Goal: Task Accomplishment & Management: Use online tool/utility

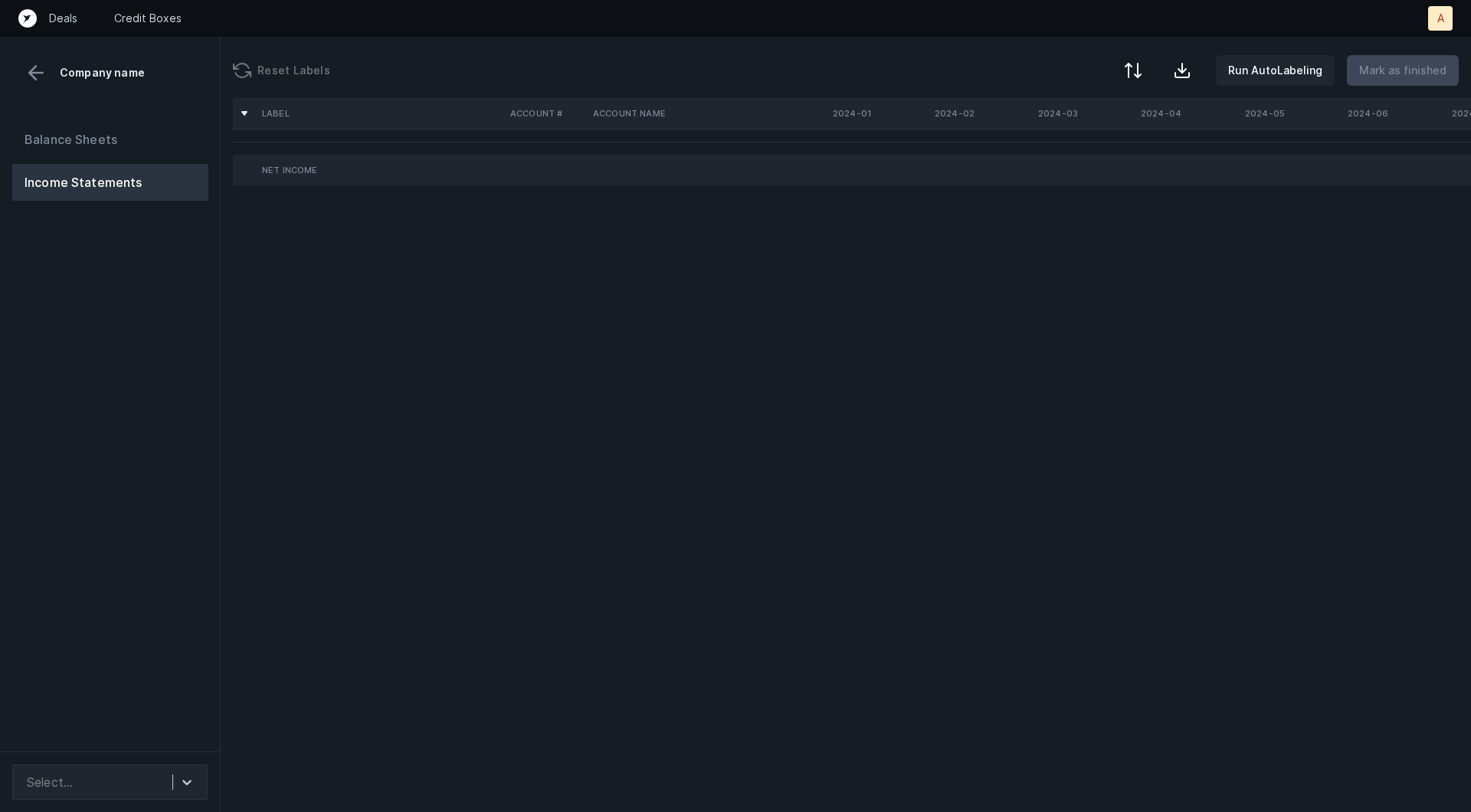
click at [183, 708] on div "Balance Sheets Income Statements" at bounding box center [110, 430] width 221 height 643
click at [166, 771] on div "Select..." at bounding box center [96, 782] width 153 height 28
click at [162, 739] on div "FrontrowTech_P&L([DATE]-[DATE])_Cleaned.csv" at bounding box center [109, 731] width 195 height 49
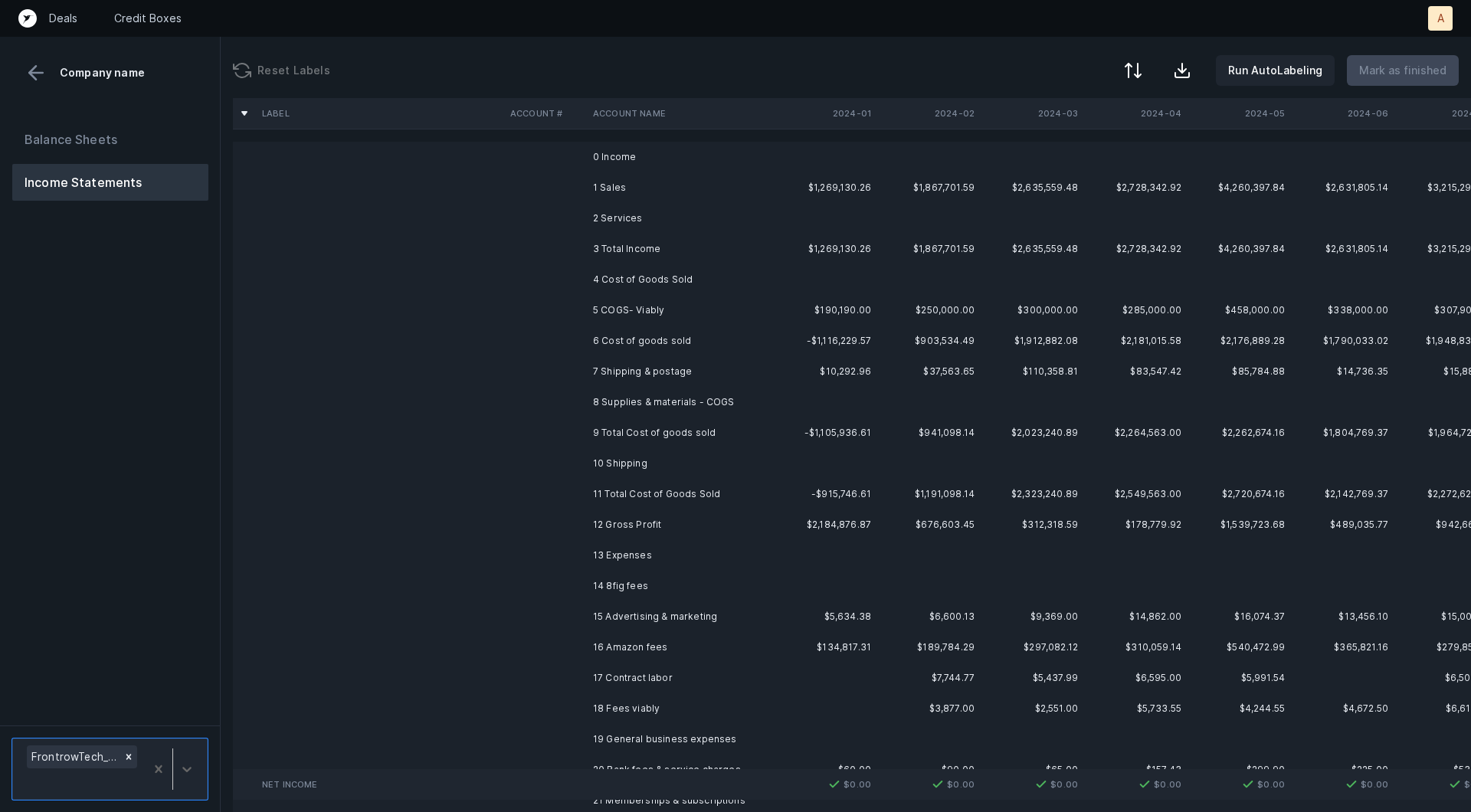
click at [667, 188] on td "1 Sales" at bounding box center [680, 187] width 187 height 30
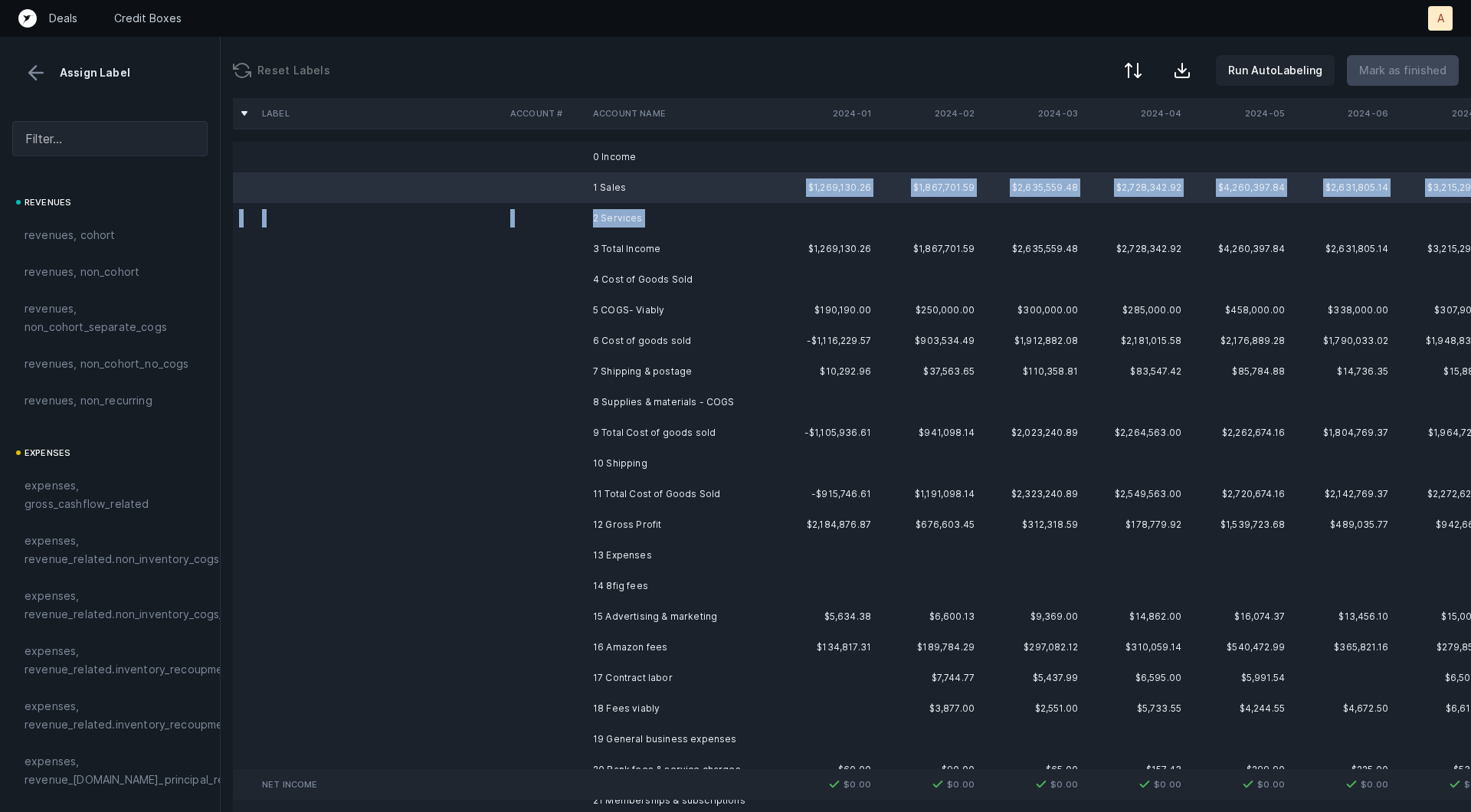
click at [624, 229] on td "2 Services" at bounding box center [680, 218] width 187 height 30
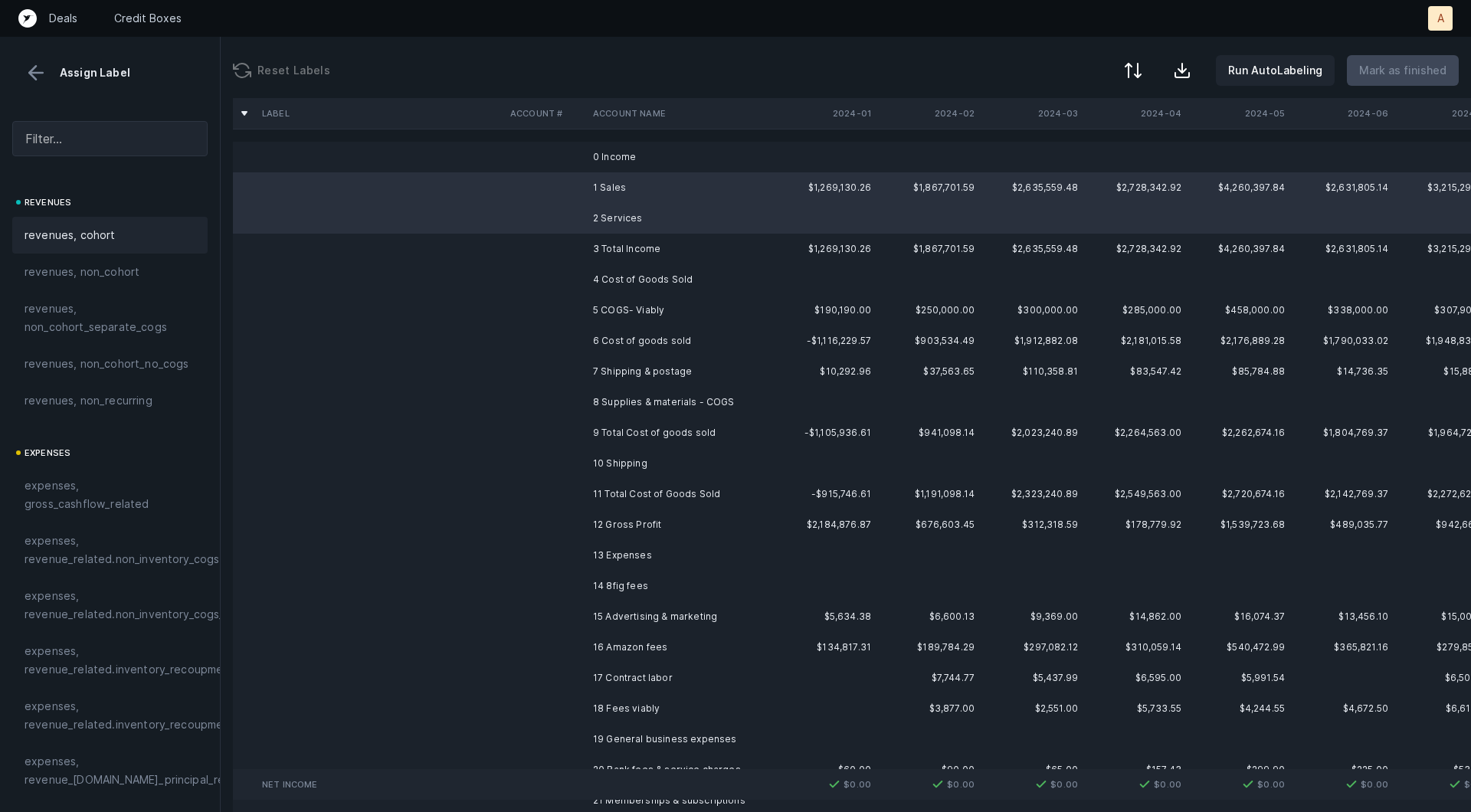
click at [41, 244] on div "revenues, cohort" at bounding box center [109, 235] width 195 height 37
click at [598, 307] on td "5 COGS- Viably" at bounding box center [680, 310] width 187 height 30
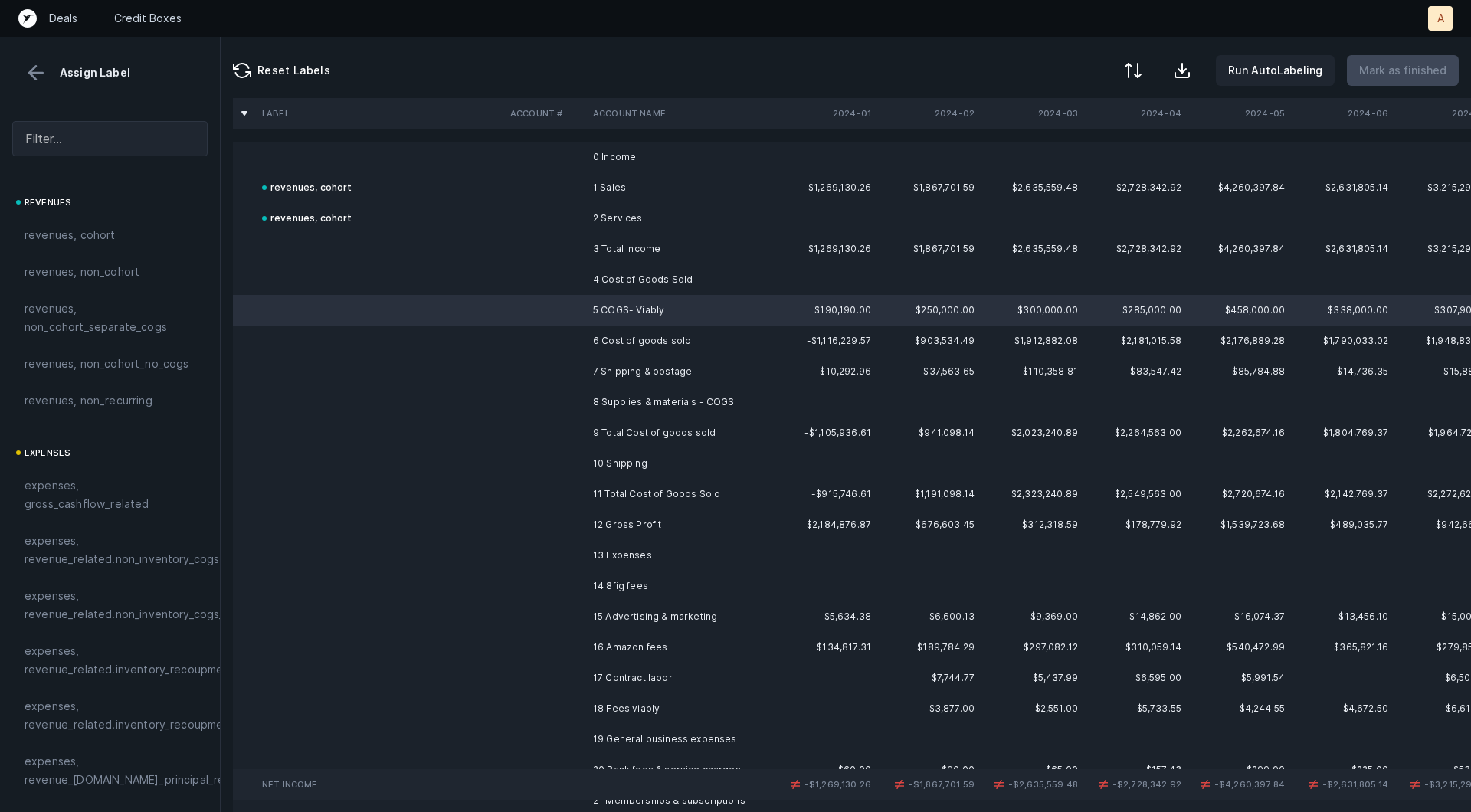
click at [623, 345] on td "6 Cost of goods sold" at bounding box center [680, 341] width 187 height 30
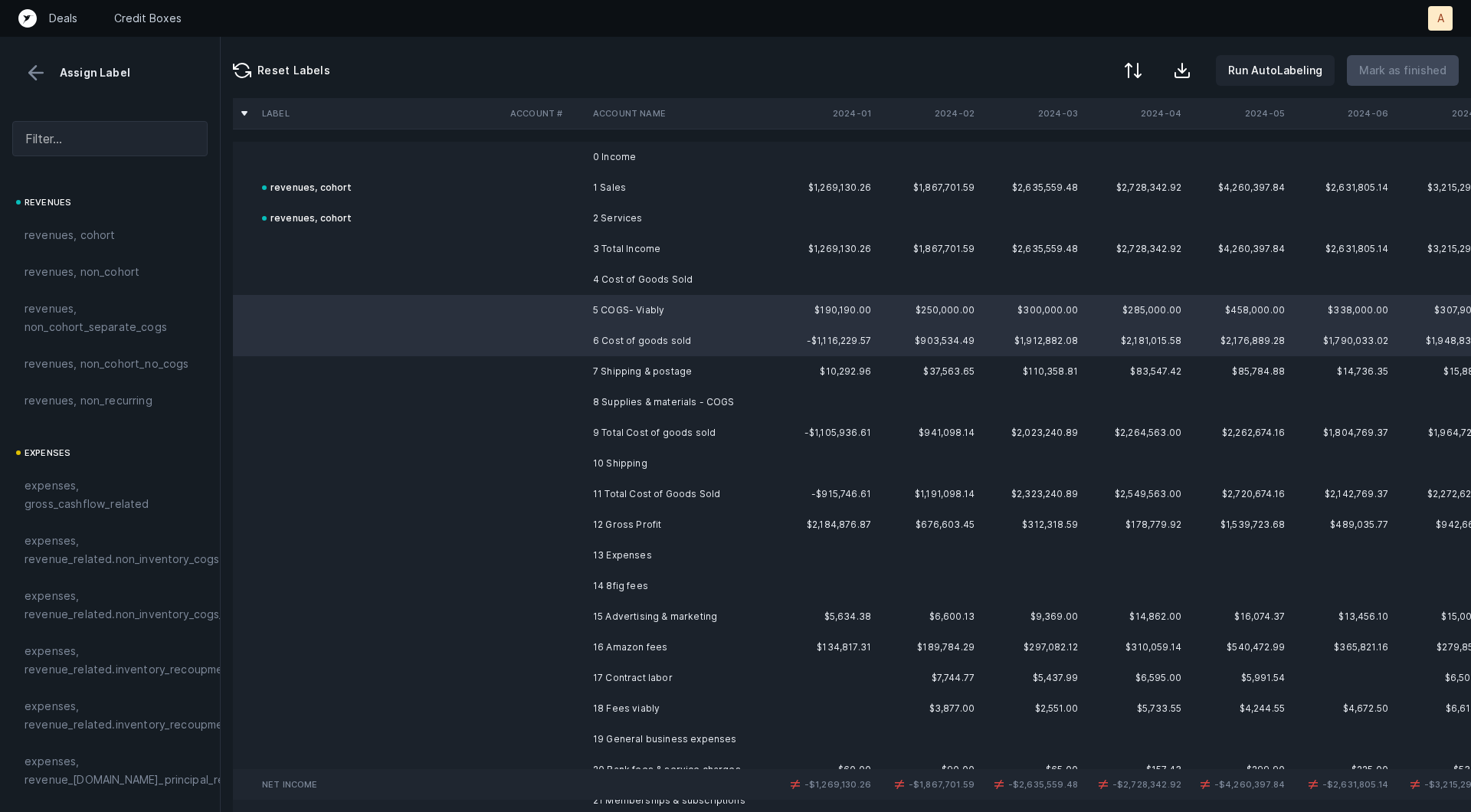
scroll to position [34, 0]
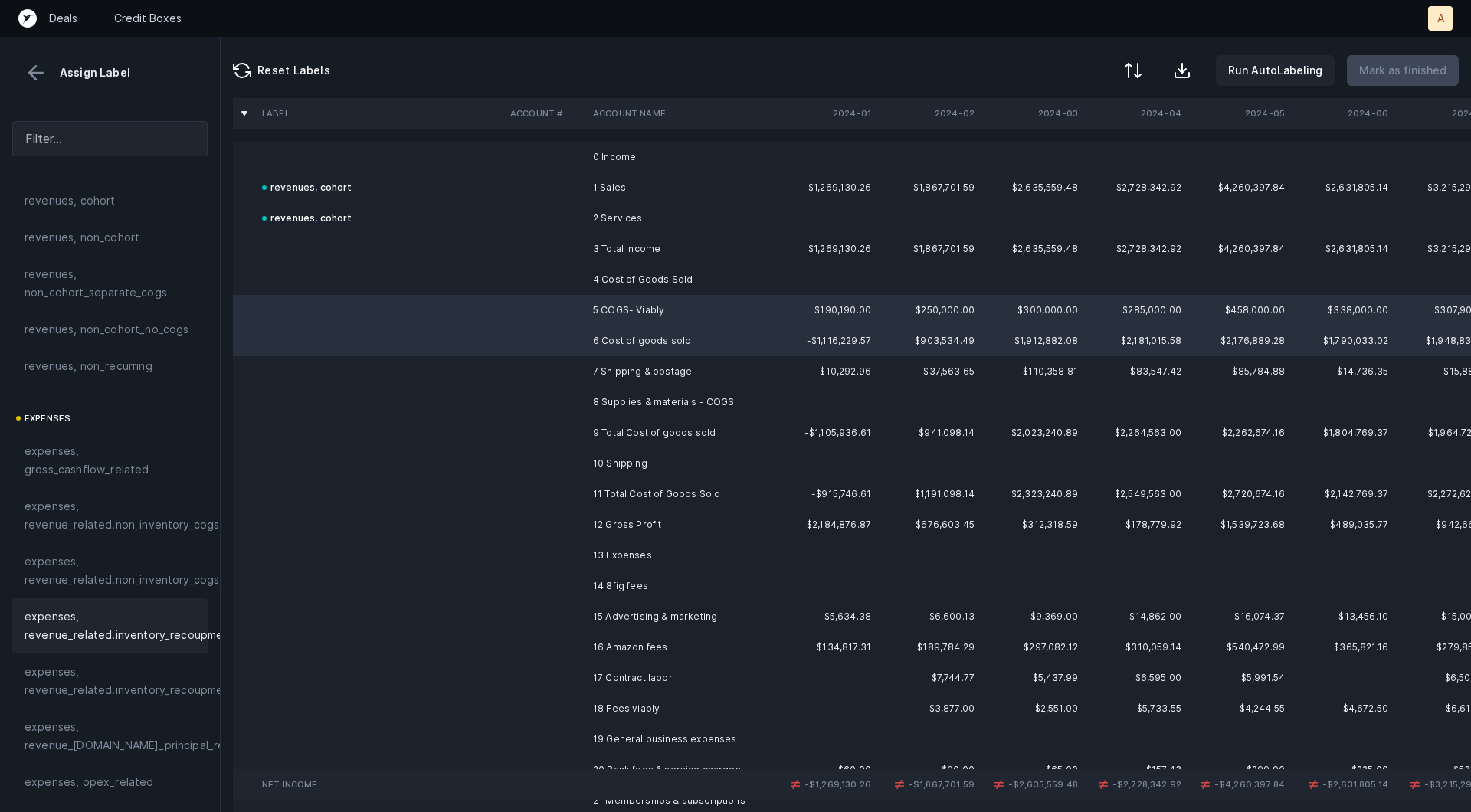
click at [132, 615] on span "expenses, revenue_related.inventory_recoupment" at bounding box center [129, 626] width 210 height 37
click at [557, 375] on td at bounding box center [546, 371] width 83 height 30
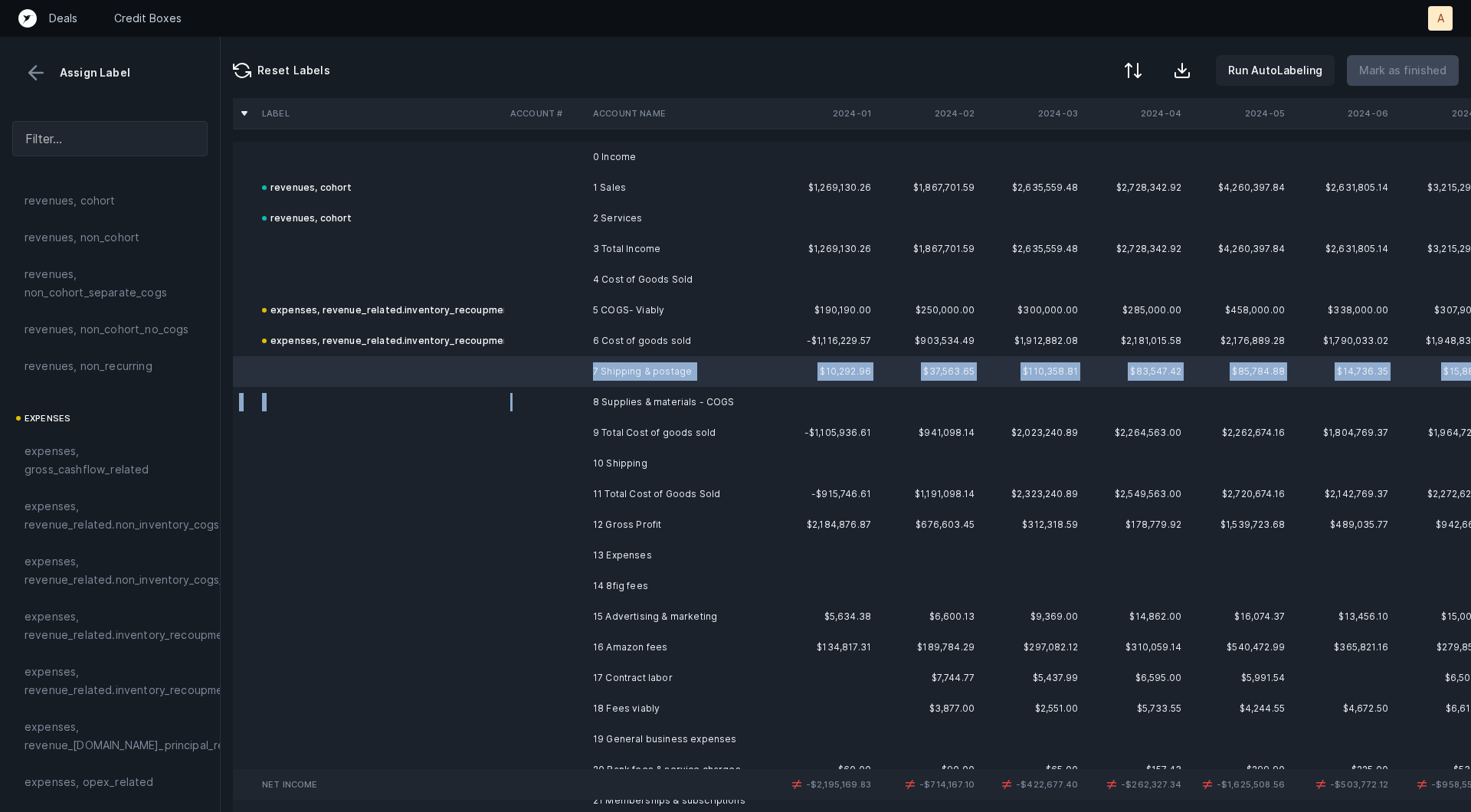
click at [557, 393] on td at bounding box center [546, 402] width 83 height 30
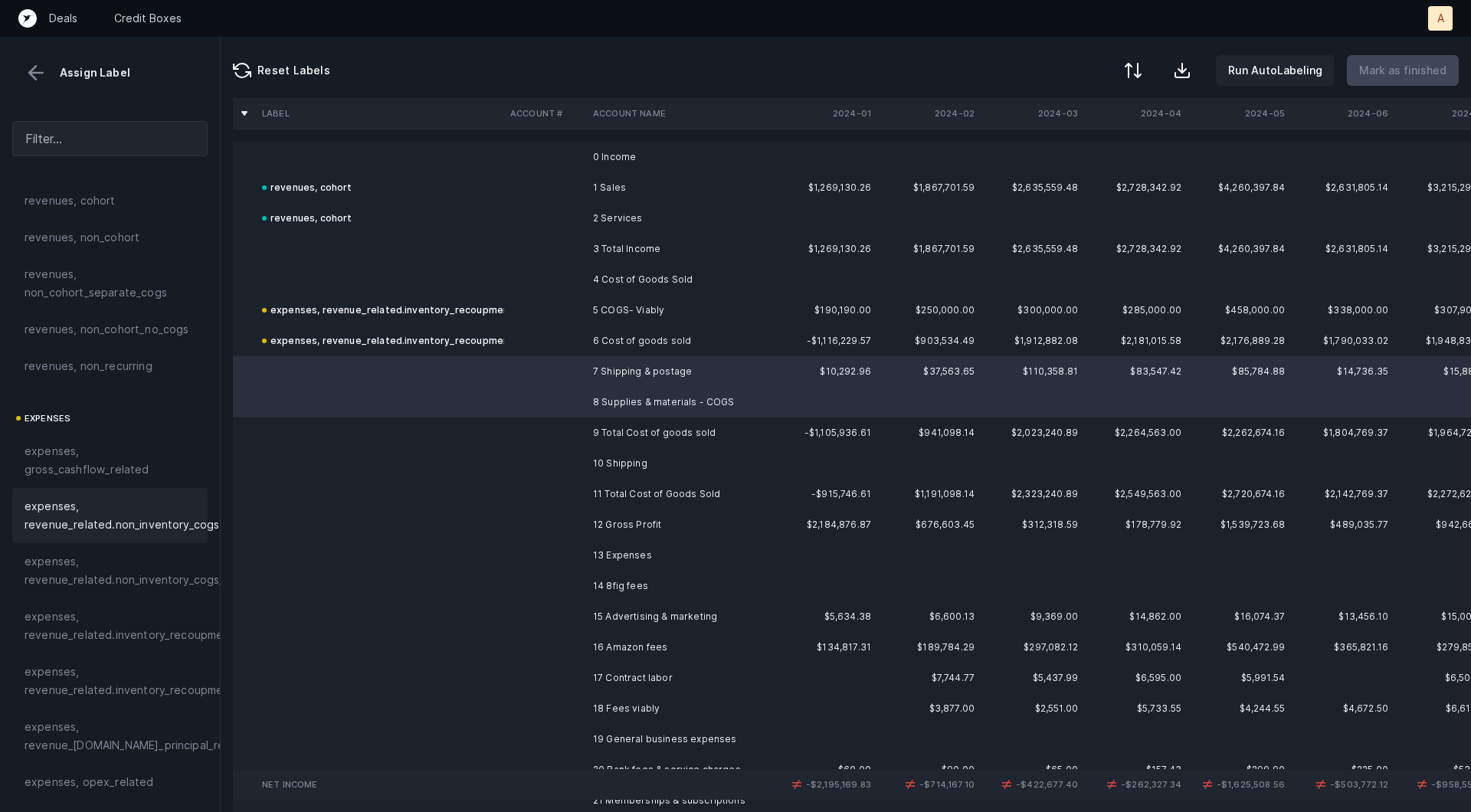
click at [192, 528] on span "expenses, revenue_related.non_inventory_cogs" at bounding box center [122, 516] width 194 height 37
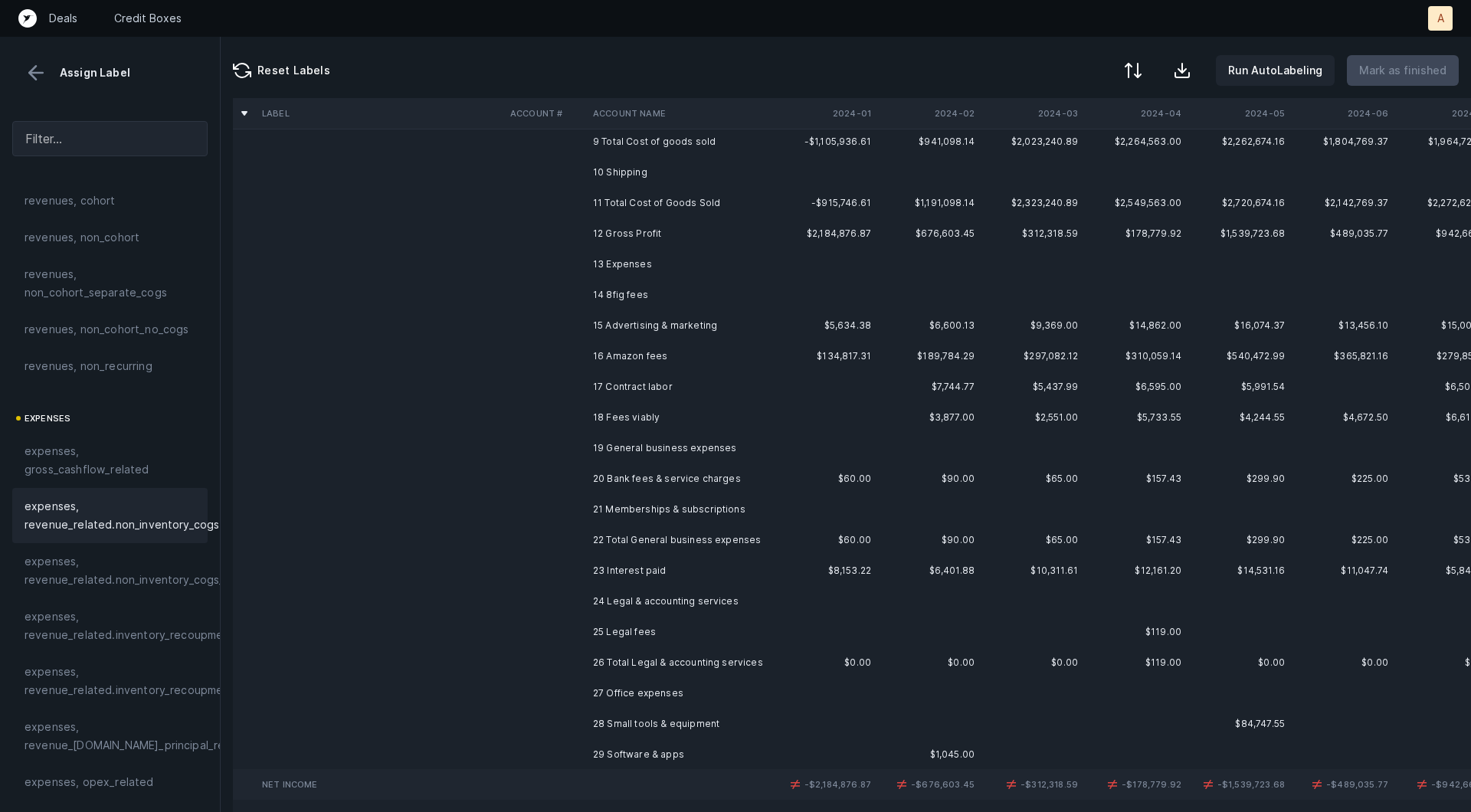
scroll to position [301, 0]
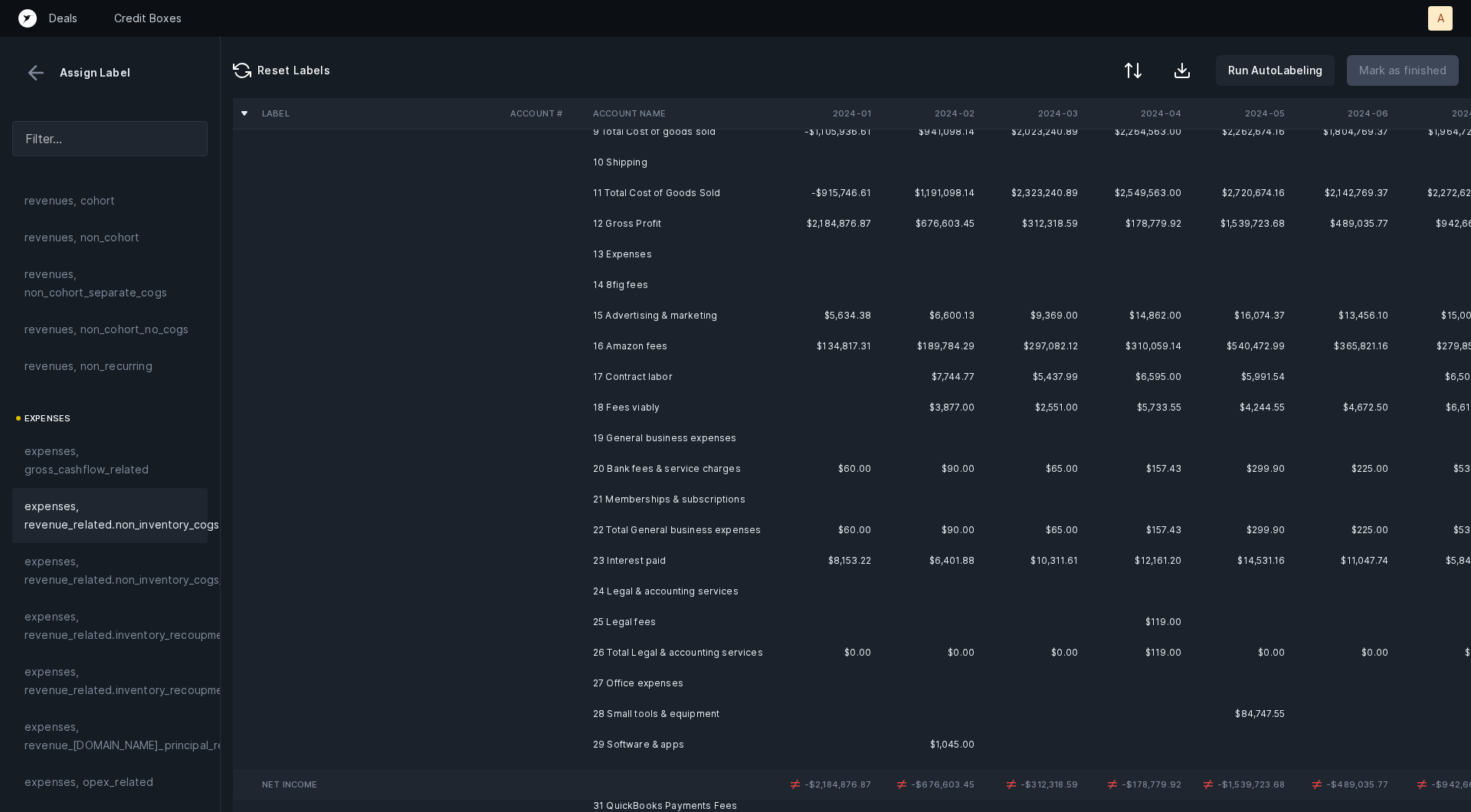
click at [658, 288] on td "14 8fig fees" at bounding box center [680, 284] width 187 height 30
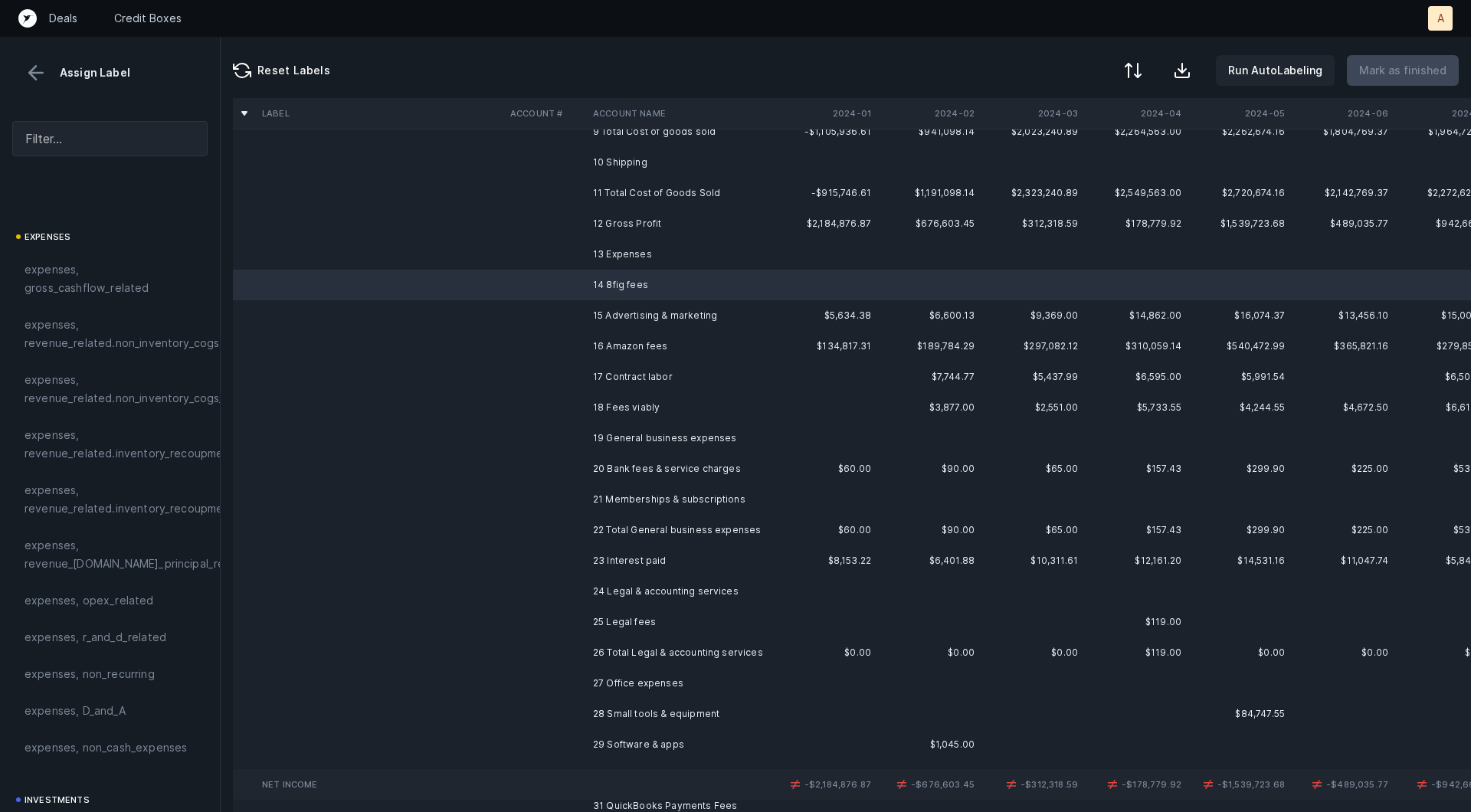
scroll to position [257, 0]
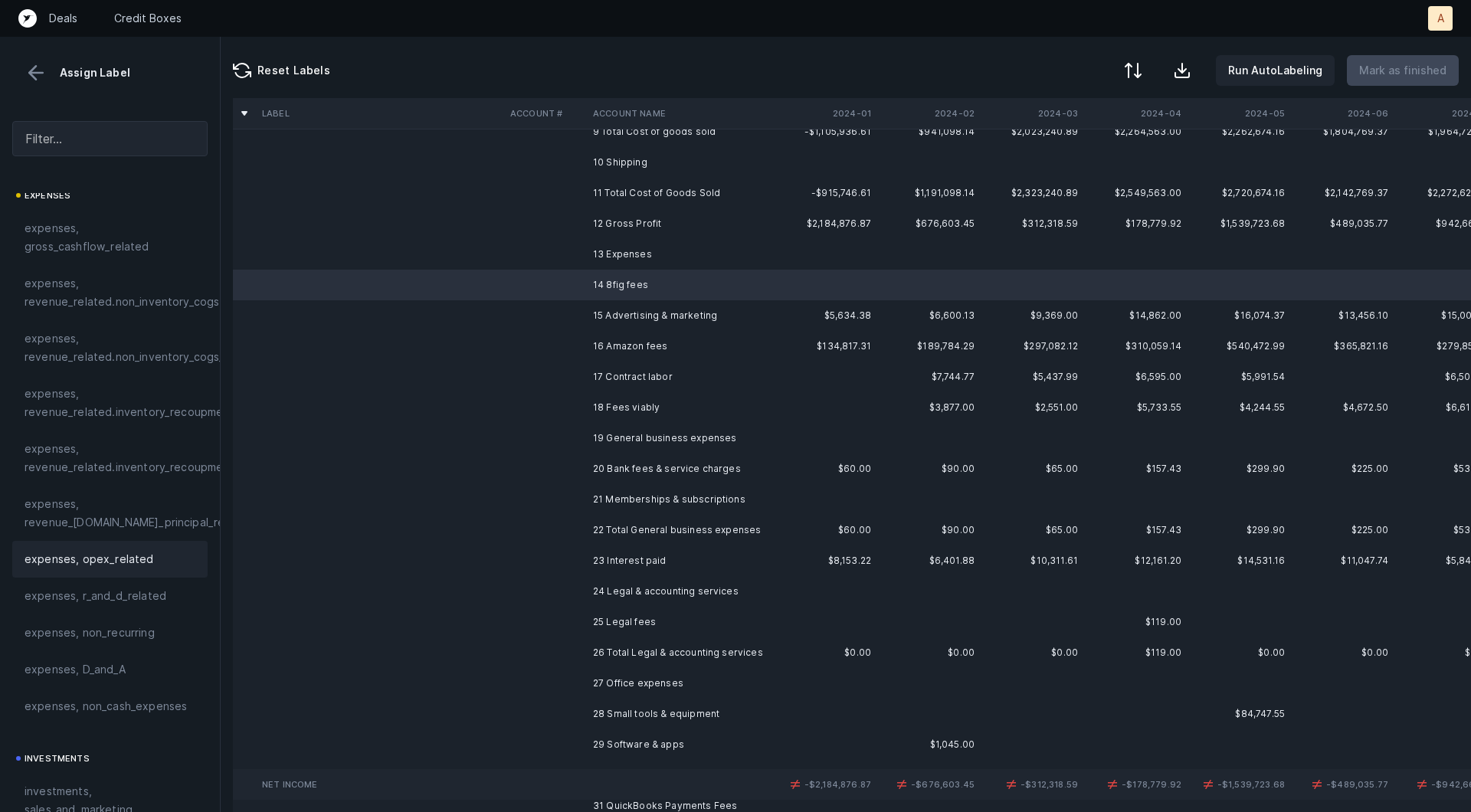
click at [90, 558] on span "expenses, opex_related" at bounding box center [89, 559] width 129 height 18
click at [544, 320] on td at bounding box center [546, 316] width 83 height 30
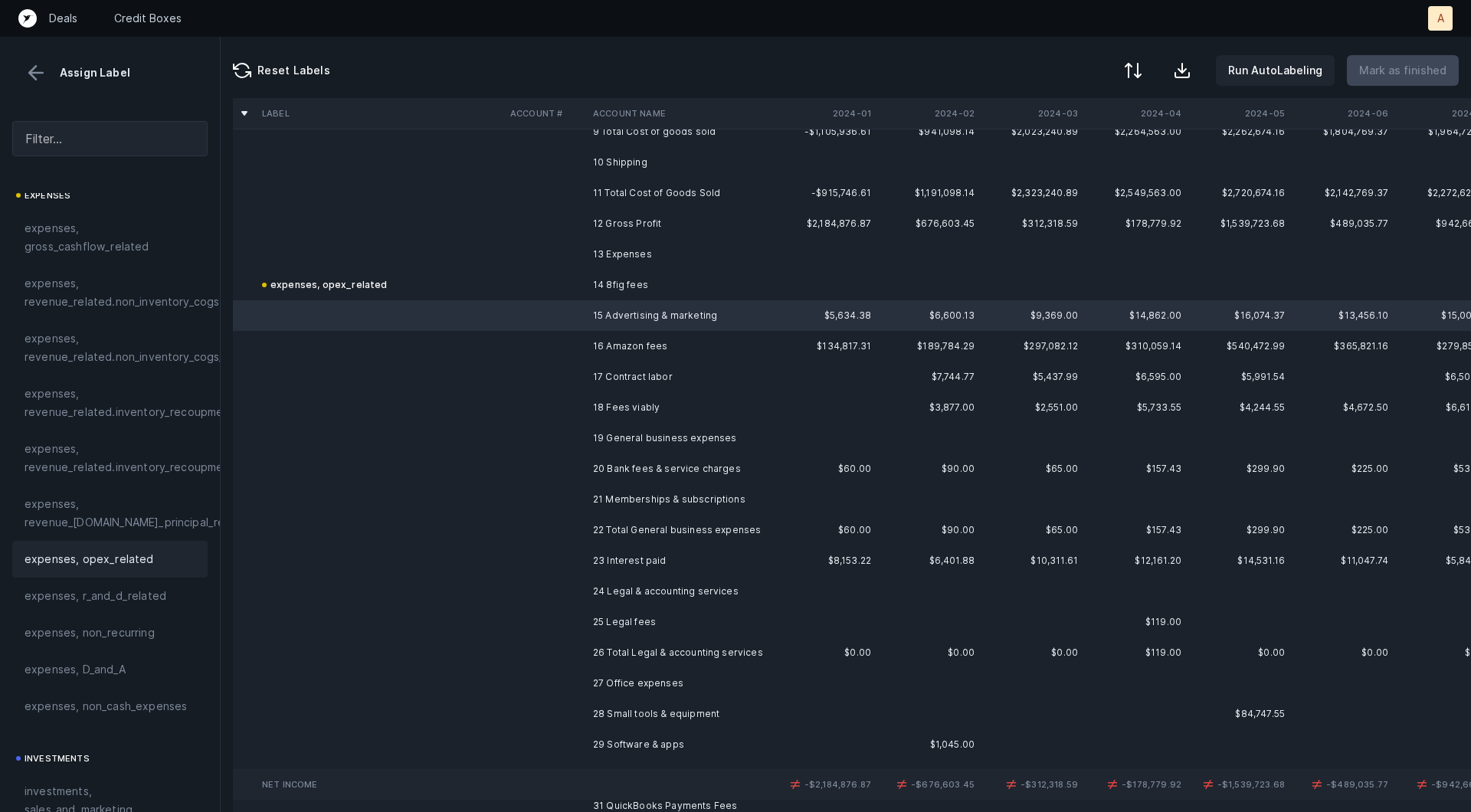
scroll to position [339, 0]
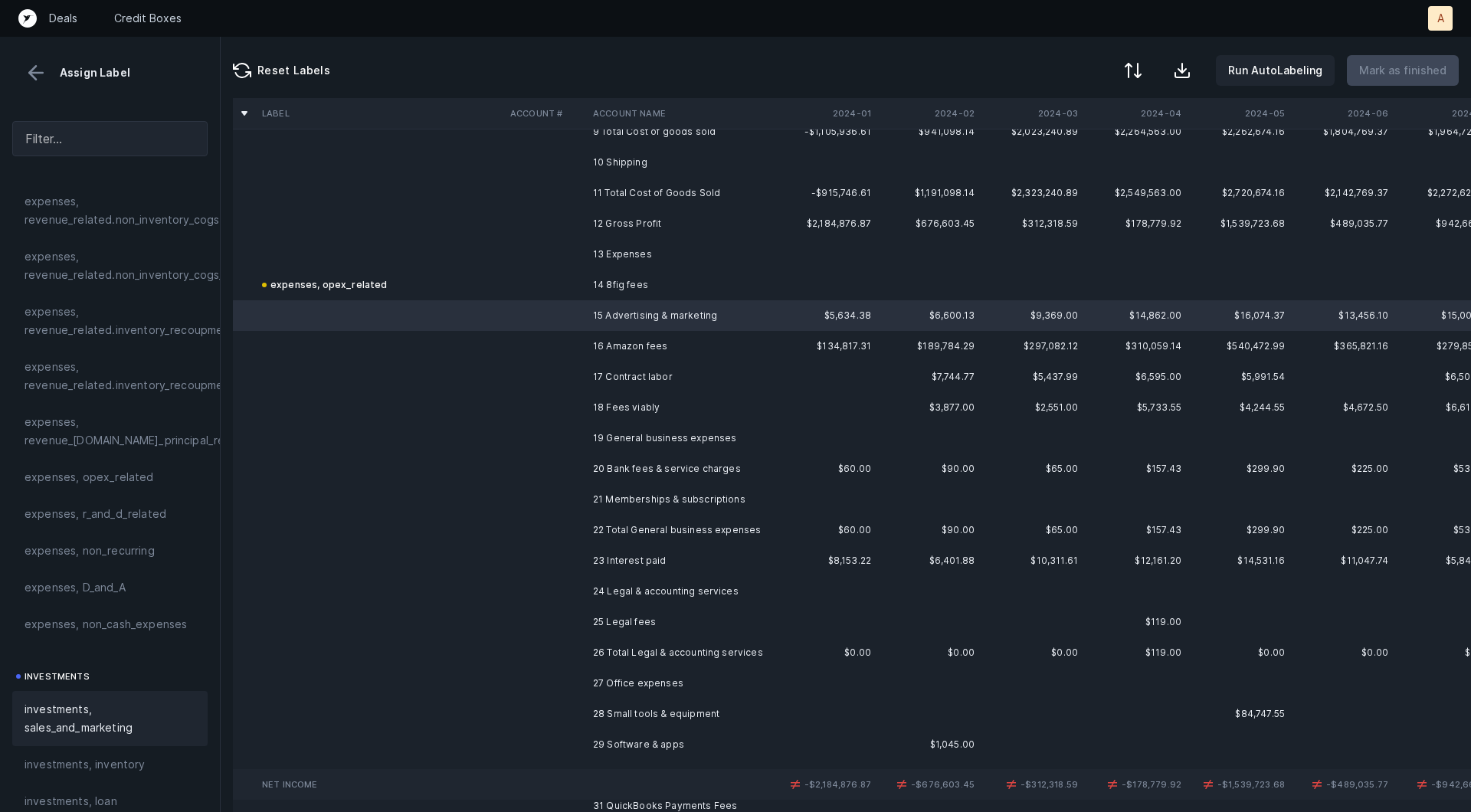
click at [76, 705] on span "investments, sales_and_marketing" at bounding box center [110, 719] width 171 height 37
click at [587, 351] on td "16 Amazon fees" at bounding box center [680, 346] width 187 height 30
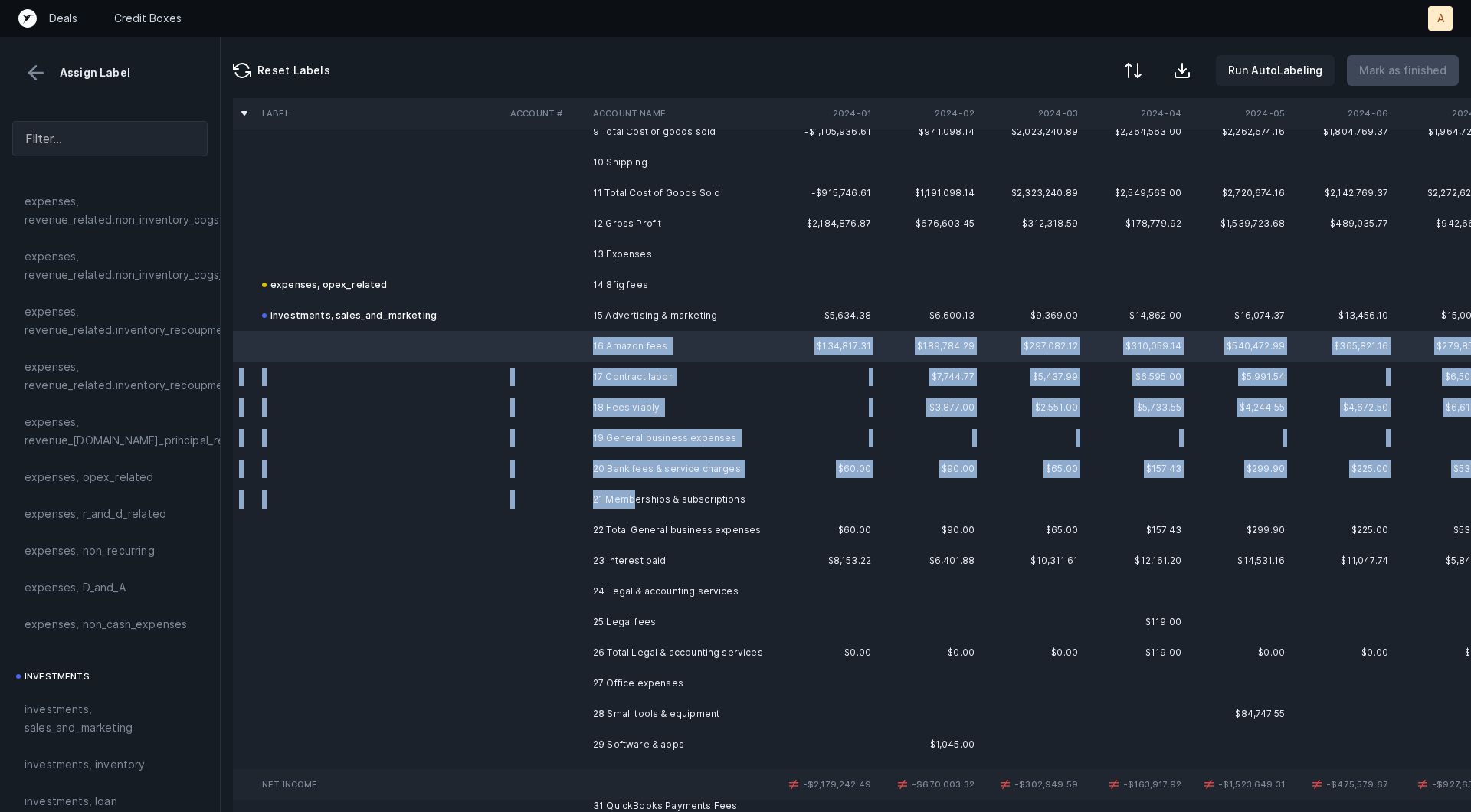
click at [630, 492] on td "21 Memberships & subscriptions" at bounding box center [680, 500] width 187 height 30
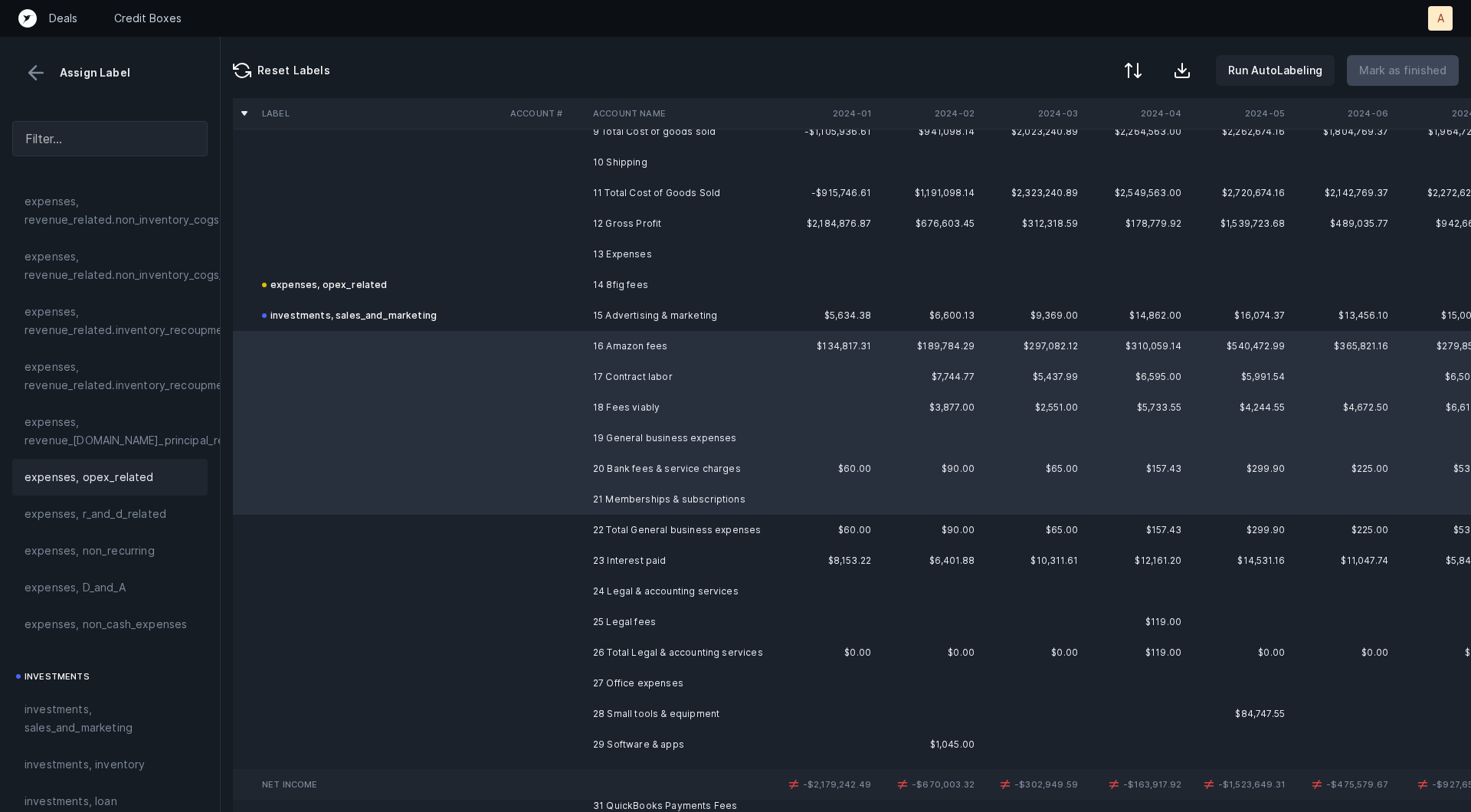
click at [150, 487] on div "expenses, opex_related" at bounding box center [109, 477] width 195 height 37
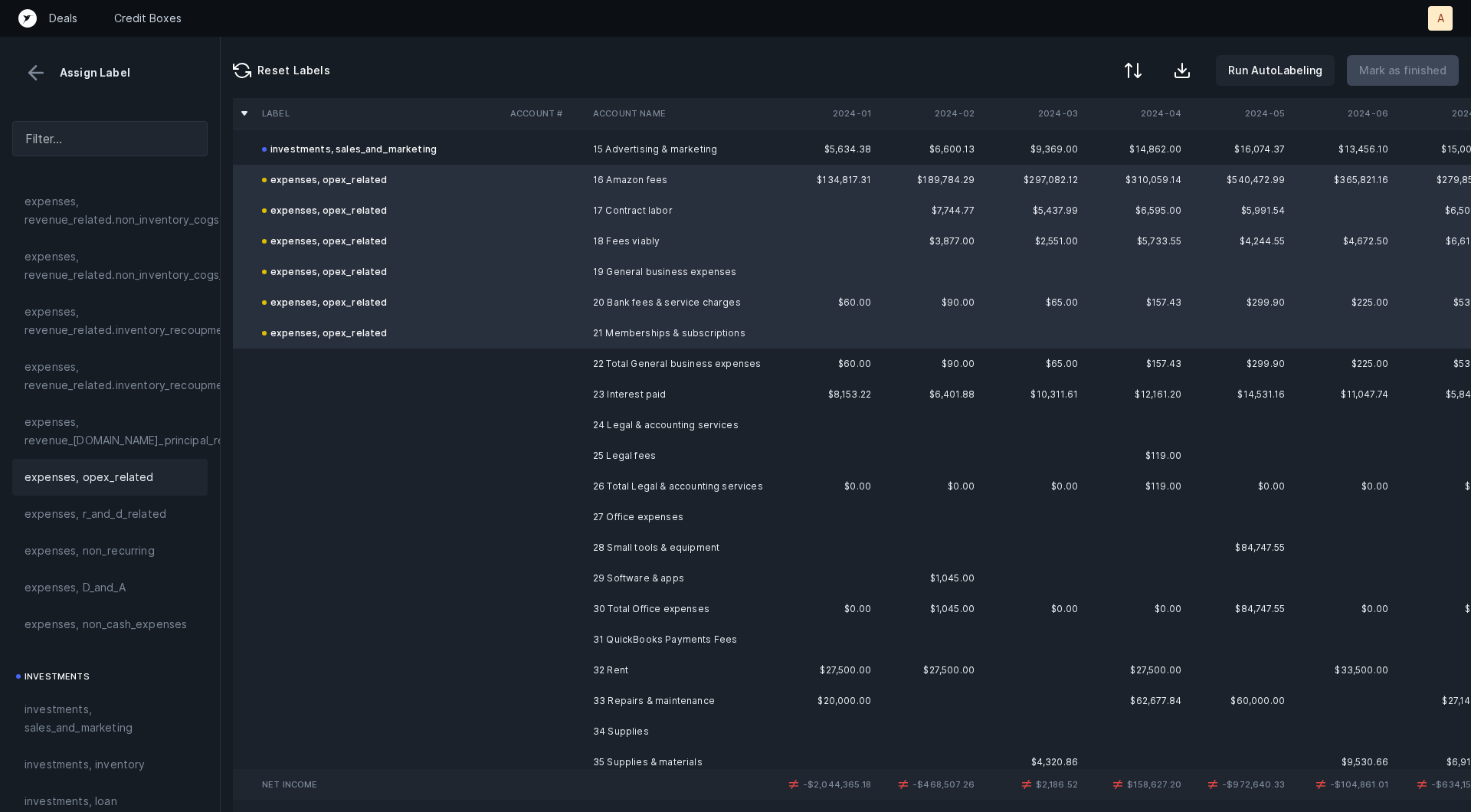
scroll to position [546, 0]
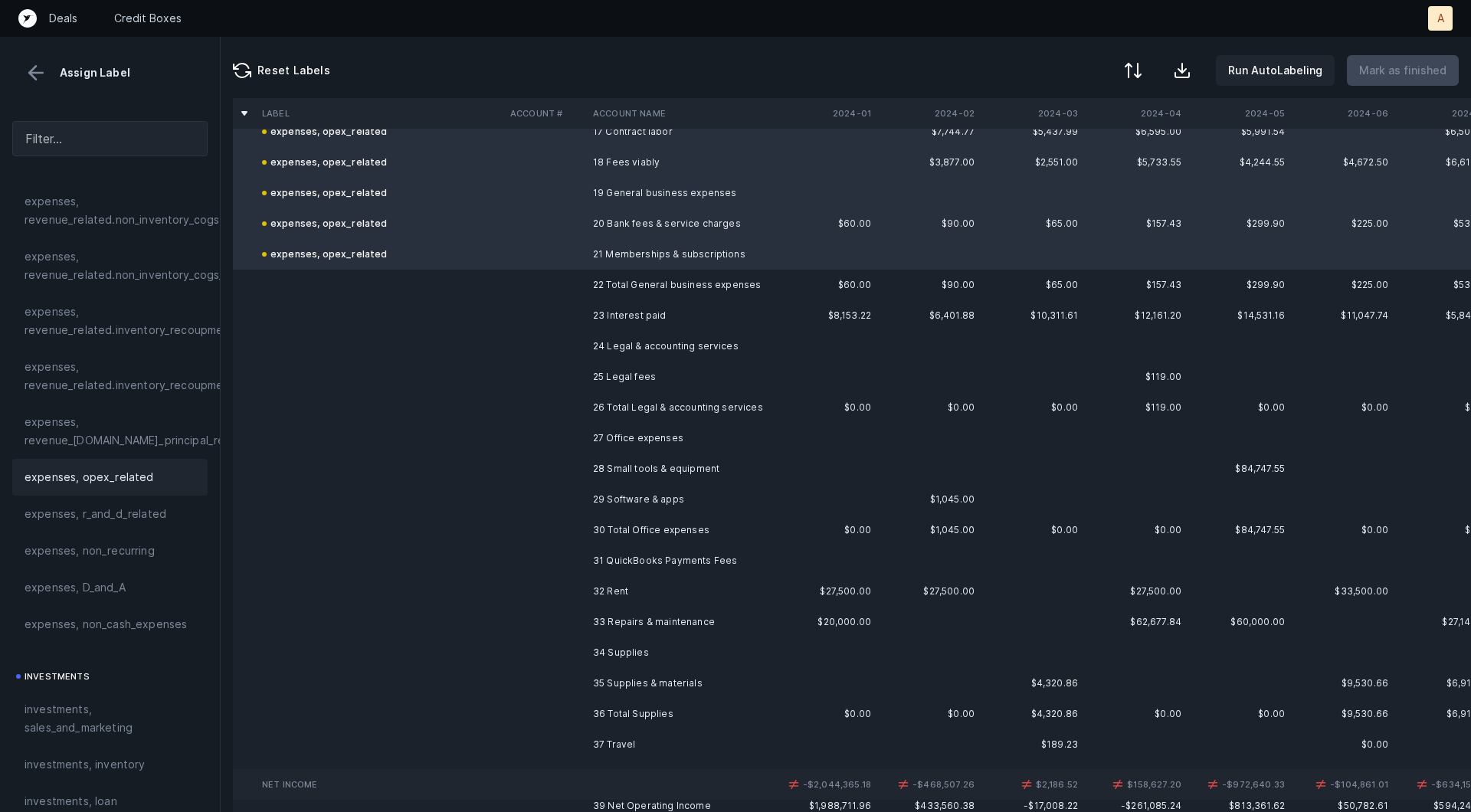
click at [634, 310] on td "23 Interest paid" at bounding box center [680, 316] width 187 height 30
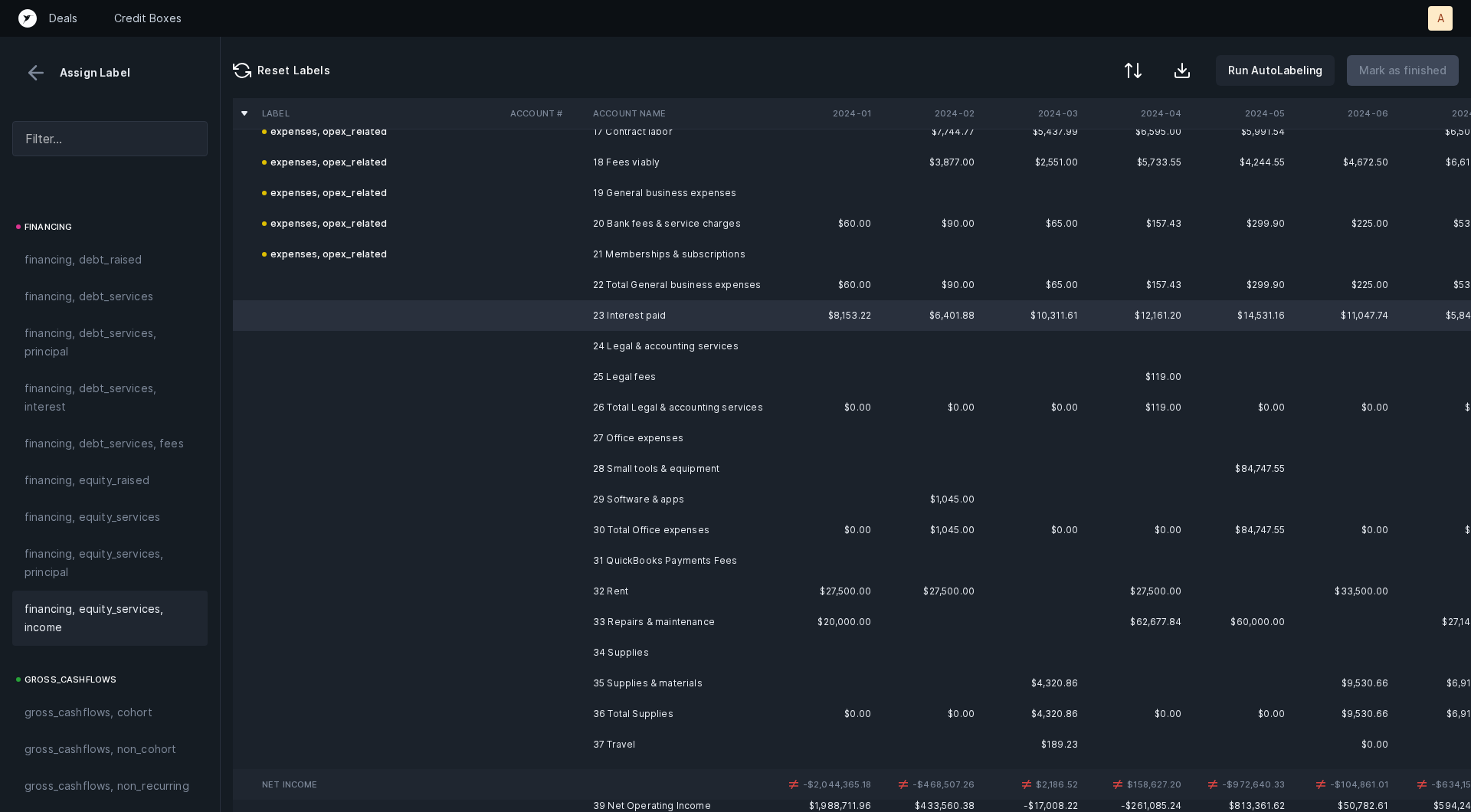
scroll to position [1114, 0]
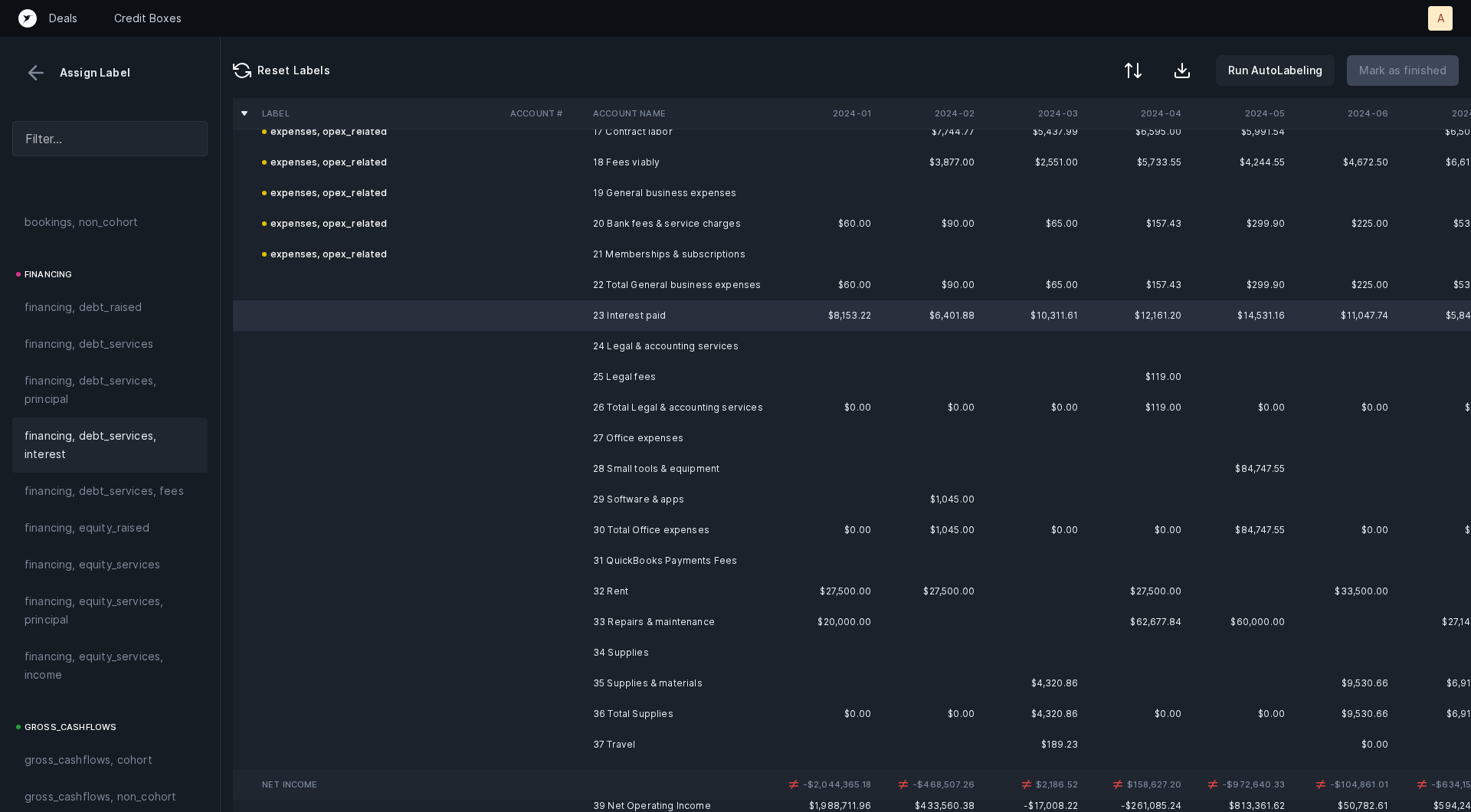
click at [68, 437] on span "financing, debt_services, interest" at bounding box center [110, 445] width 171 height 37
click at [734, 343] on td "24 Legal & accounting services" at bounding box center [680, 346] width 187 height 30
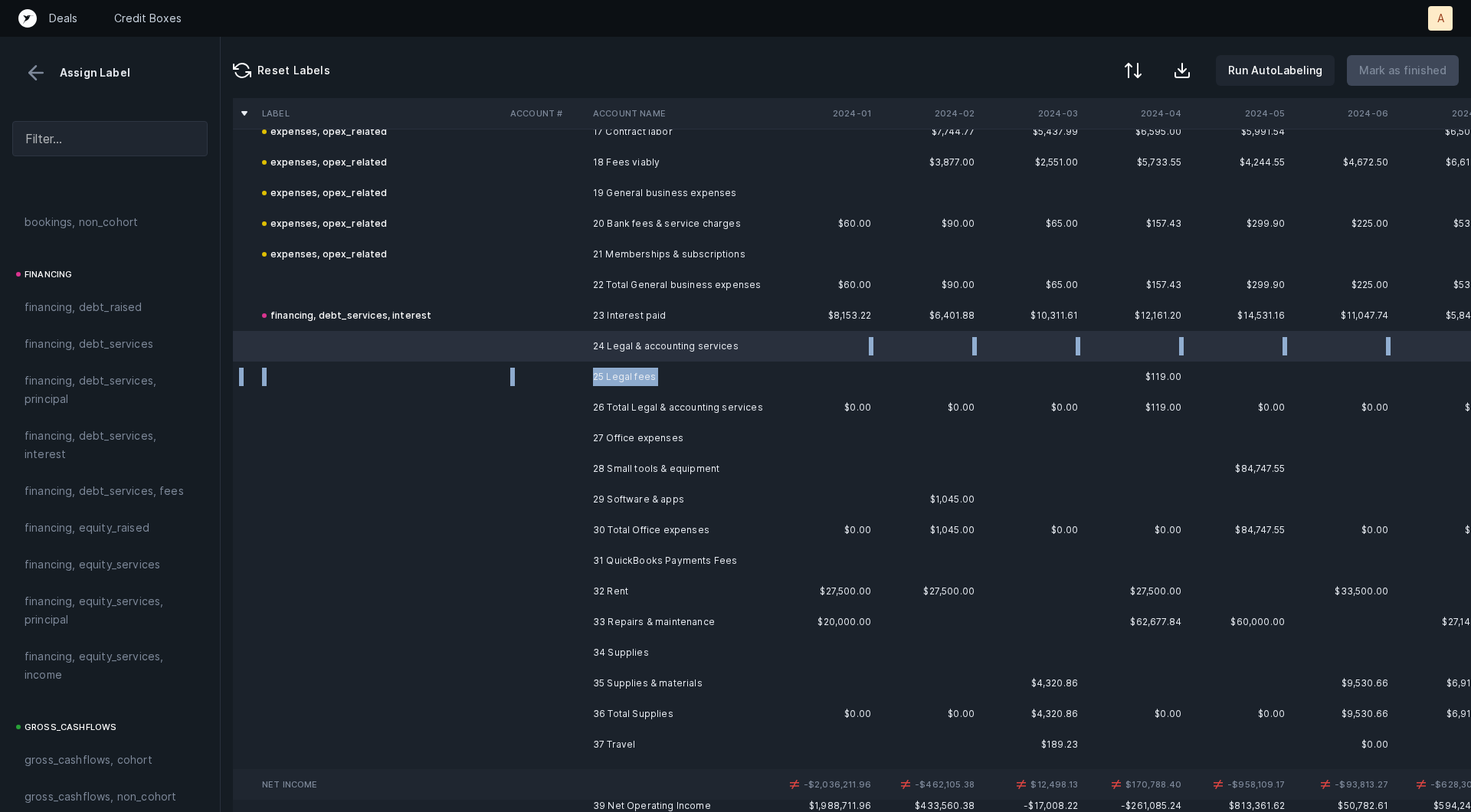
click at [649, 386] on td "25 Legal fees" at bounding box center [680, 377] width 187 height 30
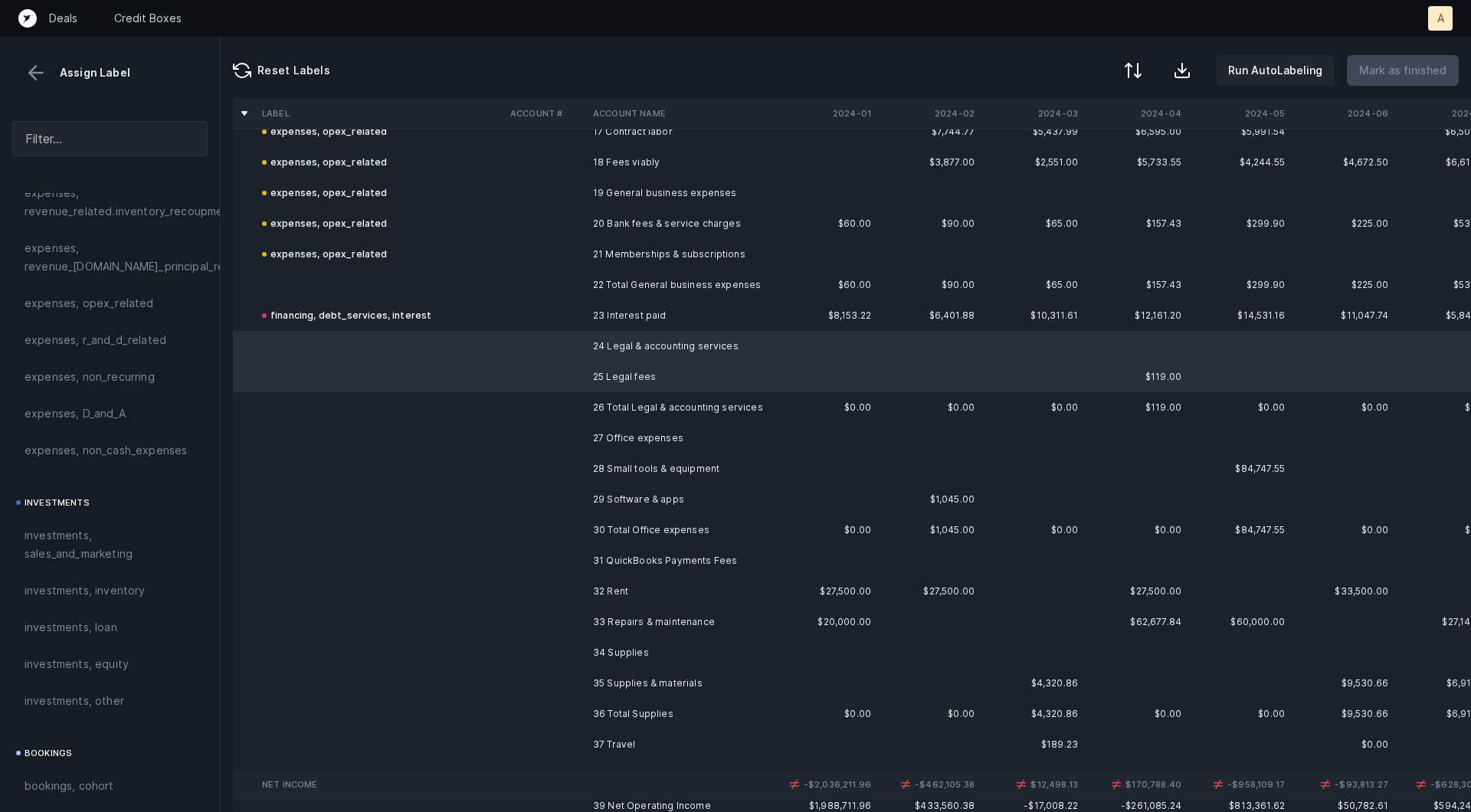
scroll to position [490, 0]
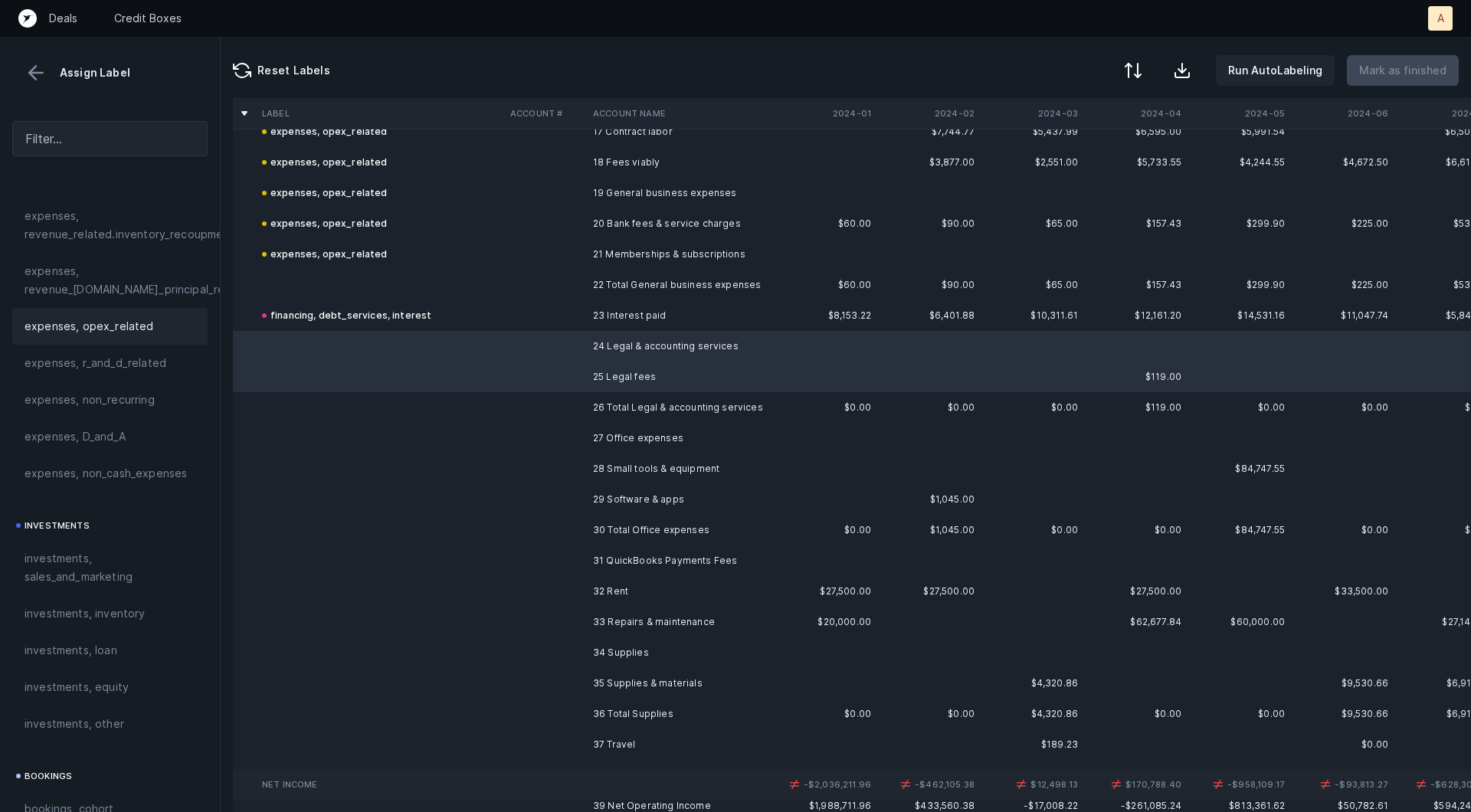
click at [111, 323] on span "expenses, opex_related" at bounding box center [89, 326] width 129 height 18
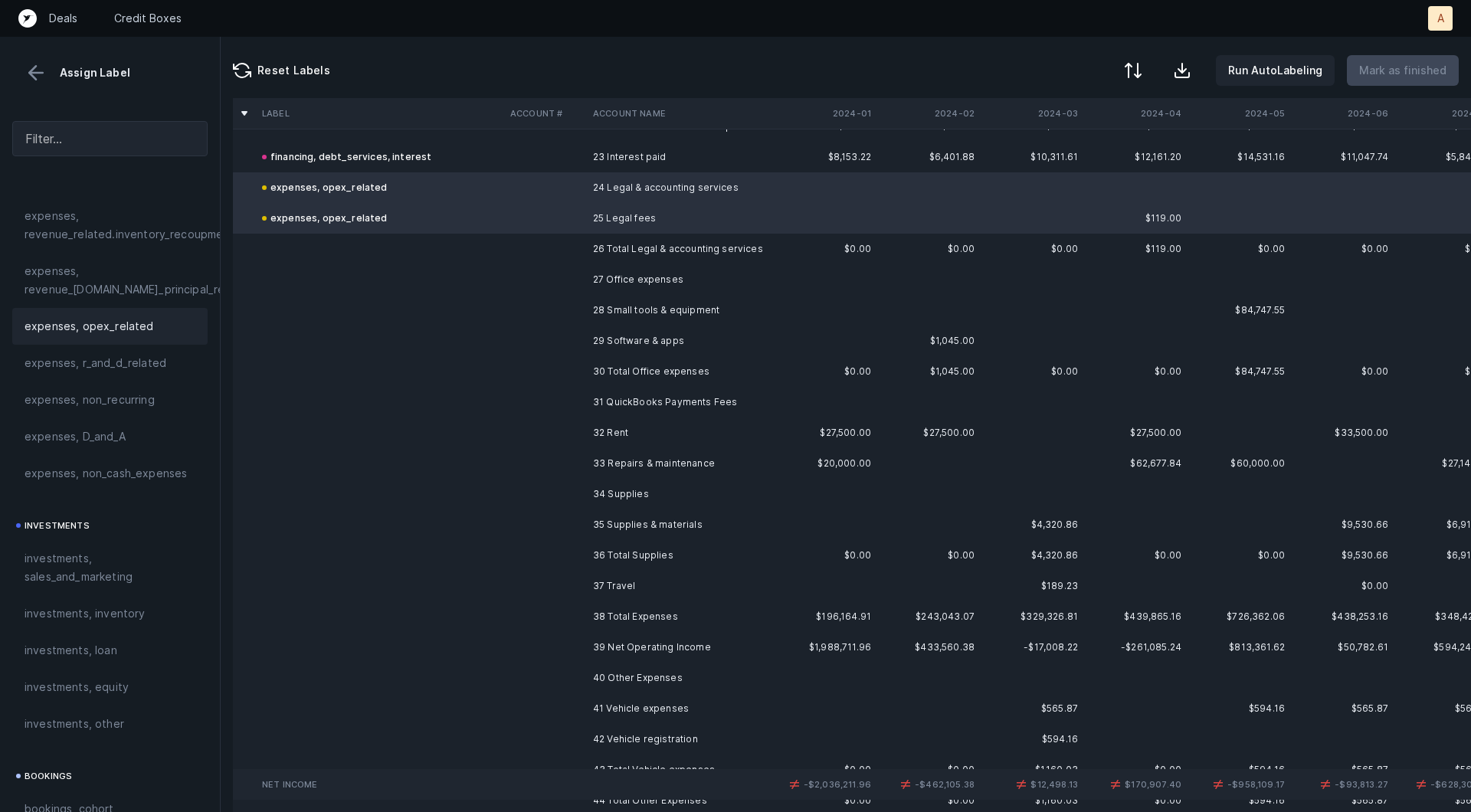
scroll to position [715, 0]
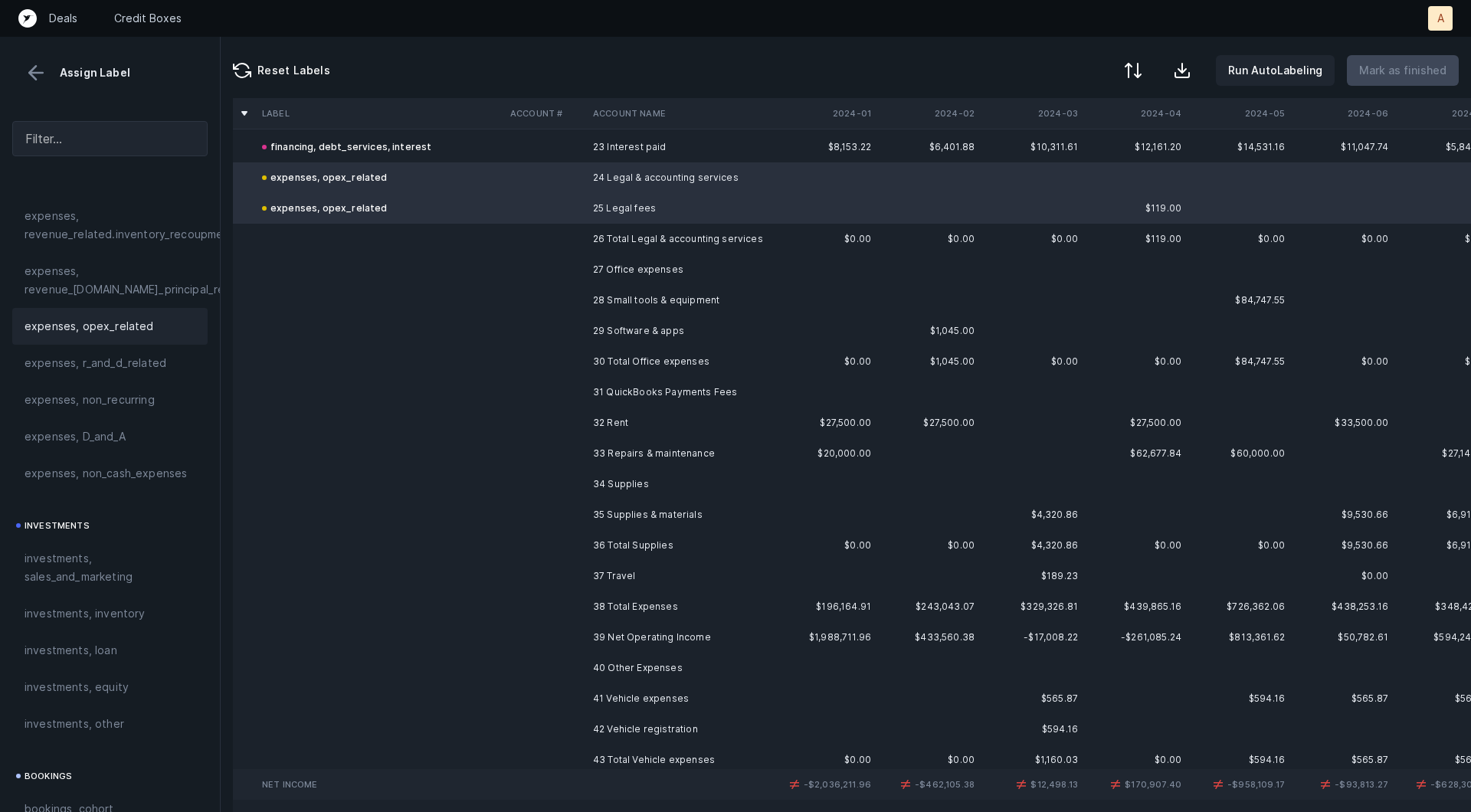
click at [657, 264] on td "27 Office expenses" at bounding box center [680, 269] width 187 height 30
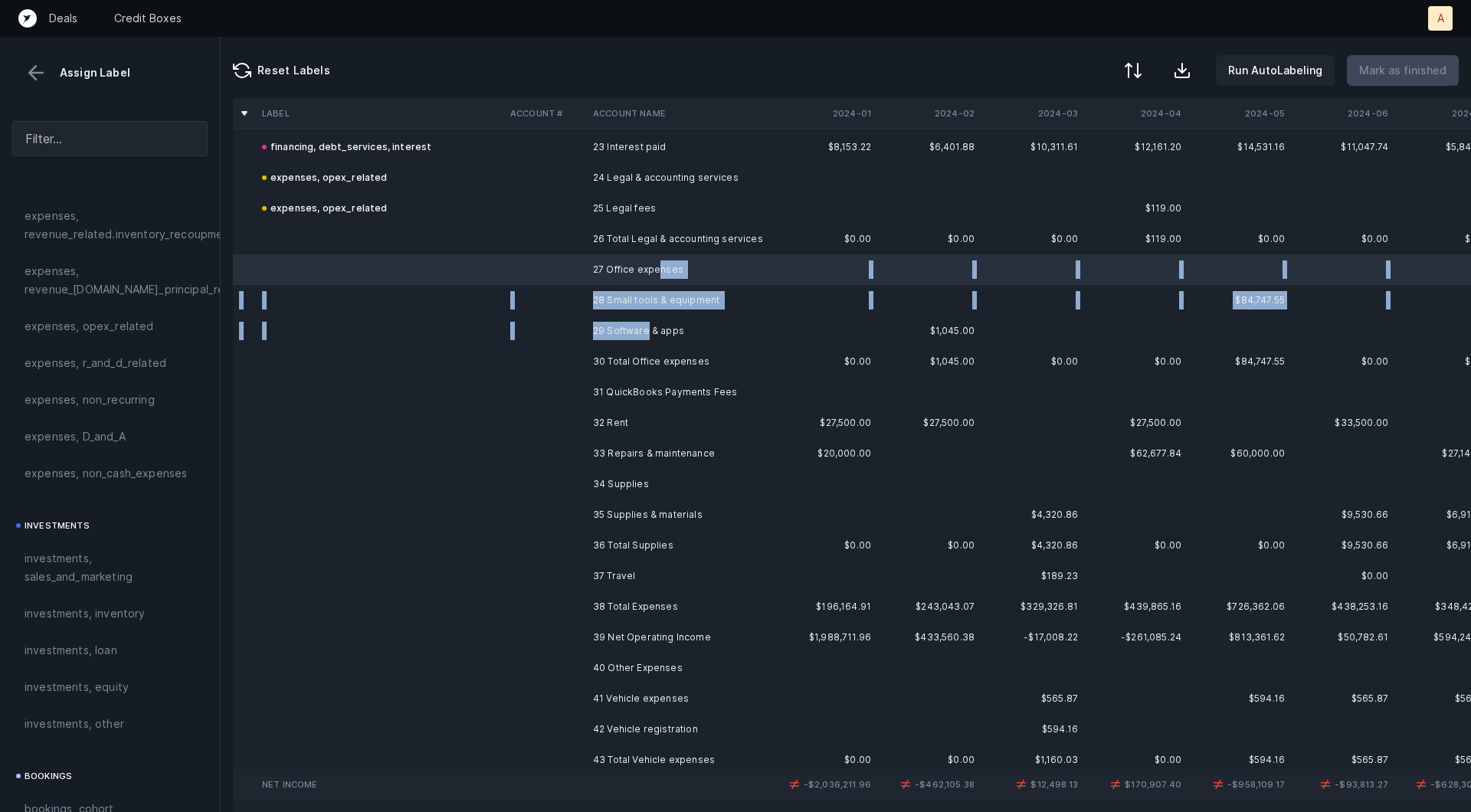
click at [645, 327] on td "29 Software & apps" at bounding box center [680, 331] width 187 height 30
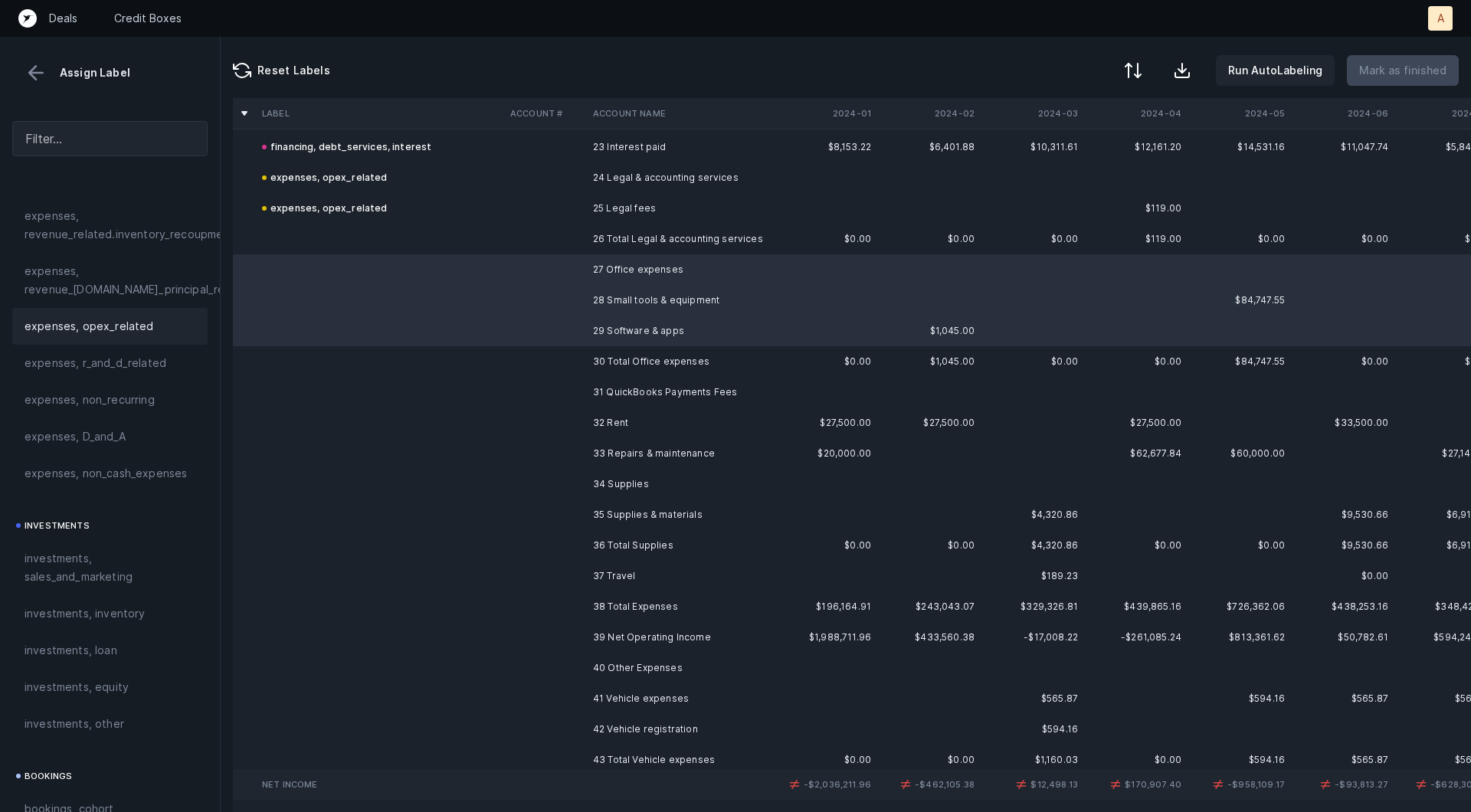
click at [125, 326] on span "expenses, opex_related" at bounding box center [89, 326] width 129 height 18
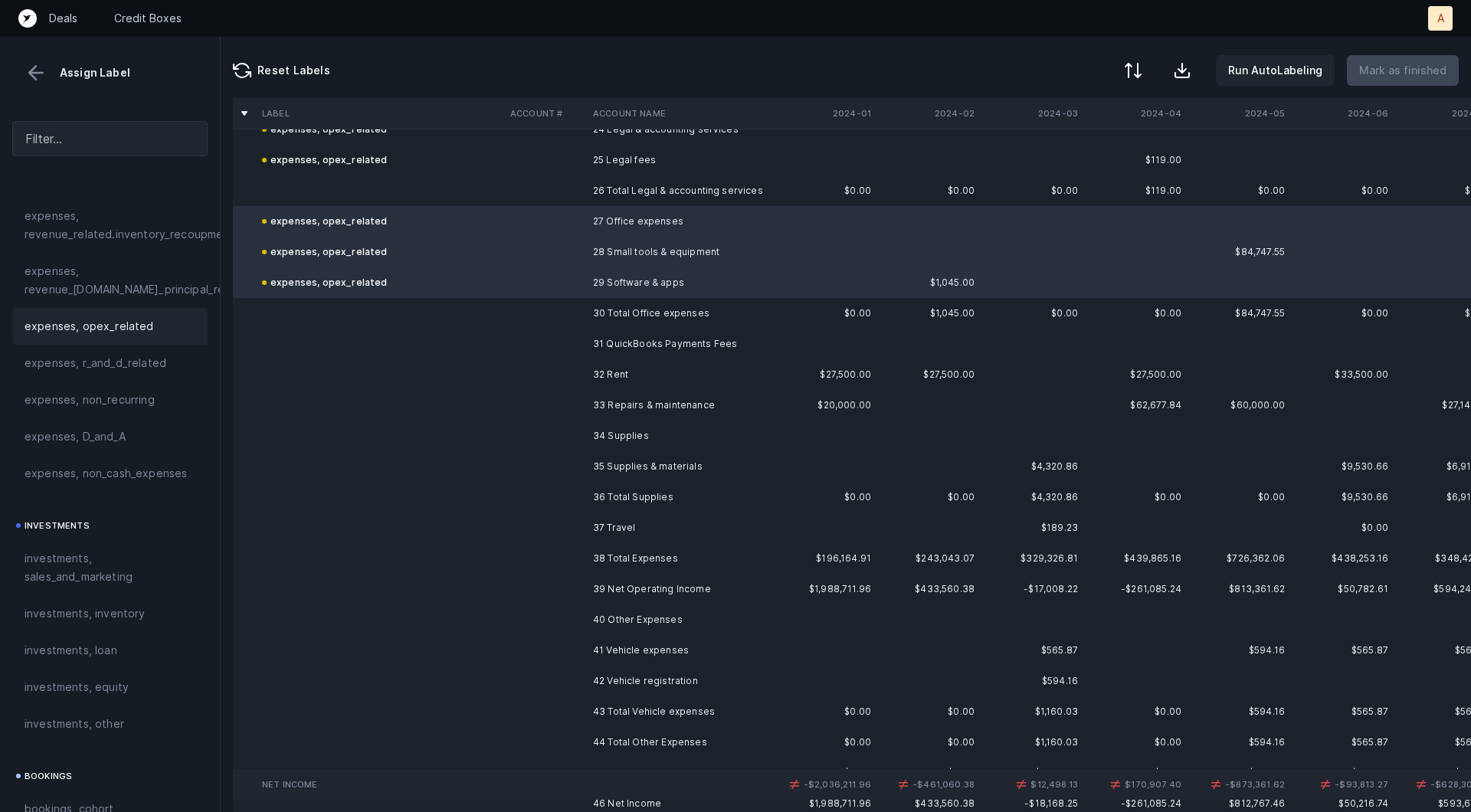
scroll to position [775, 0]
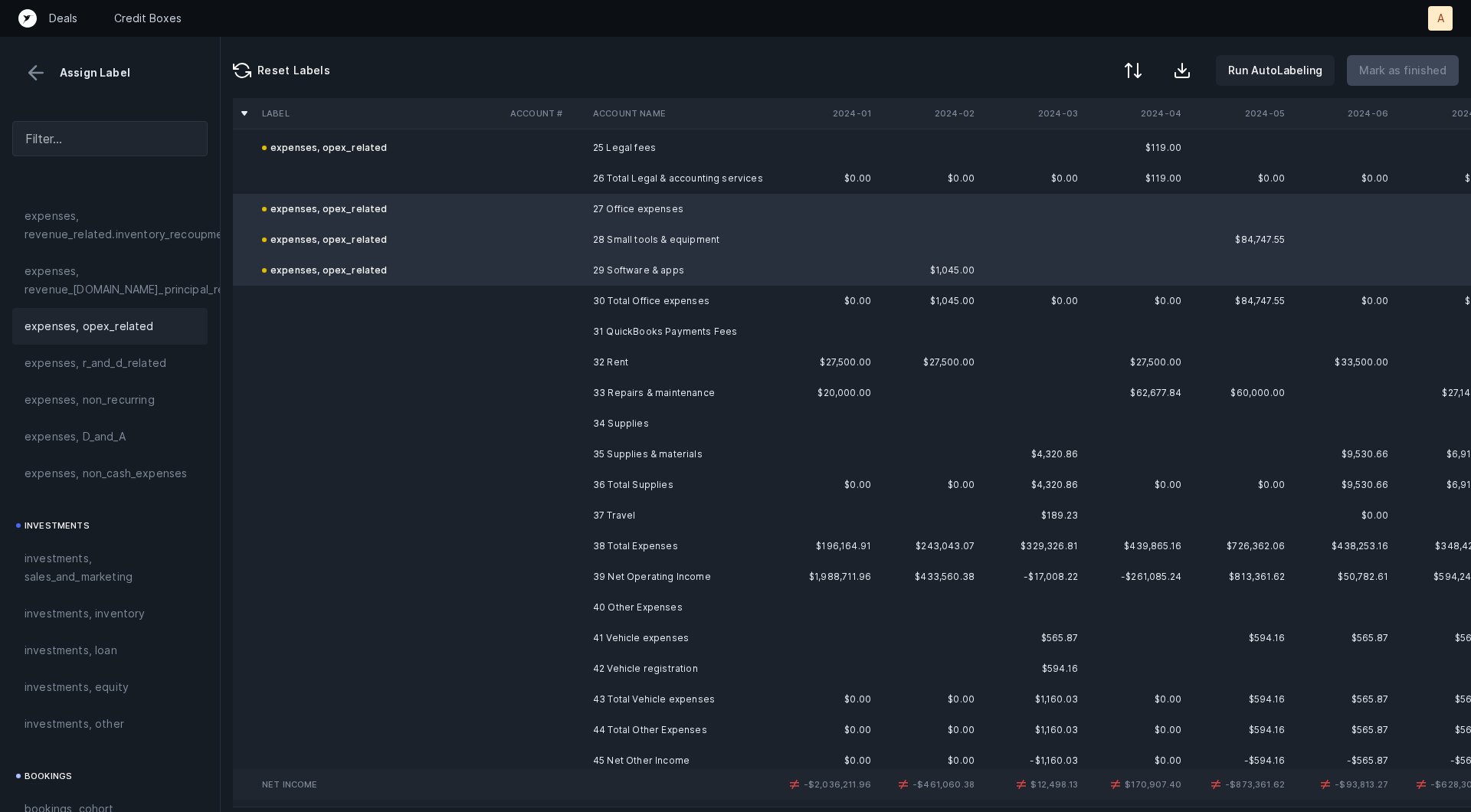
click at [666, 327] on td "31 QuickBooks Payments Fees" at bounding box center [680, 331] width 187 height 30
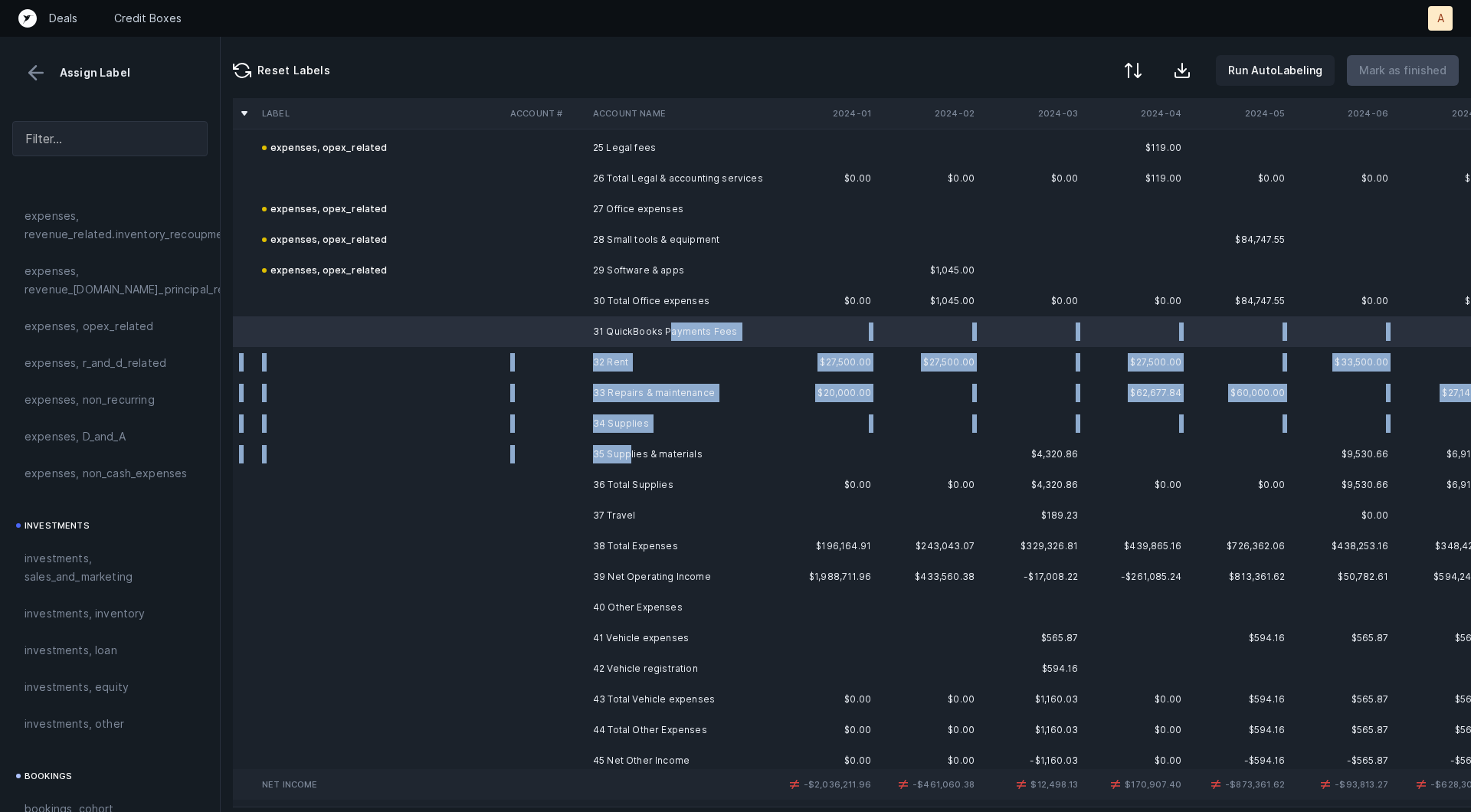
click at [627, 449] on td "35 Supplies & materials" at bounding box center [680, 454] width 187 height 30
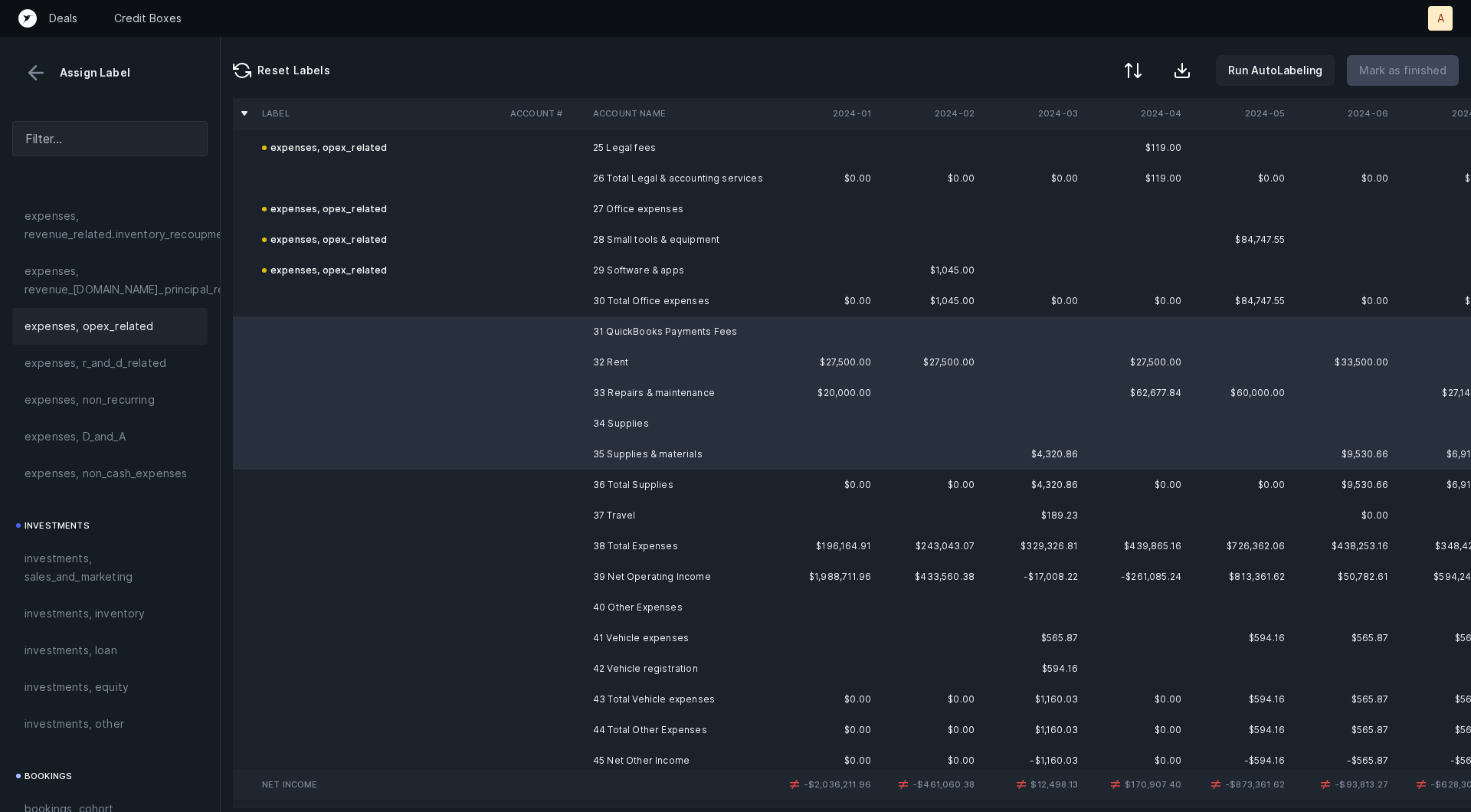
click at [108, 322] on span "expenses, opex_related" at bounding box center [89, 326] width 129 height 18
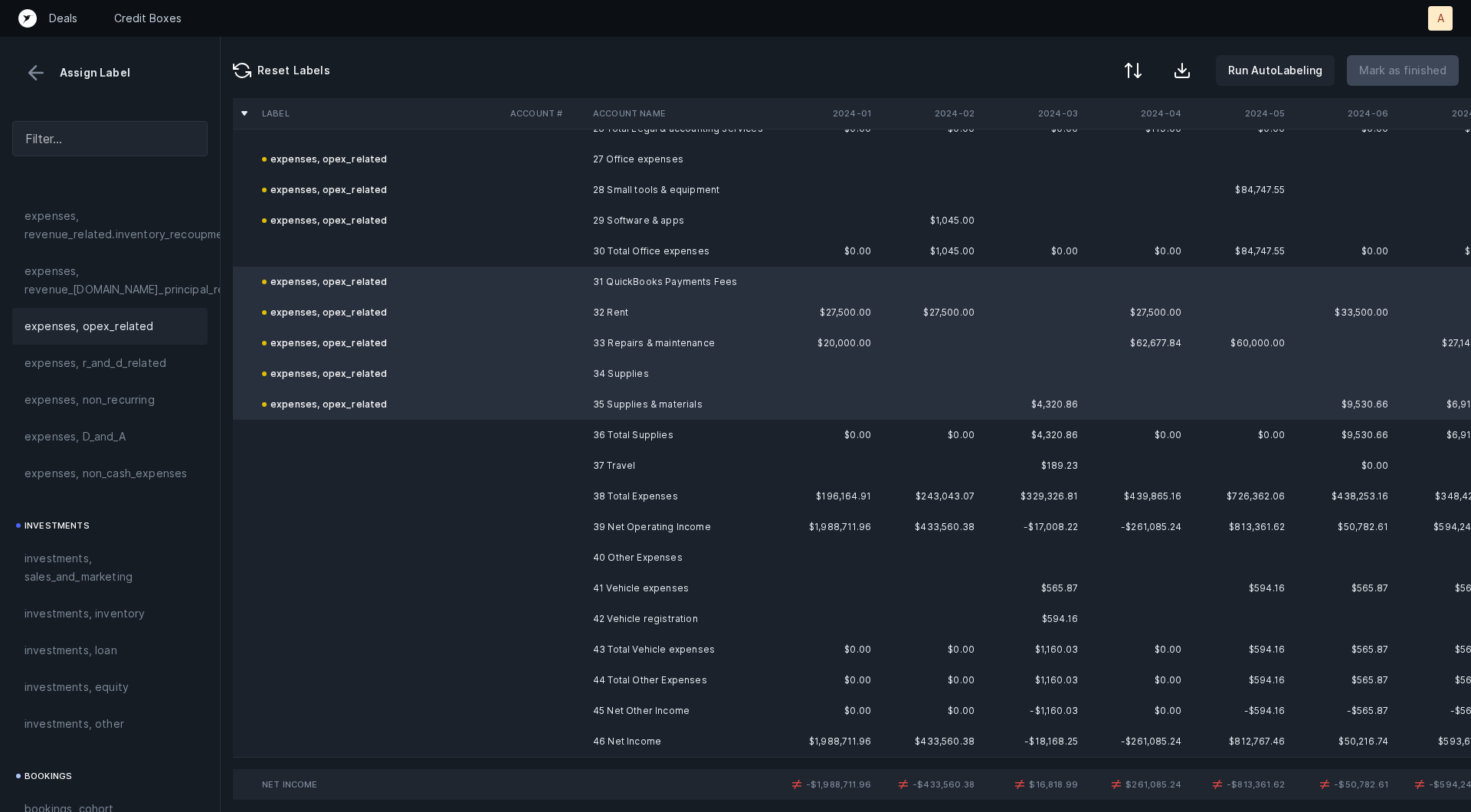
click at [607, 465] on td "37 Travel" at bounding box center [680, 465] width 187 height 30
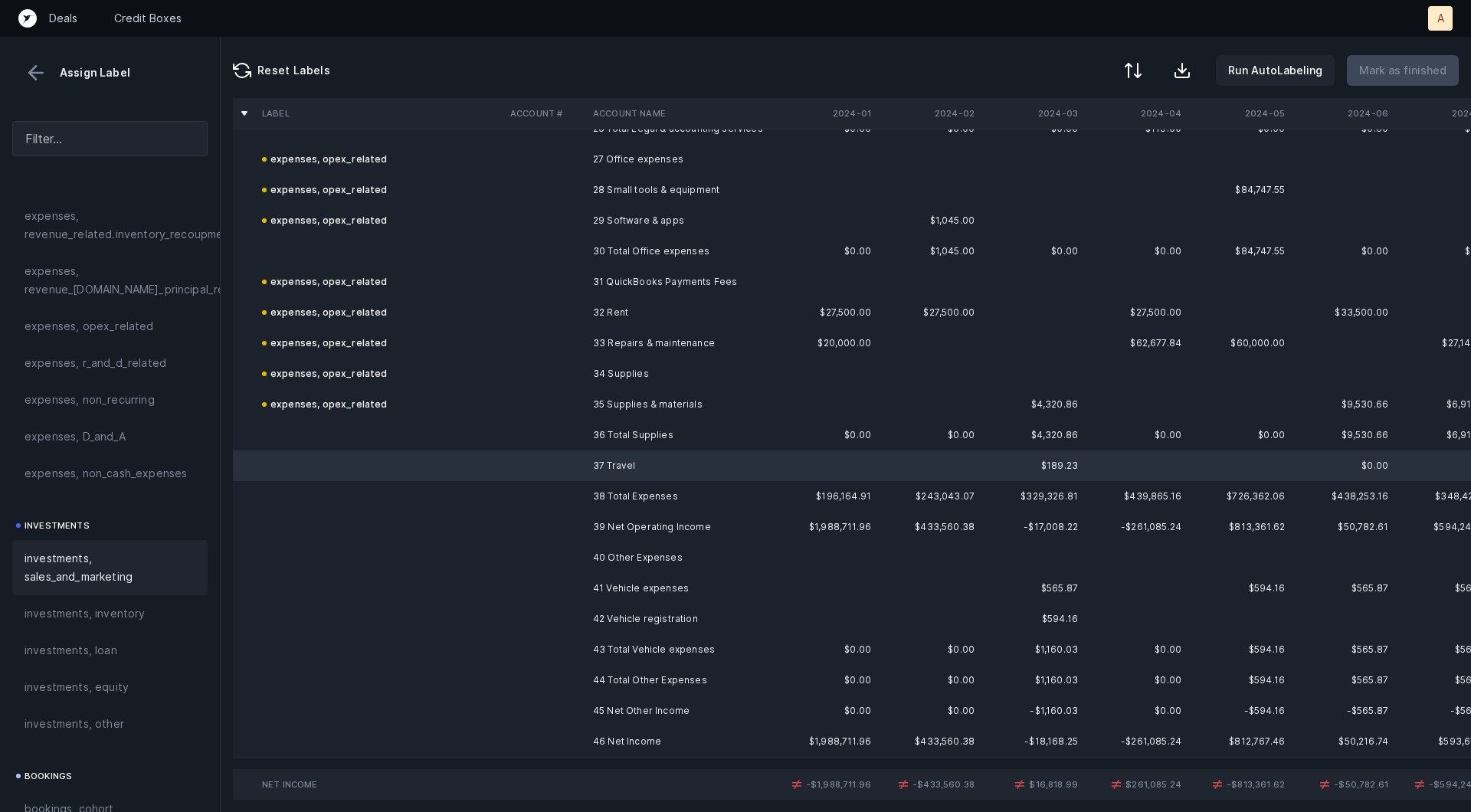
click at [126, 565] on span "investments, sales_and_marketing" at bounding box center [110, 567] width 171 height 37
click at [632, 592] on td "41 Vehicle expenses" at bounding box center [680, 588] width 187 height 30
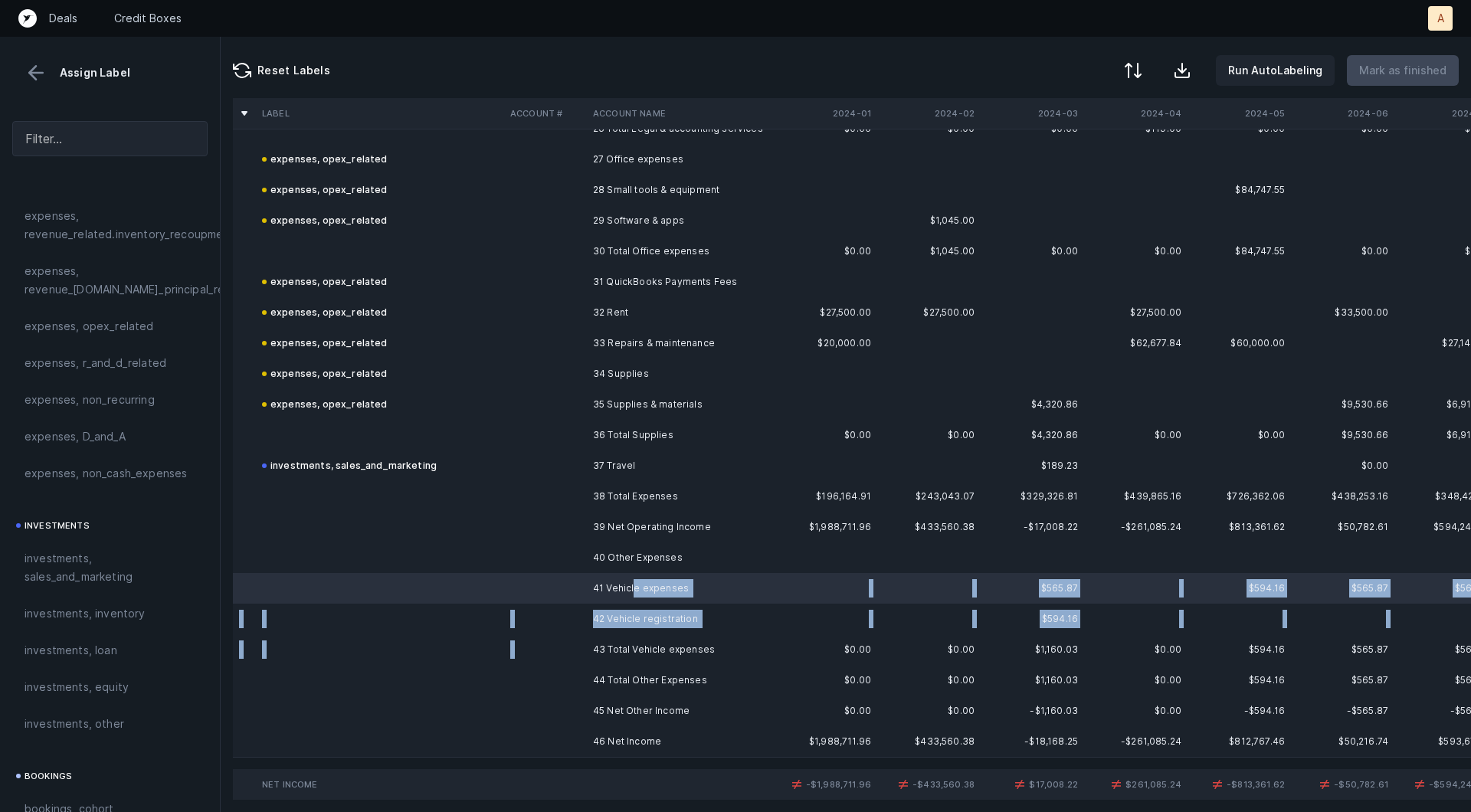
click at [632, 635] on td "43 Total Vehicle expenses" at bounding box center [680, 649] width 187 height 30
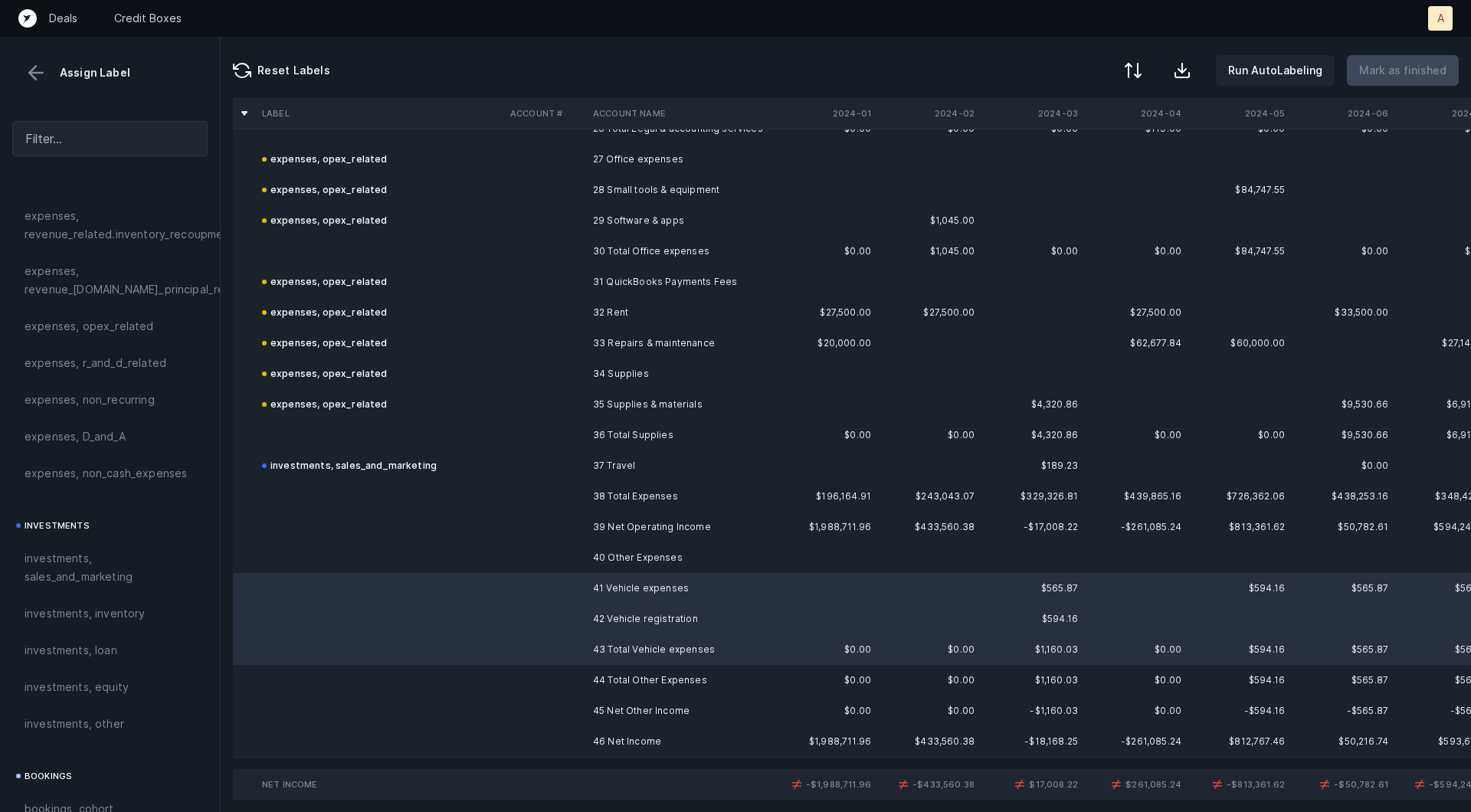
click at [635, 626] on td "42 Vehicle registration" at bounding box center [680, 619] width 187 height 30
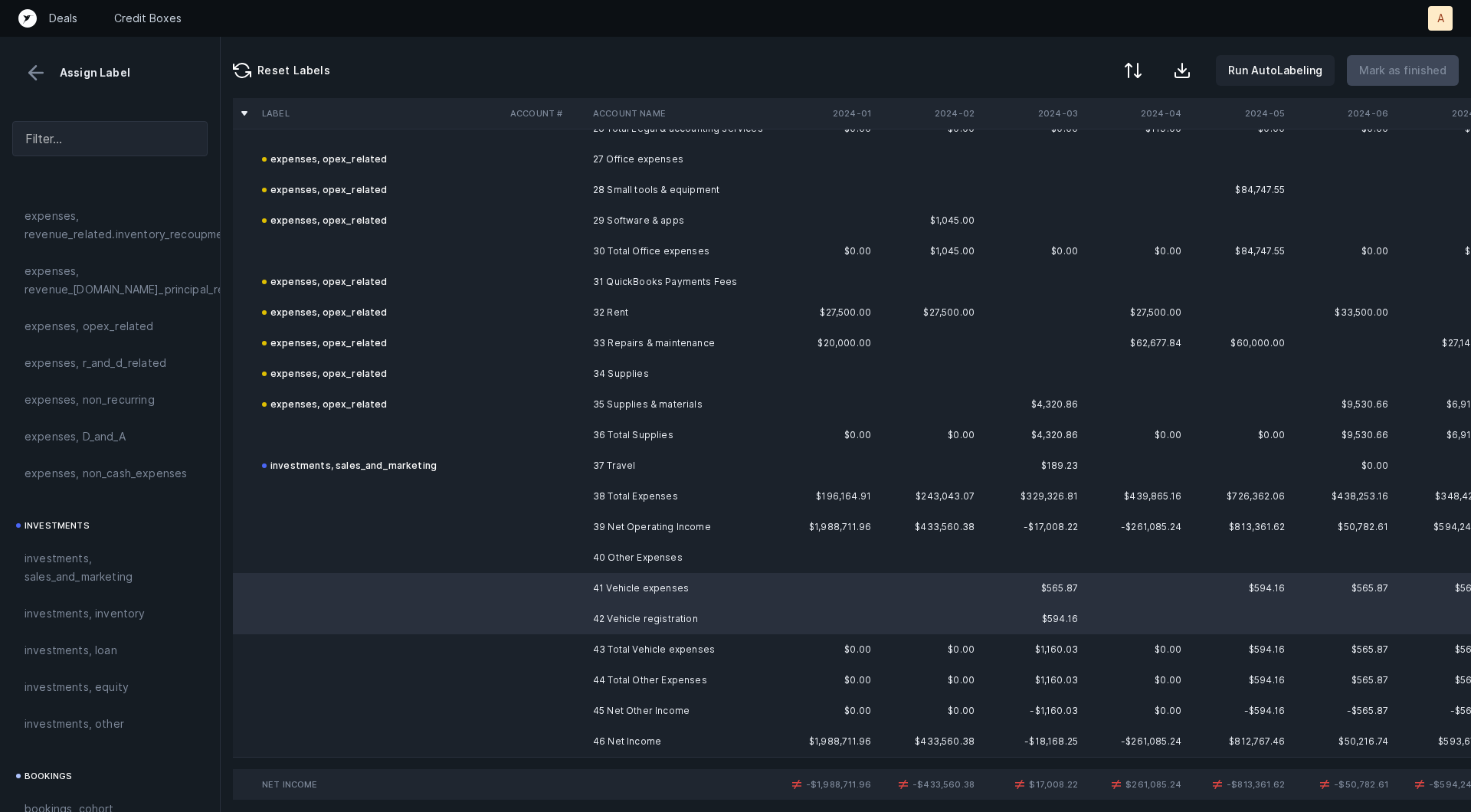
scroll to position [1714, 0]
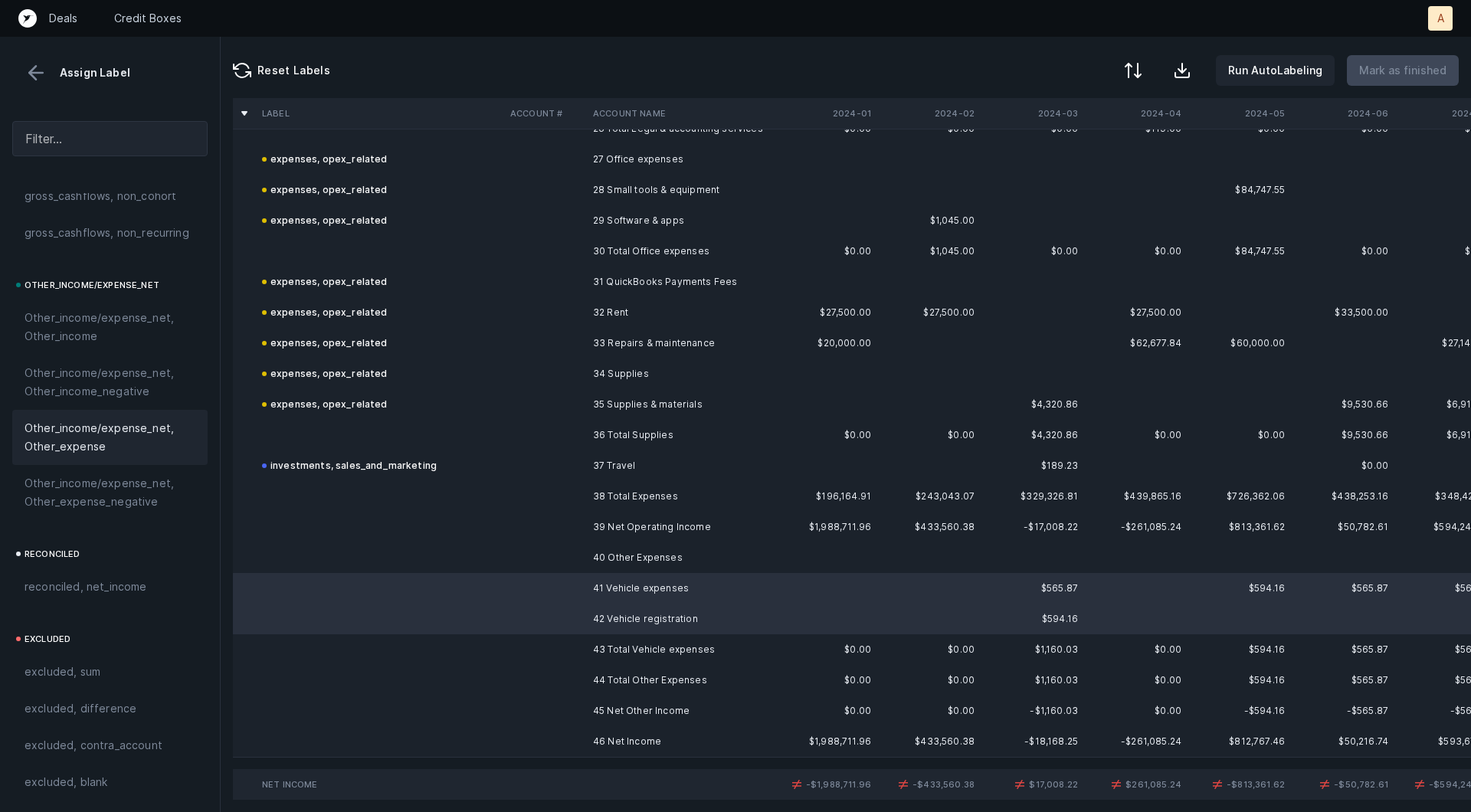
click at [100, 449] on span "Other_income/expense_net, Other_expense" at bounding box center [110, 437] width 171 height 37
click at [608, 746] on td "46 Net Income" at bounding box center [680, 741] width 187 height 30
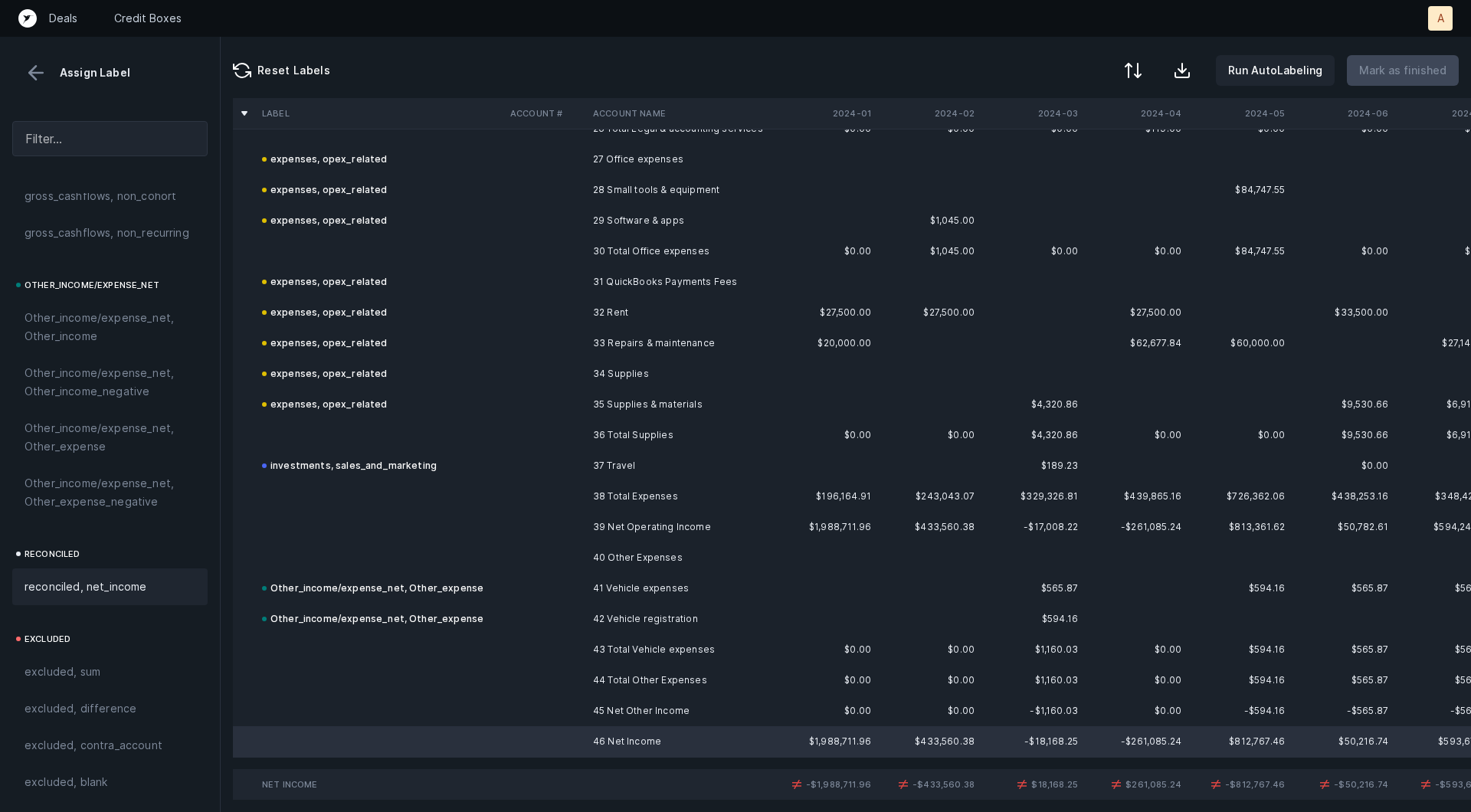
click at [143, 589] on span "reconciled, net_income" at bounding box center [86, 586] width 123 height 18
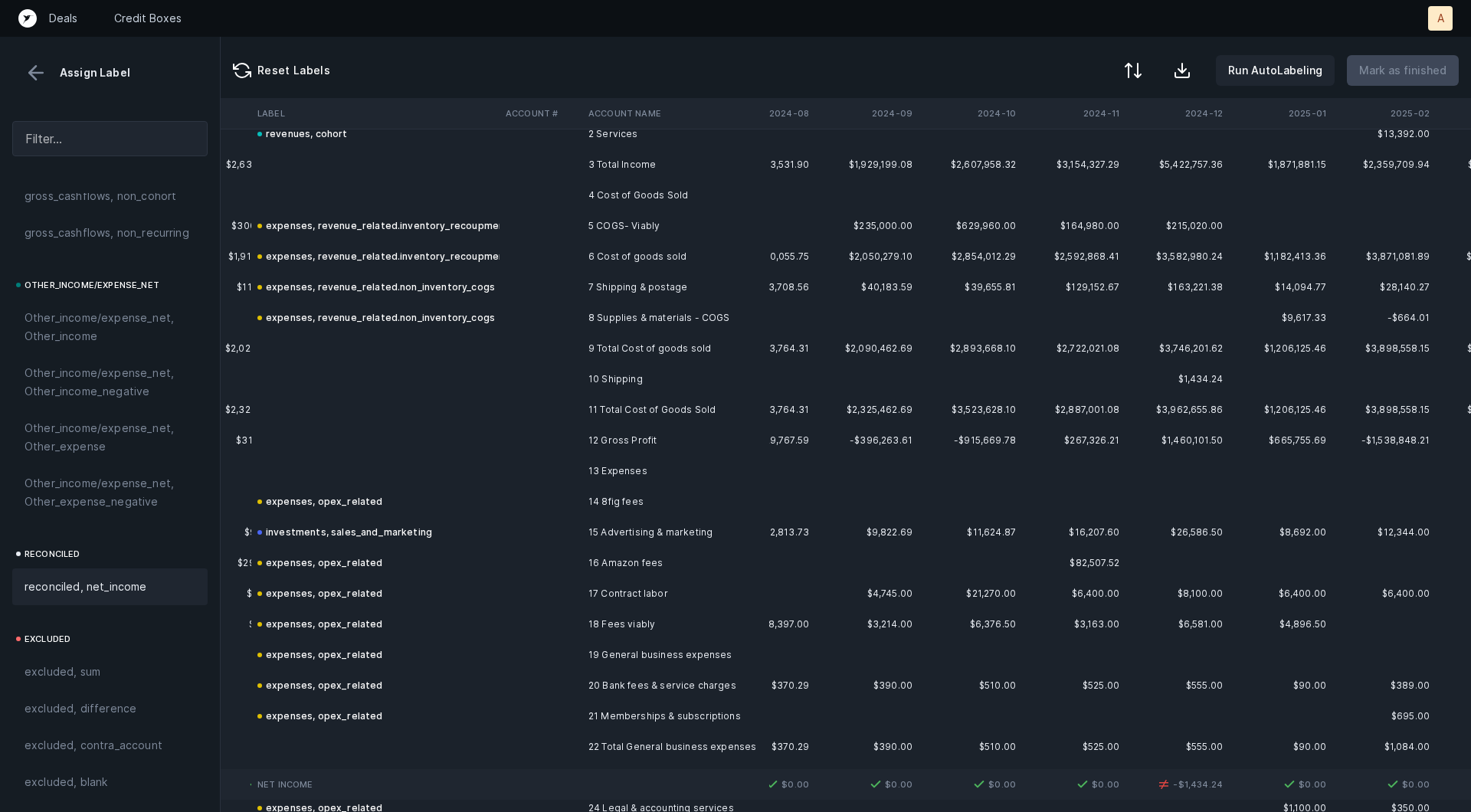
scroll to position [44, 786]
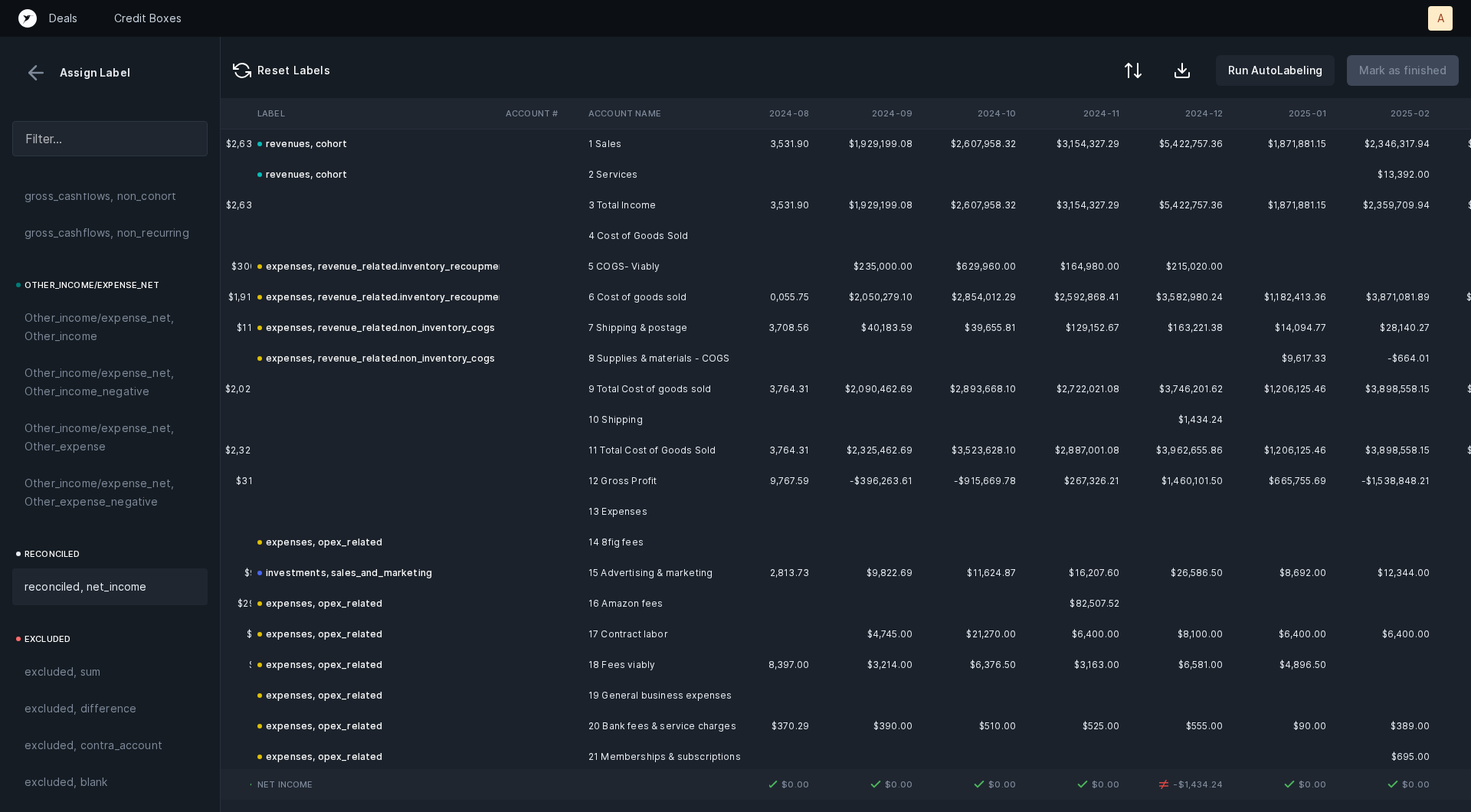
click at [882, 426] on td at bounding box center [867, 420] width 104 height 30
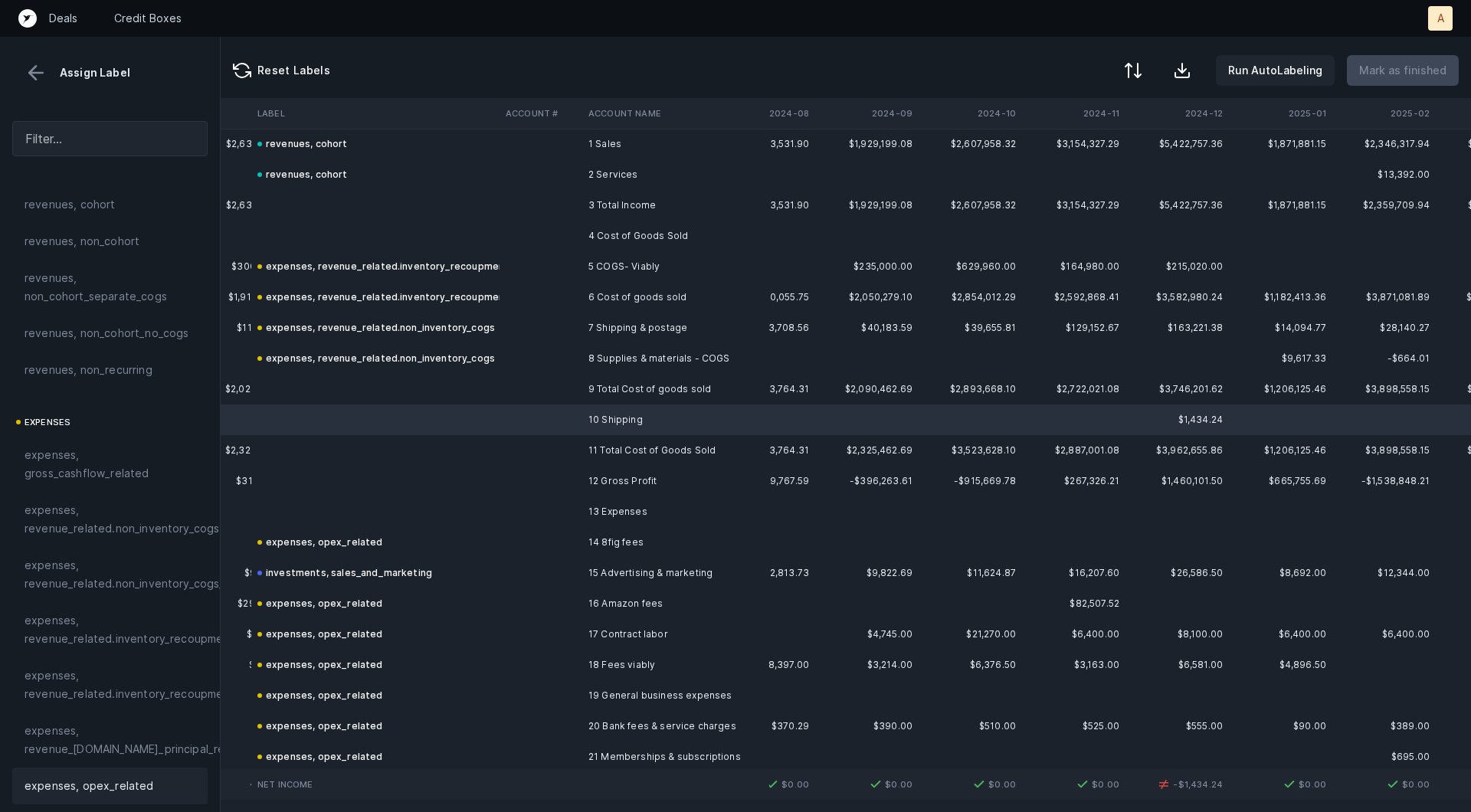
scroll to position [0, 0]
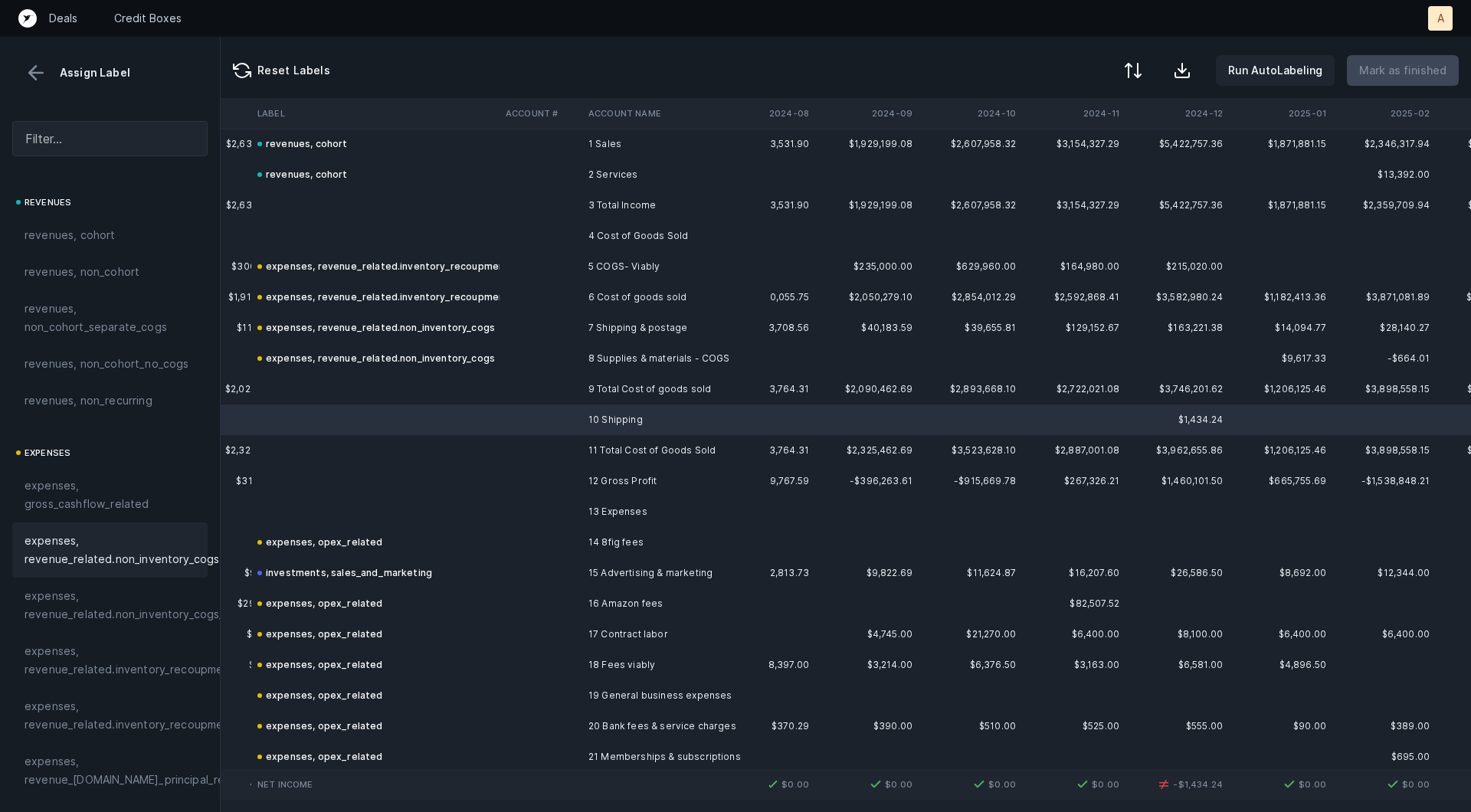
click at [88, 541] on span "expenses, revenue_related.non_inventory_cogs" at bounding box center [122, 550] width 194 height 37
click at [1138, 67] on div at bounding box center [1131, 72] width 18 height 18
click at [1048, 154] on div "By Hum label" at bounding box center [1034, 161] width 68 height 18
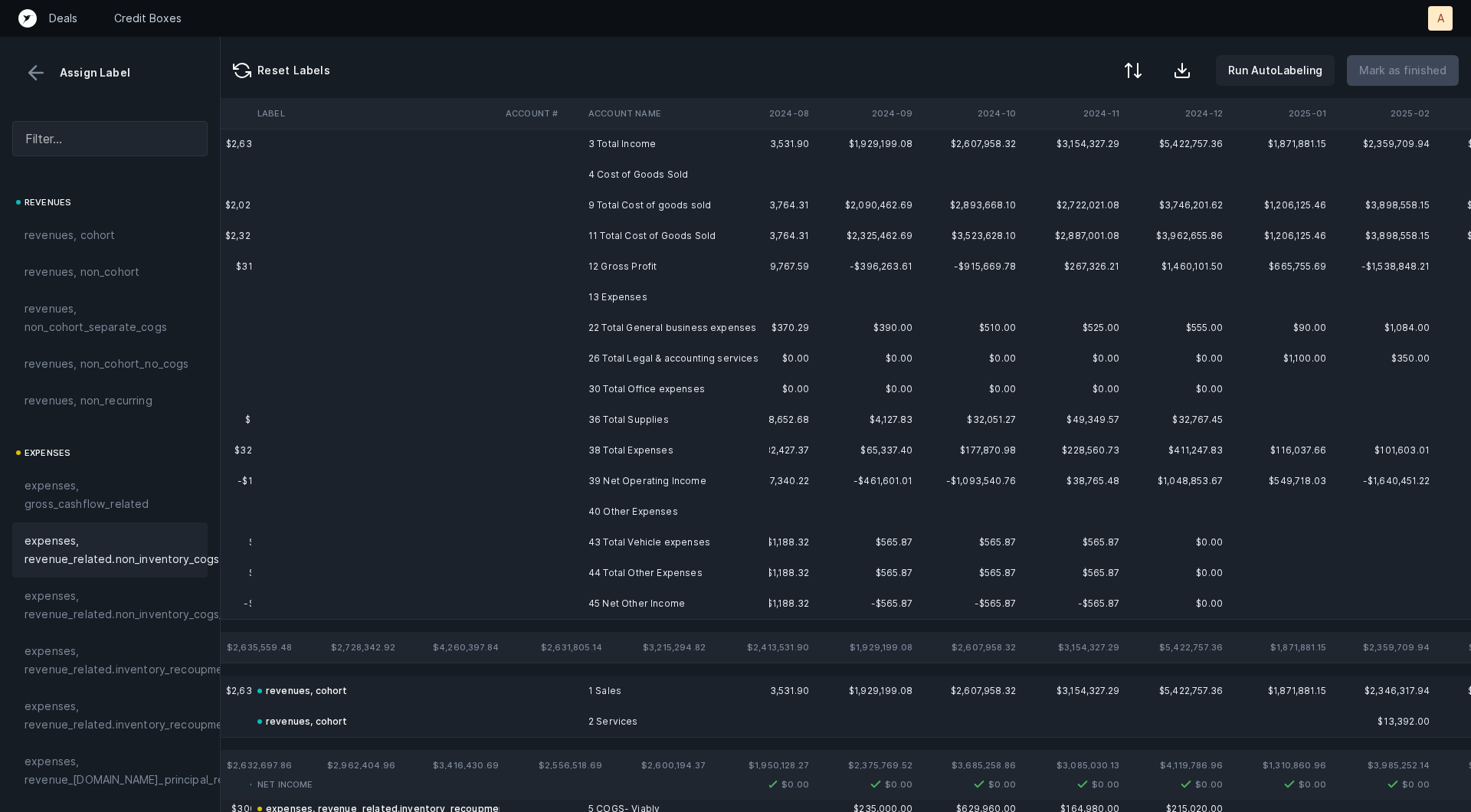
scroll to position [0, 786]
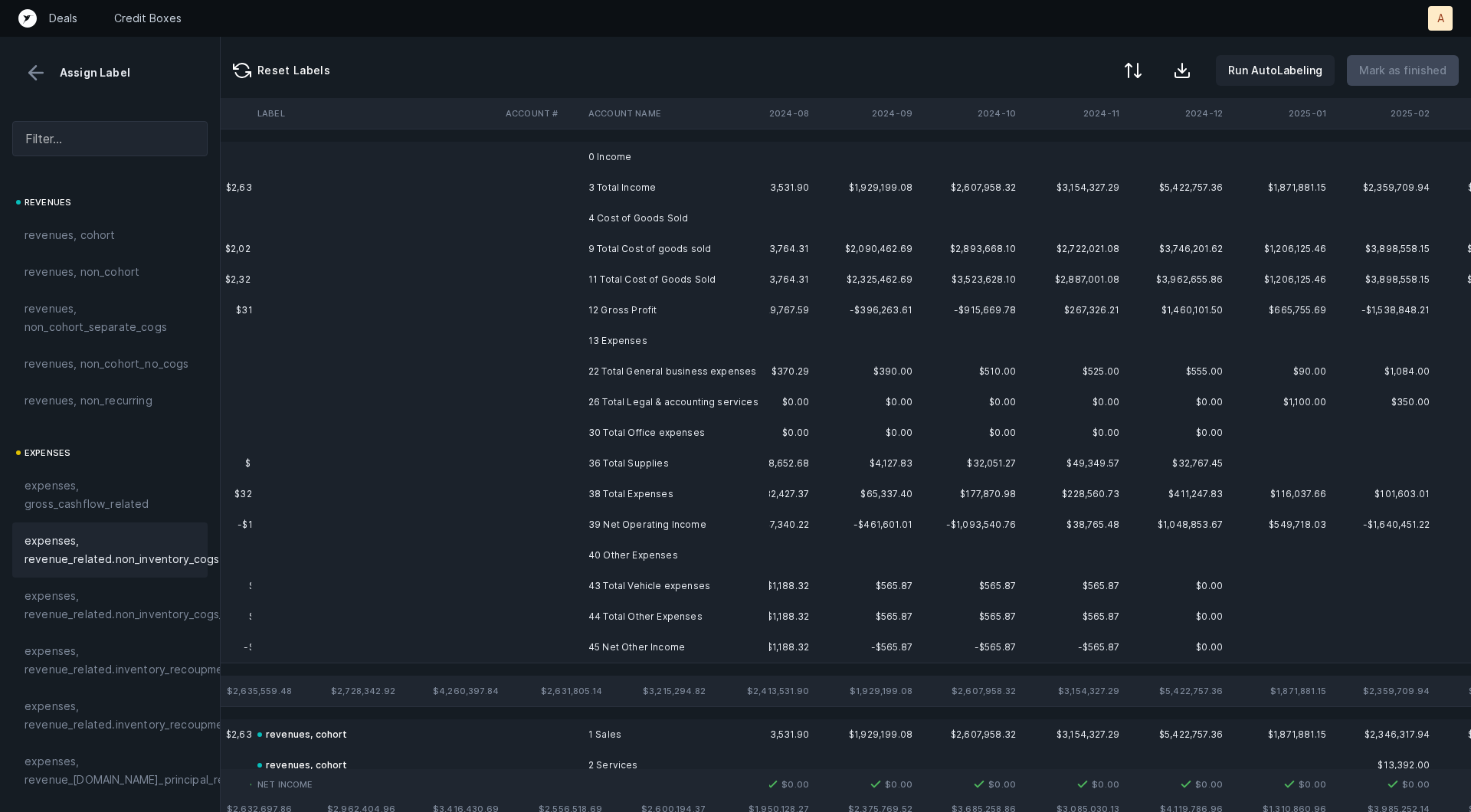
click at [831, 145] on td at bounding box center [867, 157] width 104 height 30
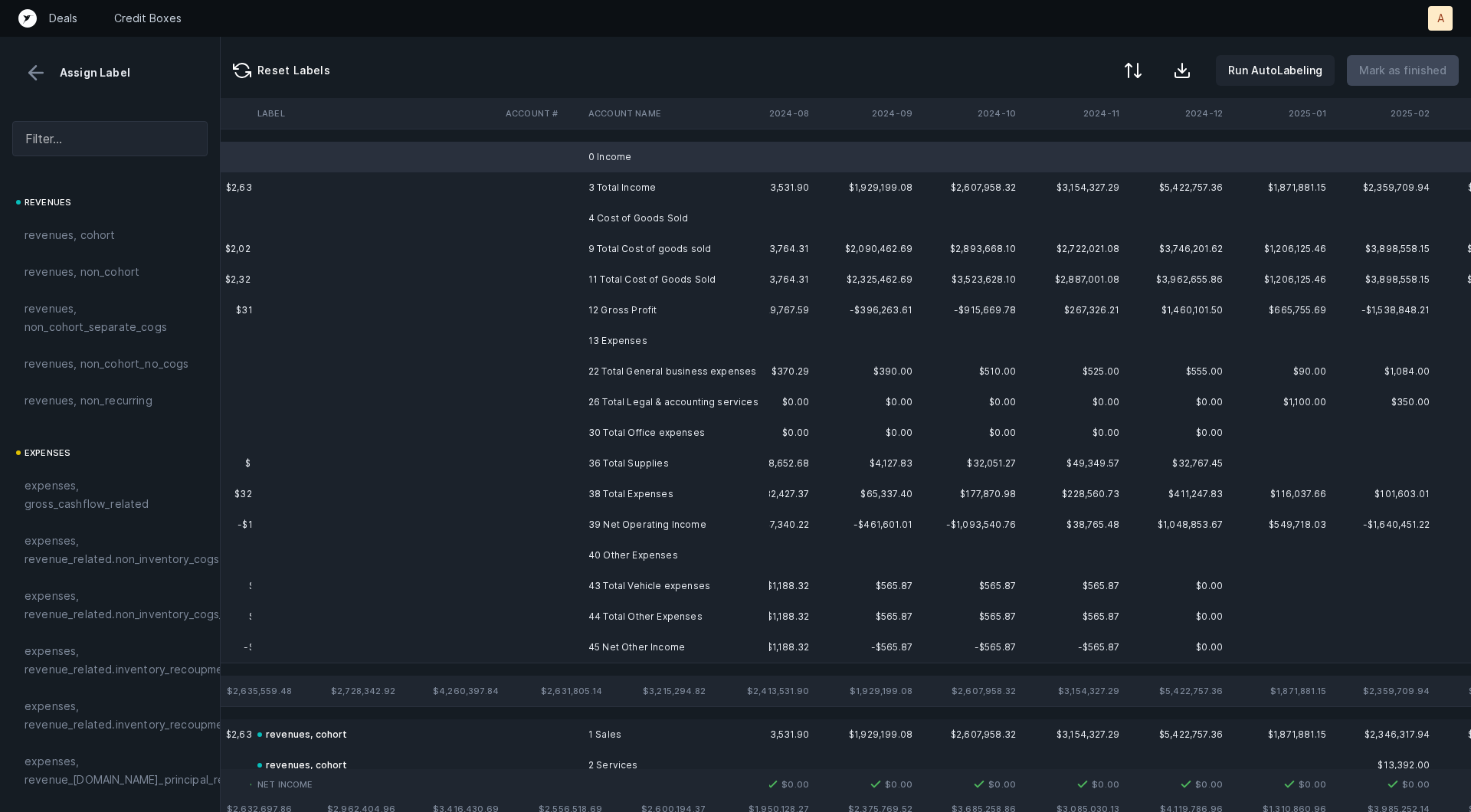
click at [743, 213] on td "4 Cost of Goods Sold" at bounding box center [676, 218] width 187 height 30
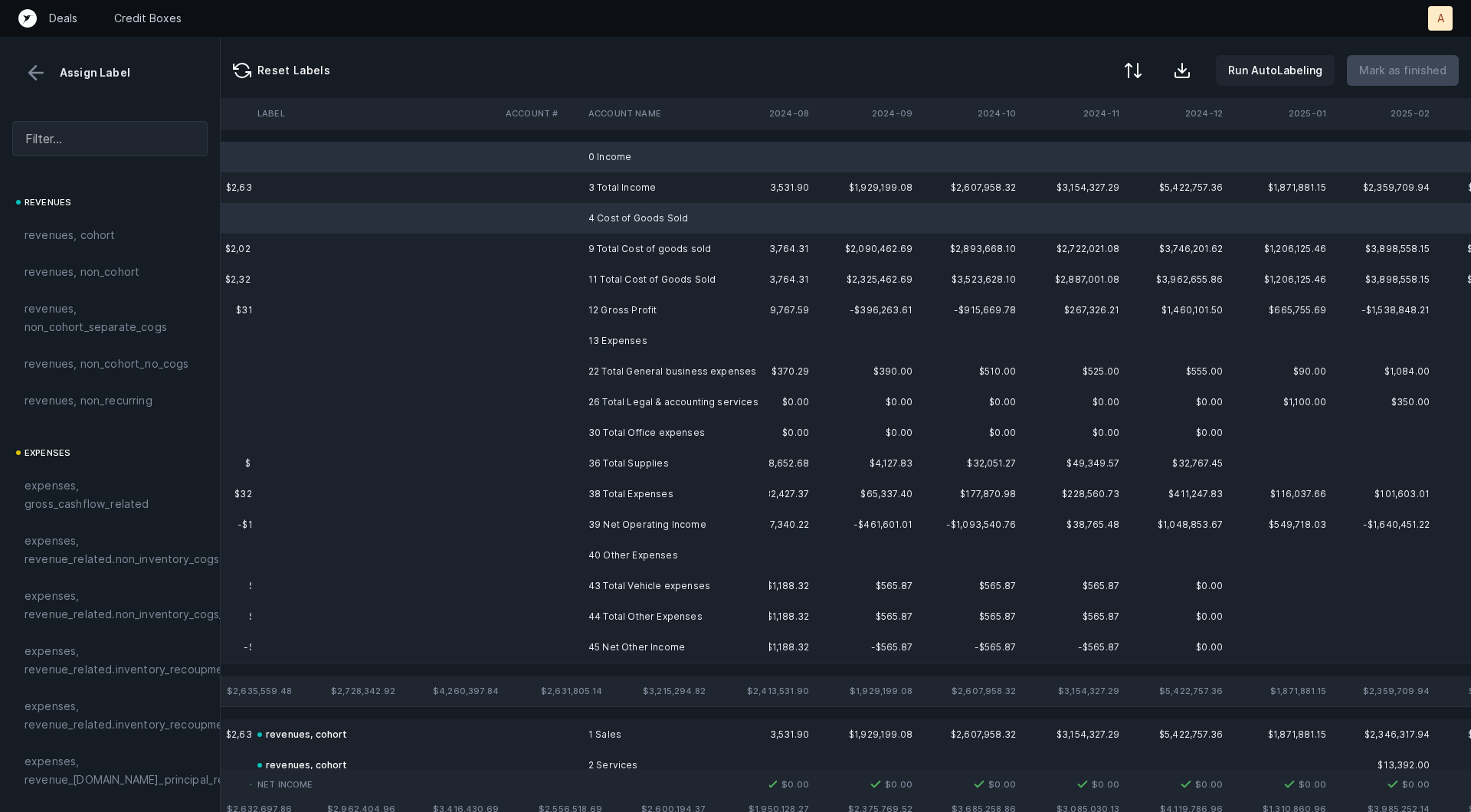
click at [652, 327] on td "13 Expenses" at bounding box center [676, 341] width 187 height 30
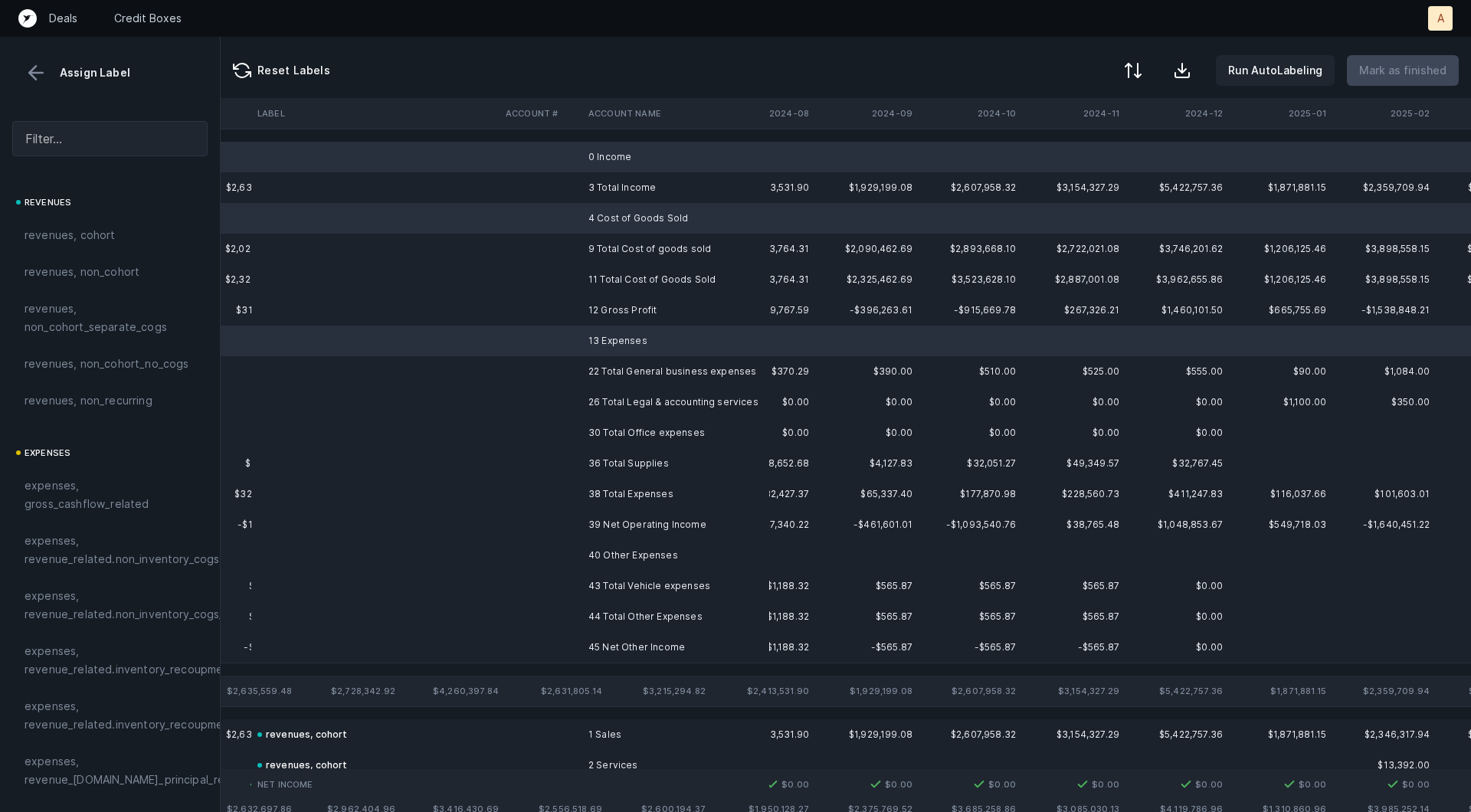
click at [614, 549] on td "40 Other Expenses" at bounding box center [676, 555] width 187 height 30
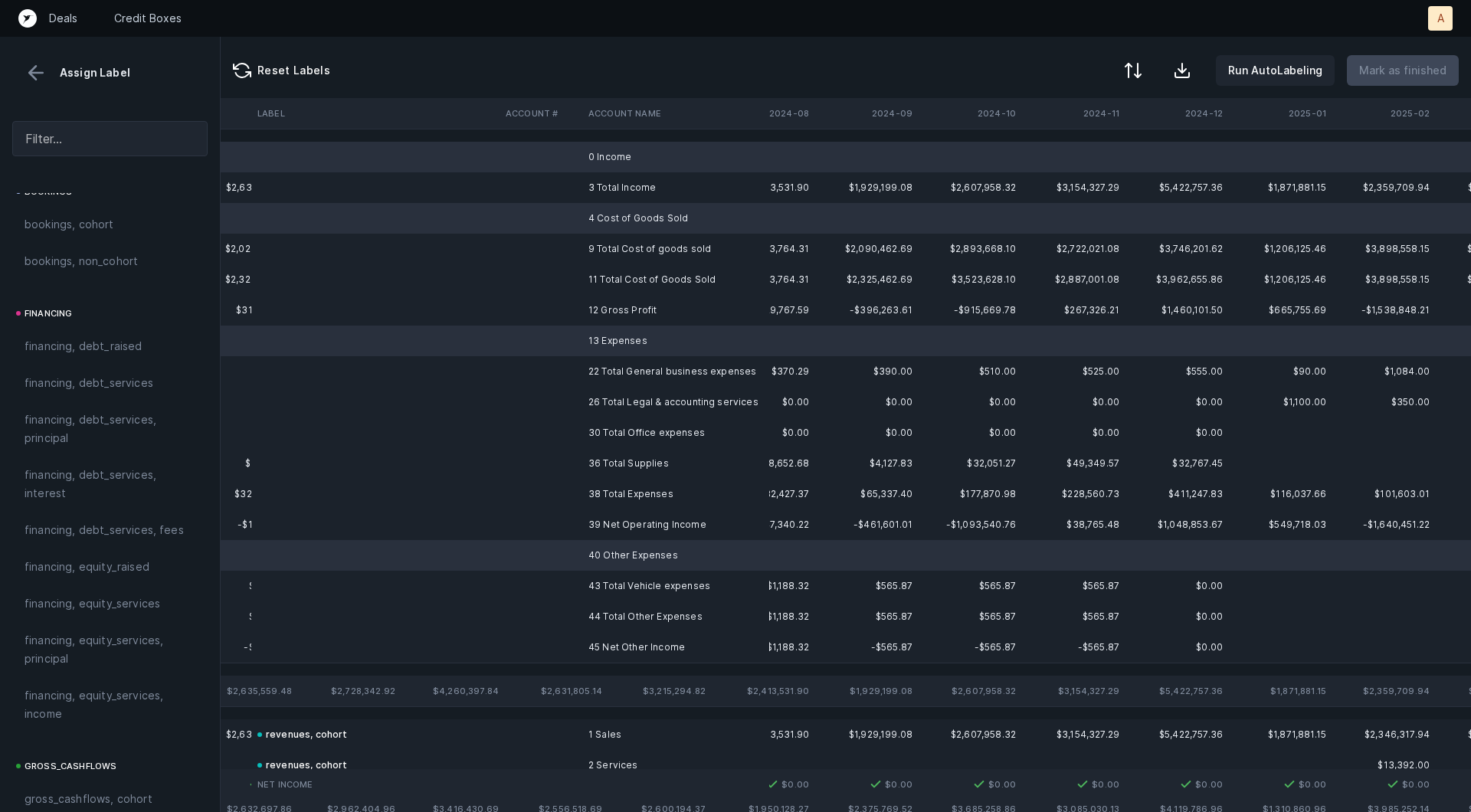
scroll to position [1714, 0]
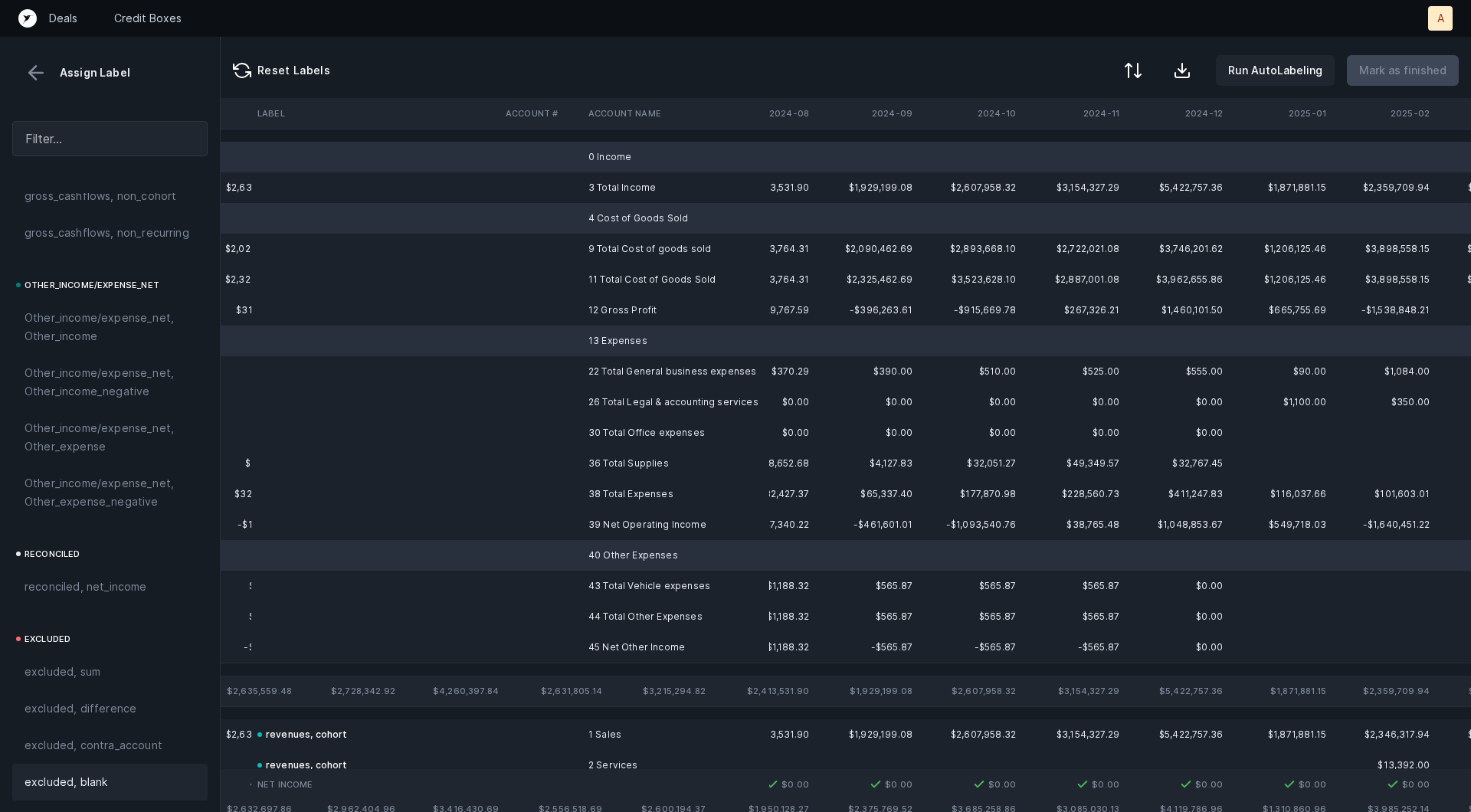
click at [92, 783] on span "excluded, blank" at bounding box center [66, 782] width 83 height 18
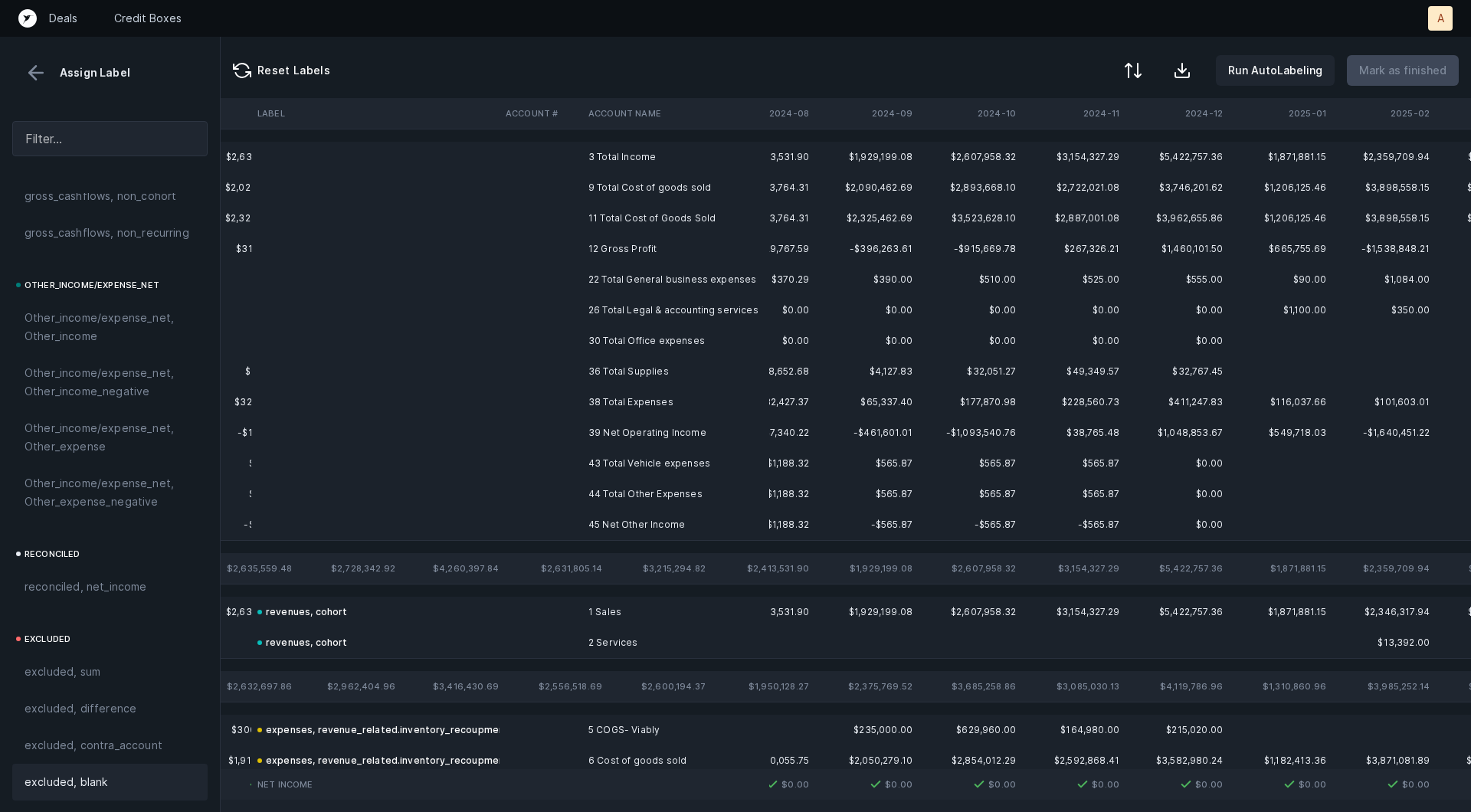
click at [630, 245] on td "12 Gross Profit" at bounding box center [676, 249] width 187 height 30
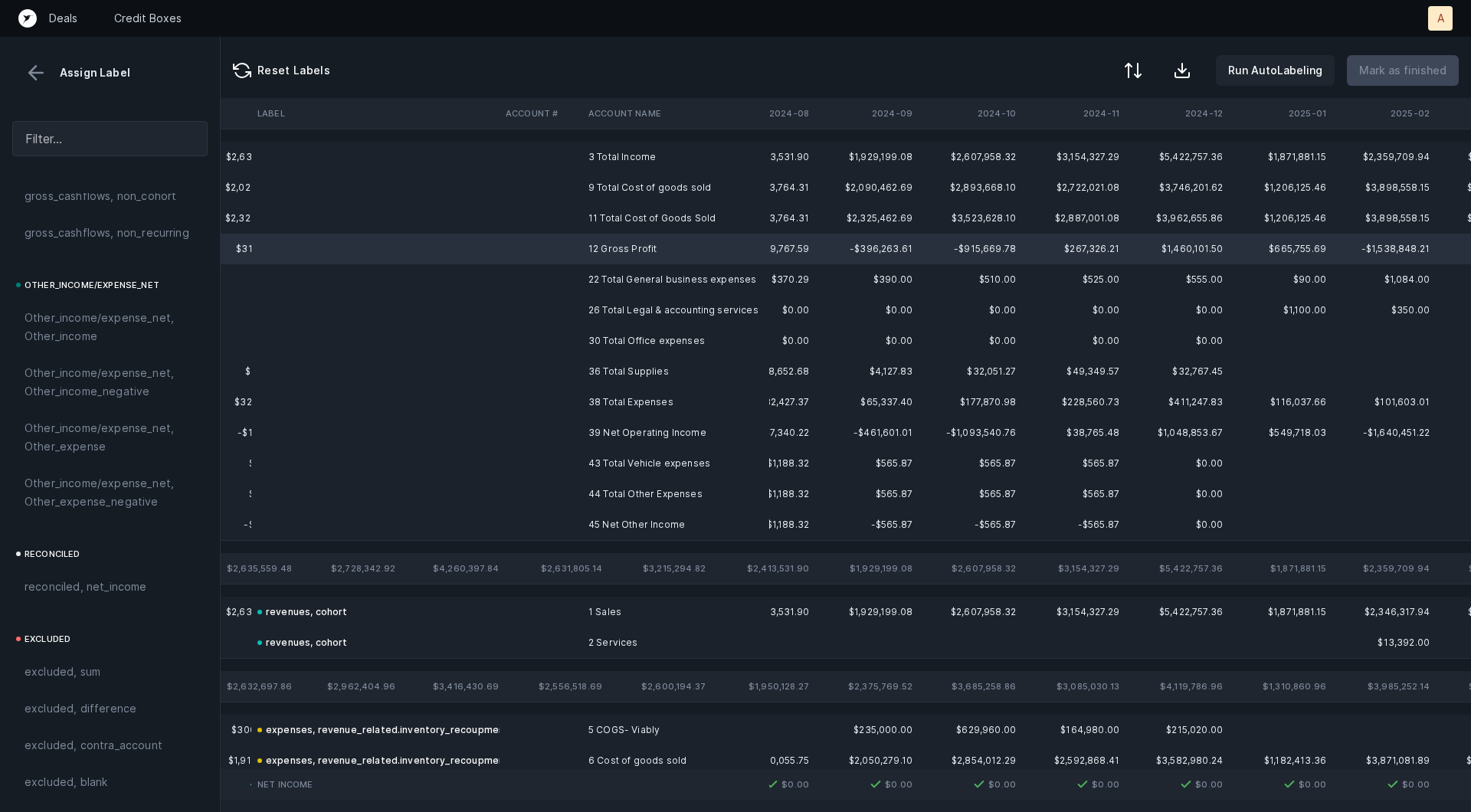
click at [598, 426] on td "39 Net Operating Income" at bounding box center [676, 433] width 187 height 30
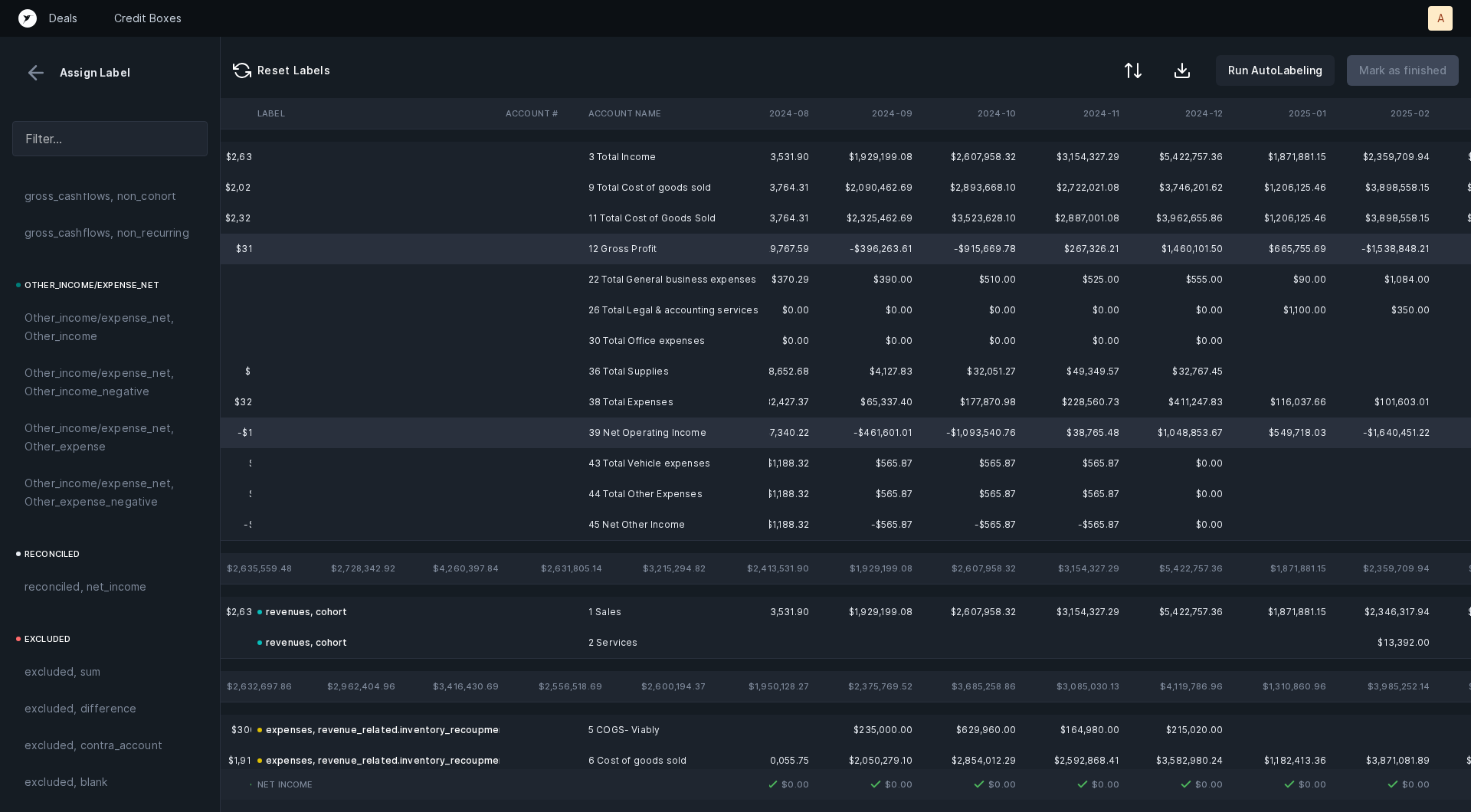
click at [584, 515] on td "45 Net Other Income" at bounding box center [676, 524] width 187 height 30
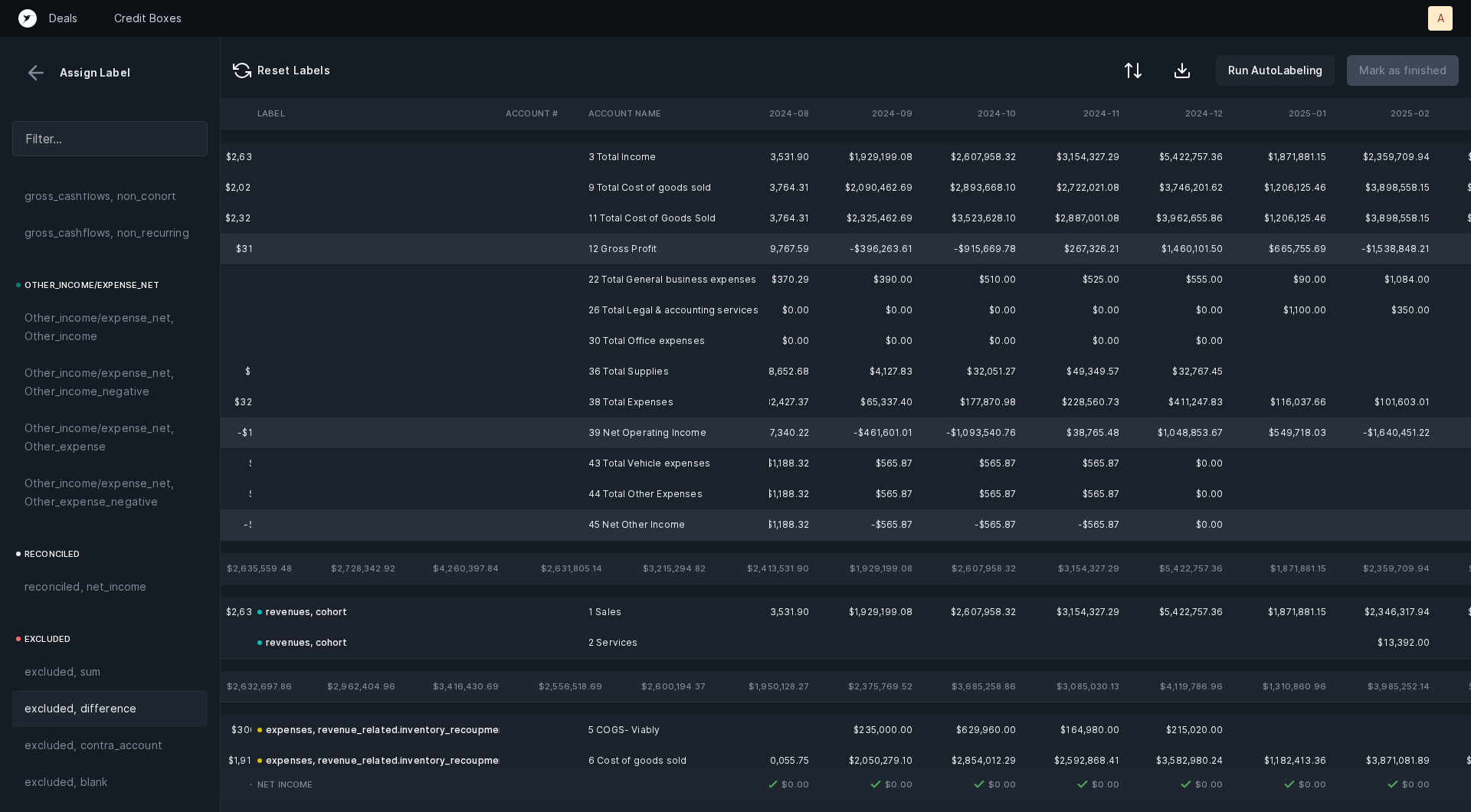
click at [109, 709] on span "excluded, difference" at bounding box center [80, 708] width 112 height 18
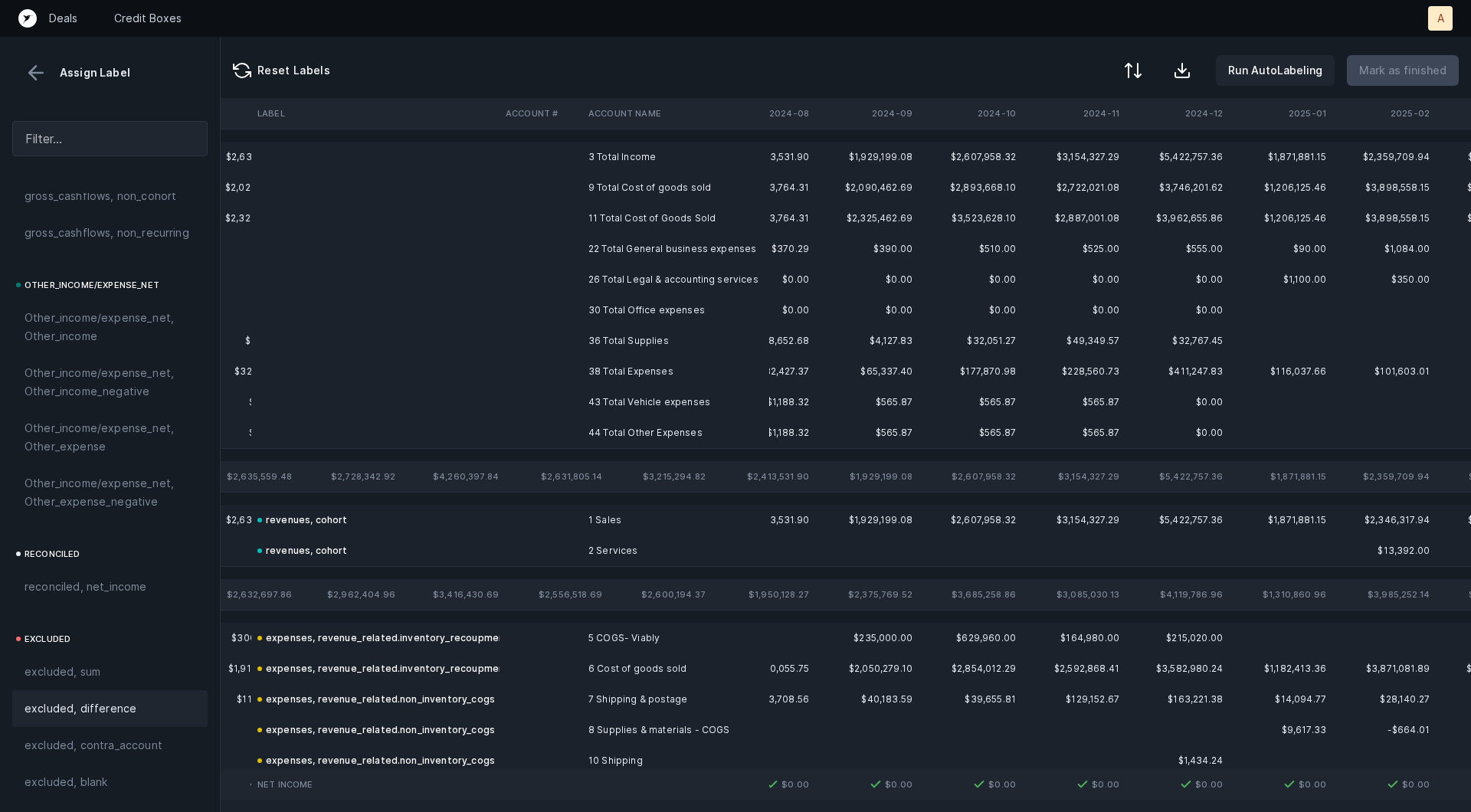
click at [604, 165] on td "3 Total Income" at bounding box center [676, 157] width 187 height 30
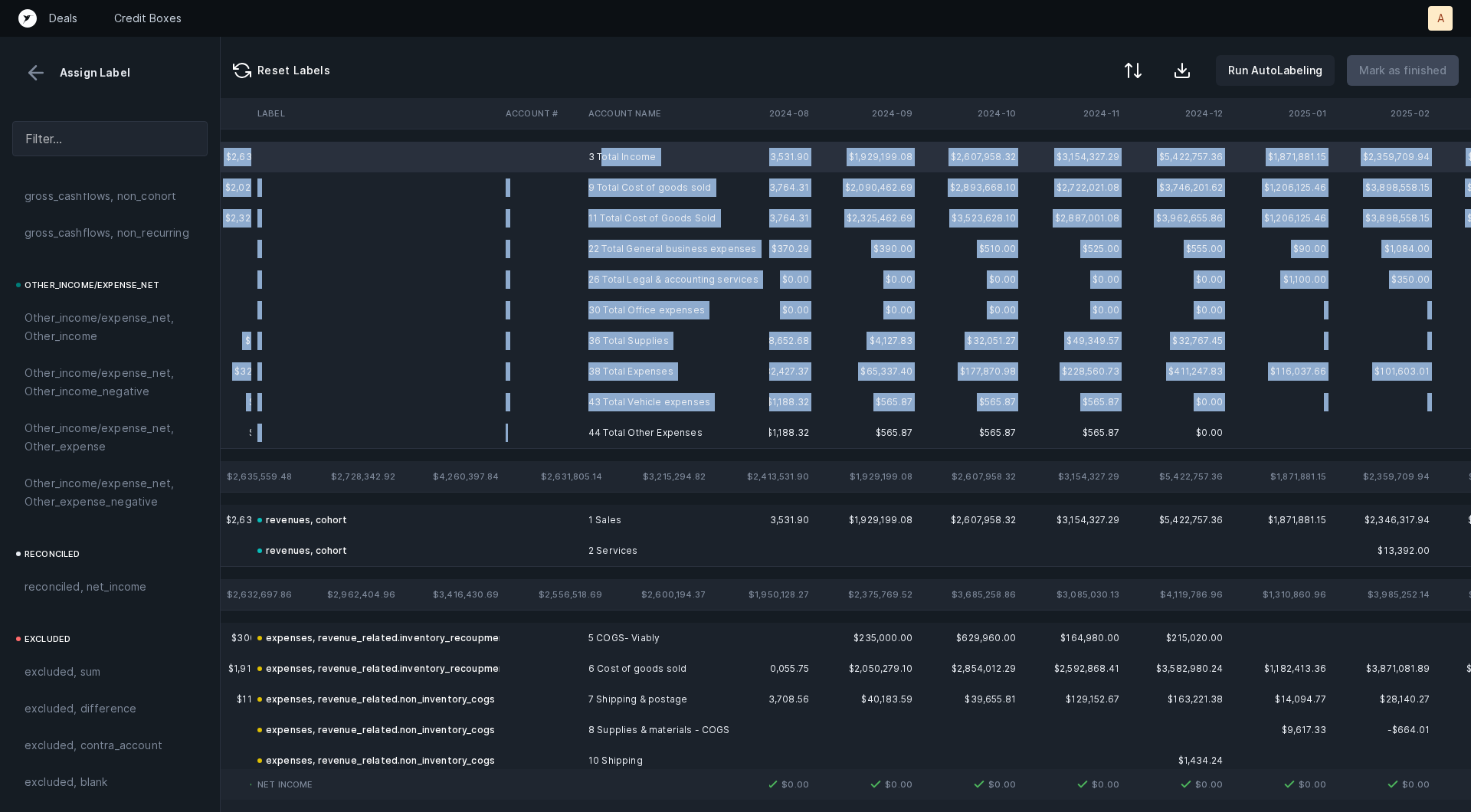
click at [579, 436] on td at bounding box center [541, 433] width 83 height 30
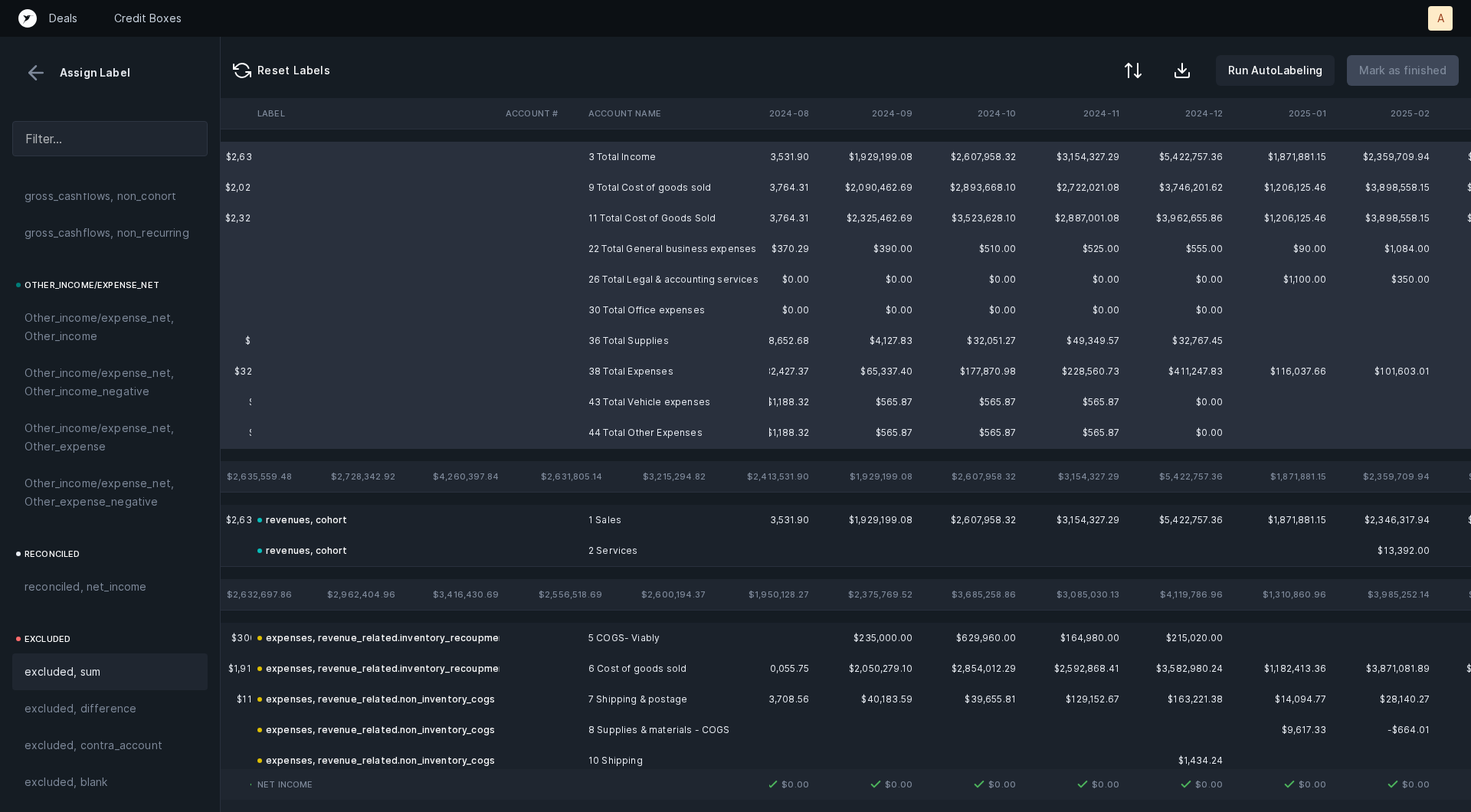
click at [100, 677] on div "excluded, sum" at bounding box center [110, 672] width 171 height 18
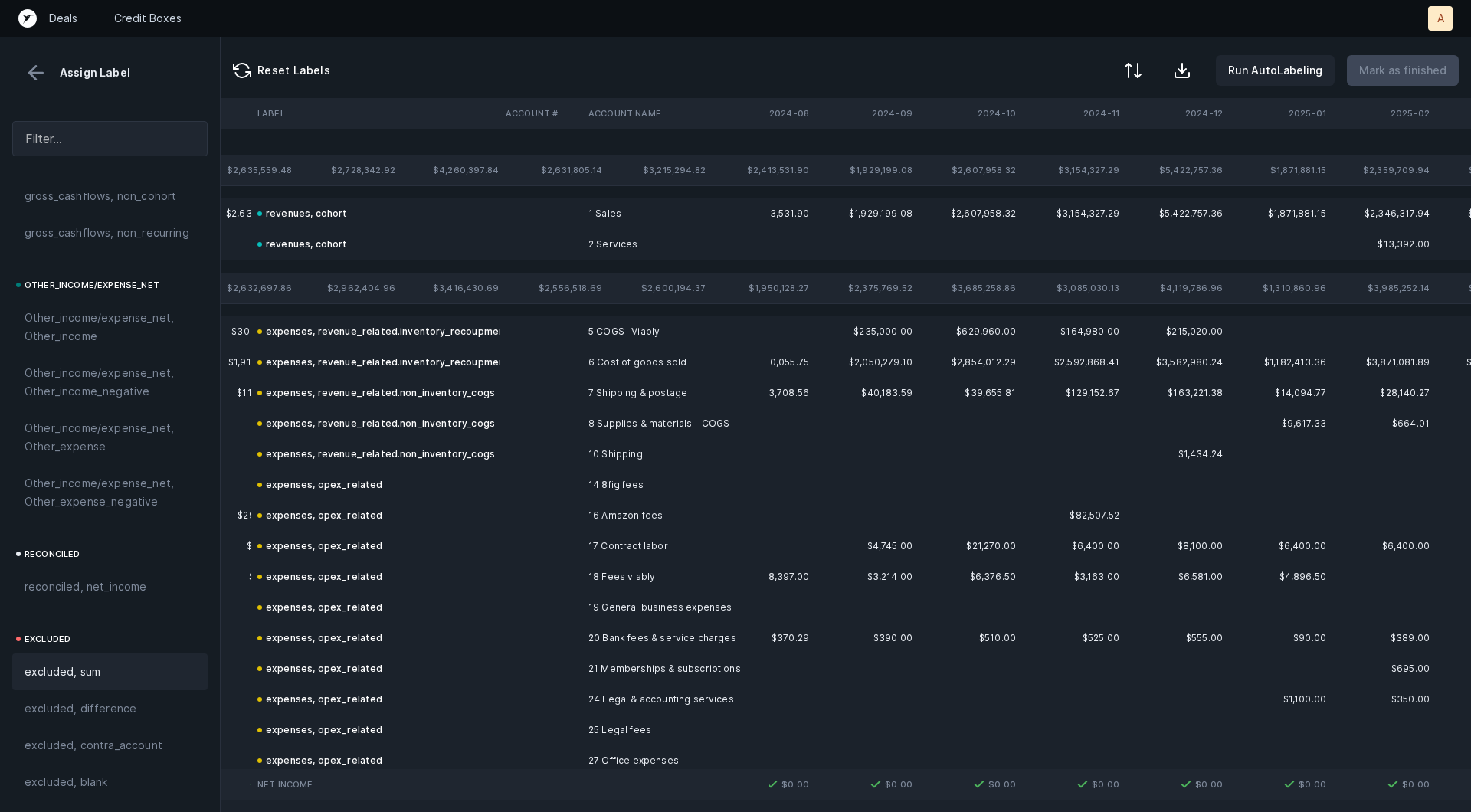
click at [34, 69] on button at bounding box center [36, 73] width 23 height 23
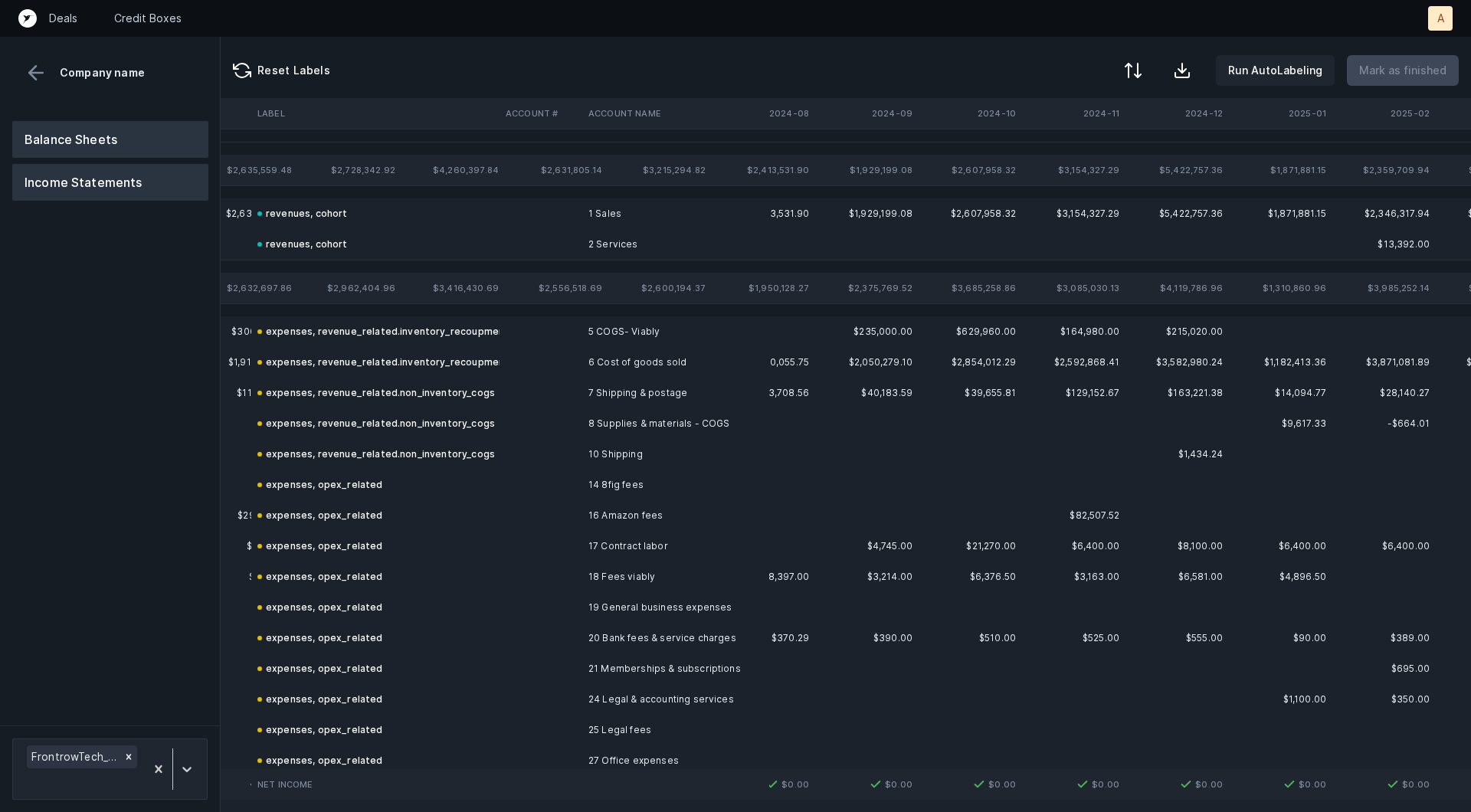
click at [73, 131] on button "Balance Sheets" at bounding box center [110, 139] width 196 height 37
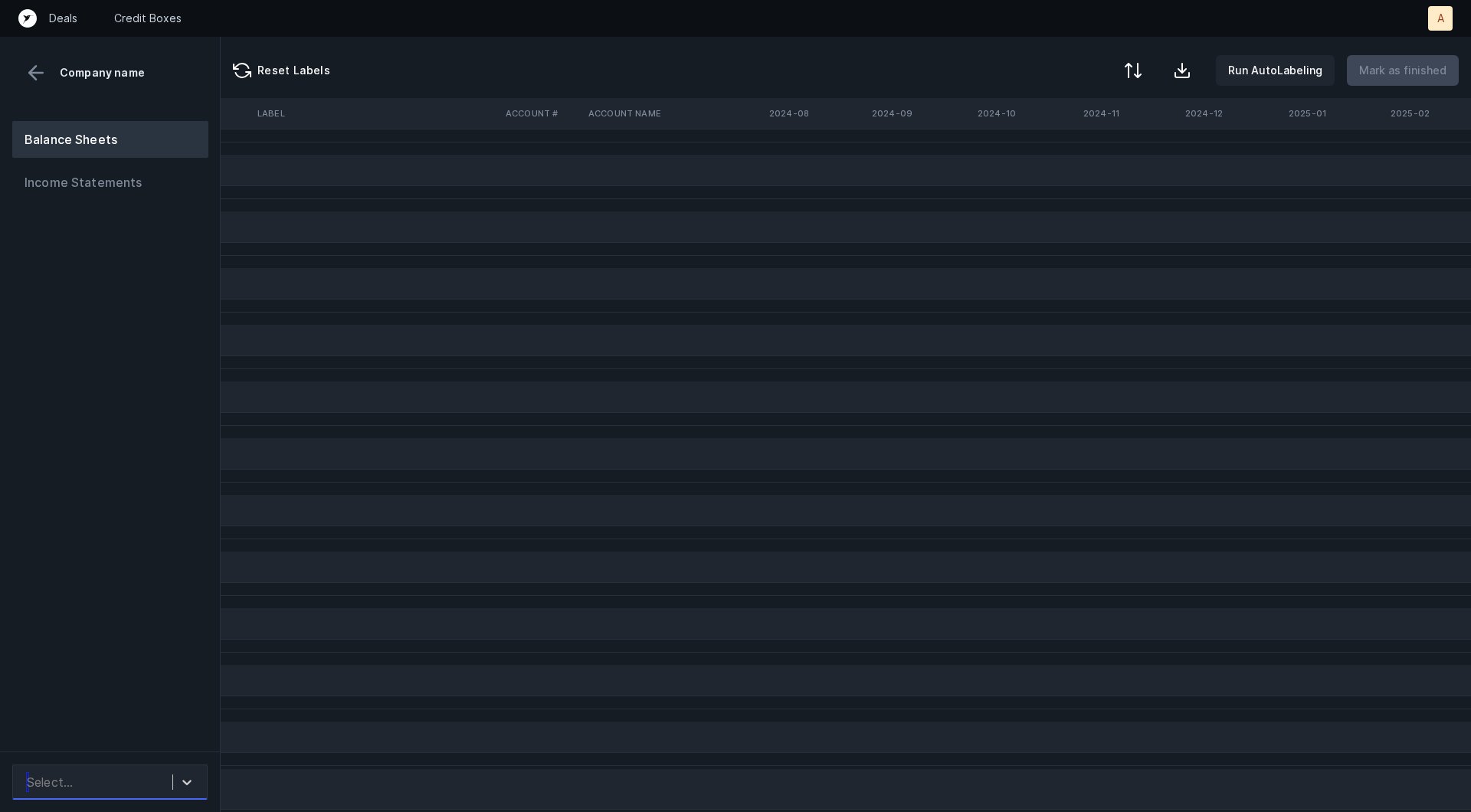
click at [147, 783] on div "Select..." at bounding box center [96, 782] width 153 height 28
click at [147, 719] on div "FrontrowTech_BS([DATE]-[DATE])_Cleaned.csv" at bounding box center [109, 731] width 195 height 49
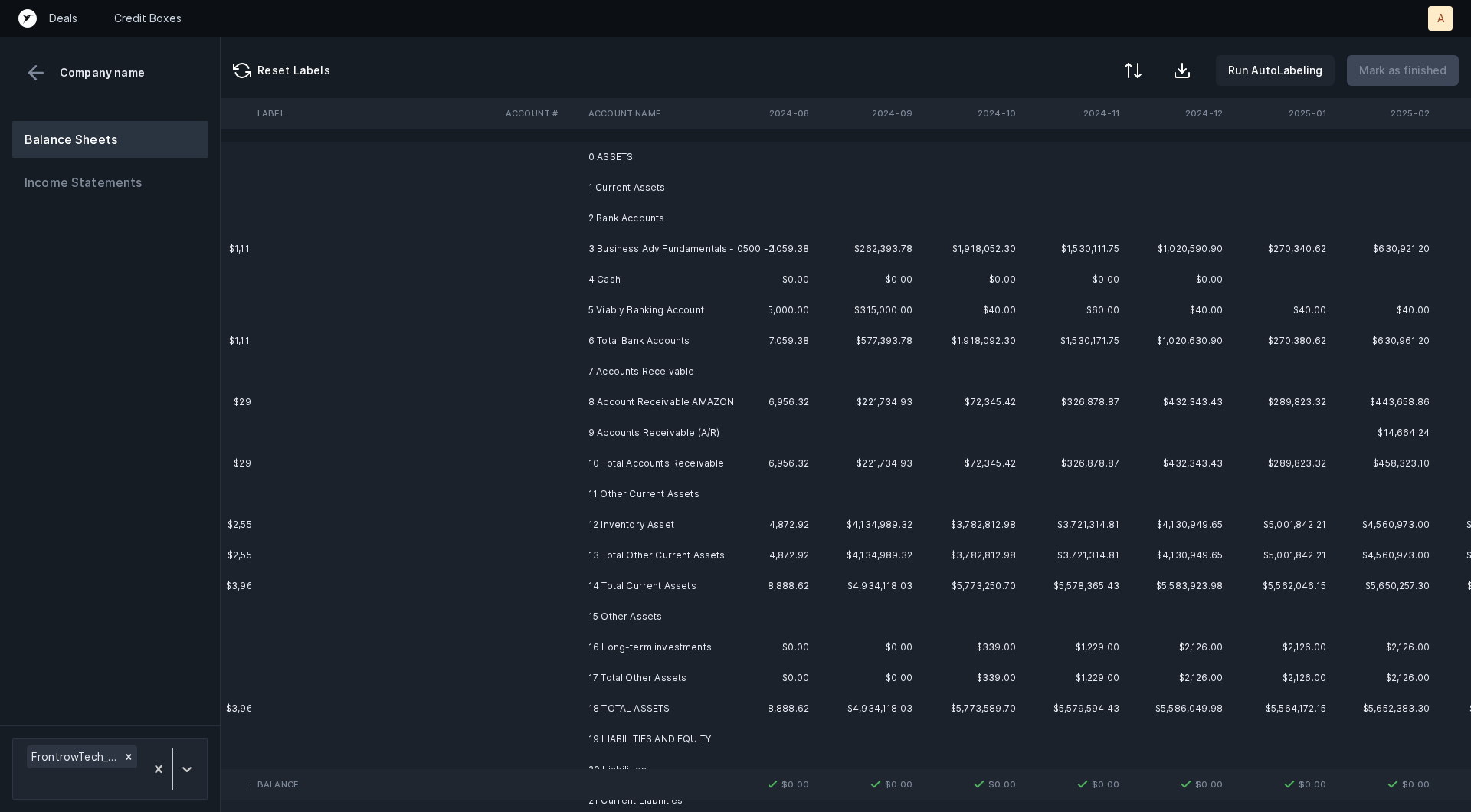
click at [633, 249] on td "3 Business Adv Fundamentals - 0500 - 1" at bounding box center [676, 249] width 187 height 30
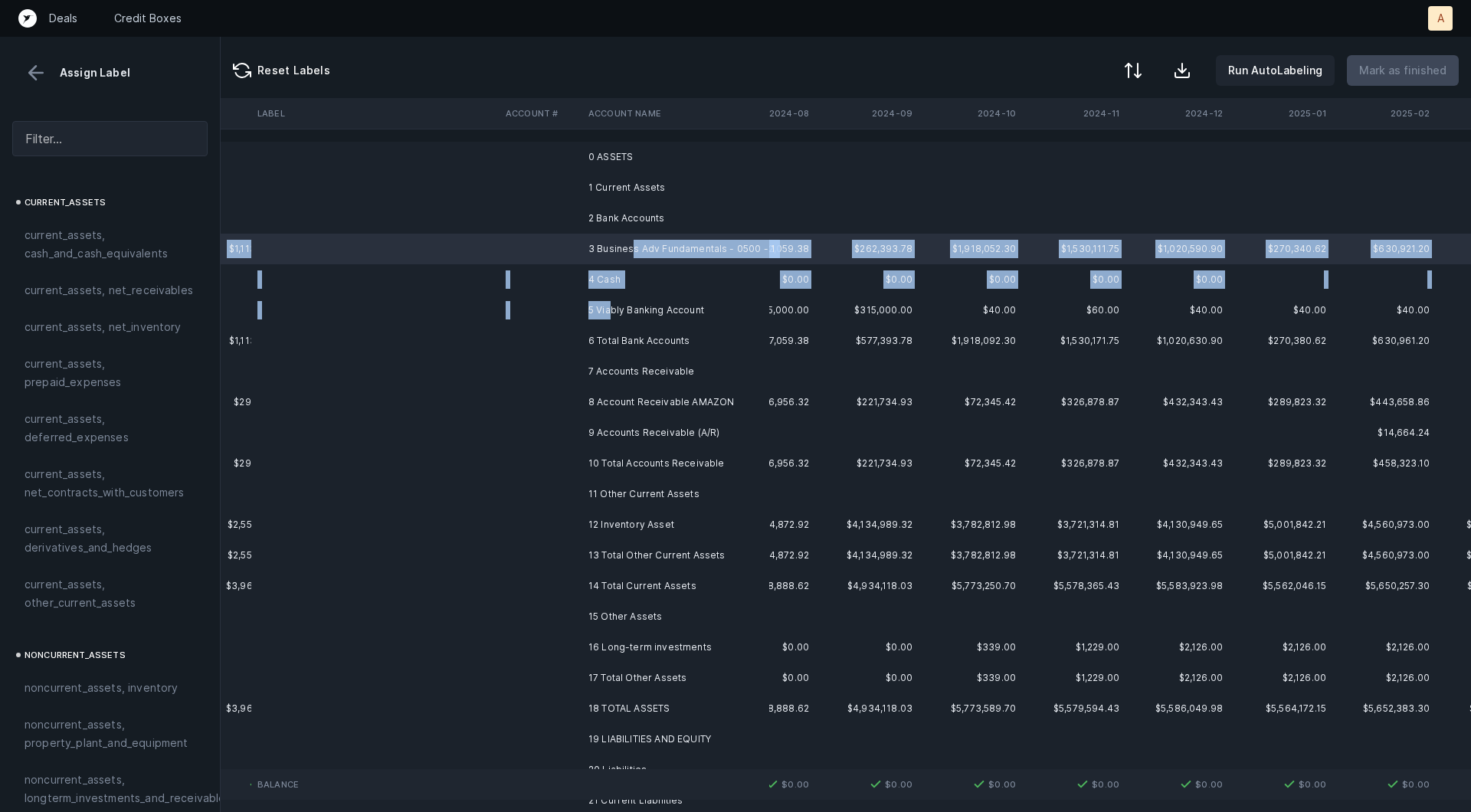
click at [612, 301] on td "5 Viably Banking Account" at bounding box center [676, 310] width 187 height 30
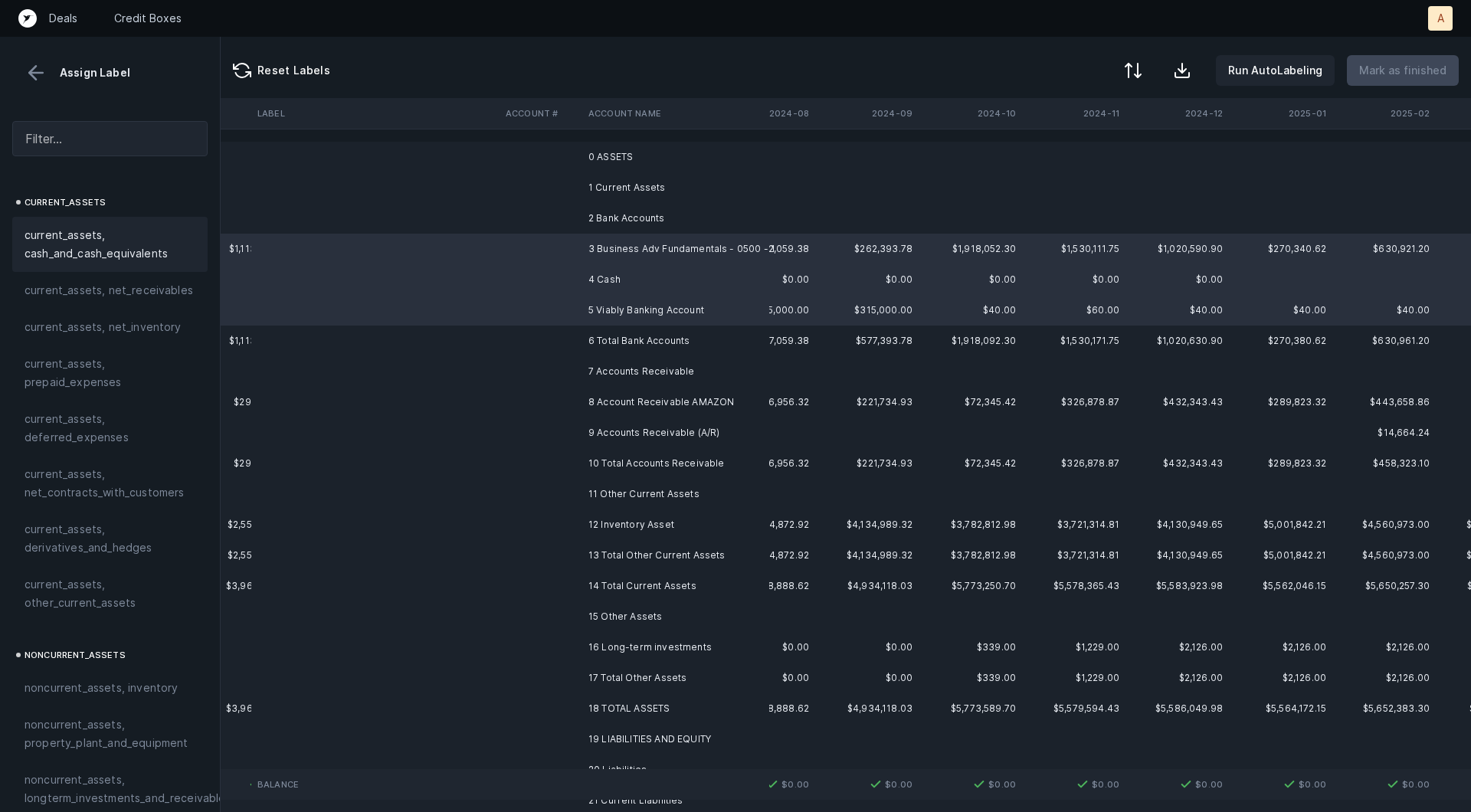
click at [123, 249] on span "current_assets, cash_and_cash_equivalents" at bounding box center [110, 245] width 171 height 37
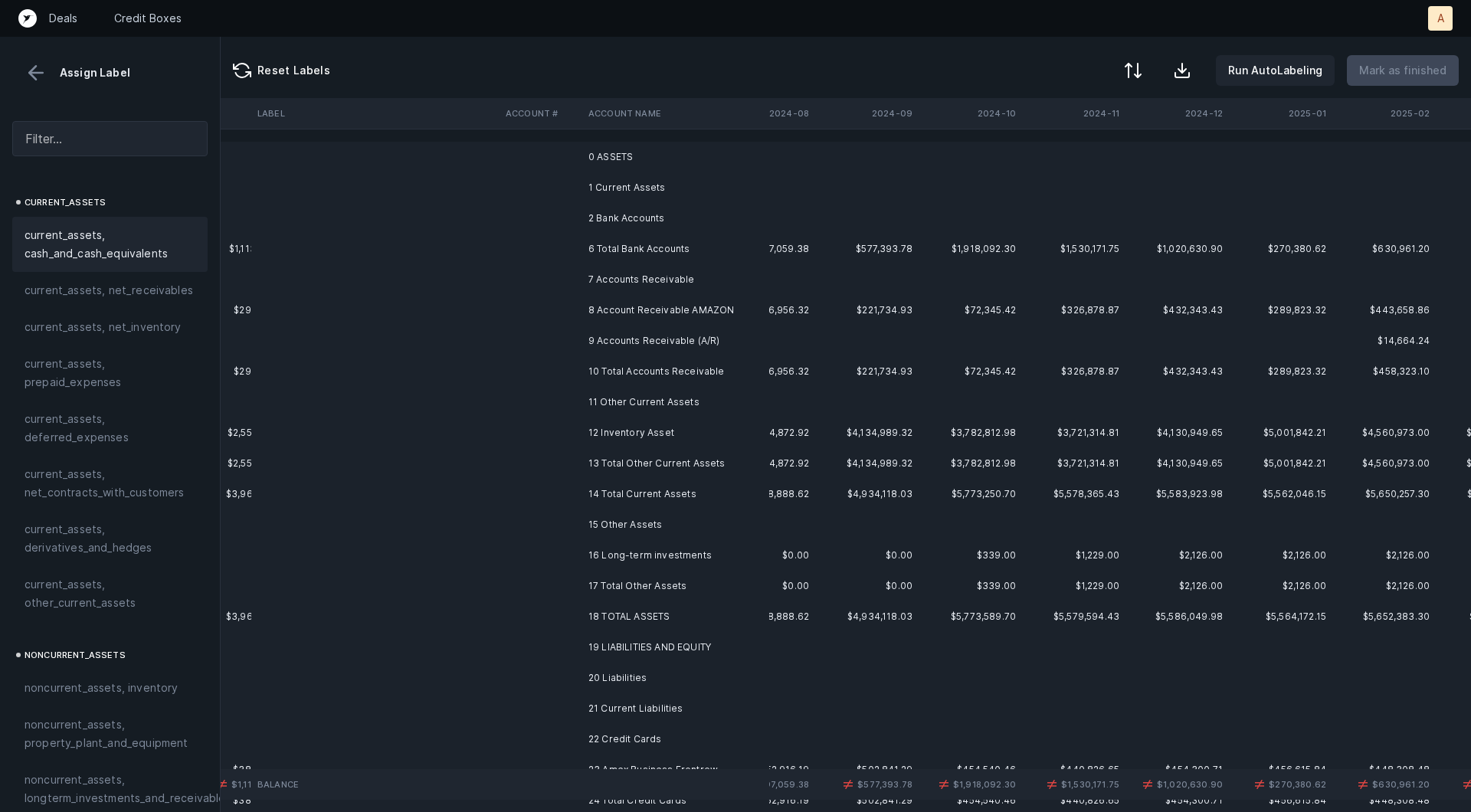
click at [622, 309] on td "8 Account Receivable AMAZON" at bounding box center [676, 310] width 187 height 30
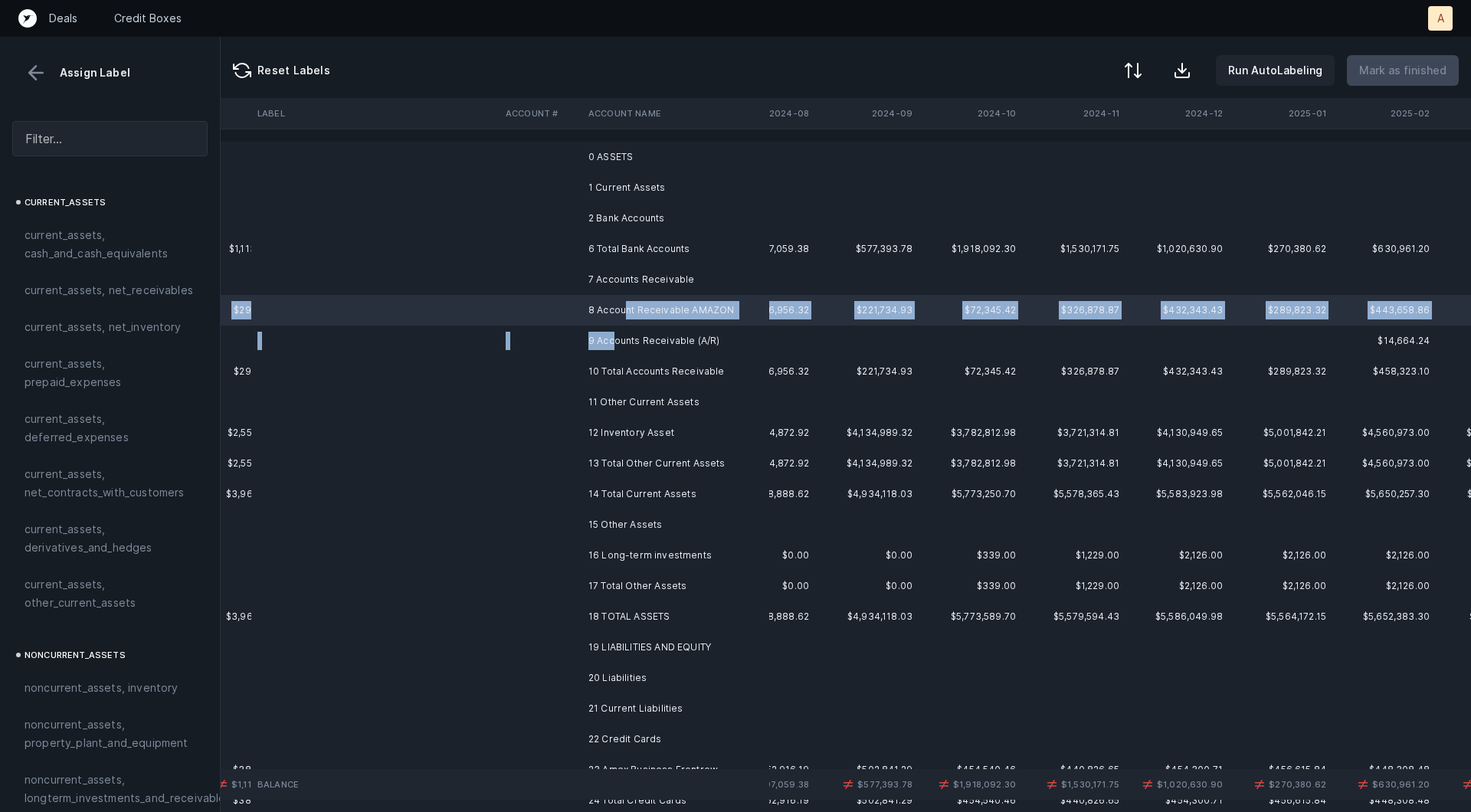
click at [614, 339] on td "9 Accounts Receivable (A/R)" at bounding box center [676, 341] width 187 height 30
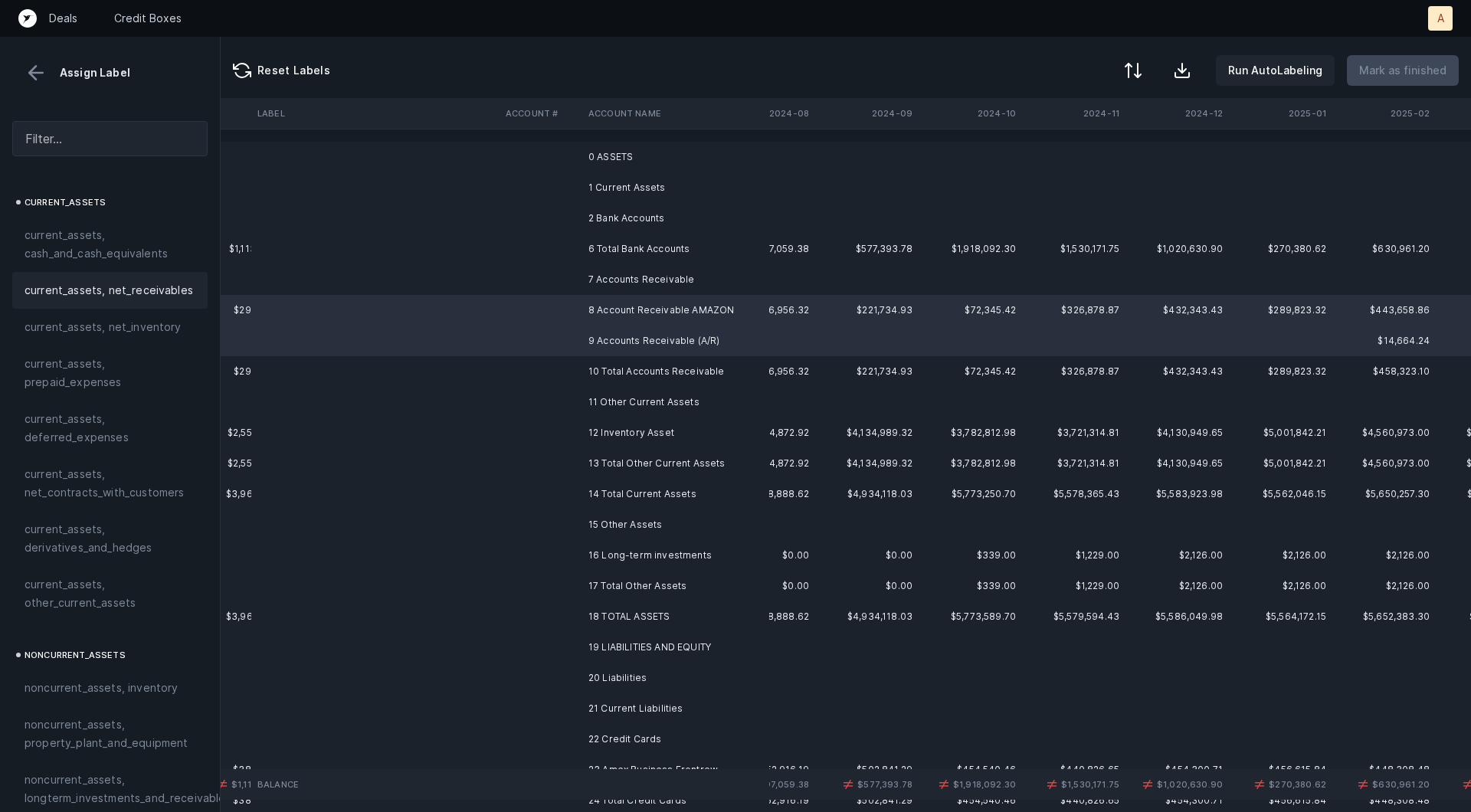
click at [162, 292] on span "current_assets, net_receivables" at bounding box center [108, 290] width 168 height 18
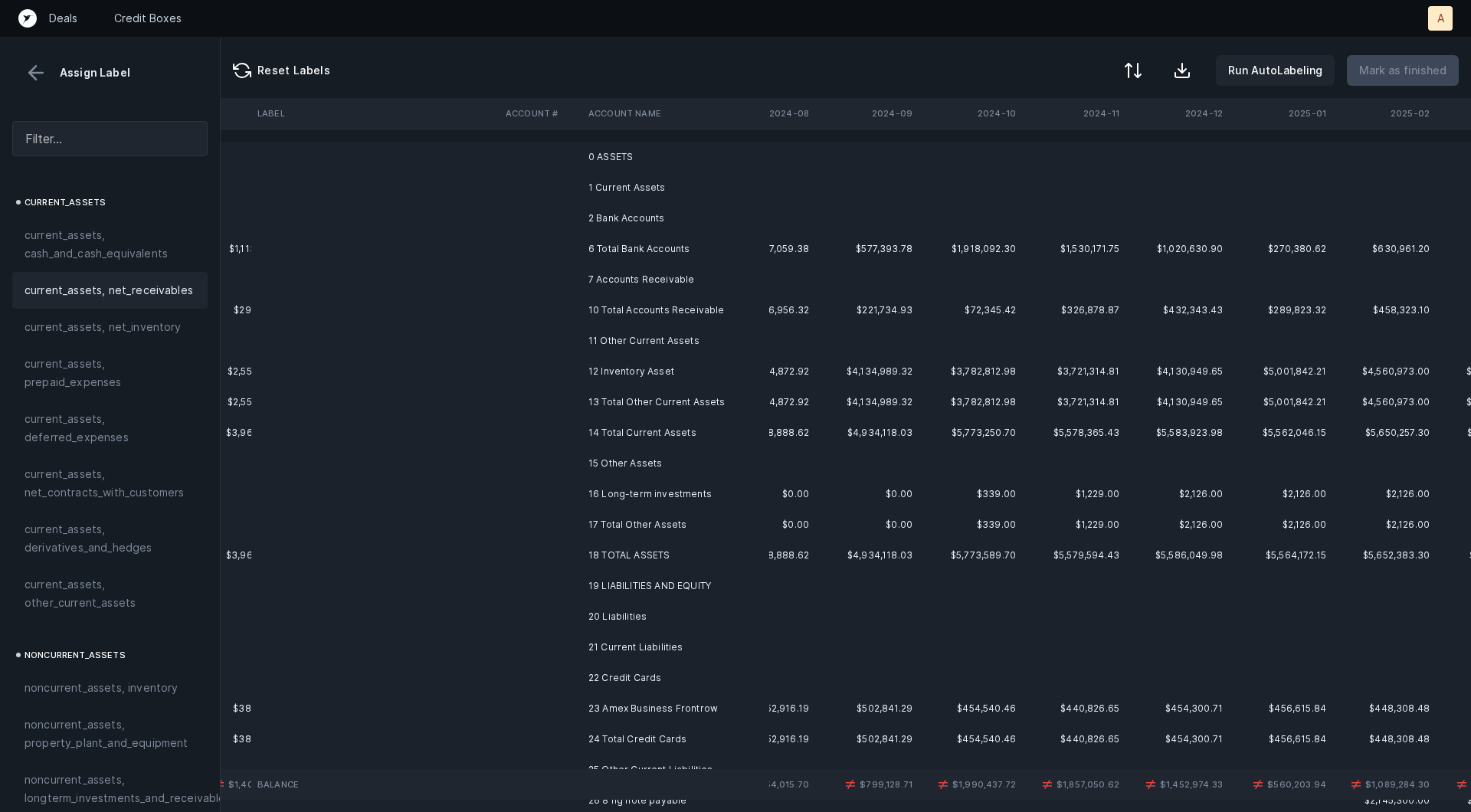
click at [661, 369] on td "12 Inventory Asset" at bounding box center [676, 371] width 187 height 30
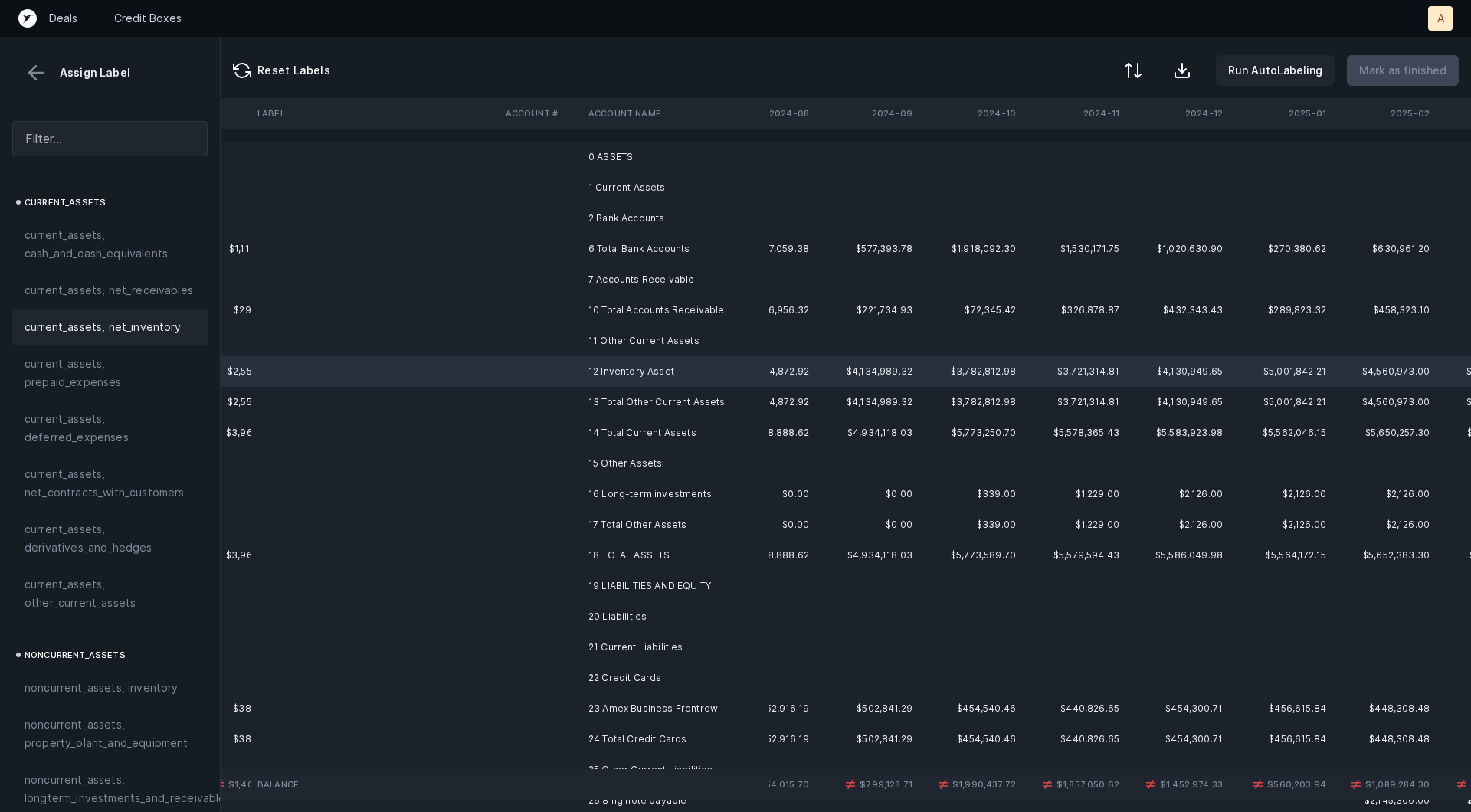
click at [147, 324] on span "current_assets, net_inventory" at bounding box center [103, 327] width 157 height 18
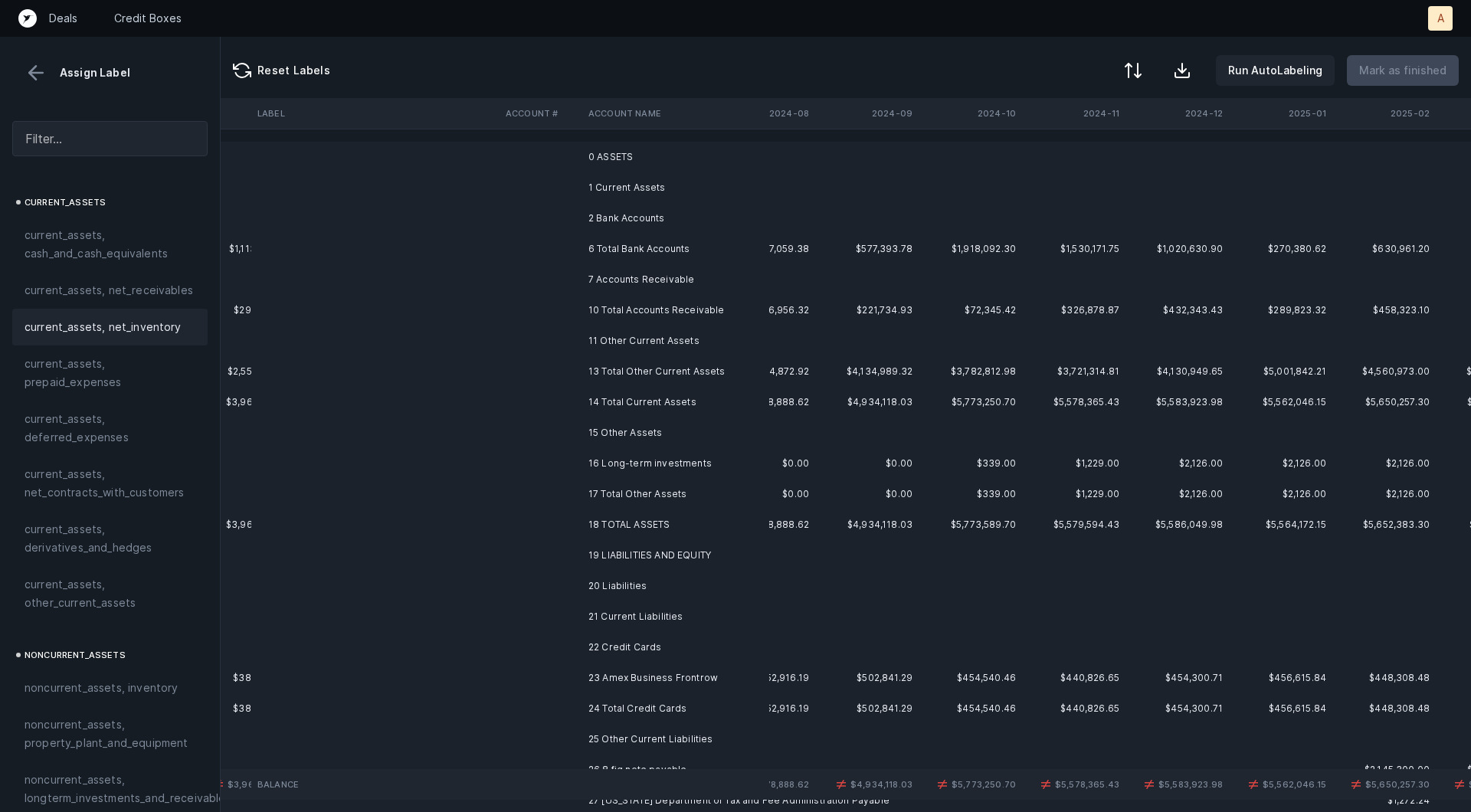
click at [597, 464] on td "16 Long-term investments" at bounding box center [676, 463] width 187 height 30
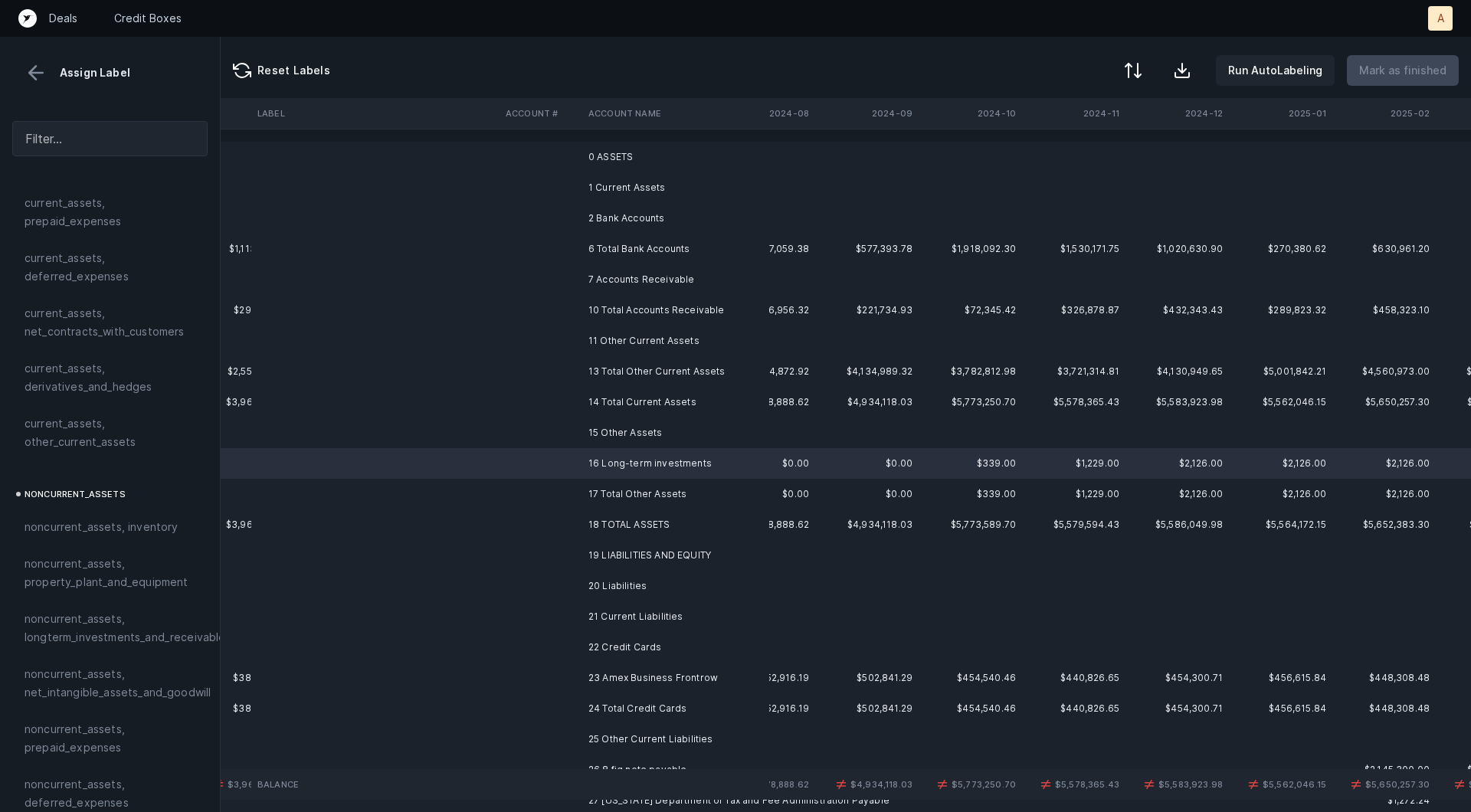
scroll to position [198, 0]
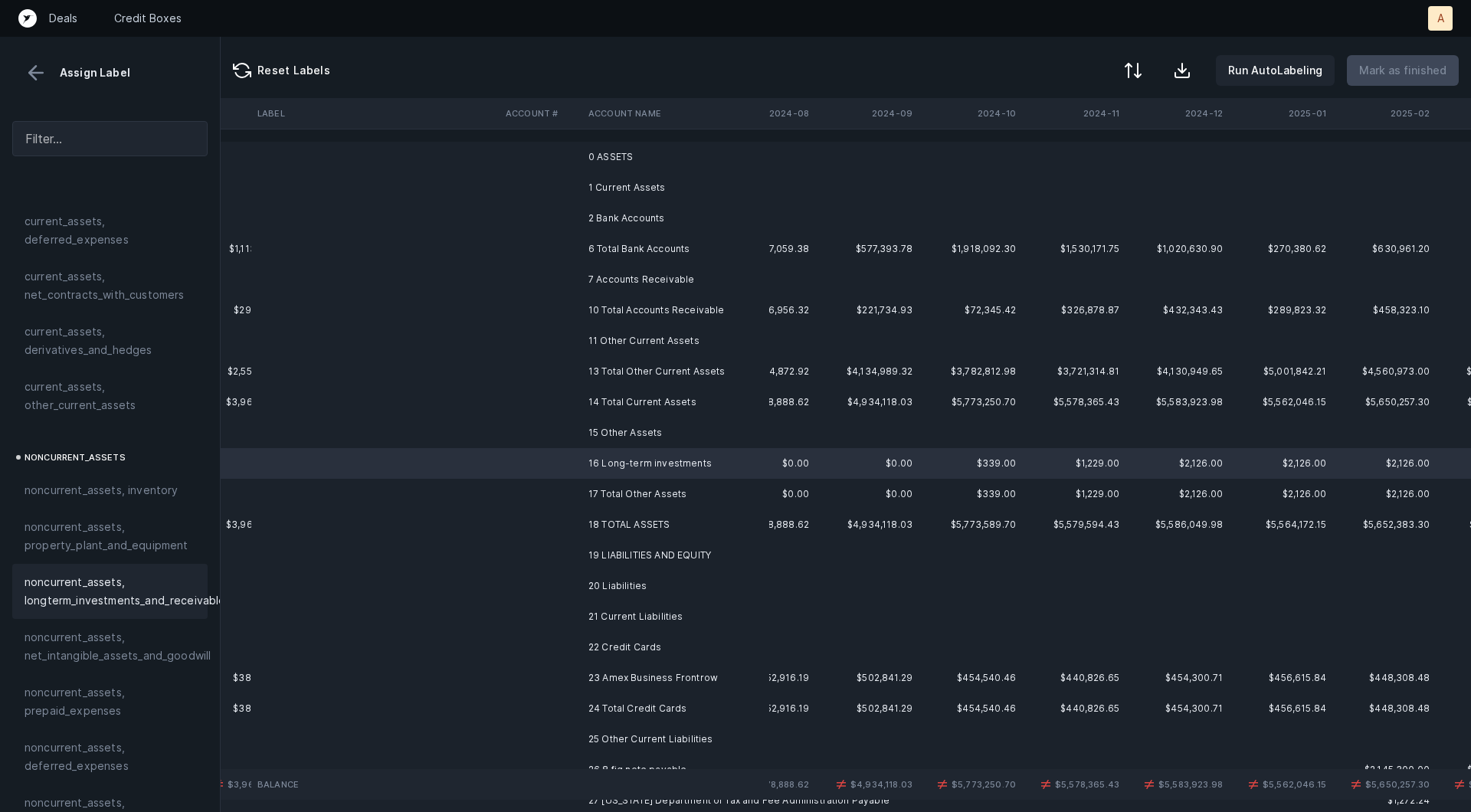
click at [70, 606] on span "noncurrent_assets, longterm_investments_and_receivables" at bounding box center [128, 591] width 207 height 37
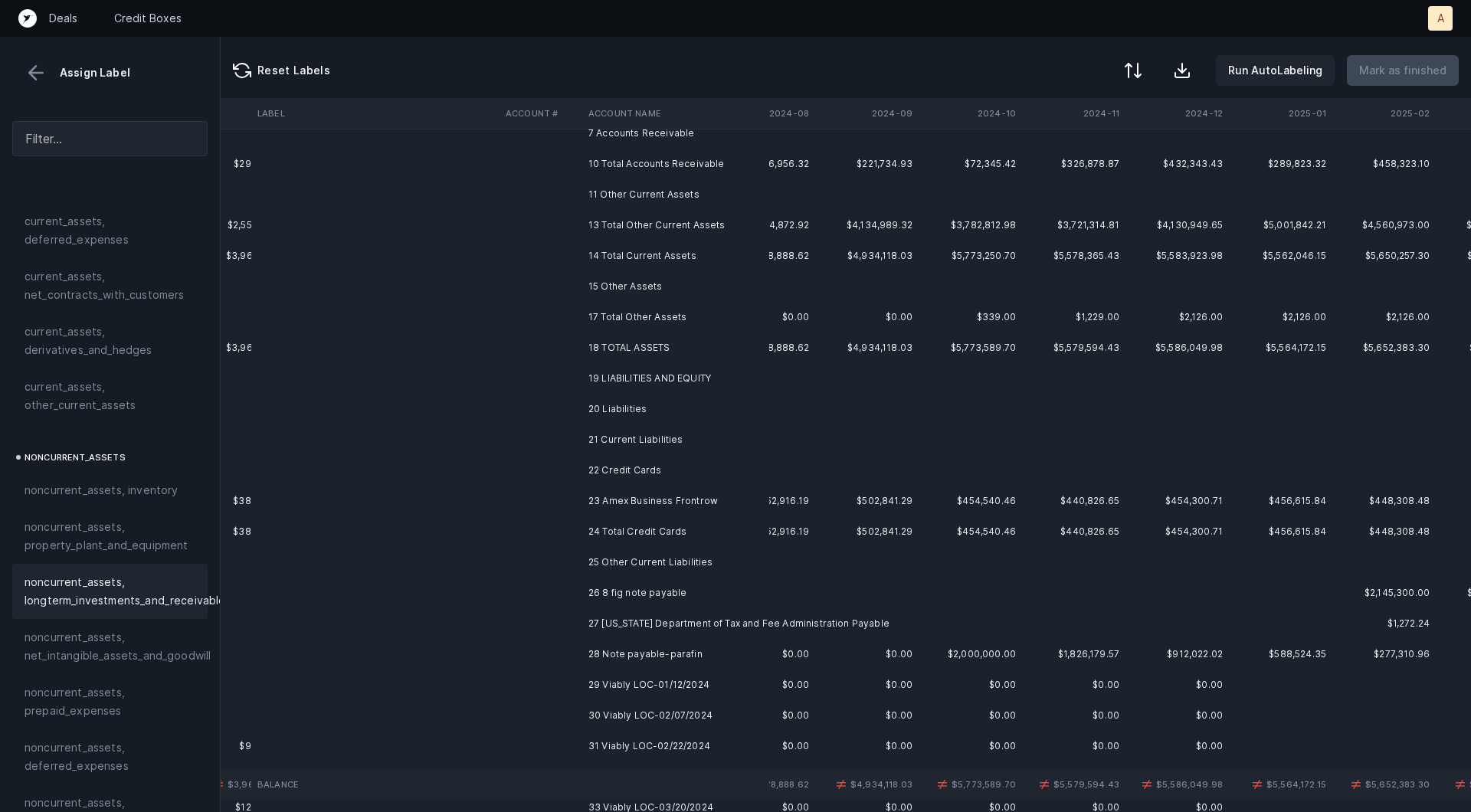
scroll to position [178, 786]
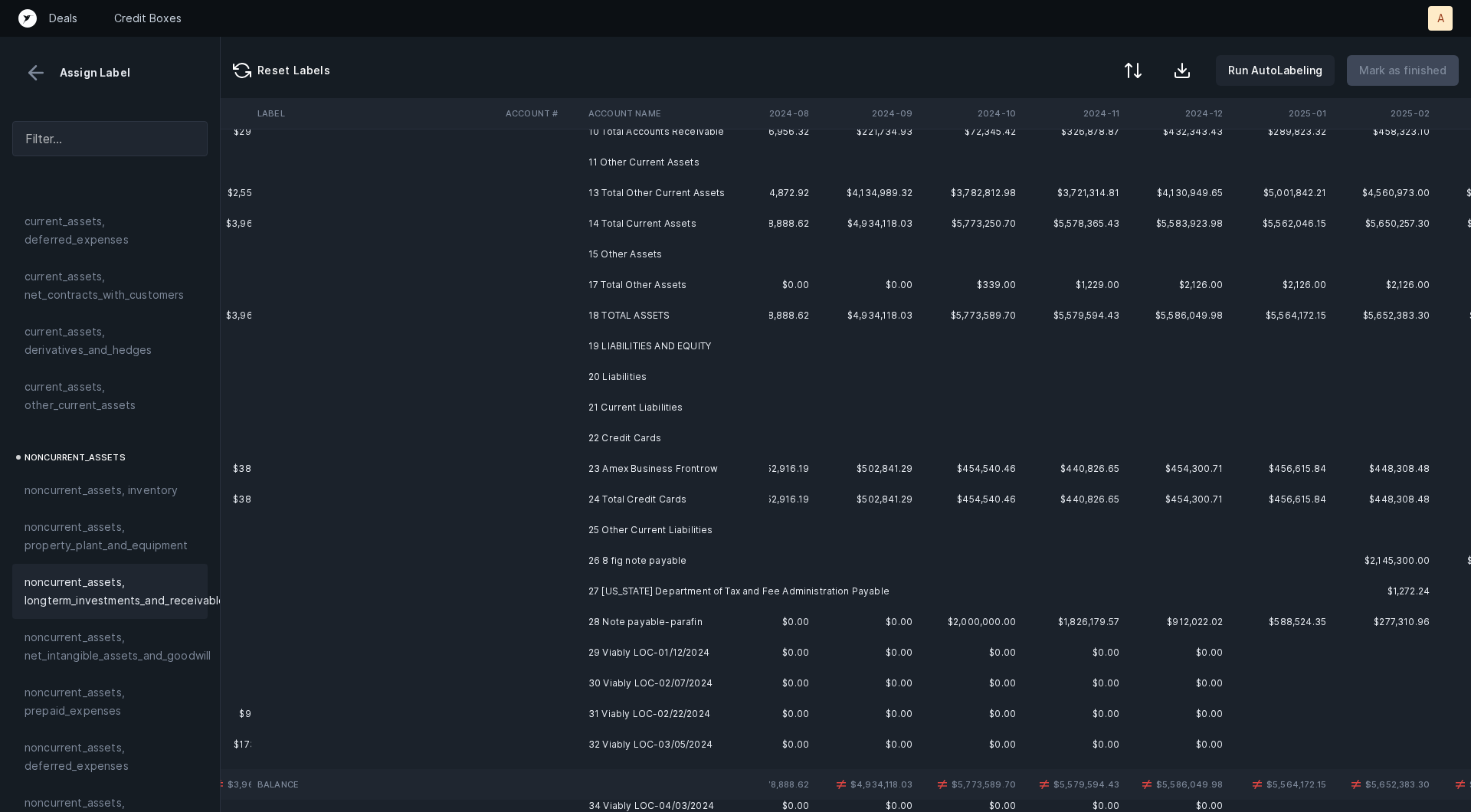
click at [622, 473] on td "23 Amex Business Frontrow" at bounding box center [676, 469] width 187 height 30
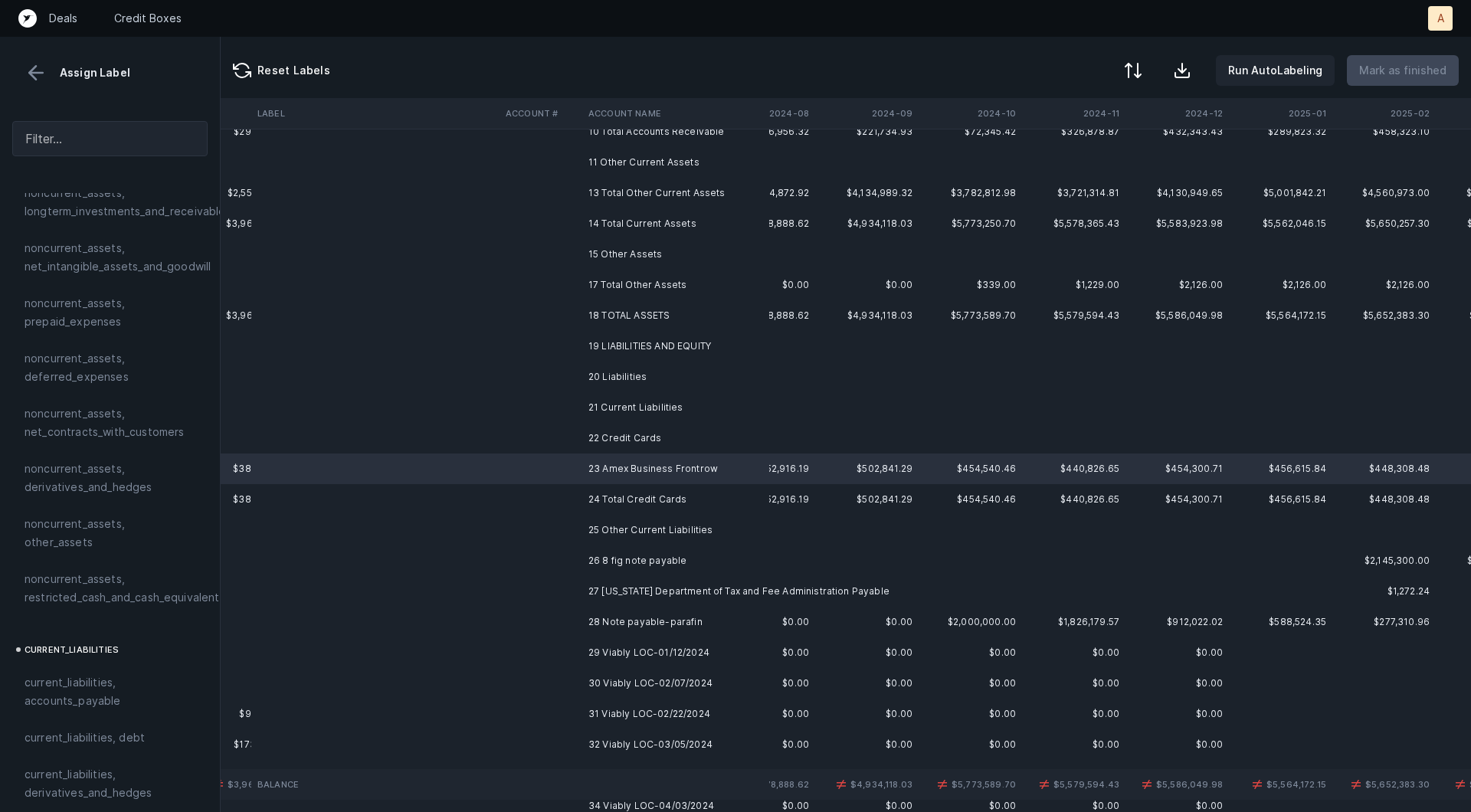
scroll to position [849, 0]
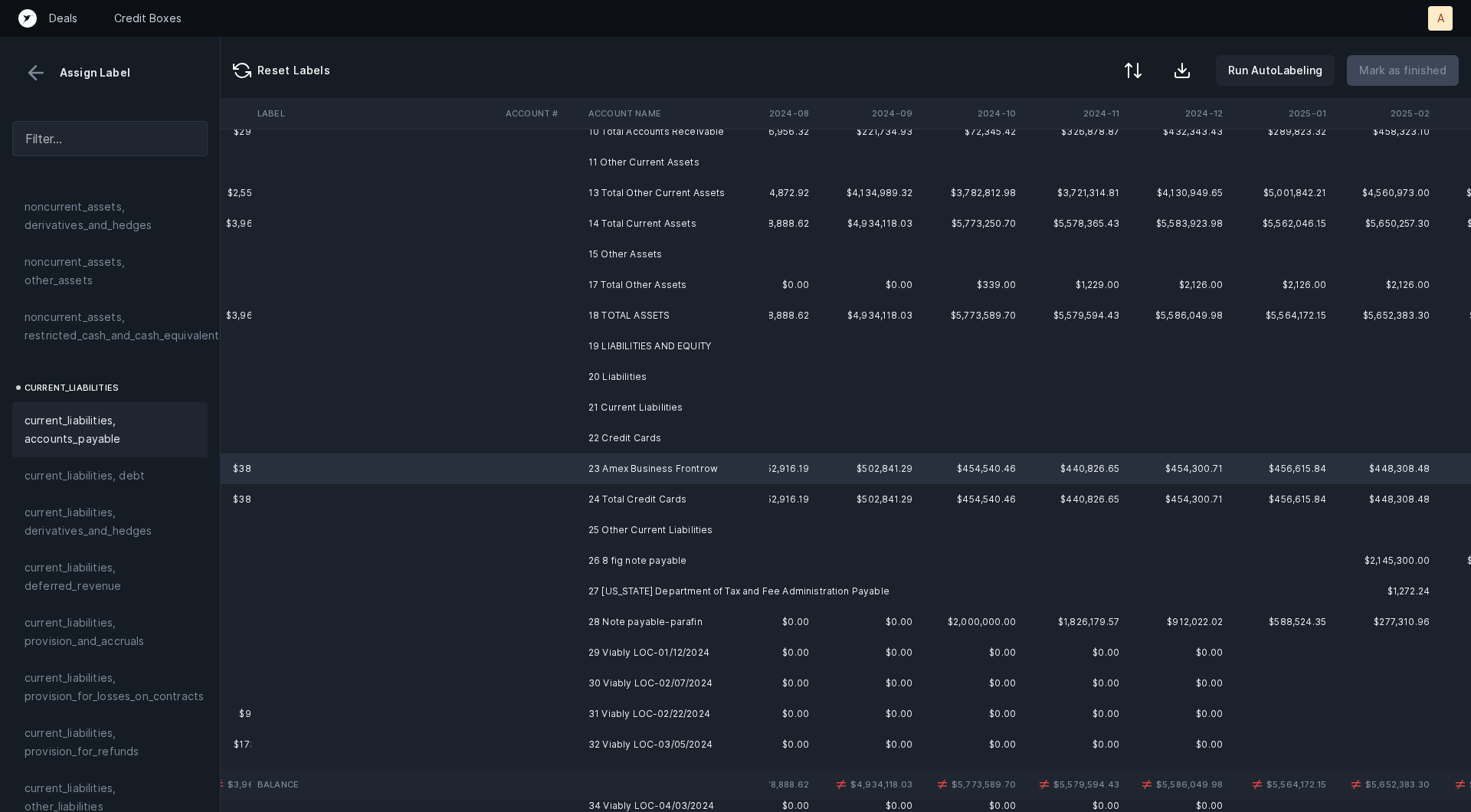
click at [78, 411] on span "current_liabilities, accounts_payable" at bounding box center [110, 430] width 171 height 37
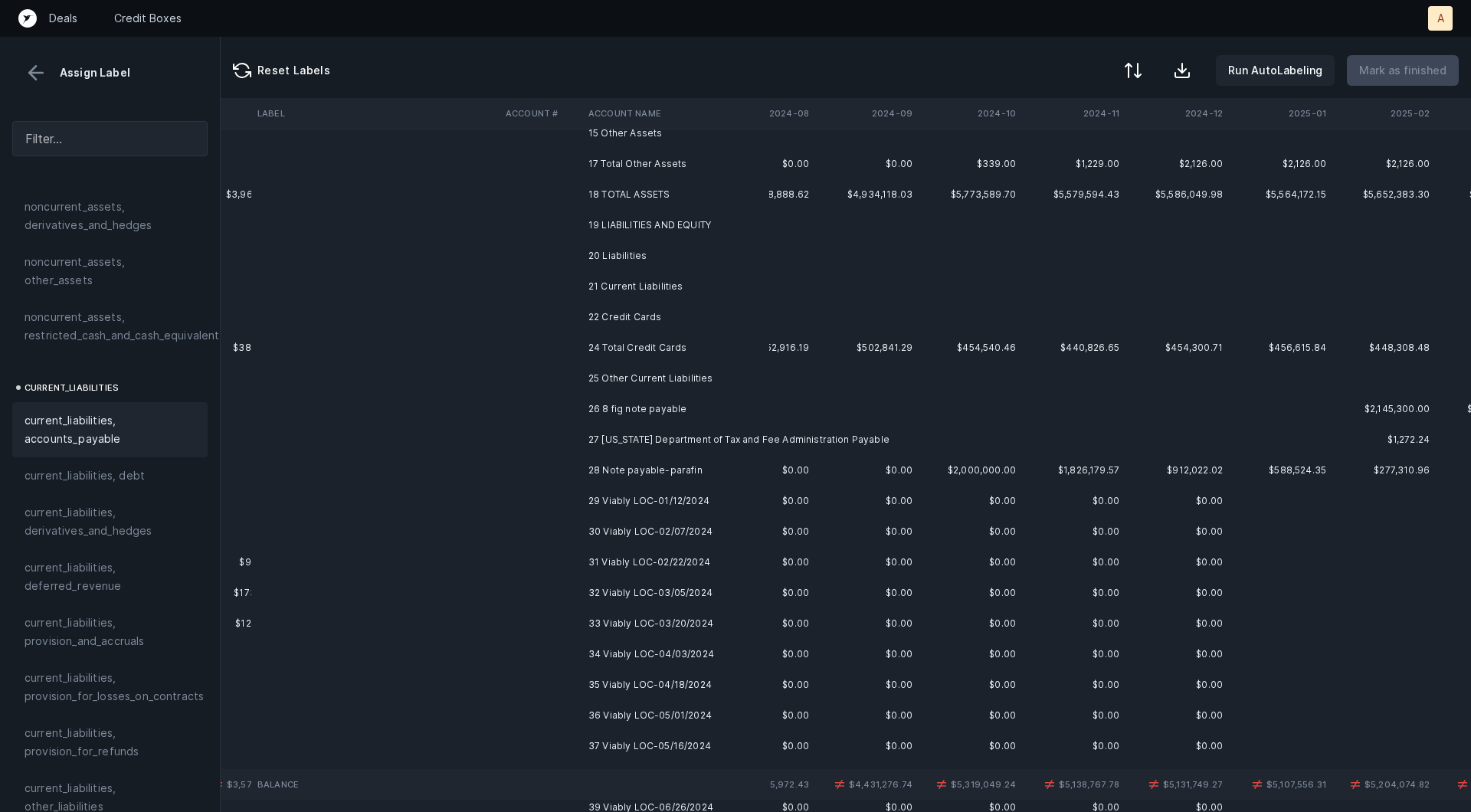
scroll to position [350, 786]
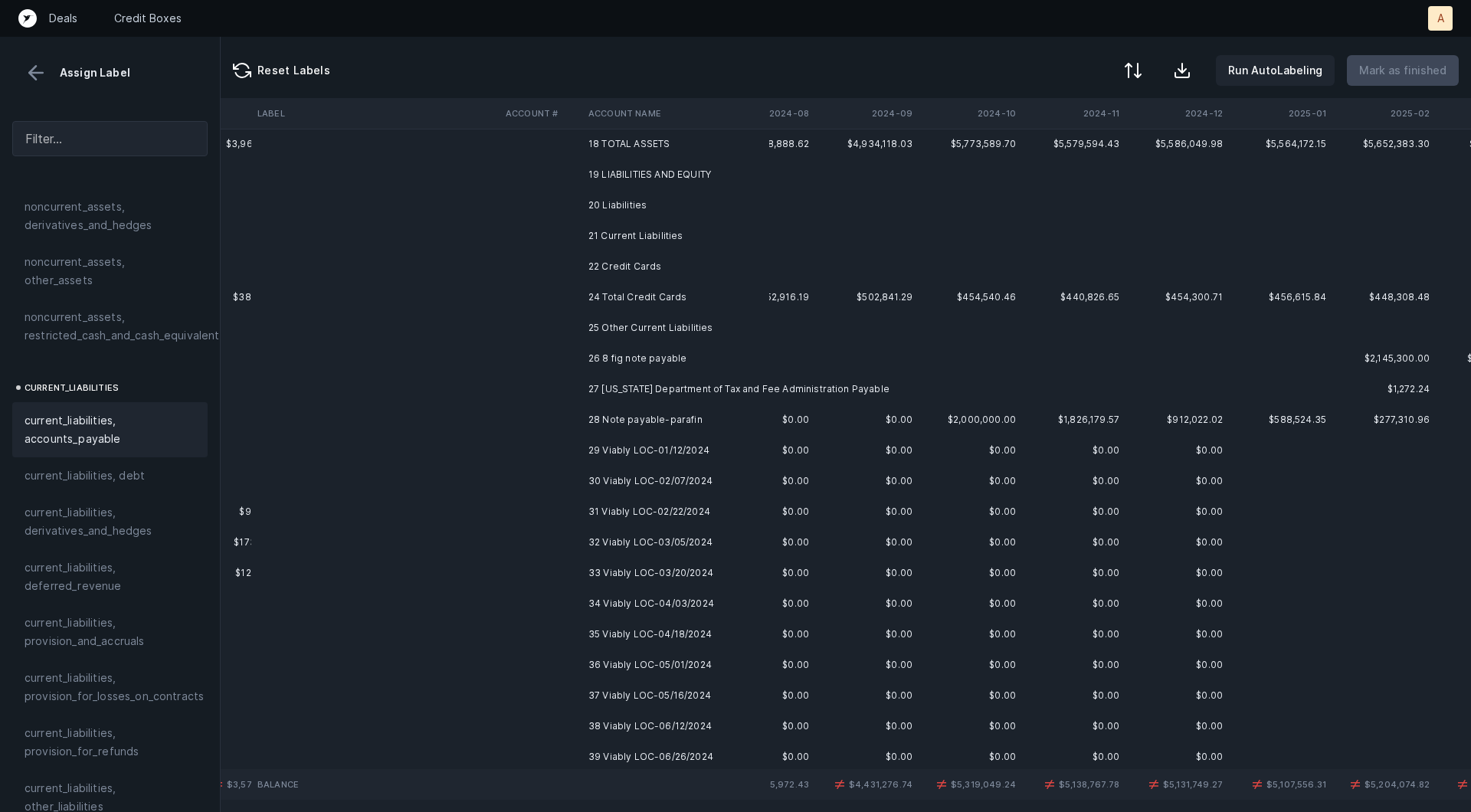
click at [586, 359] on td "26 8 fig note payable" at bounding box center [676, 359] width 187 height 30
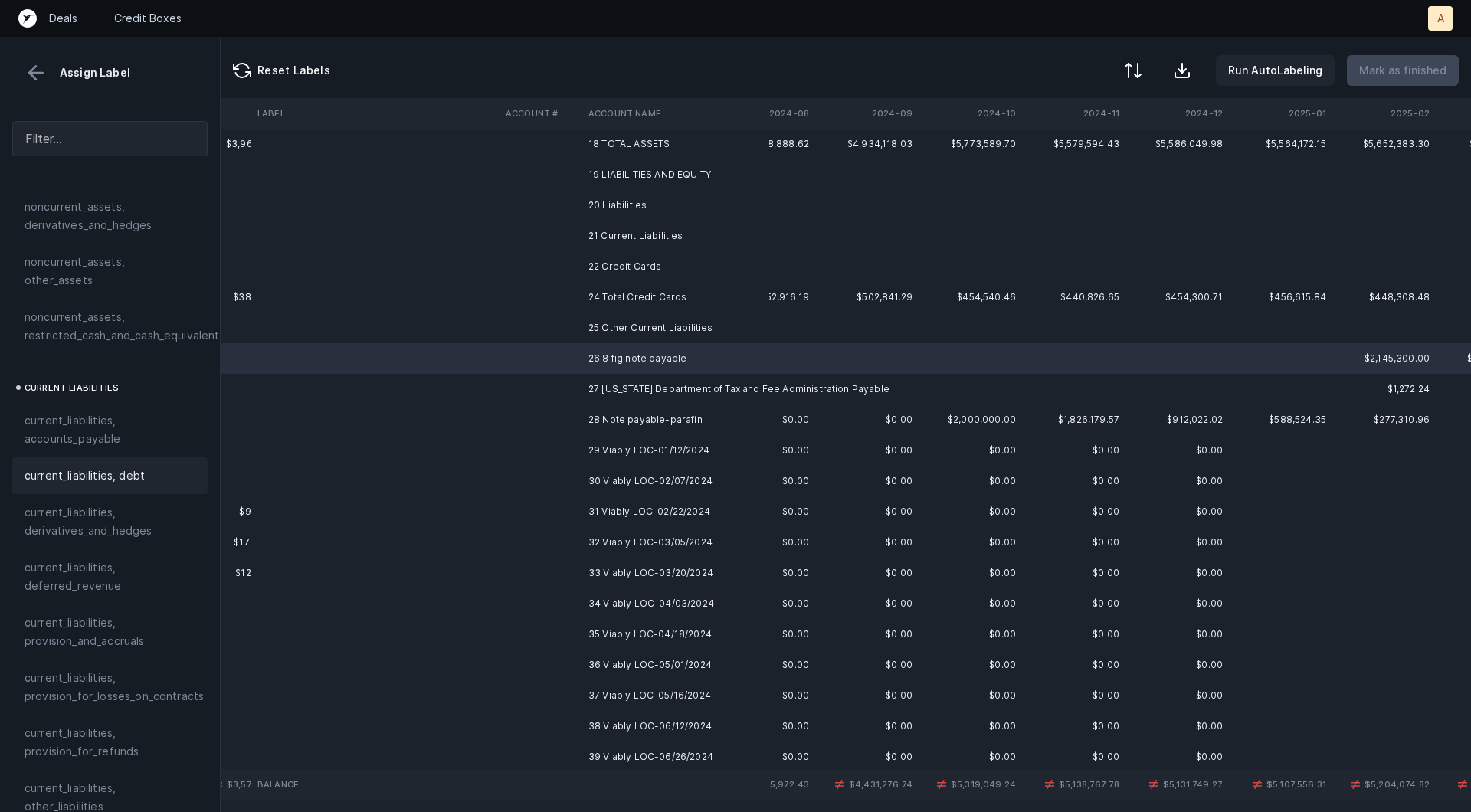
click at [83, 466] on span "current_liabilities, debt" at bounding box center [84, 475] width 120 height 18
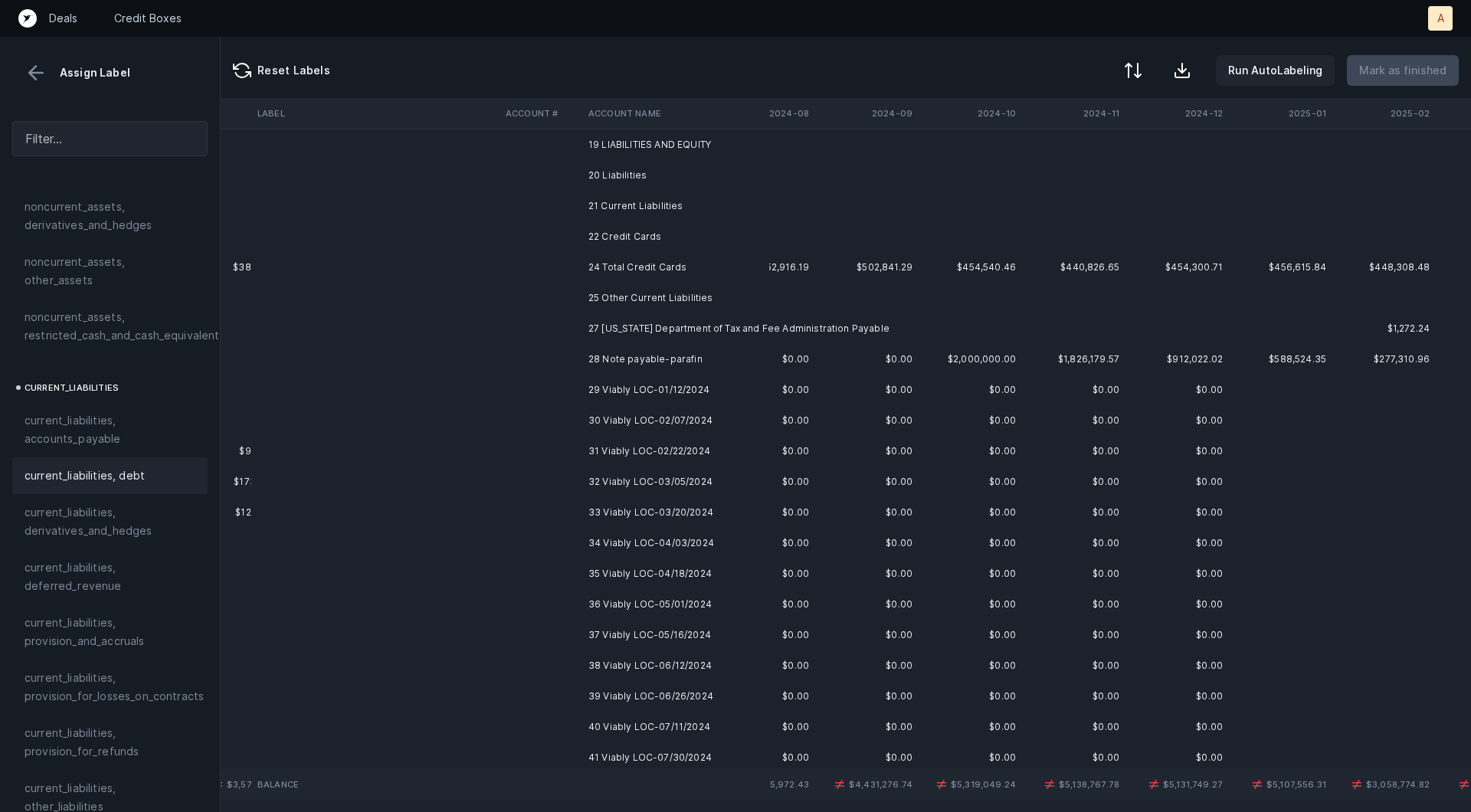
scroll to position [363, 786]
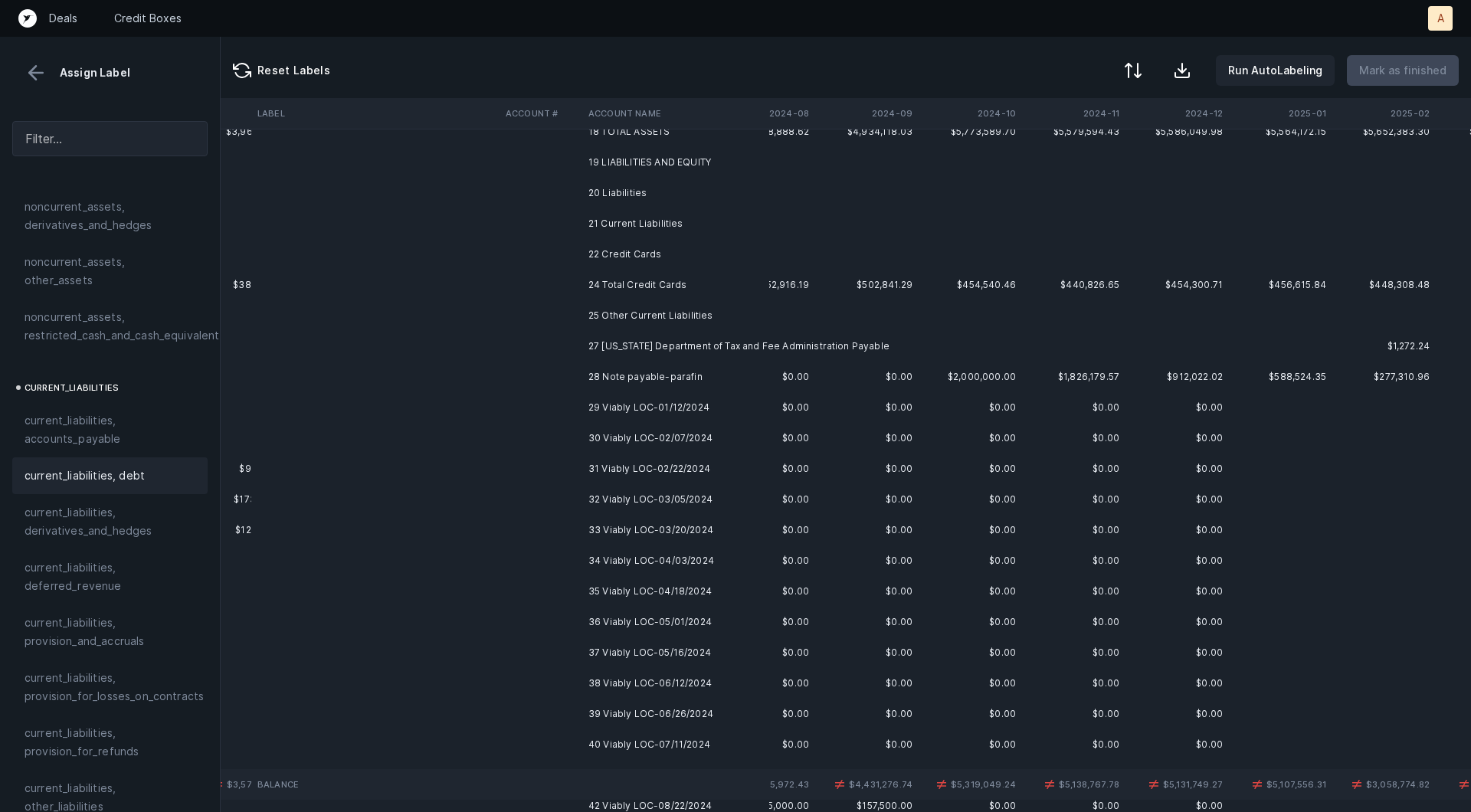
click at [673, 378] on td "28 Note payable-parafin" at bounding box center [676, 377] width 187 height 30
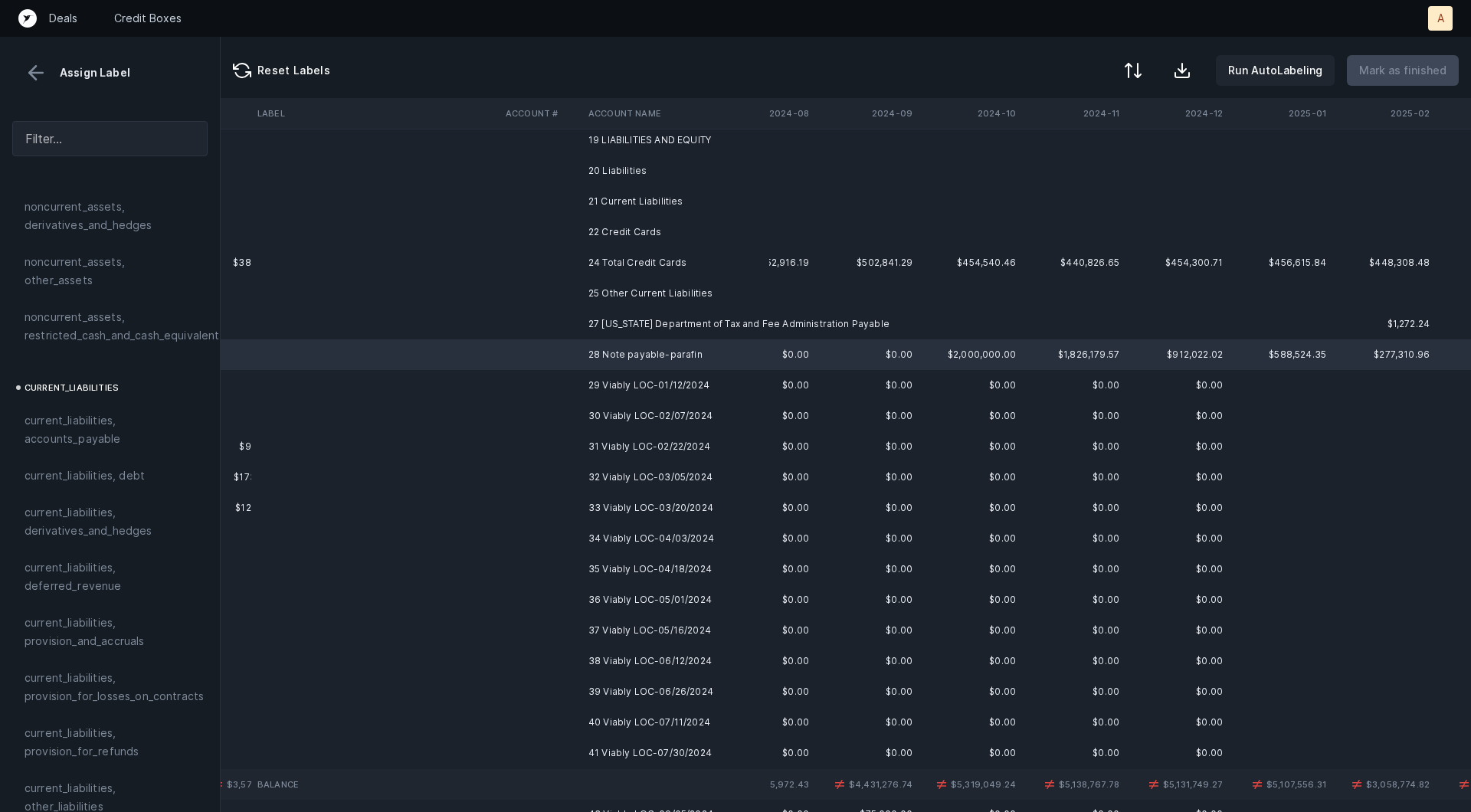
scroll to position [386, 786]
click at [681, 302] on td "25 Other Current Liabilities" at bounding box center [676, 291] width 187 height 30
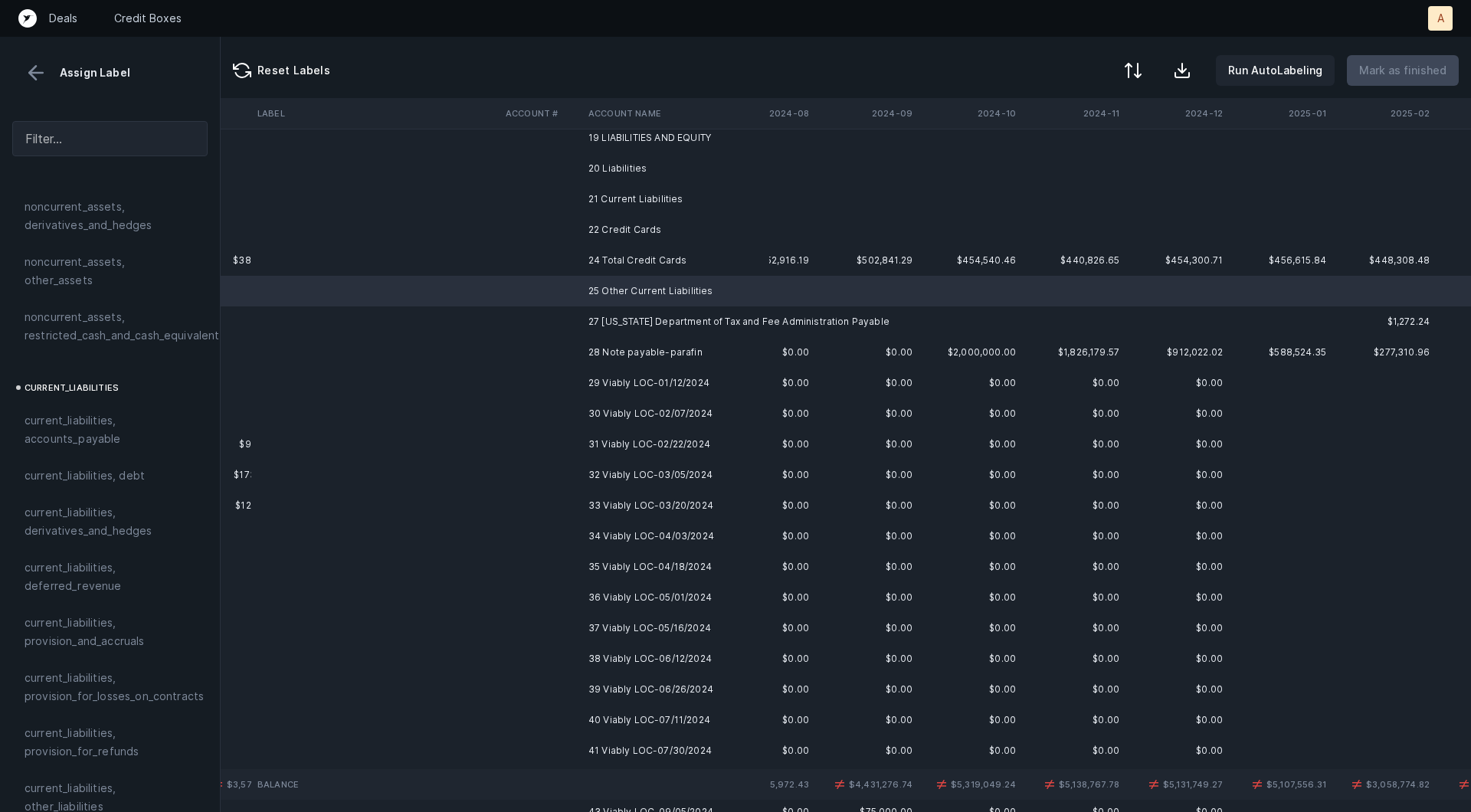
click at [573, 327] on td at bounding box center [541, 322] width 83 height 30
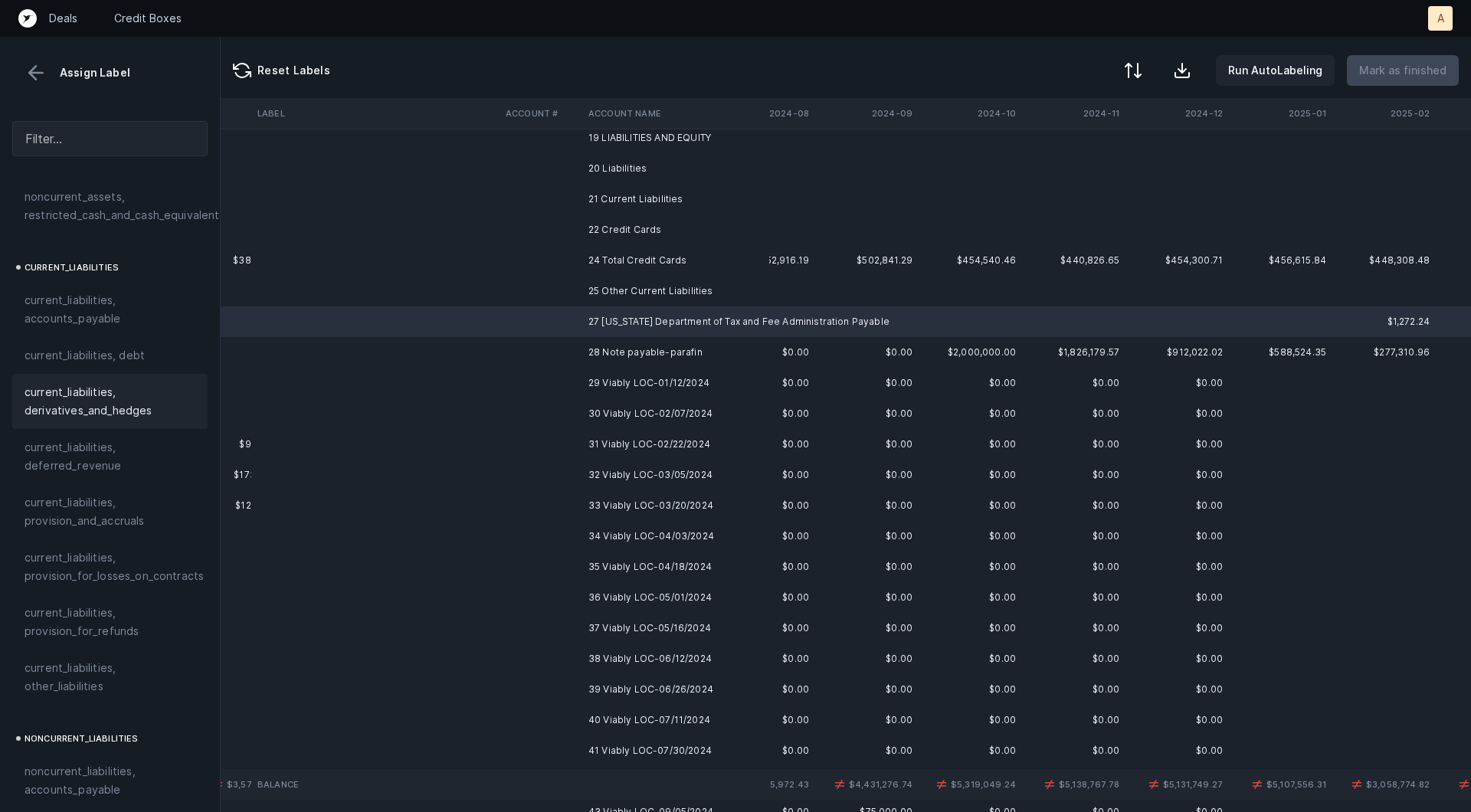
scroll to position [1013, 0]
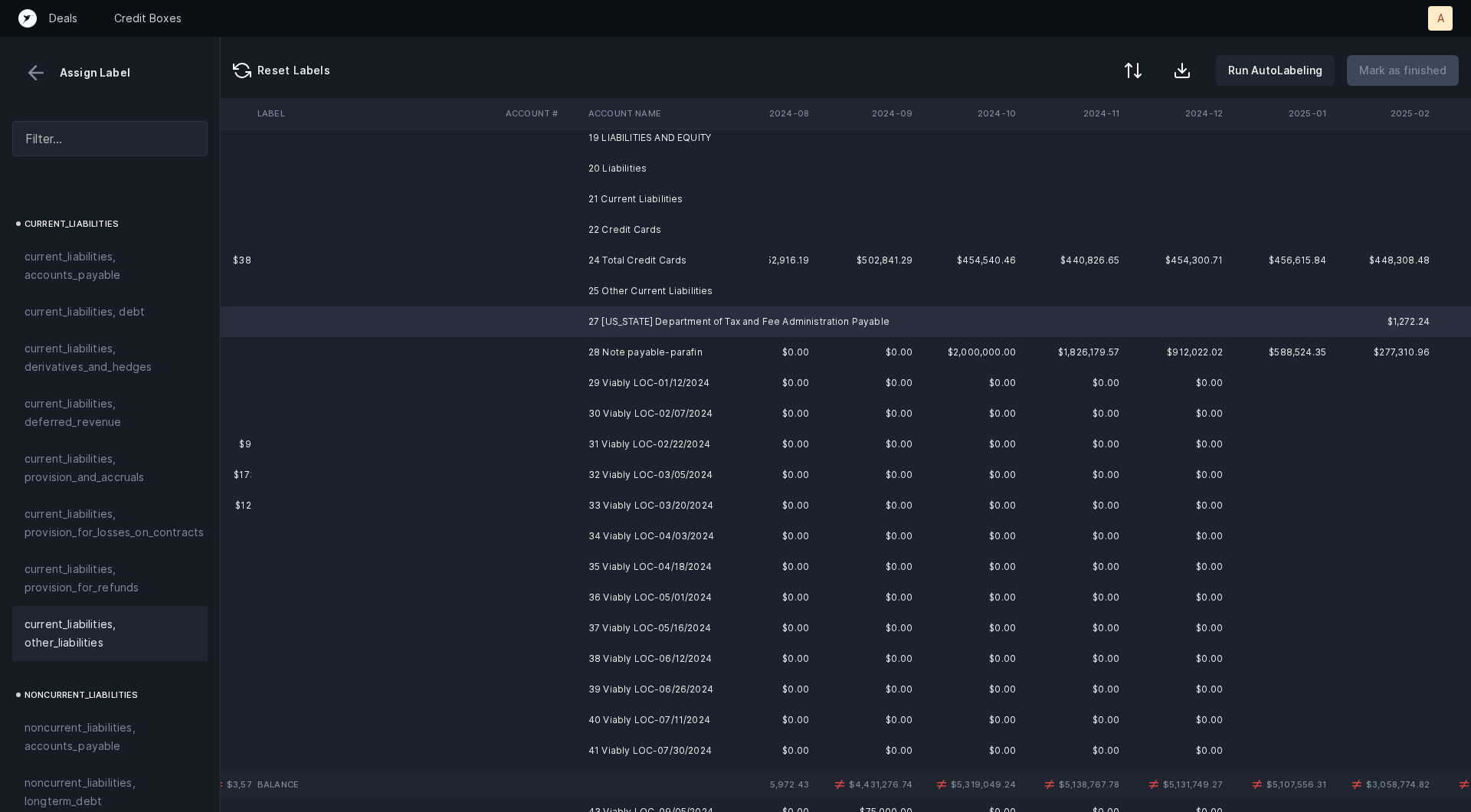
click at [65, 615] on span "current_liabilities, other_liabilities" at bounding box center [110, 634] width 171 height 37
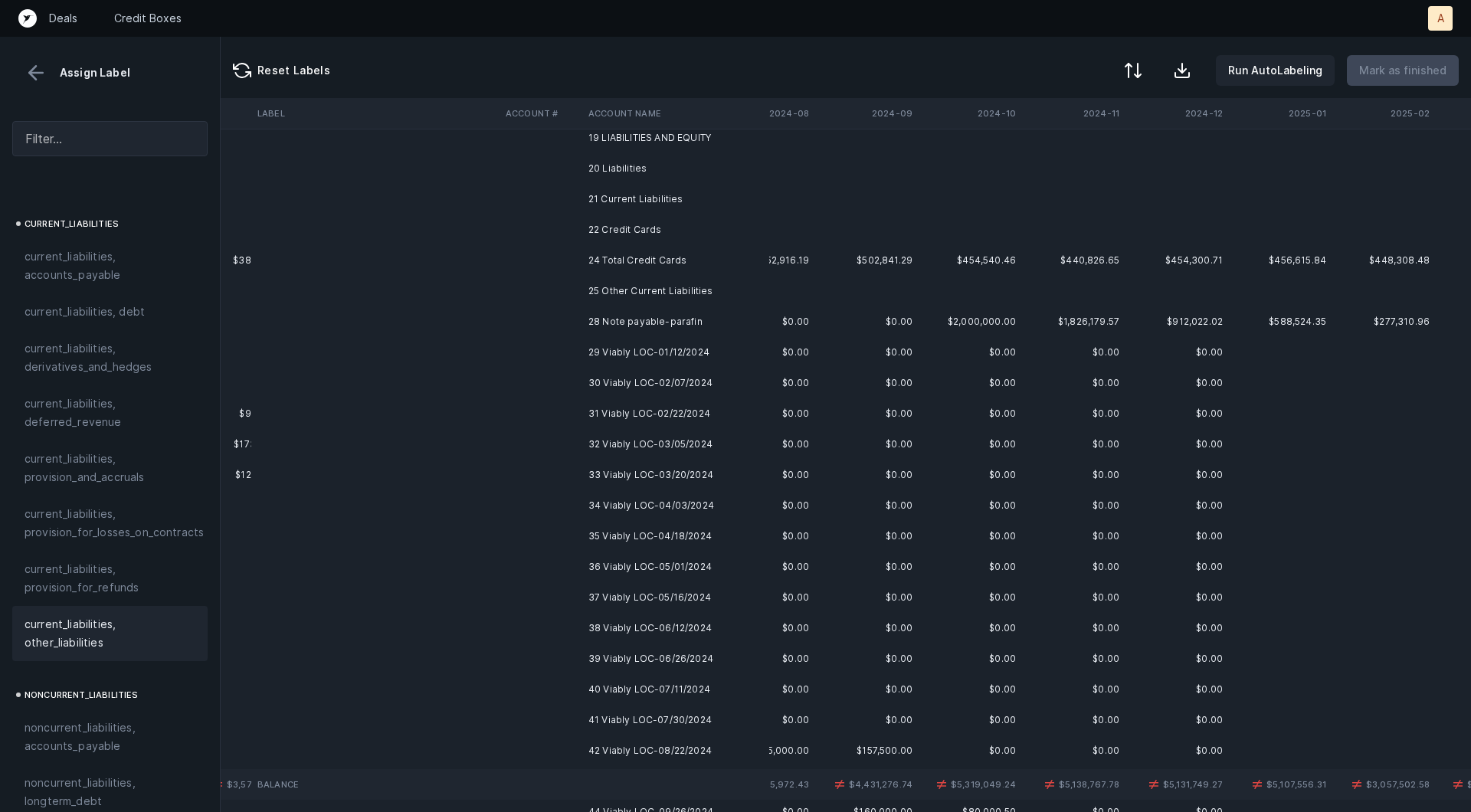
click at [616, 318] on td "28 Note payable-parafin" at bounding box center [676, 322] width 187 height 30
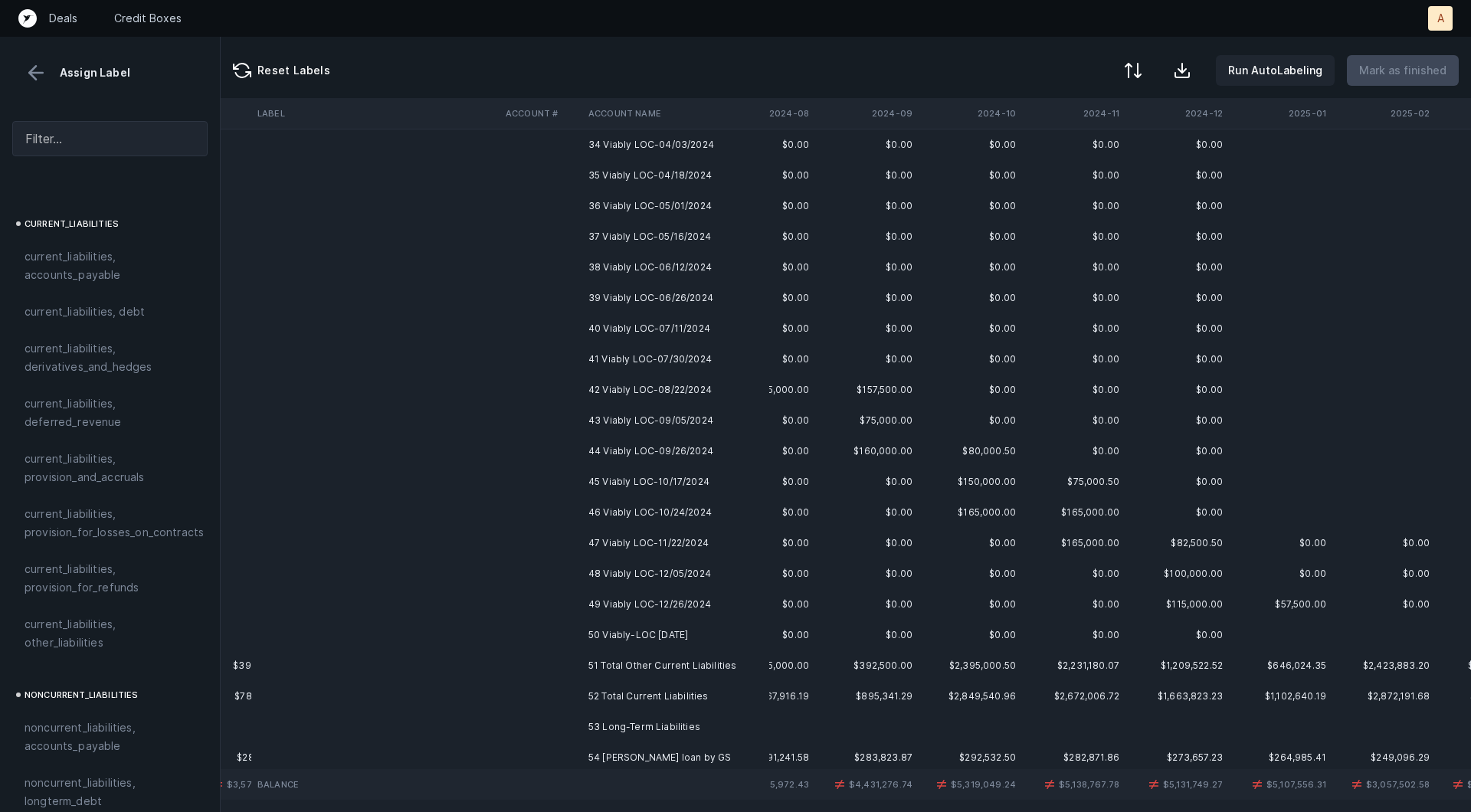
scroll to position [831, 786]
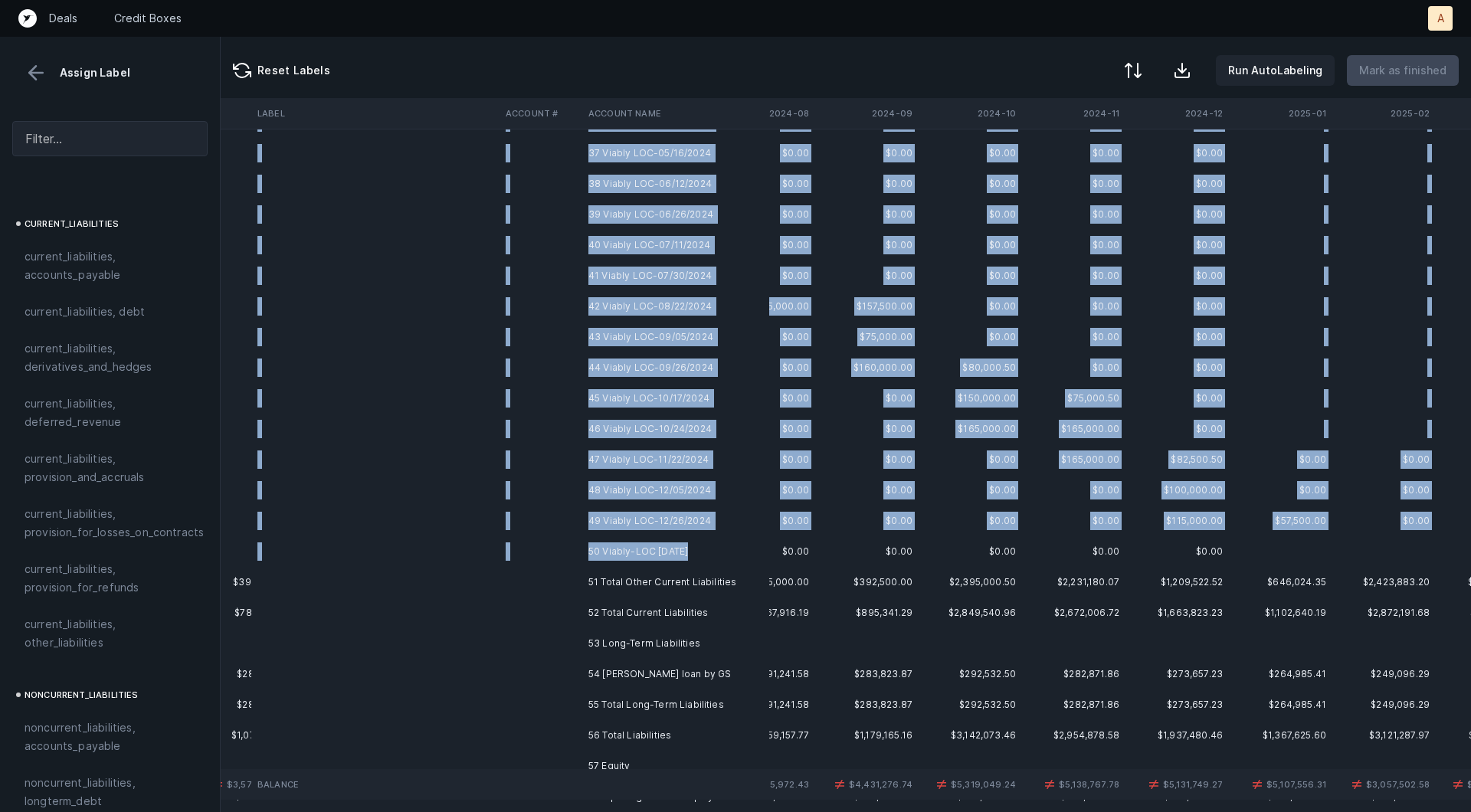
click at [687, 553] on td "50 Viably-LOC [DATE]" at bounding box center [676, 551] width 187 height 30
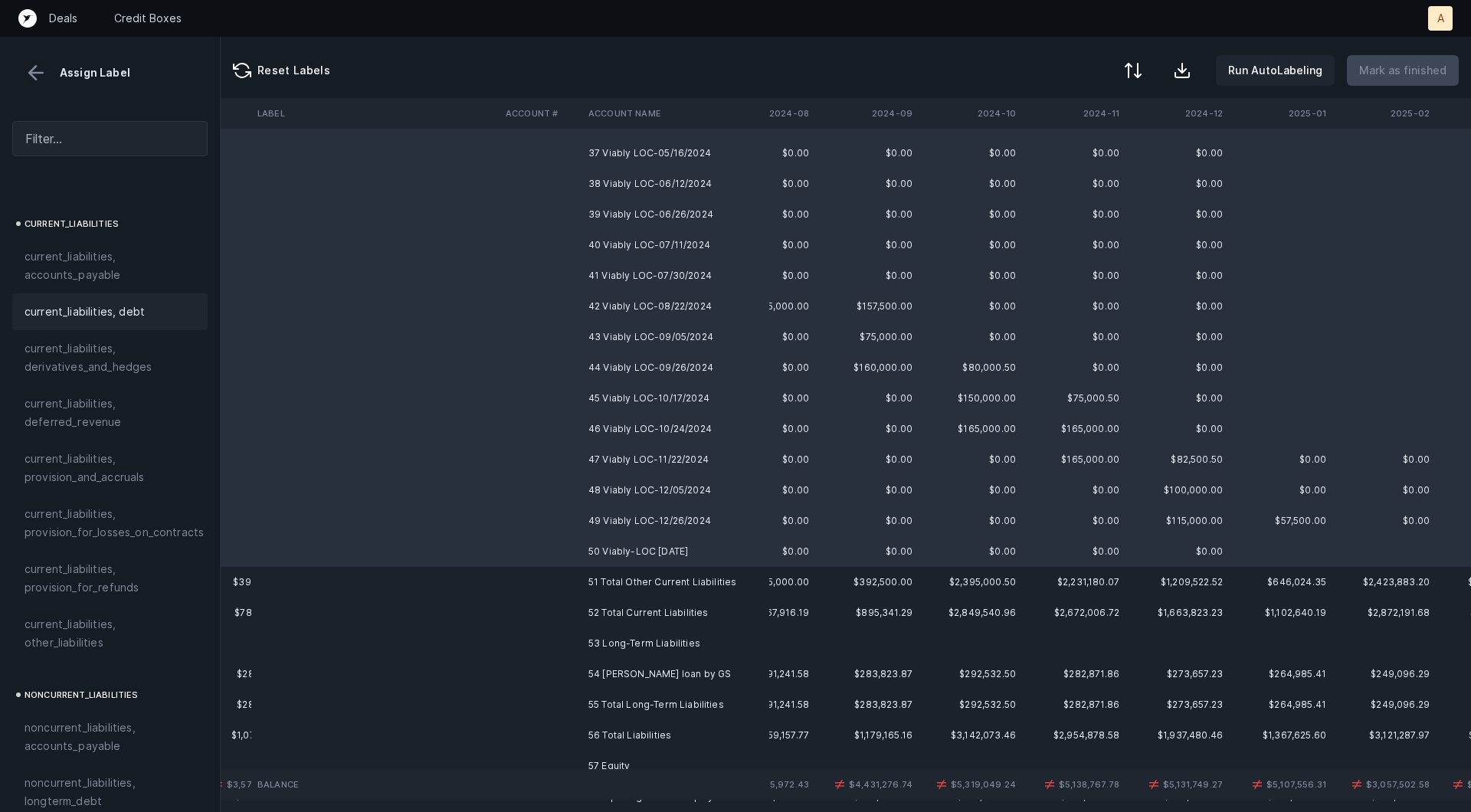
click at [137, 304] on div "current_liabilities, debt" at bounding box center [109, 312] width 195 height 37
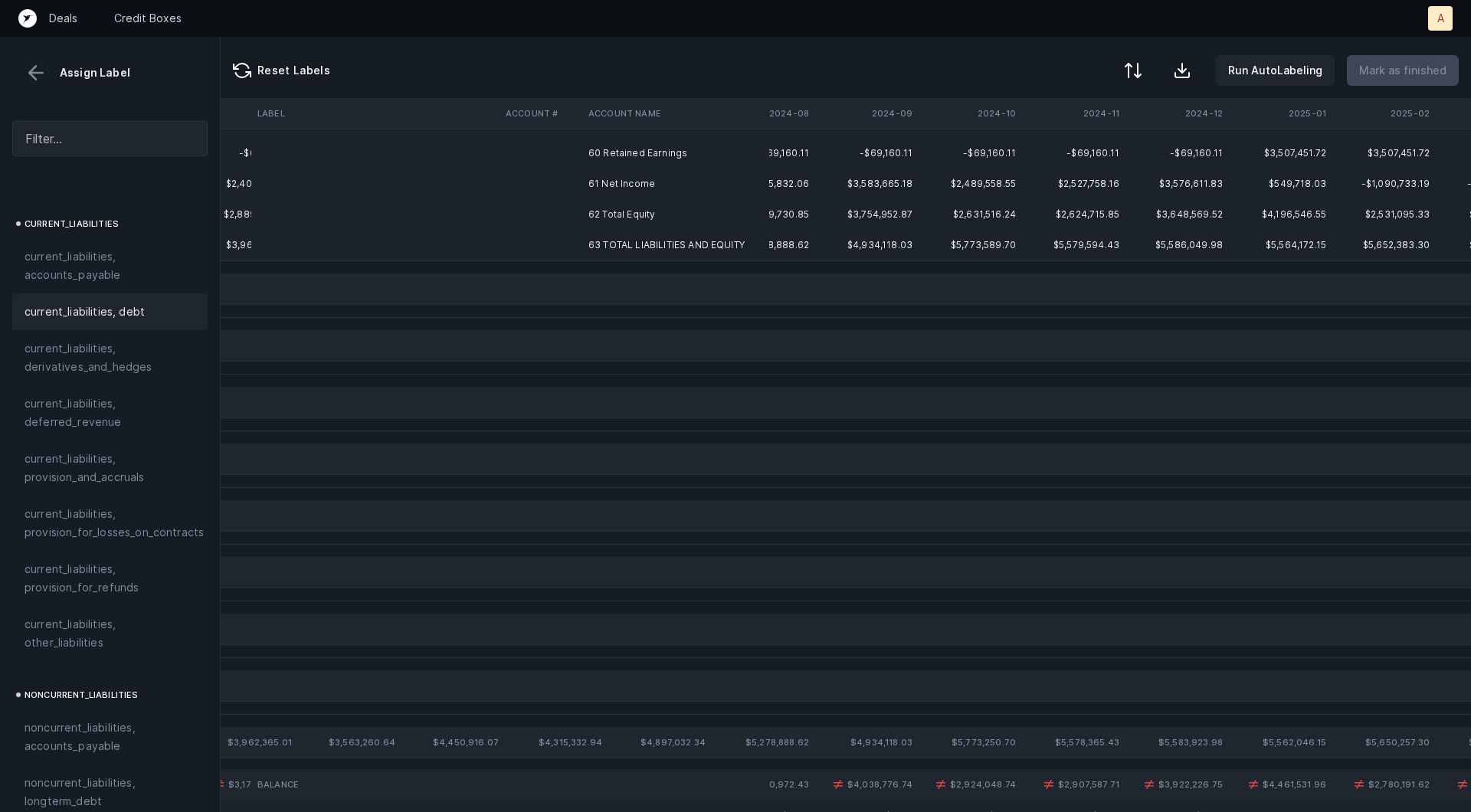
scroll to position [747, 786]
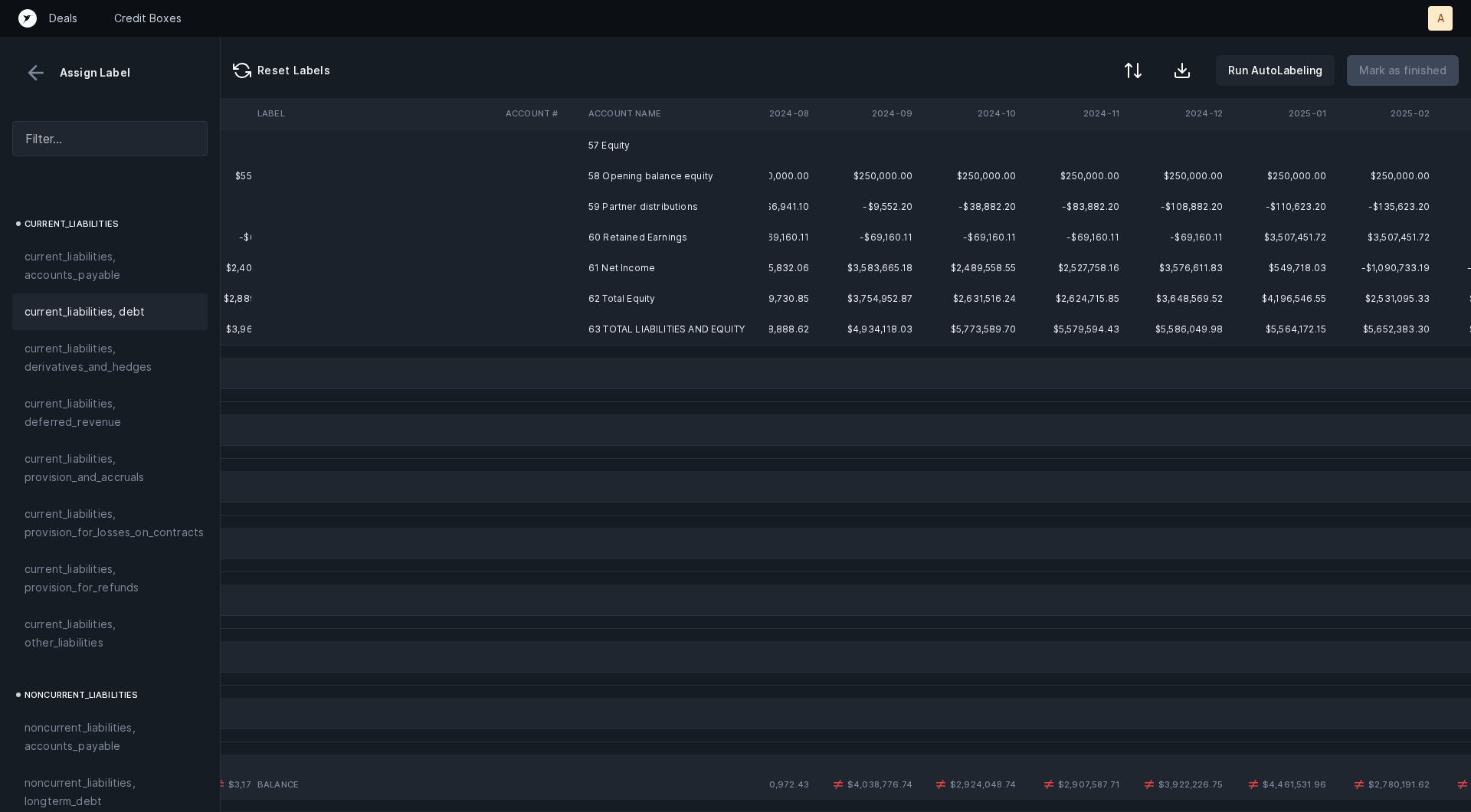
click at [585, 245] on td "60 Retained Earnings" at bounding box center [676, 237] width 187 height 30
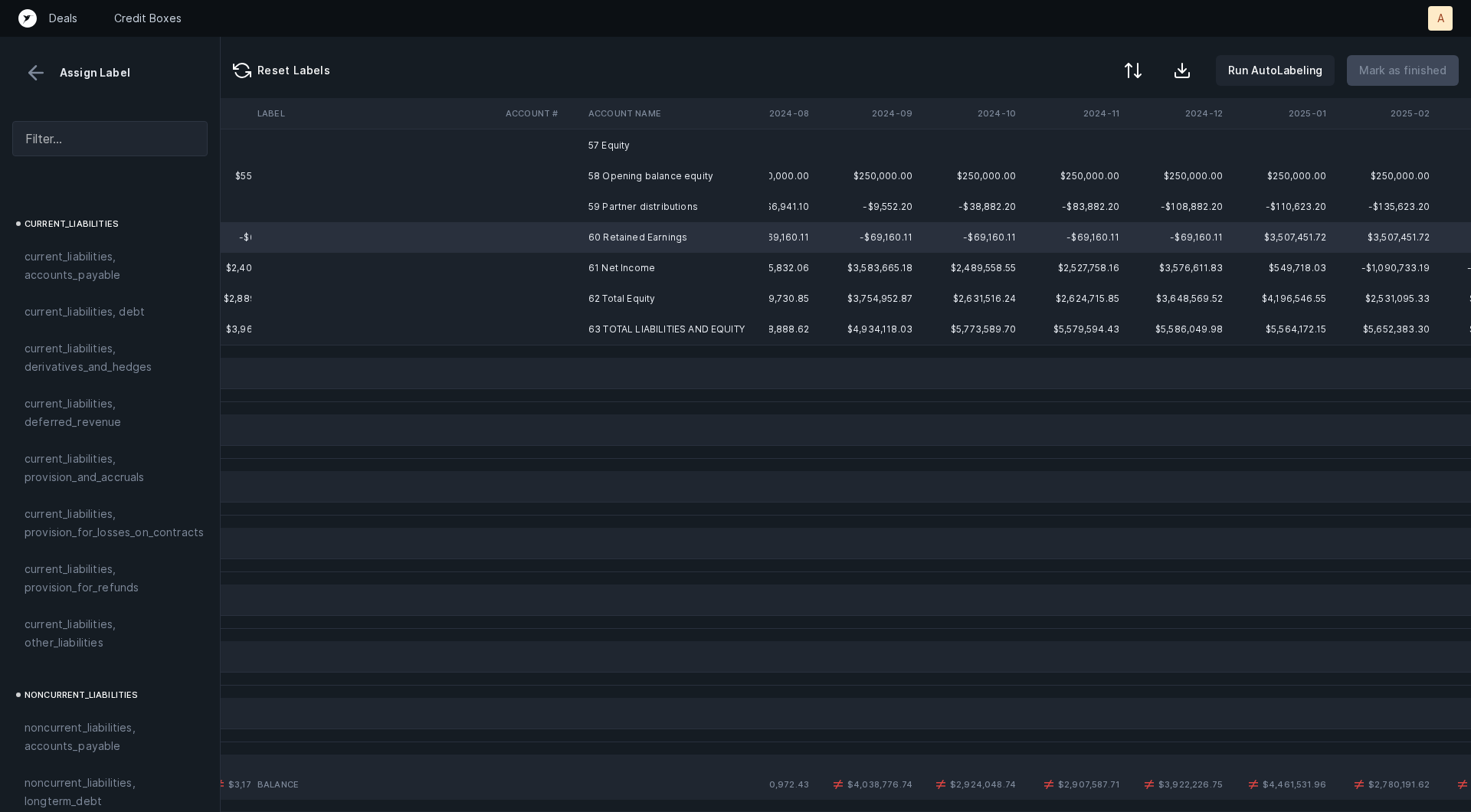
click at [585, 265] on td "61 Net Income" at bounding box center [676, 268] width 187 height 30
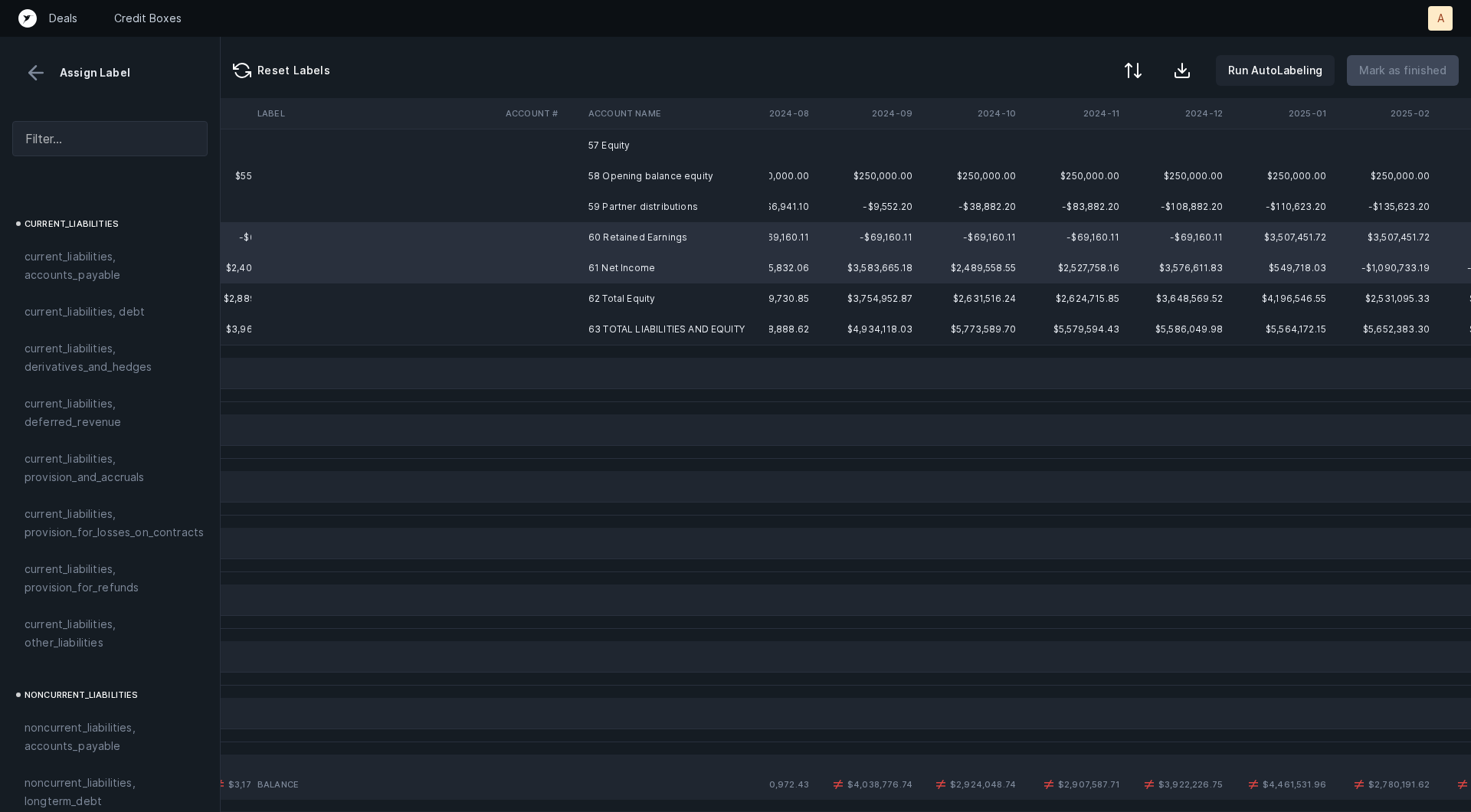
scroll to position [1661, 0]
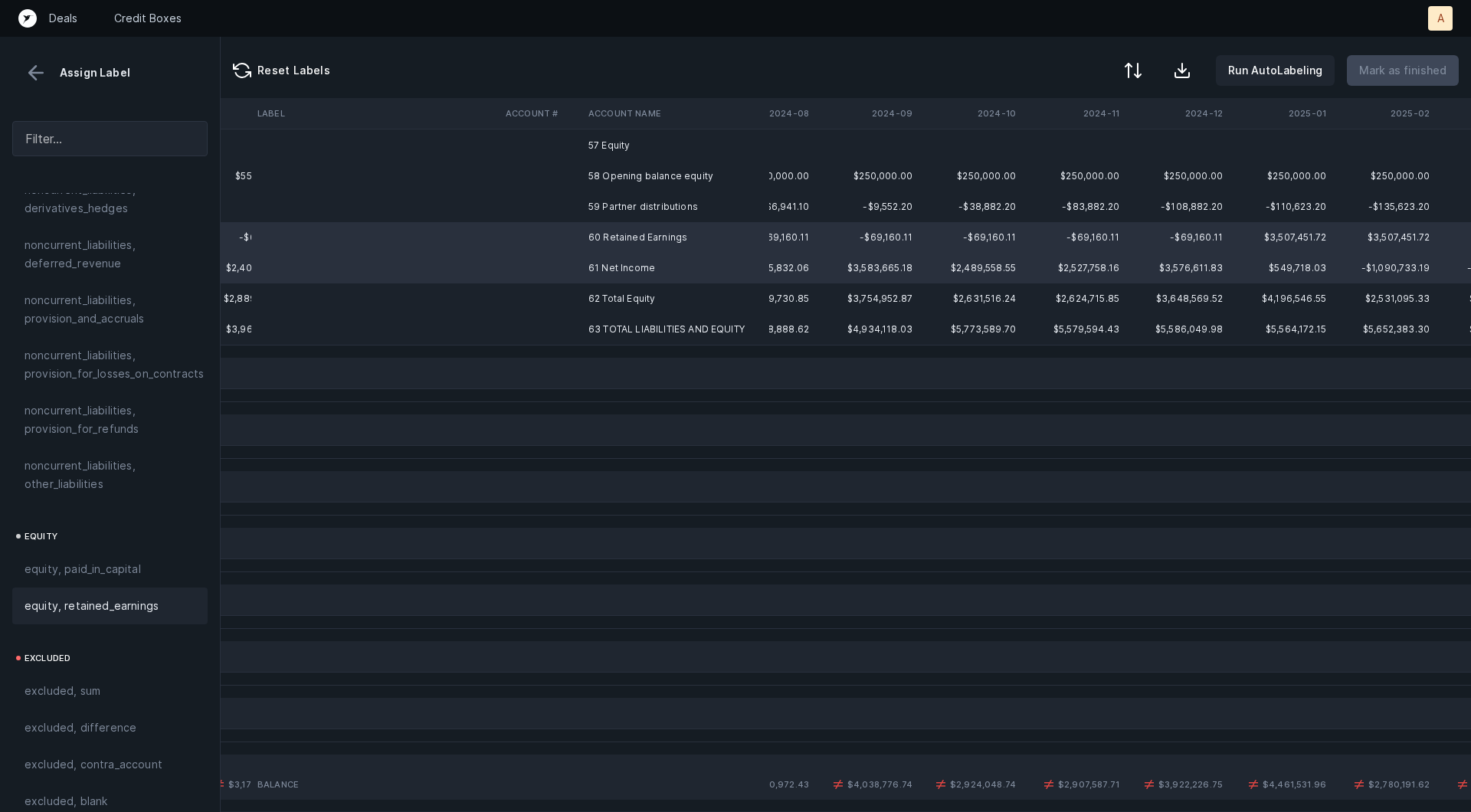
click at [90, 597] on span "equity, retained_earnings" at bounding box center [92, 606] width 134 height 18
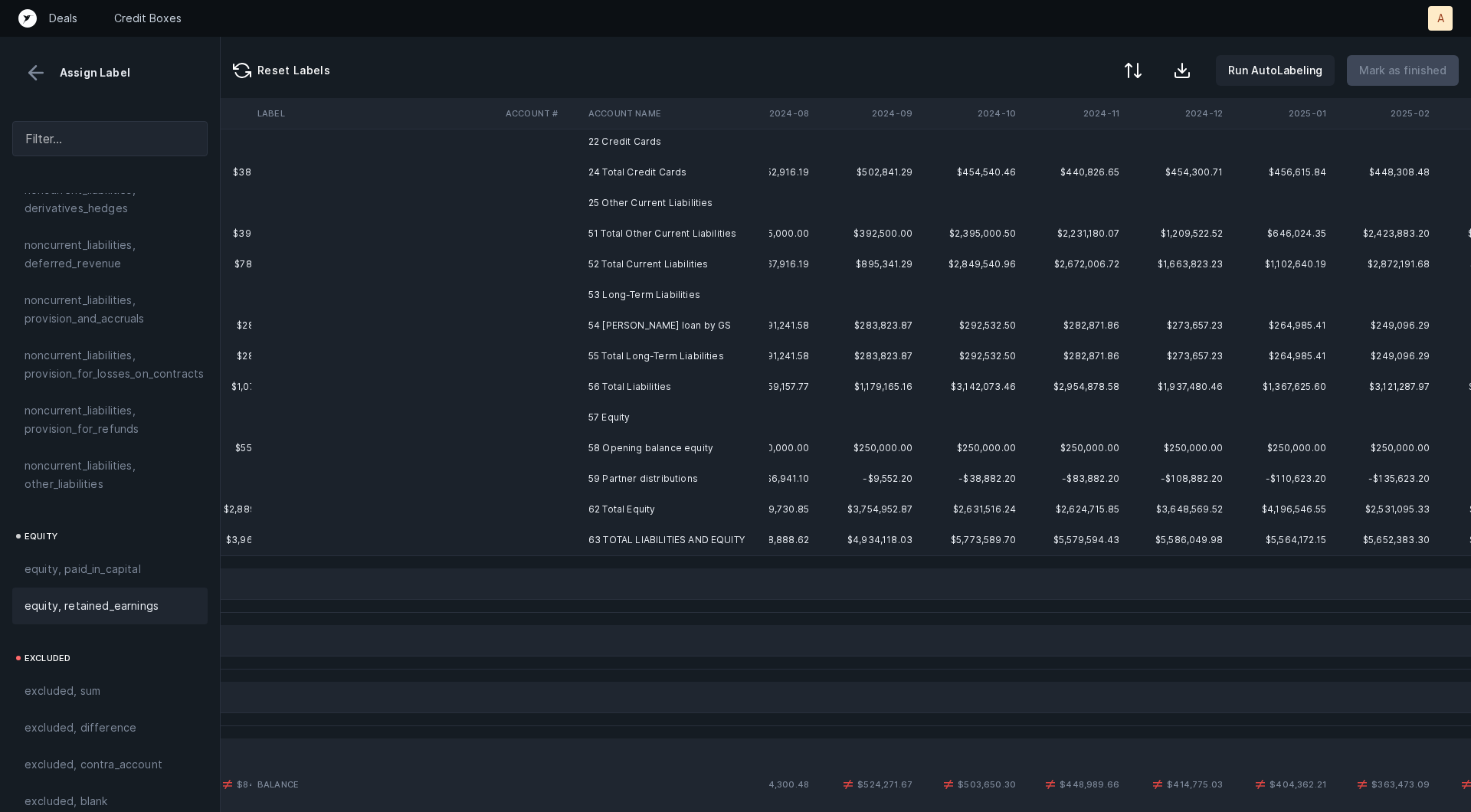
scroll to position [426, 786]
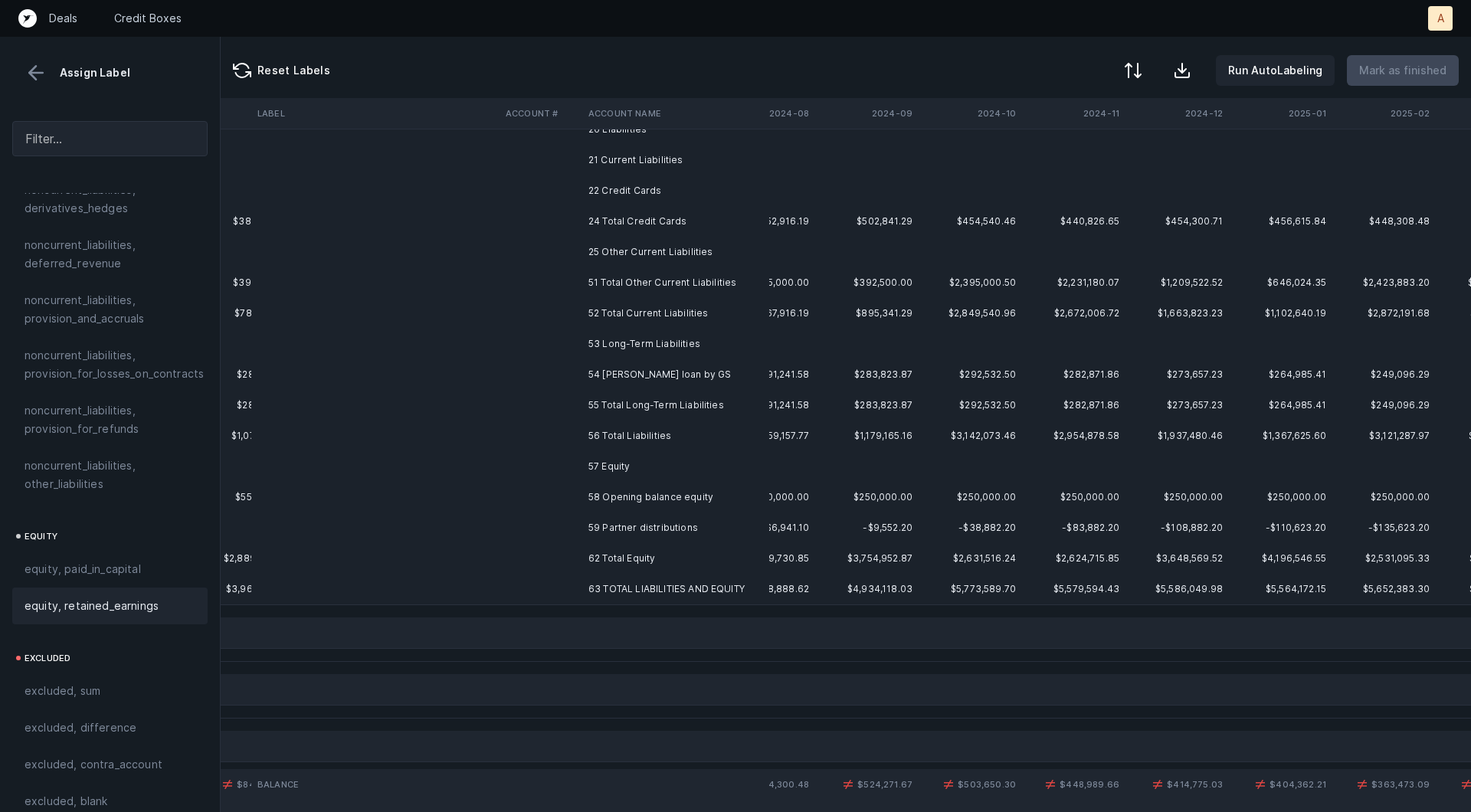
click at [482, 528] on td at bounding box center [375, 528] width 248 height 30
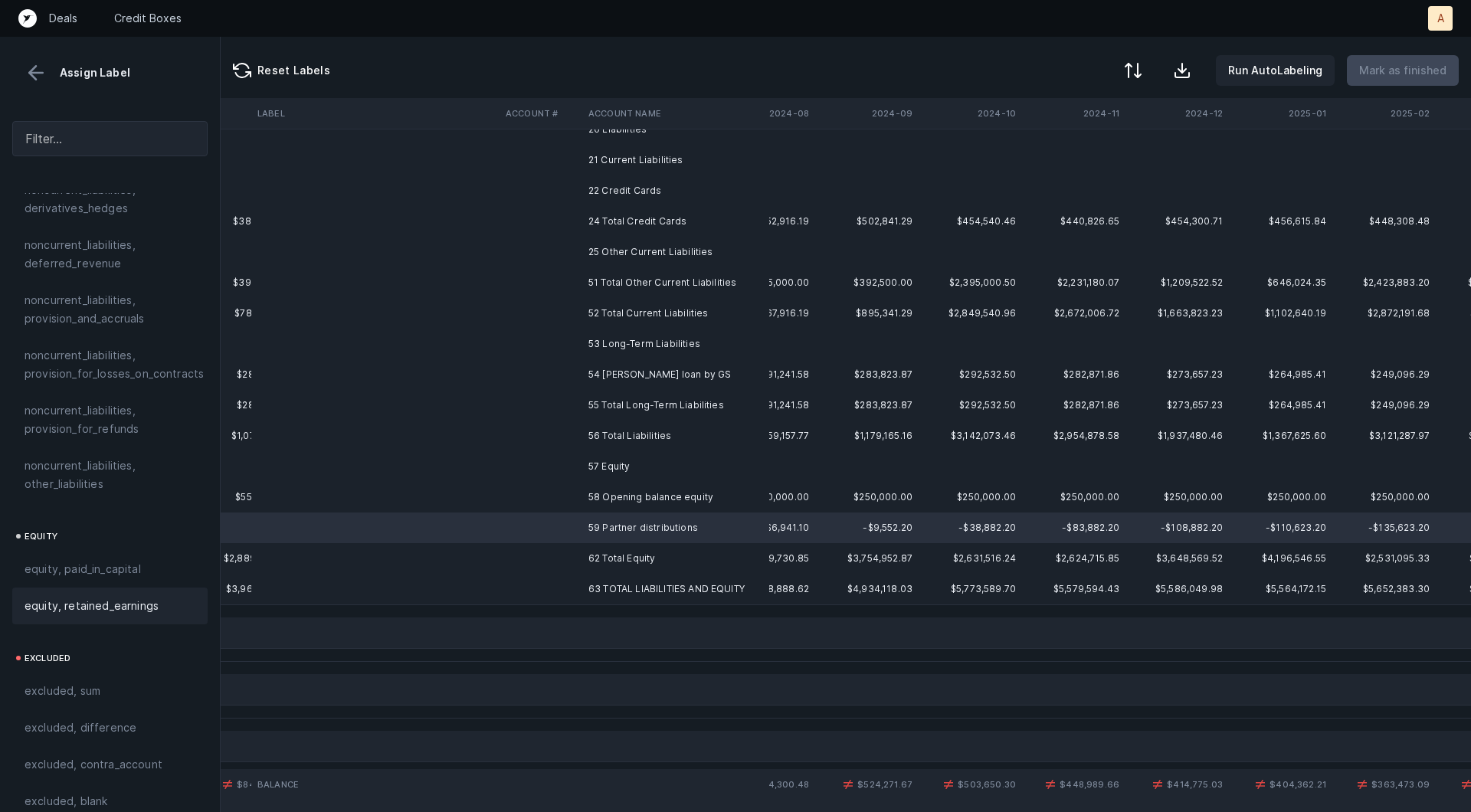
click at [106, 597] on span "equity, retained_earnings" at bounding box center [92, 606] width 134 height 18
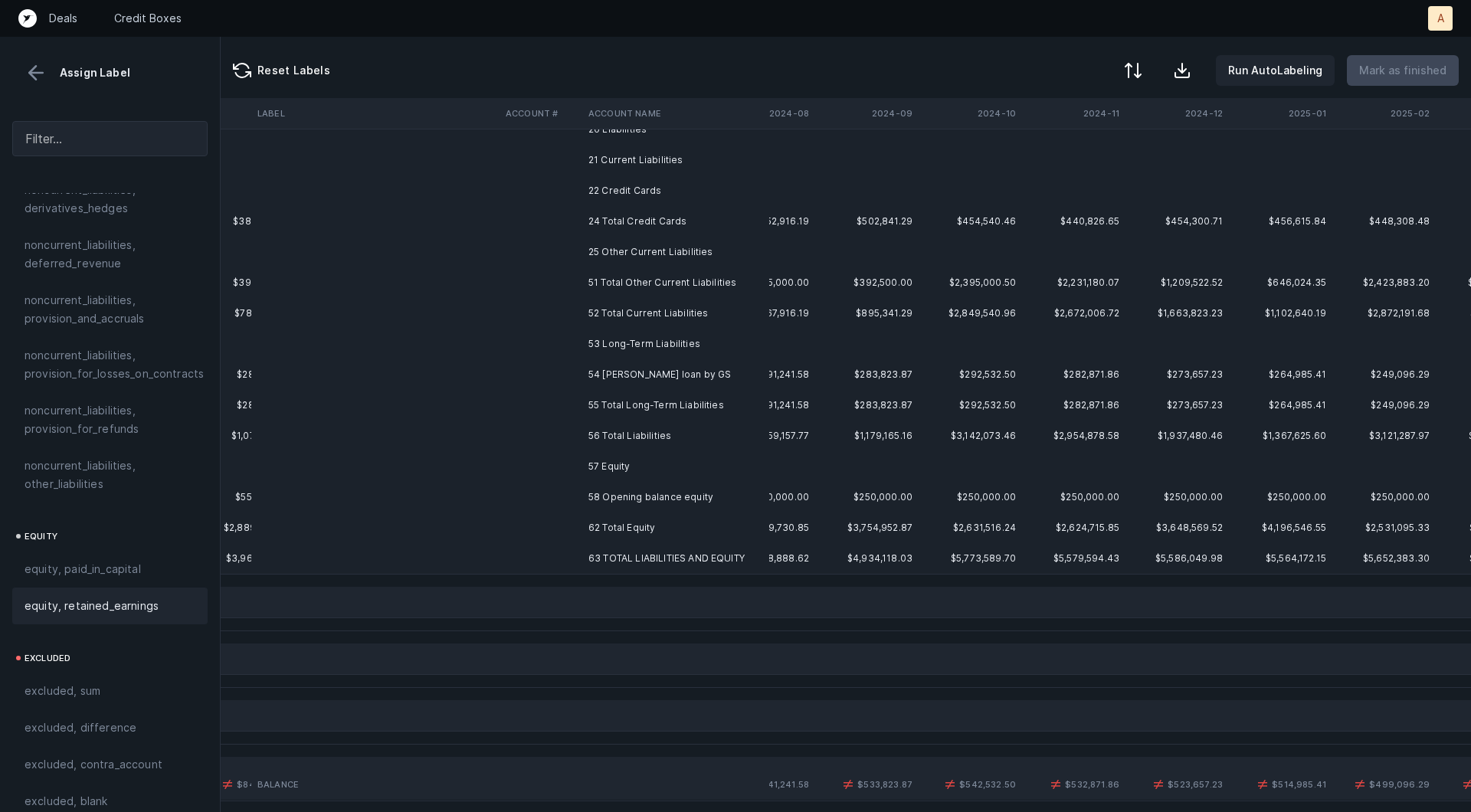
click at [425, 499] on td at bounding box center [375, 497] width 248 height 30
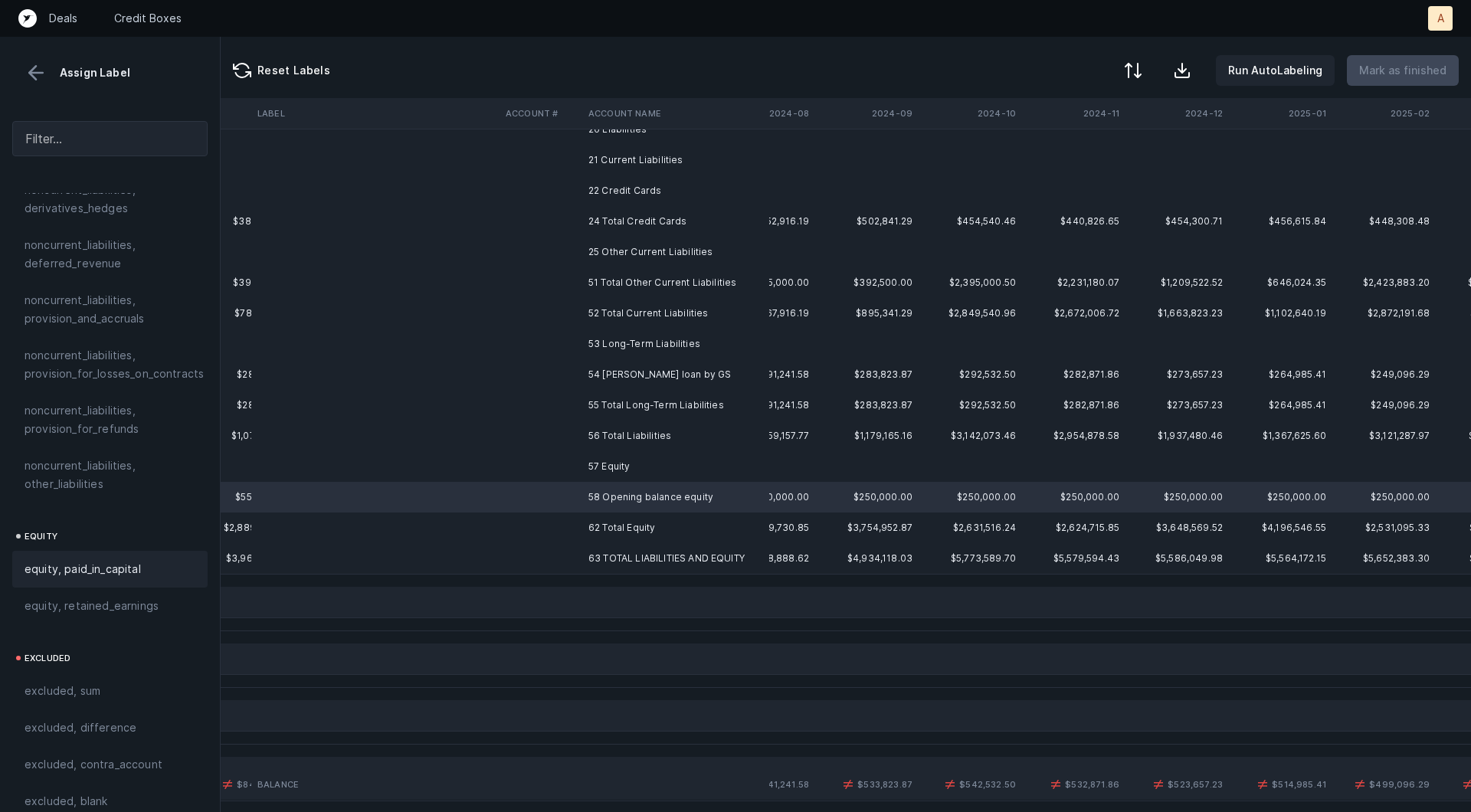
click at [129, 560] on span "equity, paid_in_capital" at bounding box center [83, 569] width 116 height 18
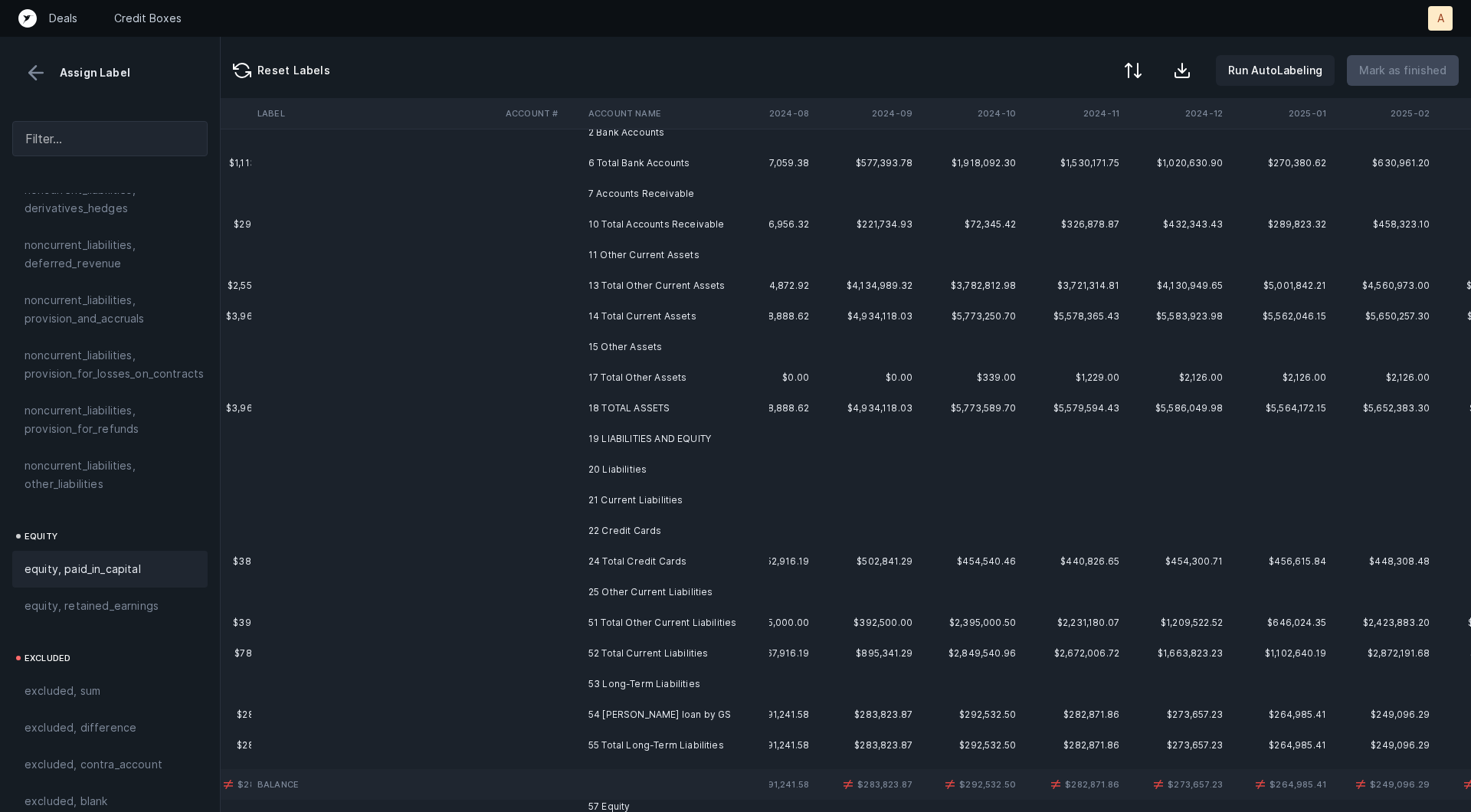
scroll to position [62, 786]
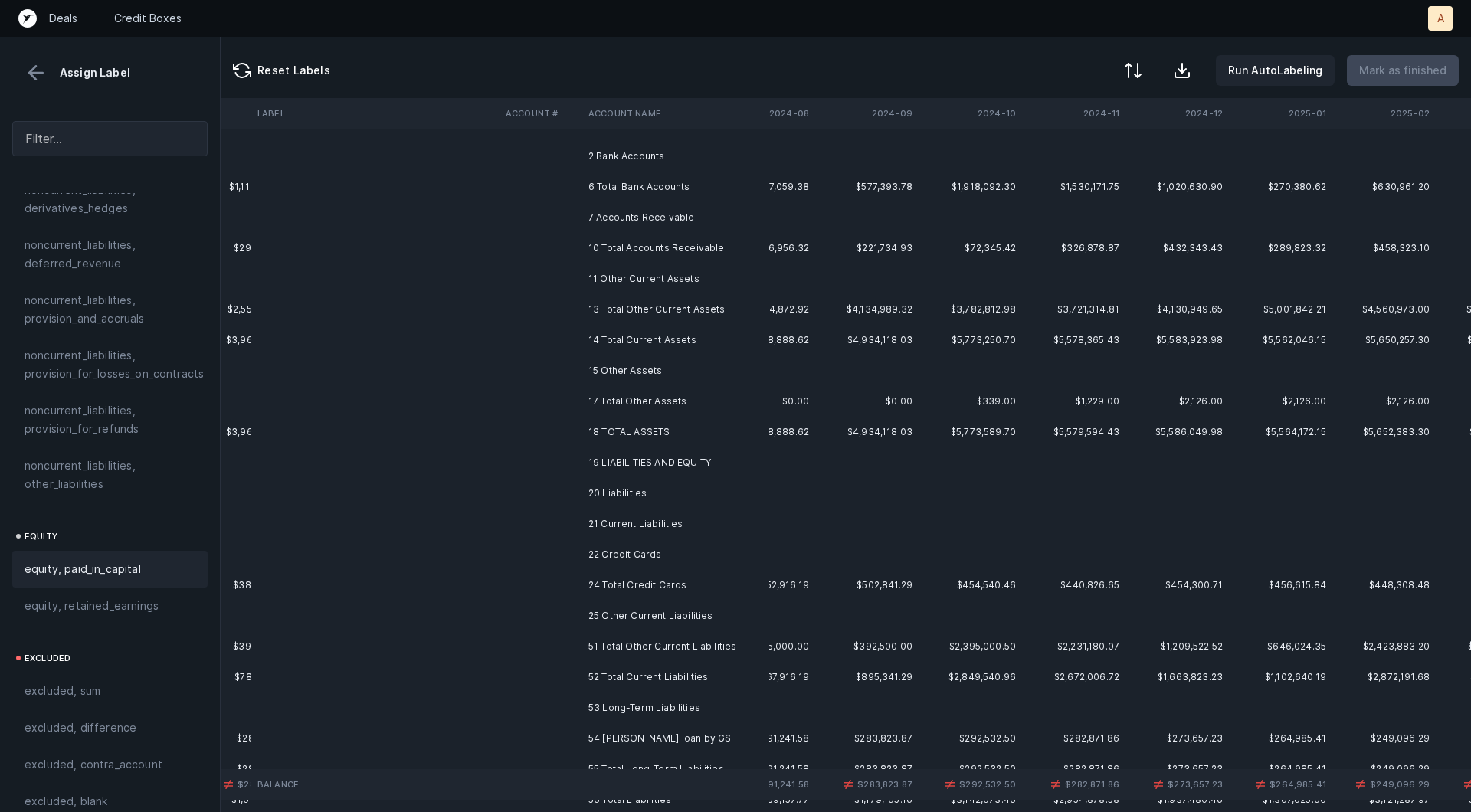
click at [900, 124] on th "2024-09" at bounding box center [867, 113] width 104 height 30
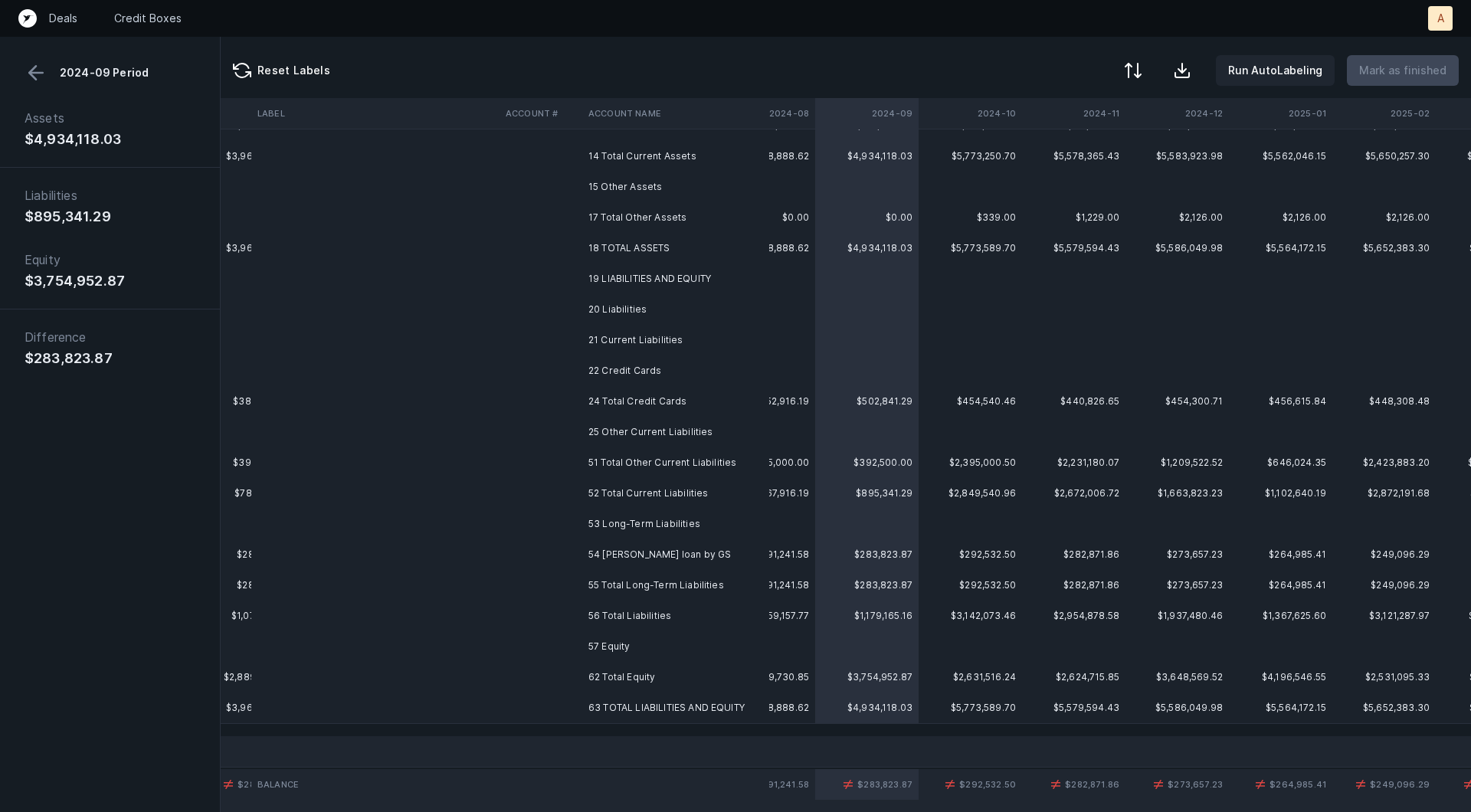
scroll to position [272, 786]
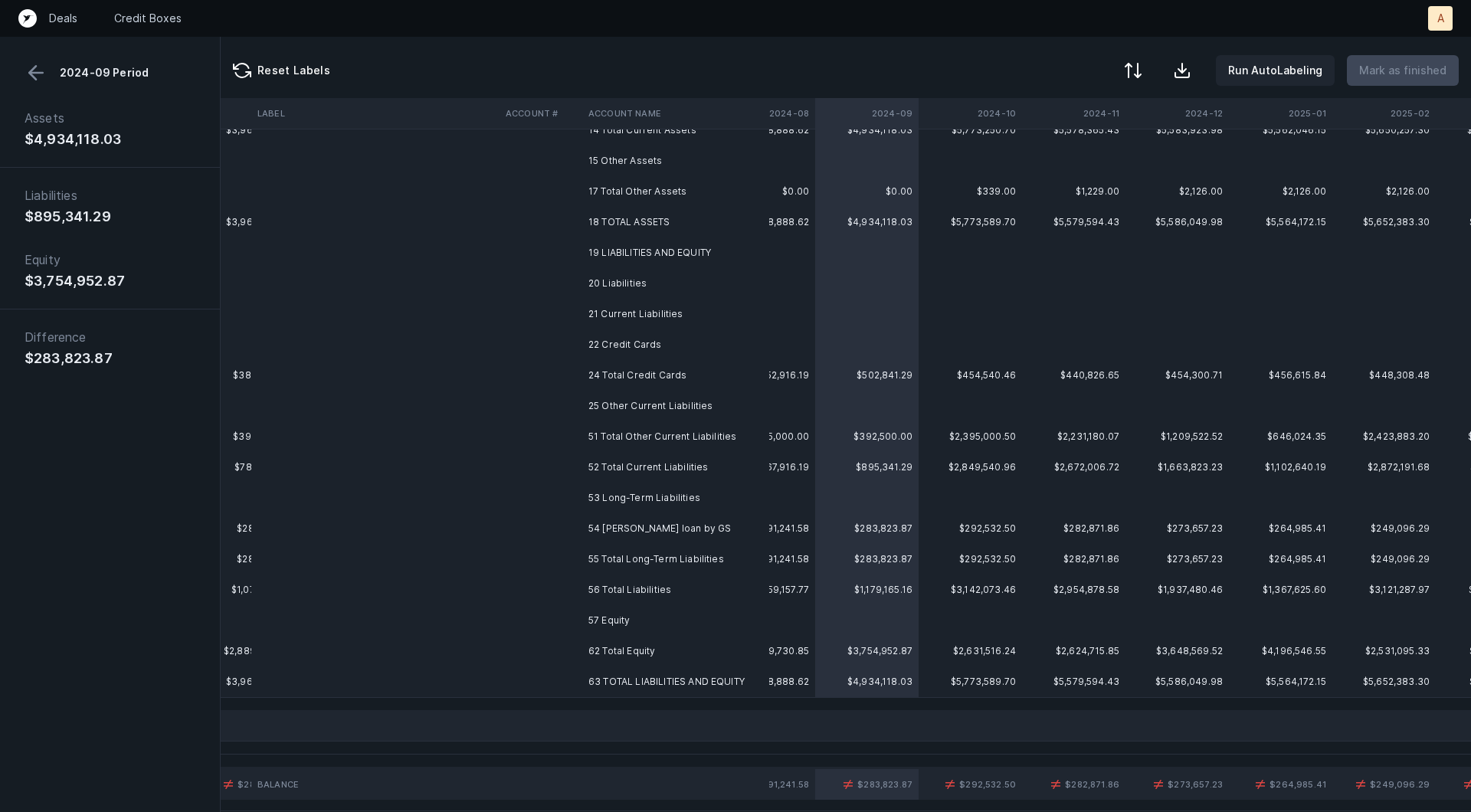
click at [643, 539] on td "54 [PERSON_NAME] loan by GS" at bounding box center [676, 528] width 187 height 30
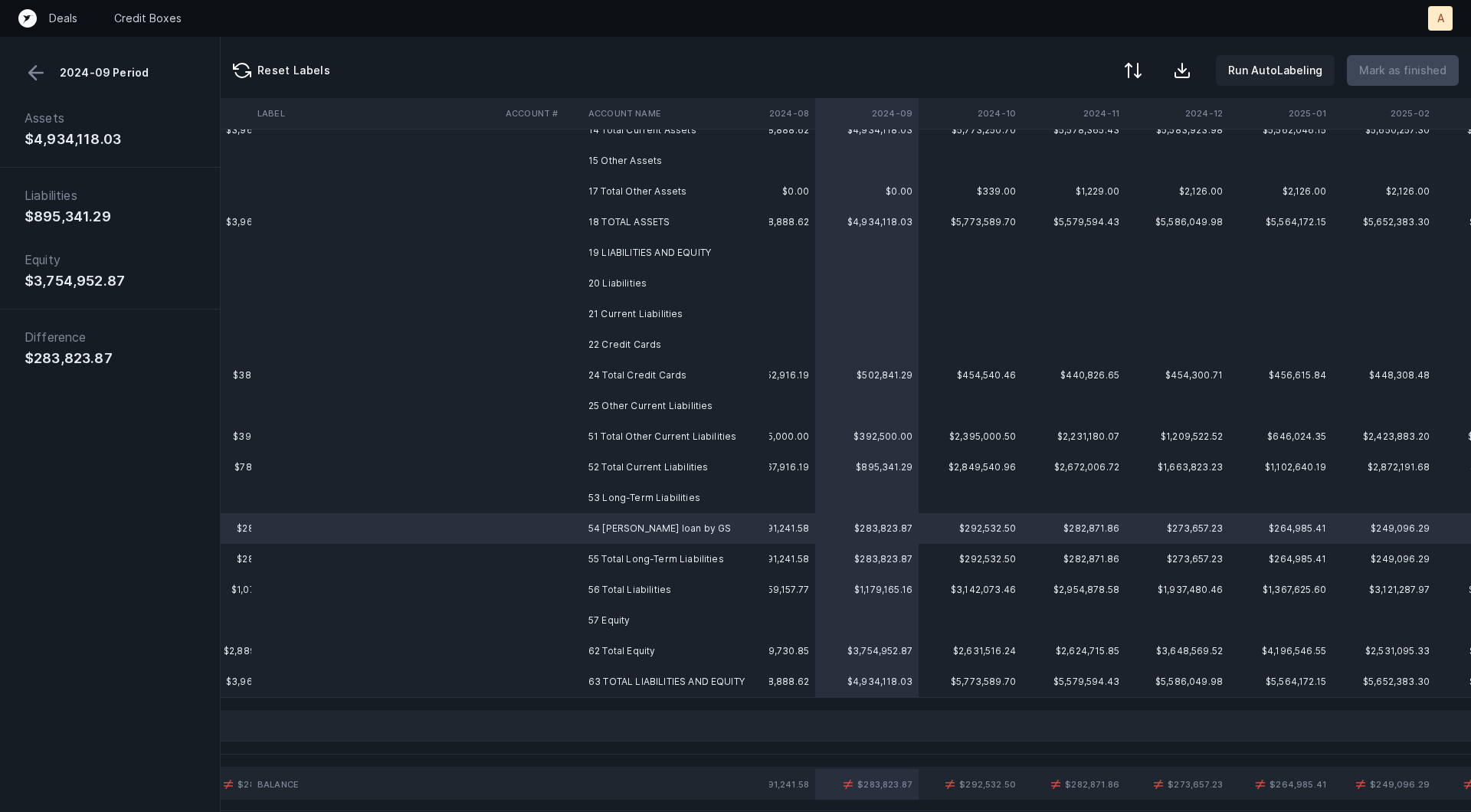
click at [32, 82] on button at bounding box center [36, 73] width 23 height 23
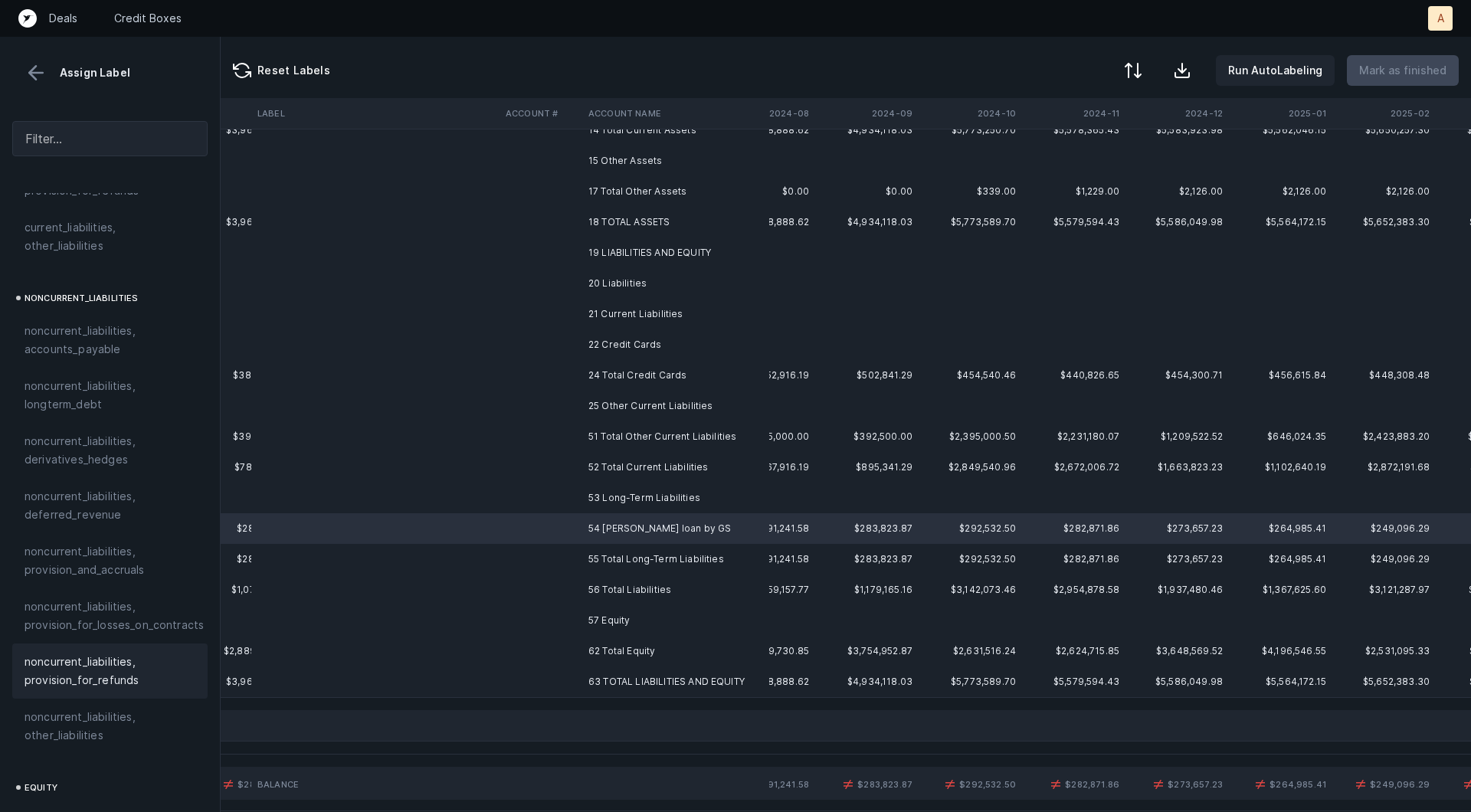
scroll to position [1402, 0]
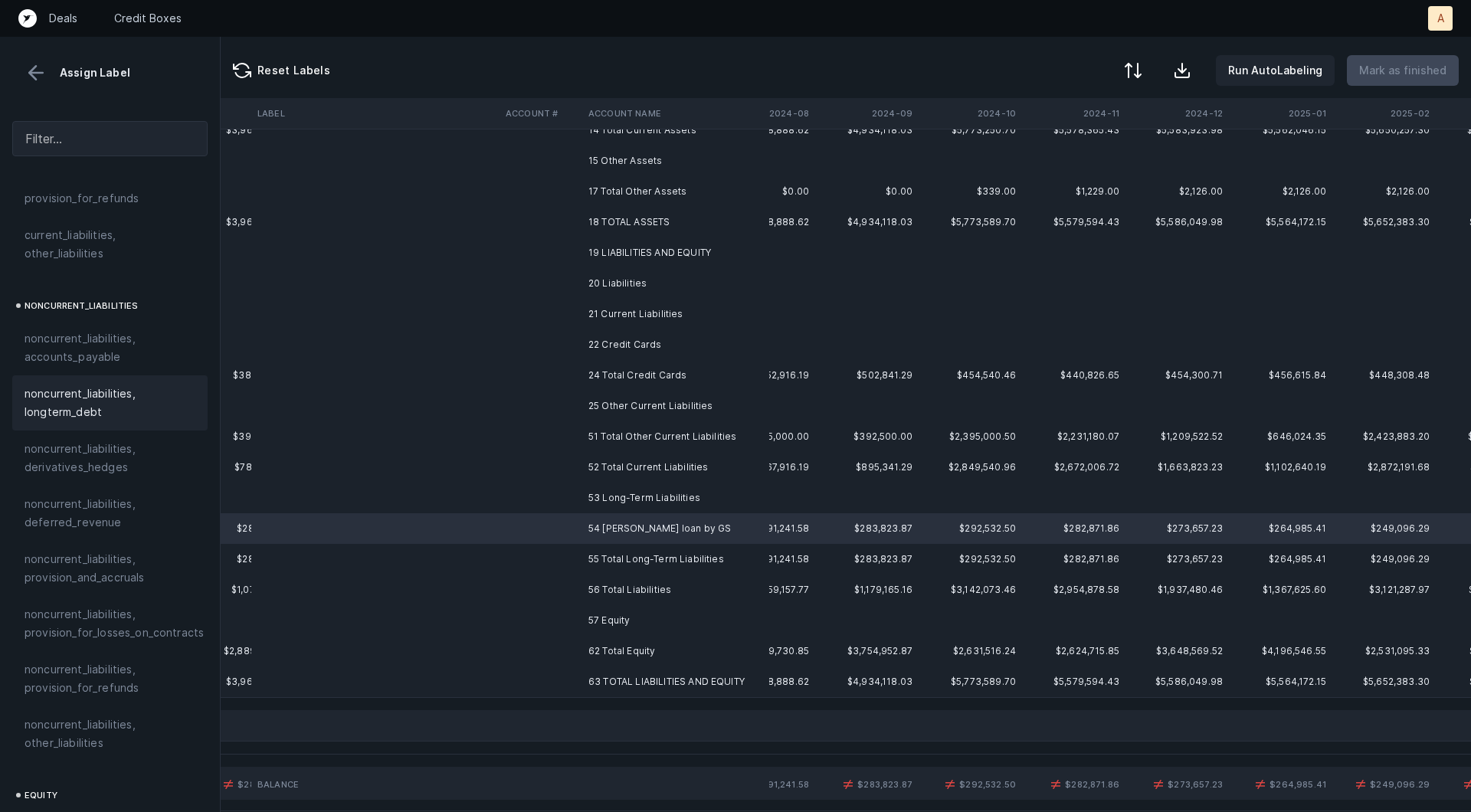
click at [91, 402] on div "noncurrent_liabilities, longterm_debt" at bounding box center [109, 402] width 195 height 55
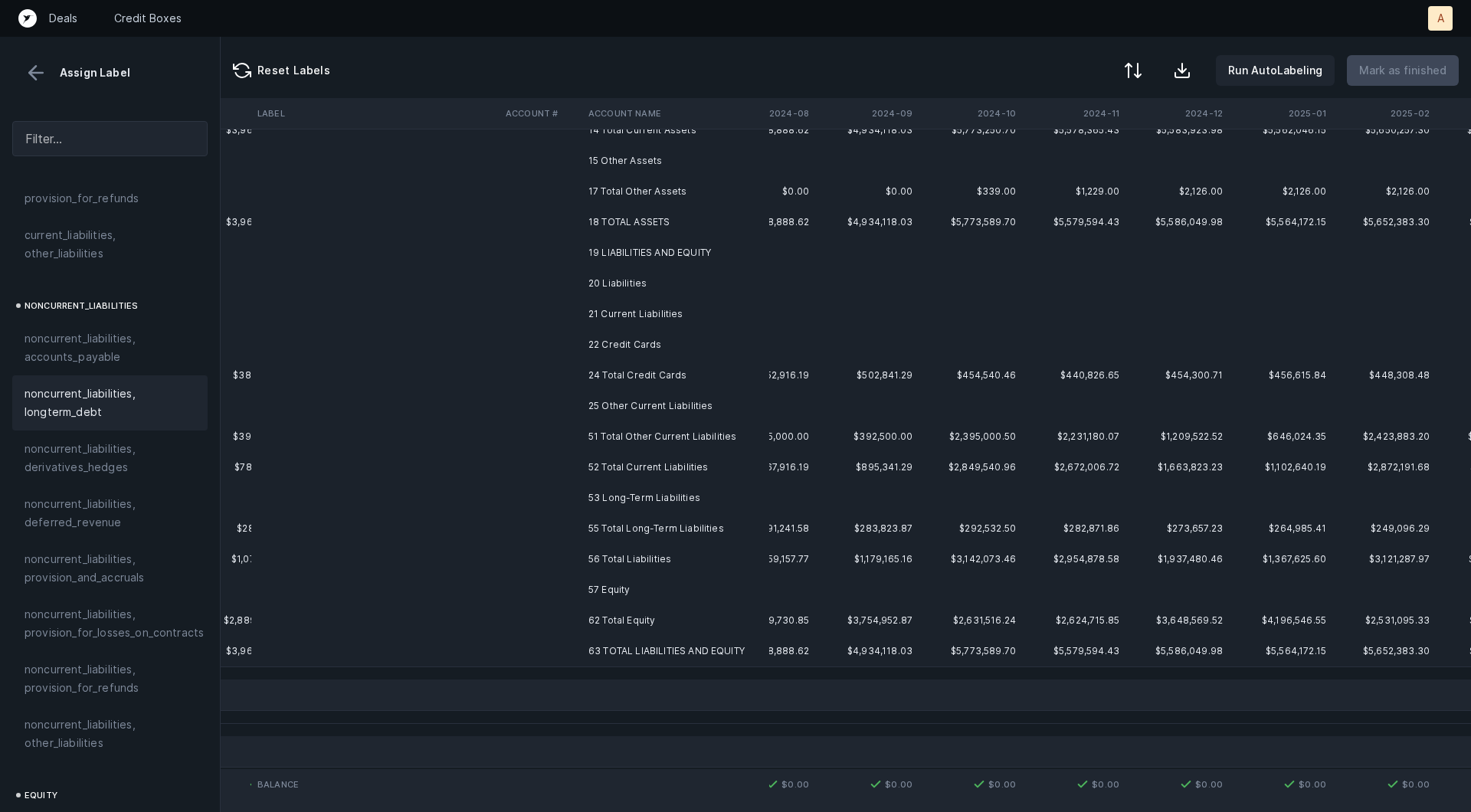
scroll to position [0, 786]
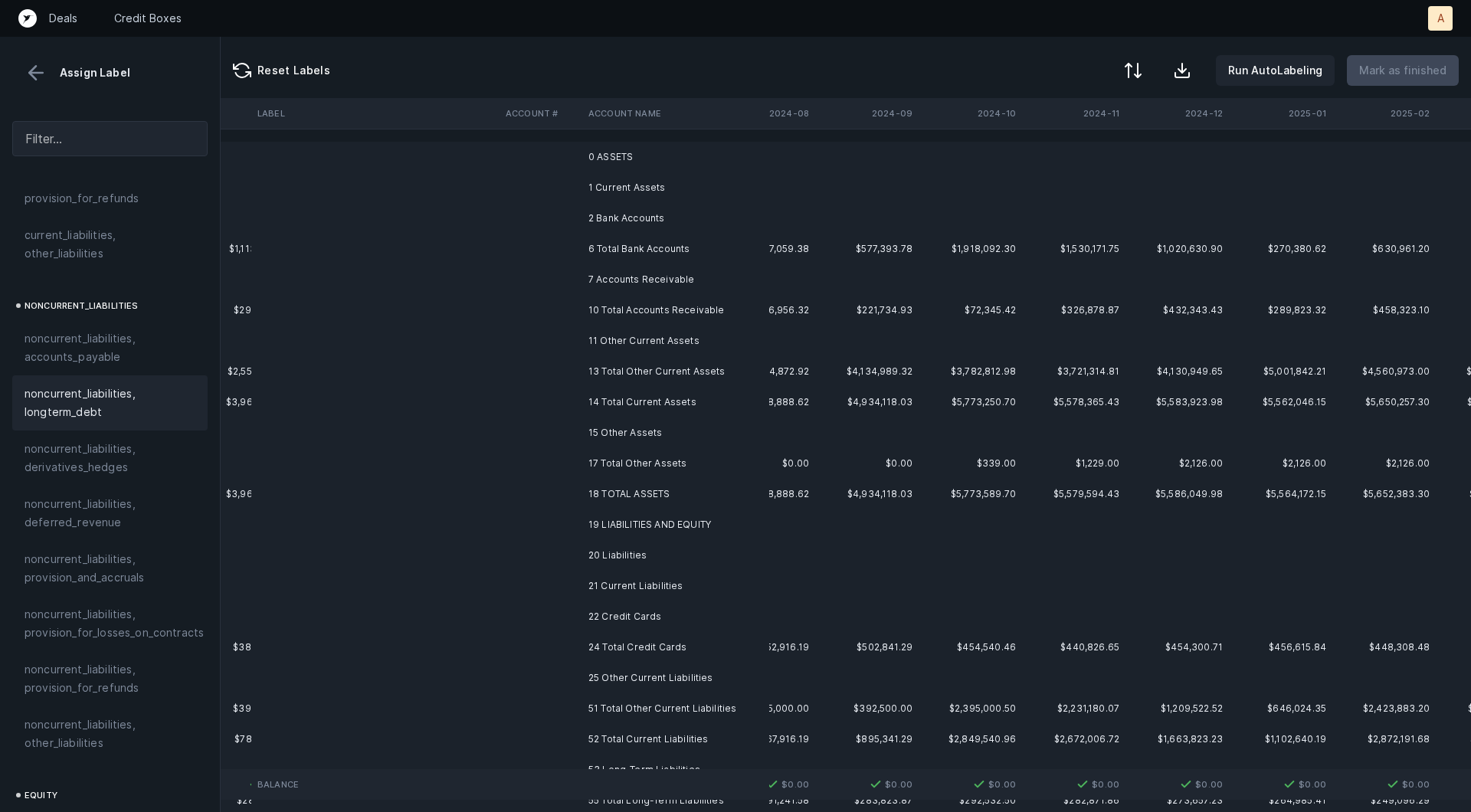
click at [838, 174] on td at bounding box center [867, 187] width 104 height 30
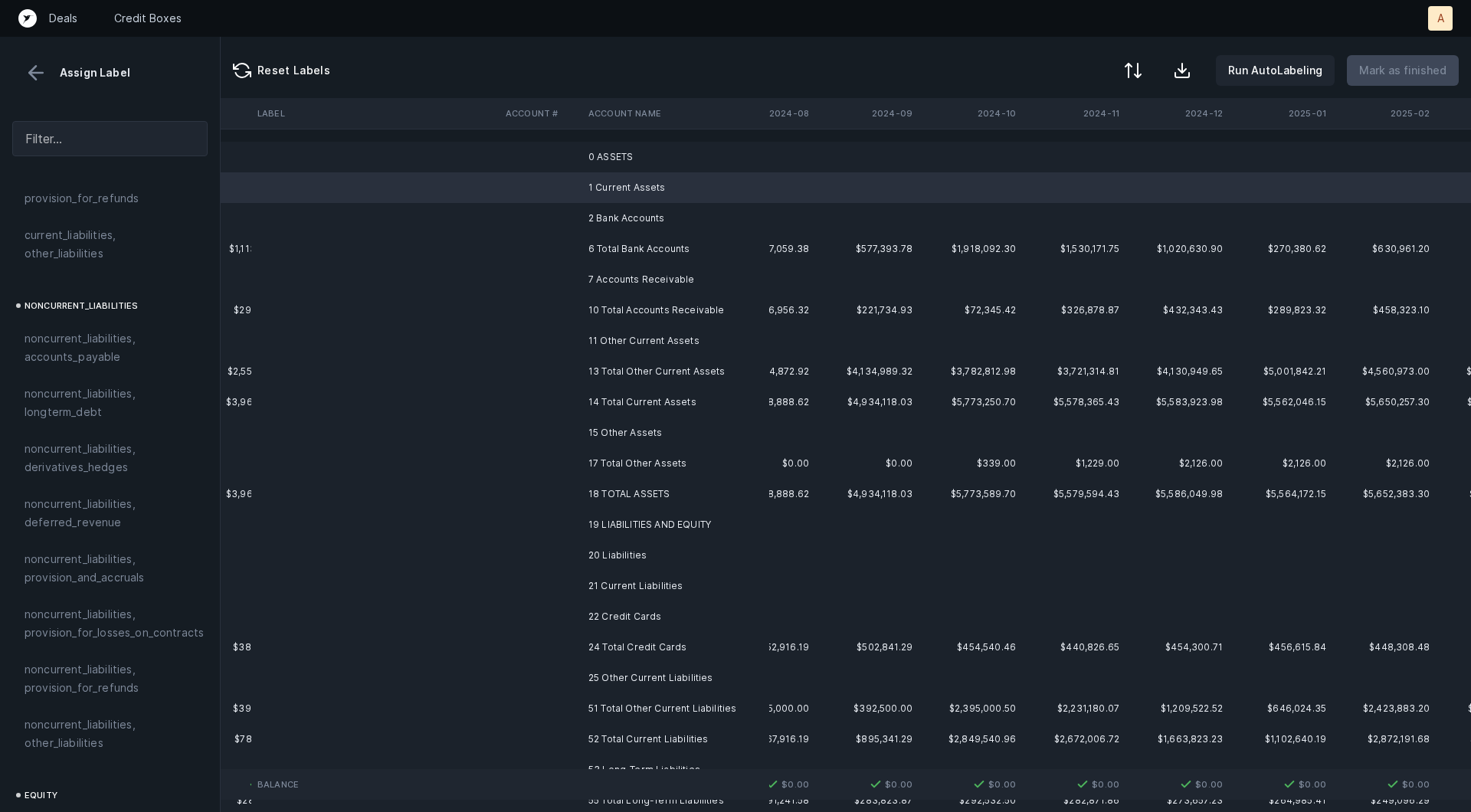
click at [798, 174] on td at bounding box center [763, 187] width 104 height 30
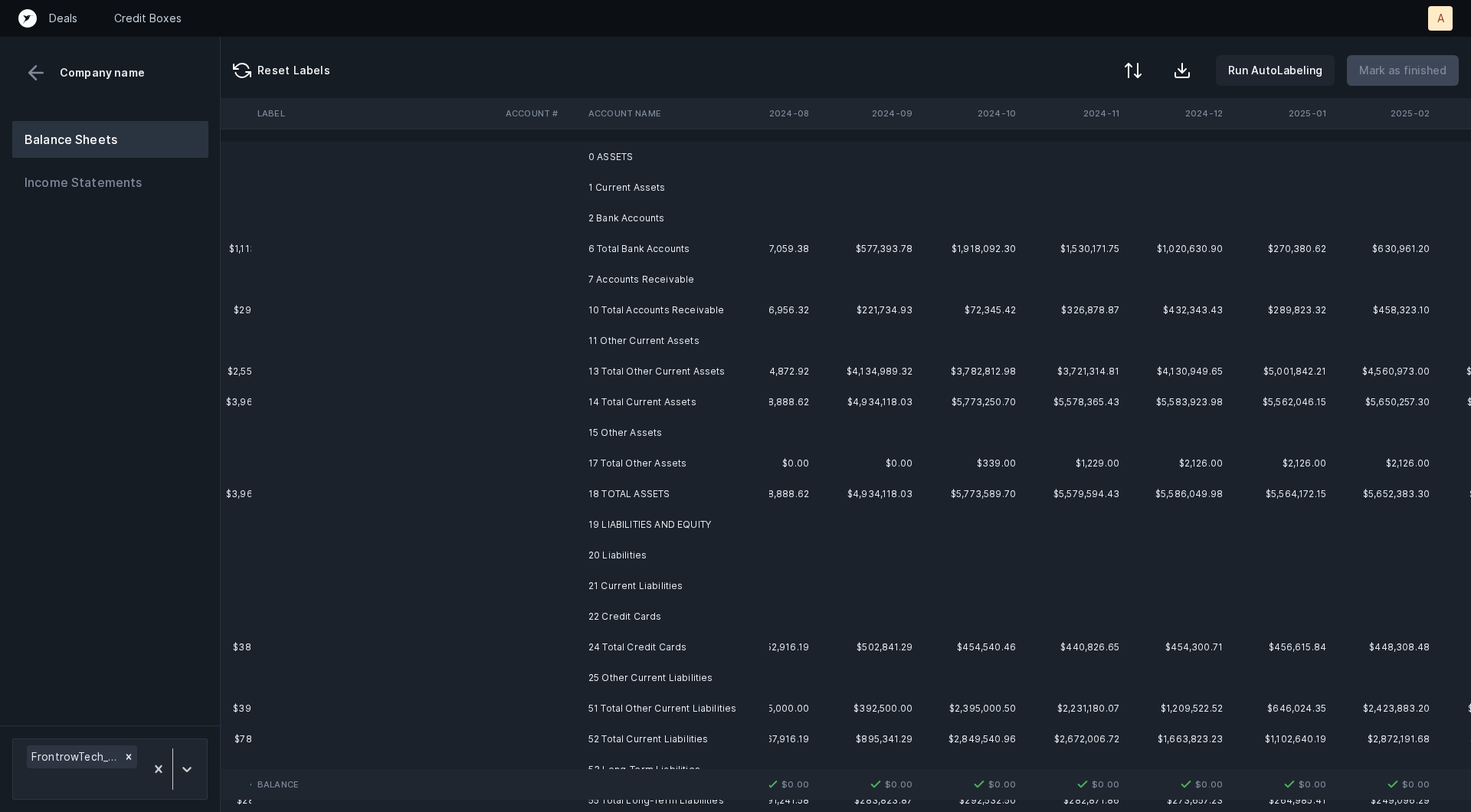
click at [795, 159] on td at bounding box center [763, 157] width 104 height 30
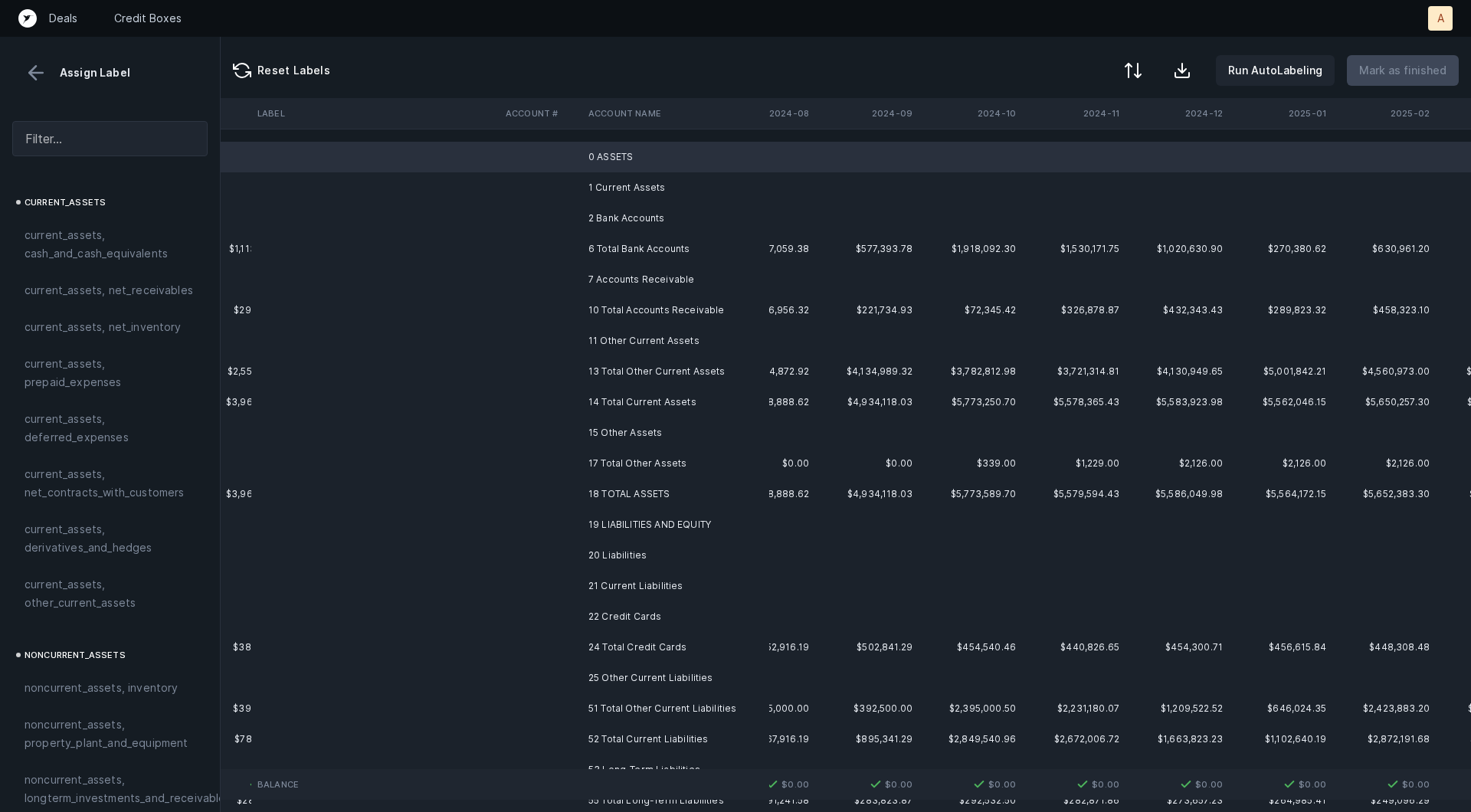
click at [765, 188] on td "1 Current Assets" at bounding box center [676, 187] width 187 height 30
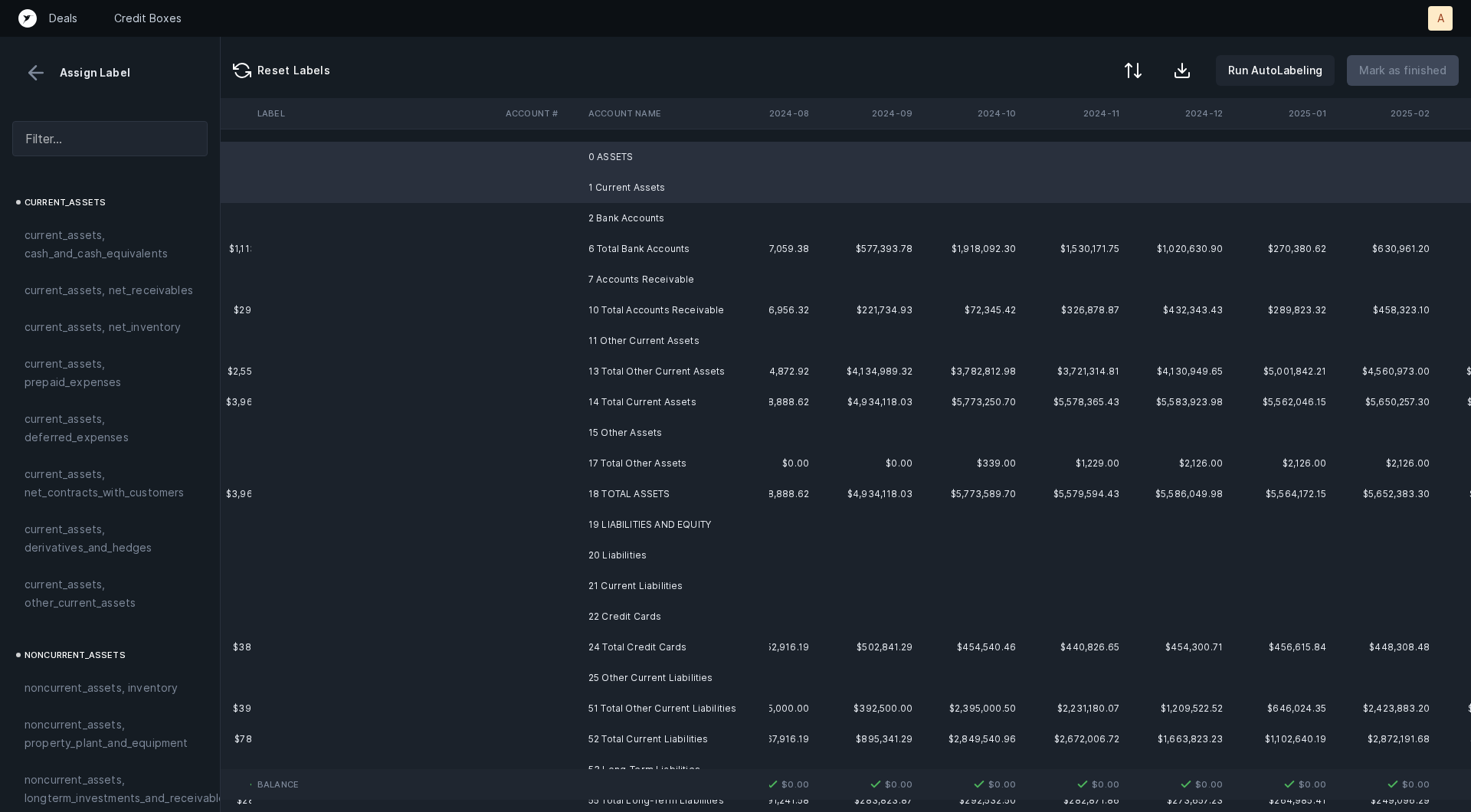
click at [734, 218] on td "2 Bank Accounts" at bounding box center [676, 218] width 187 height 30
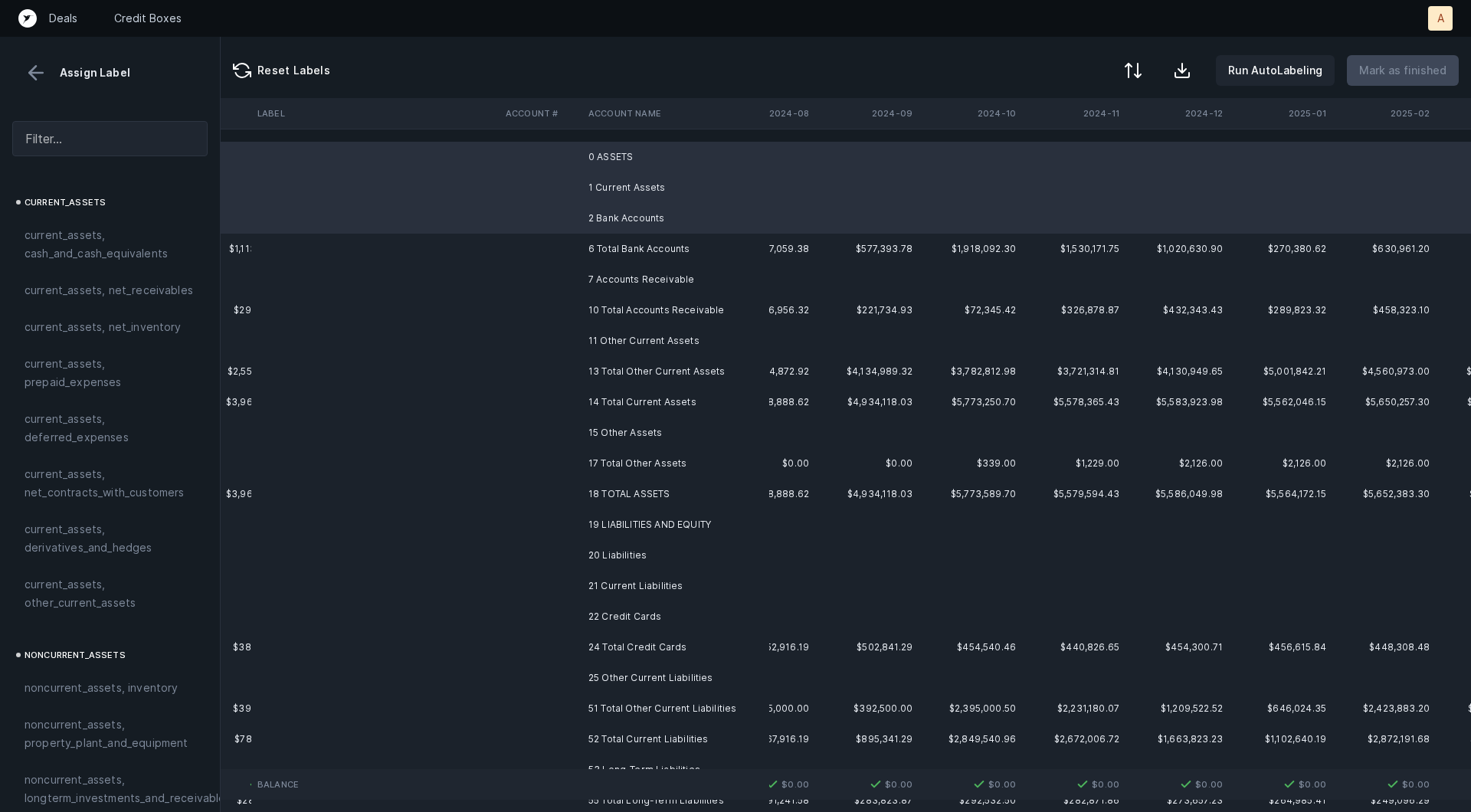
click at [700, 268] on td "7 Accounts Receivable" at bounding box center [676, 280] width 187 height 30
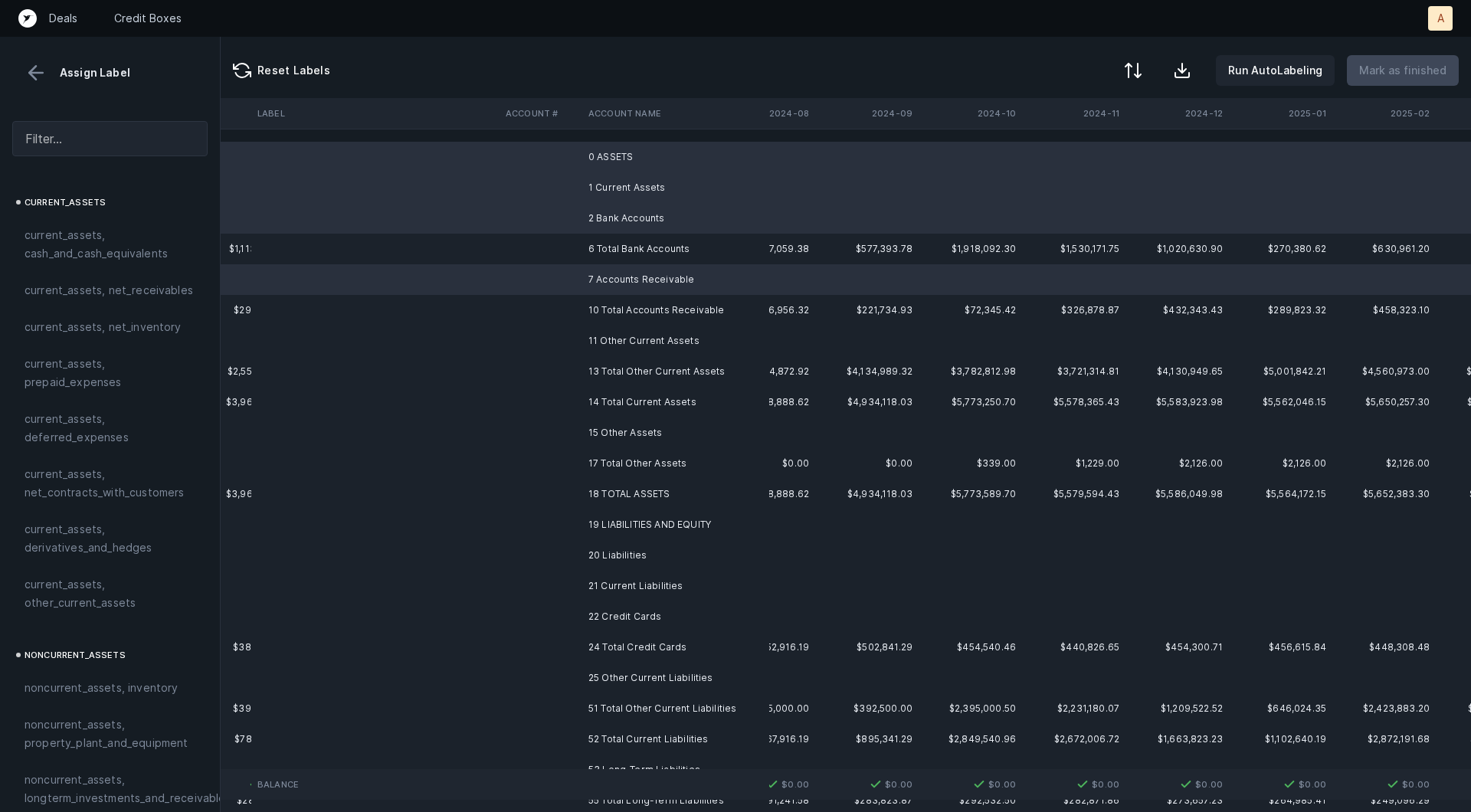
click at [657, 334] on td "11 Other Current Assets" at bounding box center [676, 341] width 187 height 30
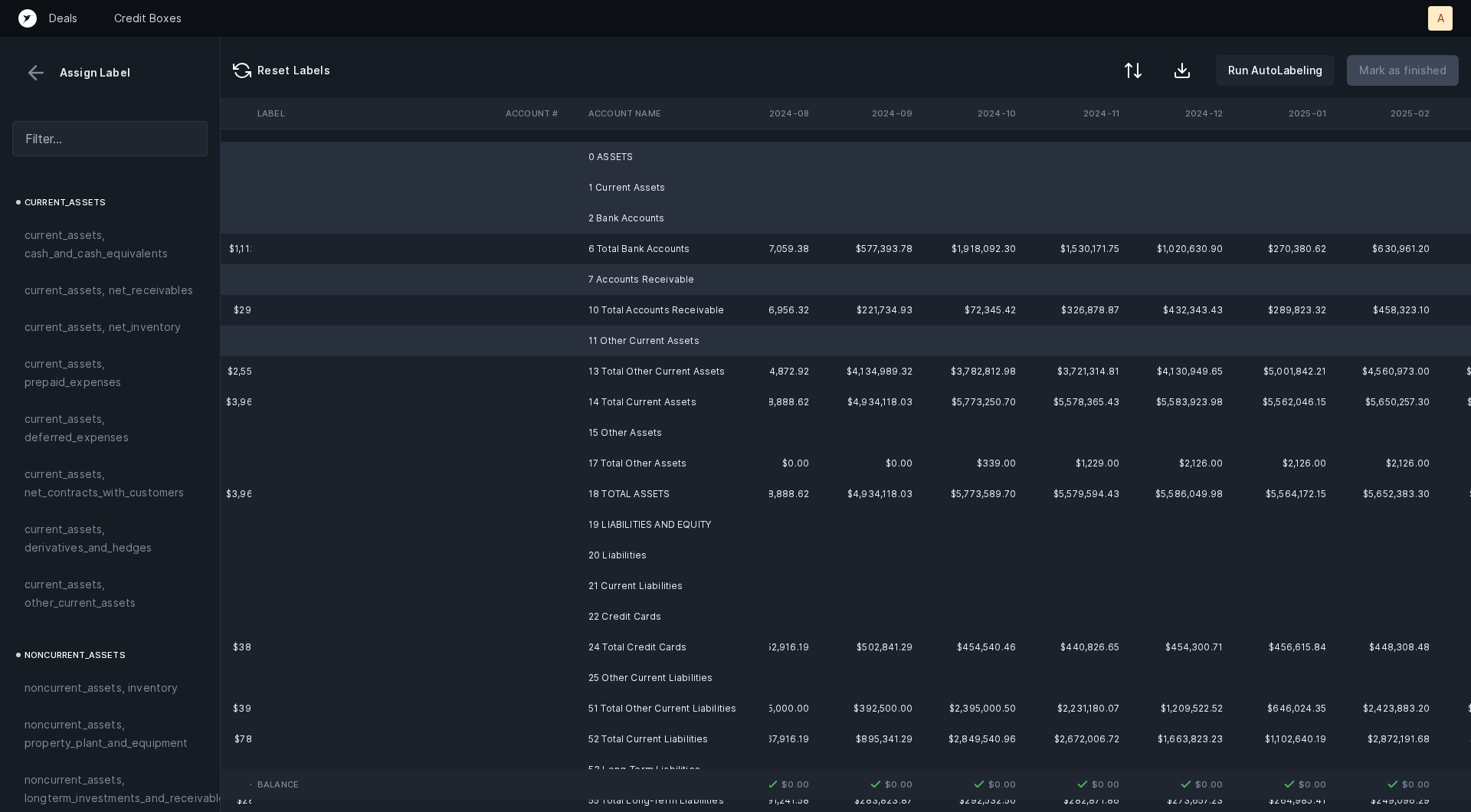
click at [637, 426] on td "15 Other Assets" at bounding box center [676, 433] width 187 height 30
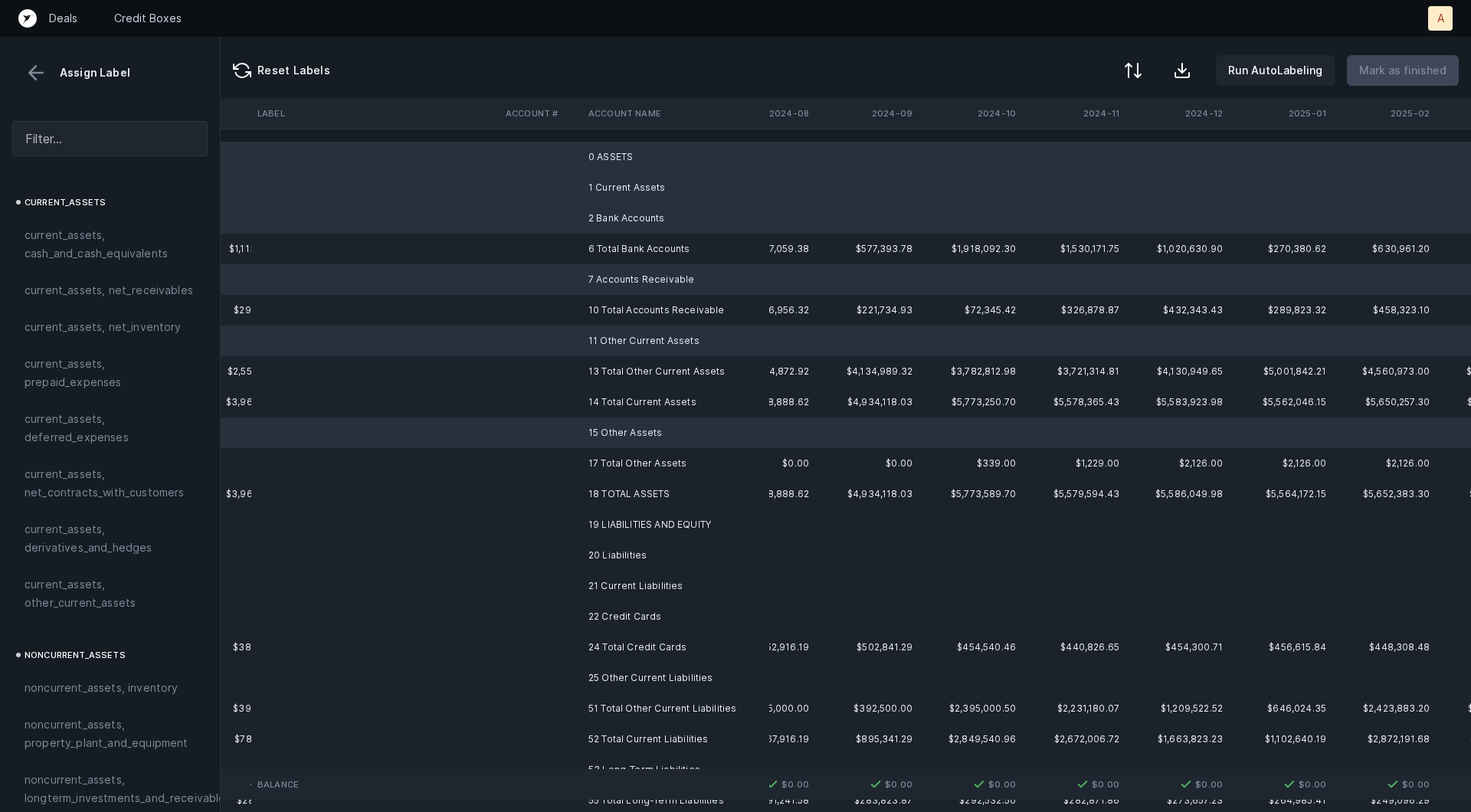
click at [629, 516] on td "19 LIABILITIES AND EQUITY" at bounding box center [676, 524] width 187 height 30
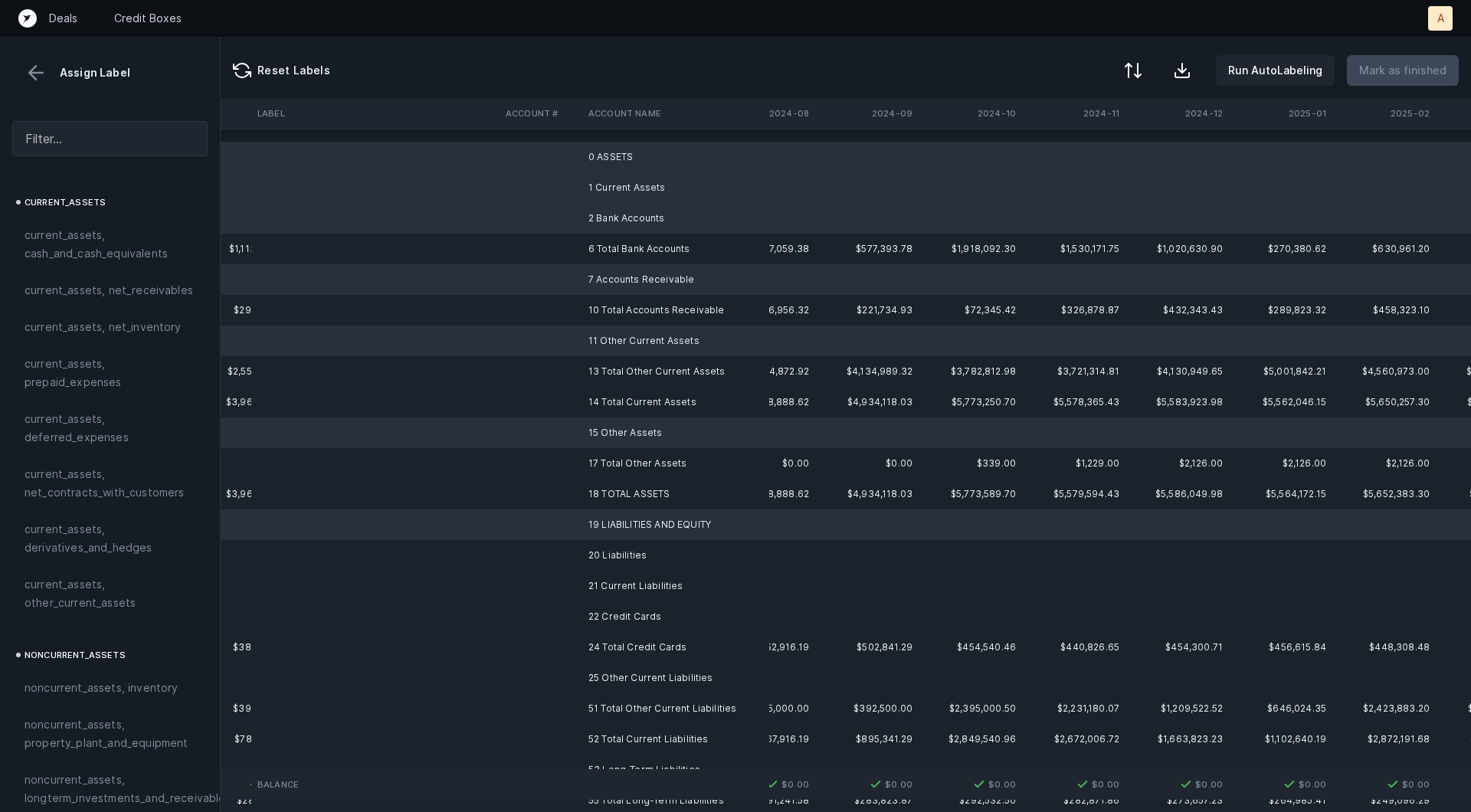
click at [621, 552] on td "20 Liabilities" at bounding box center [676, 555] width 187 height 30
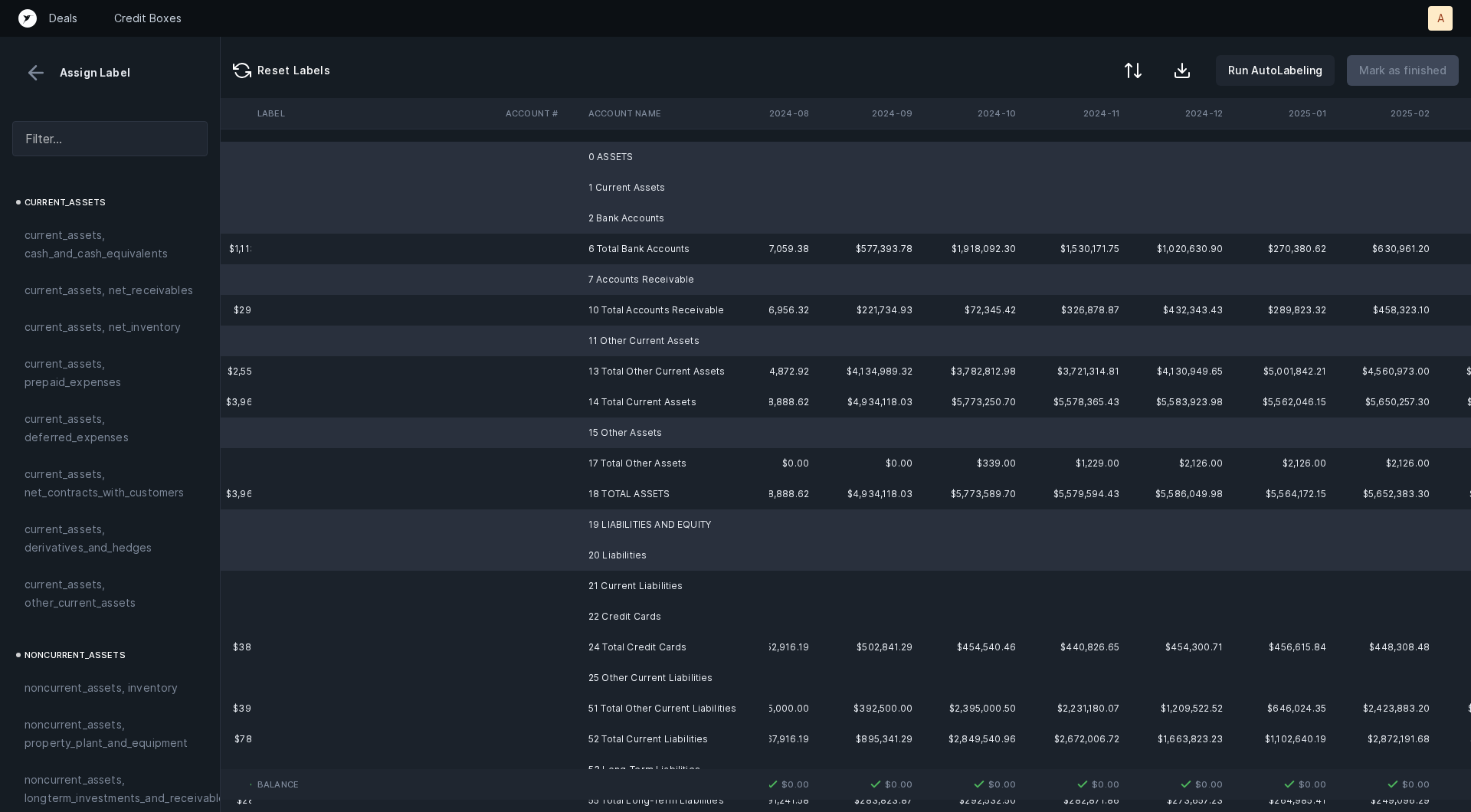
click at [613, 587] on td "21 Current Liabilities" at bounding box center [676, 586] width 187 height 30
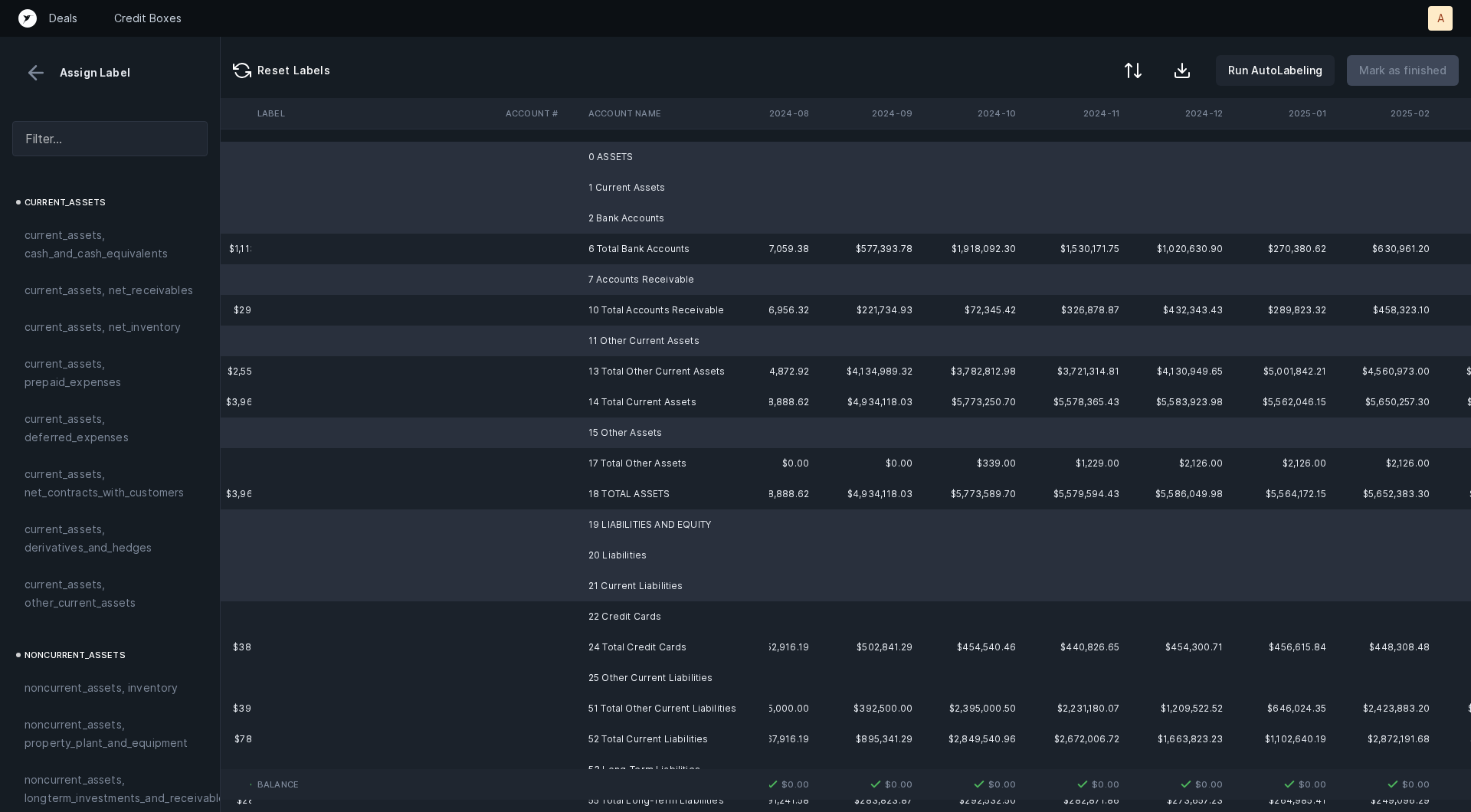
click at [603, 617] on td "22 Credit Cards" at bounding box center [676, 617] width 187 height 30
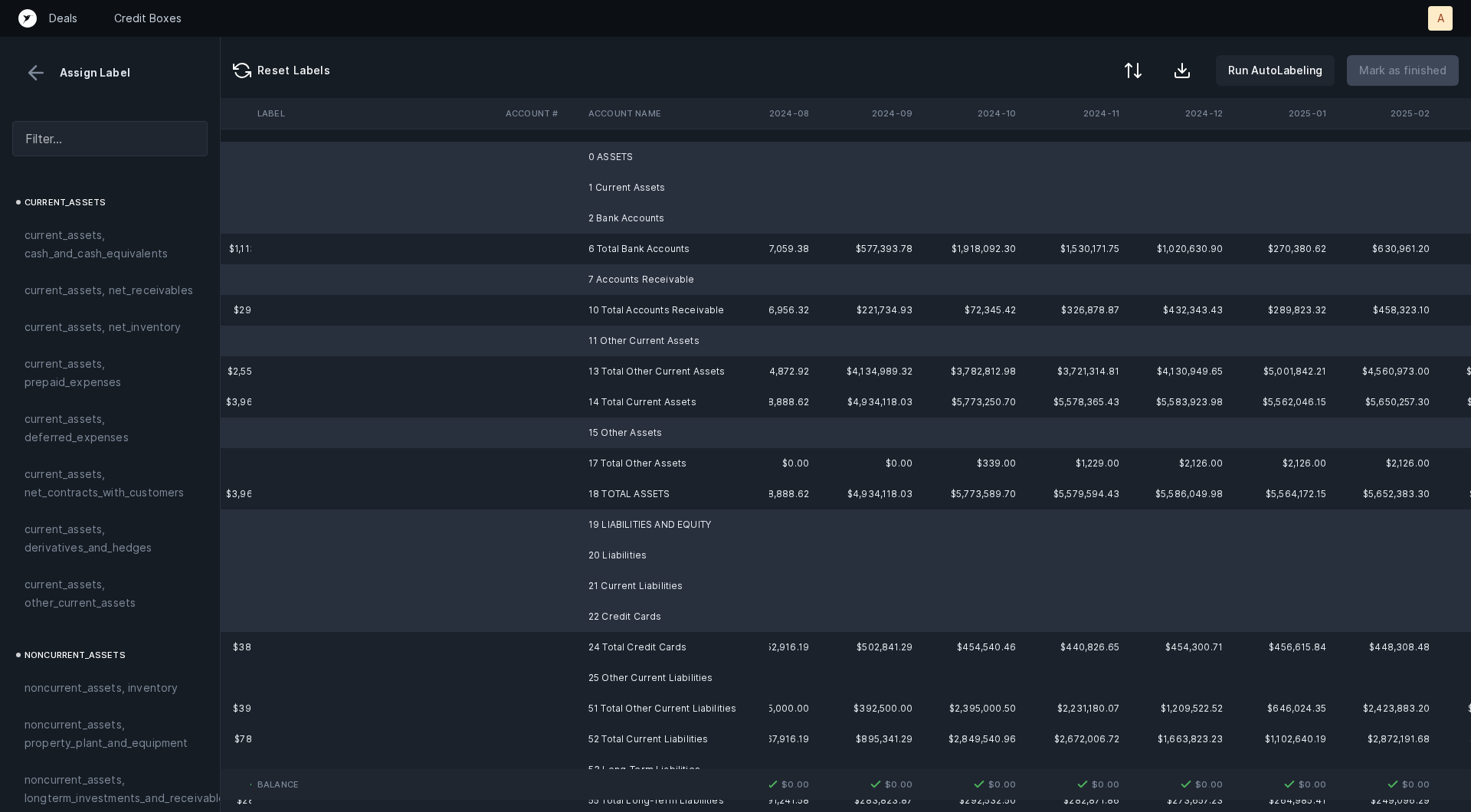
click at [590, 673] on td "25 Other Current Liabilities" at bounding box center [676, 678] width 187 height 30
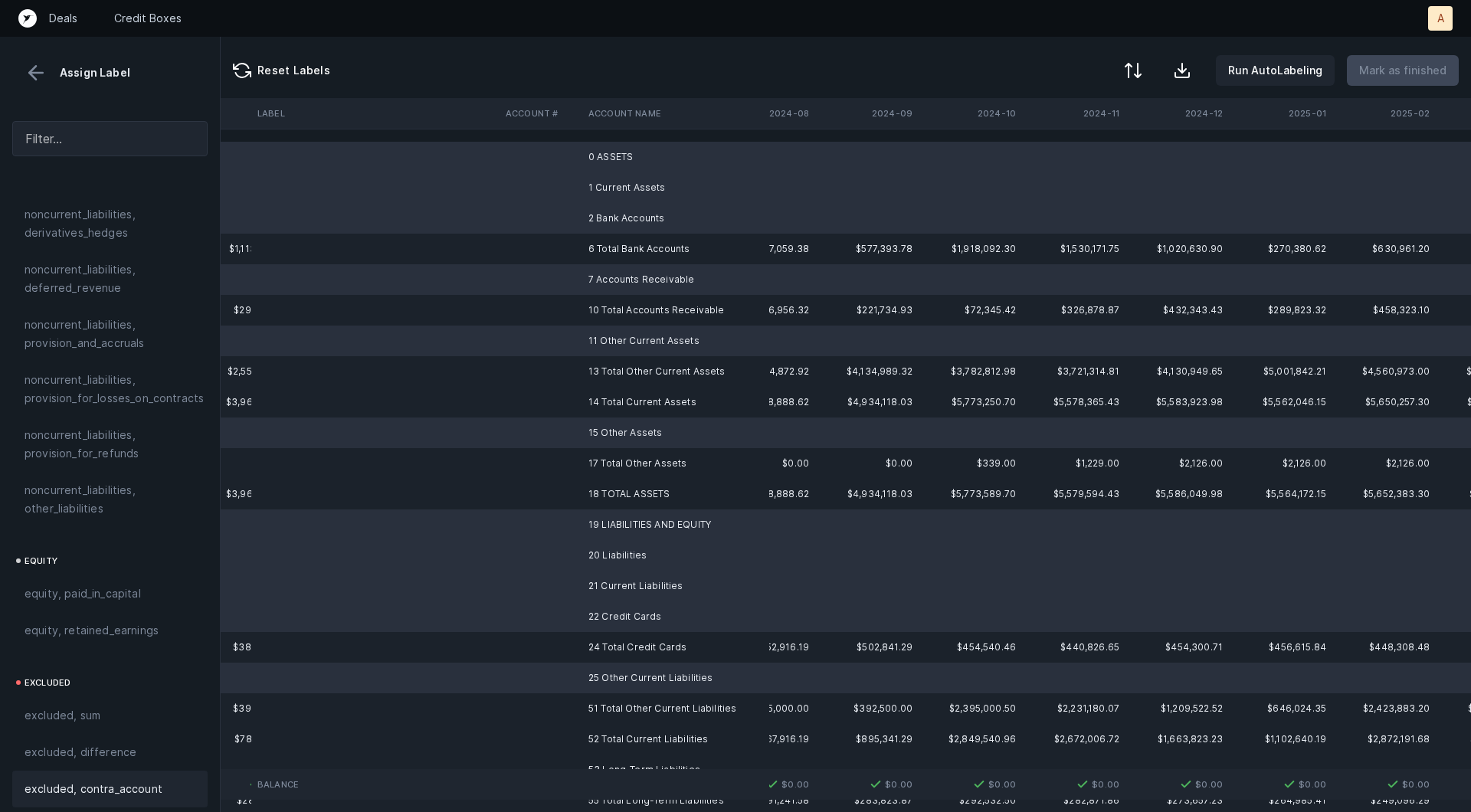
scroll to position [1661, 0]
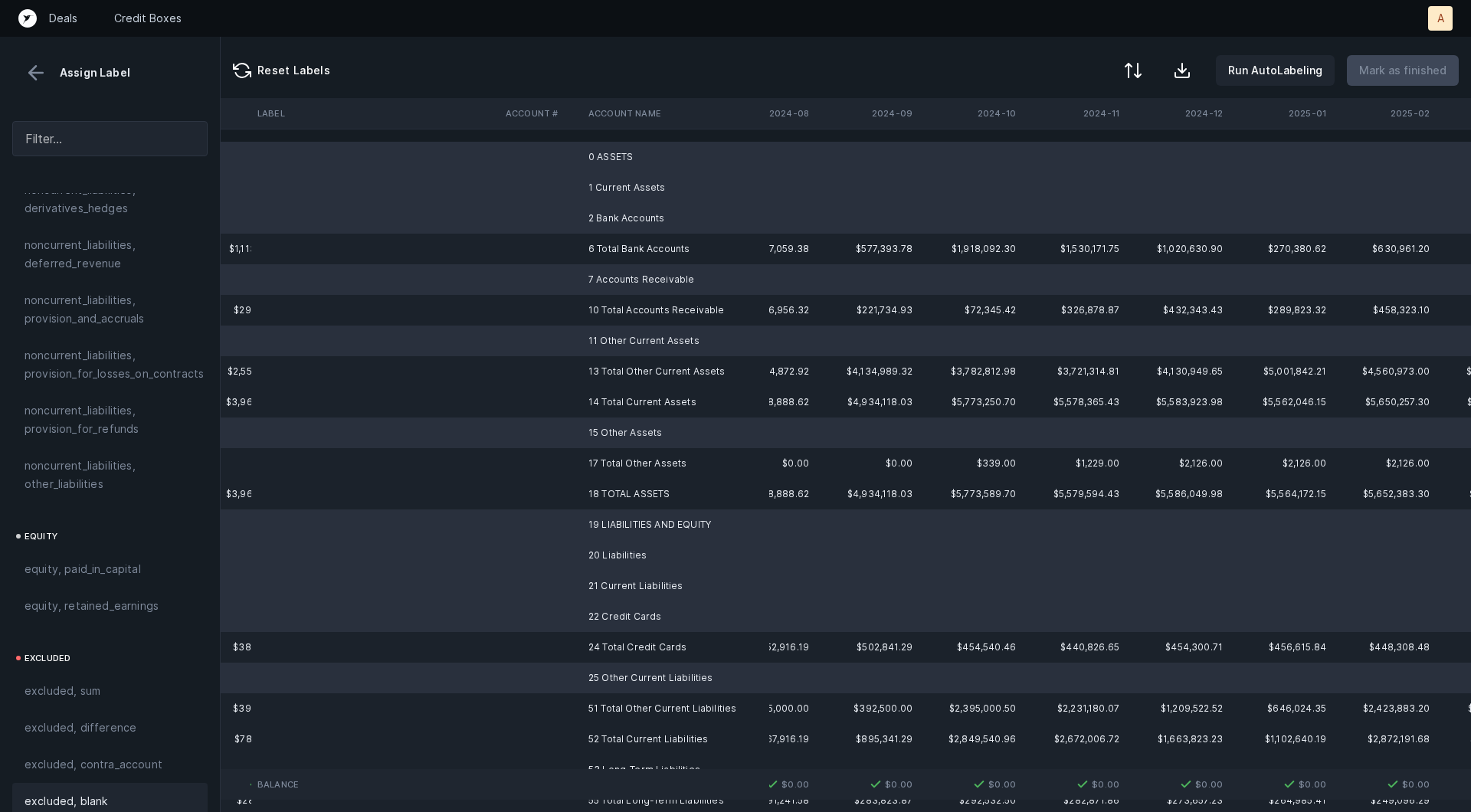
click at [49, 792] on span "excluded, blank" at bounding box center [66, 801] width 83 height 18
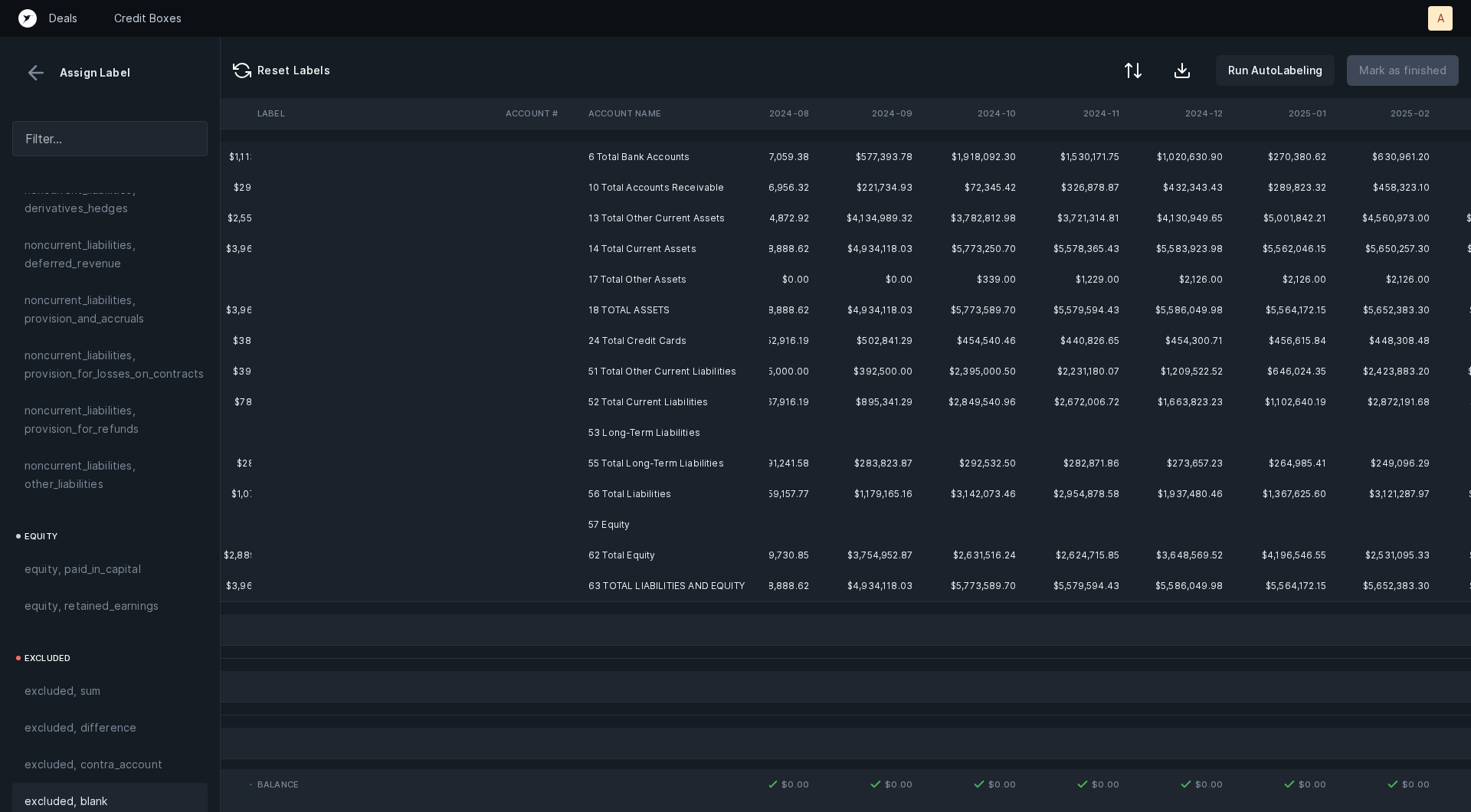
click at [597, 437] on td "53 Long-Term Liabilities" at bounding box center [676, 433] width 187 height 30
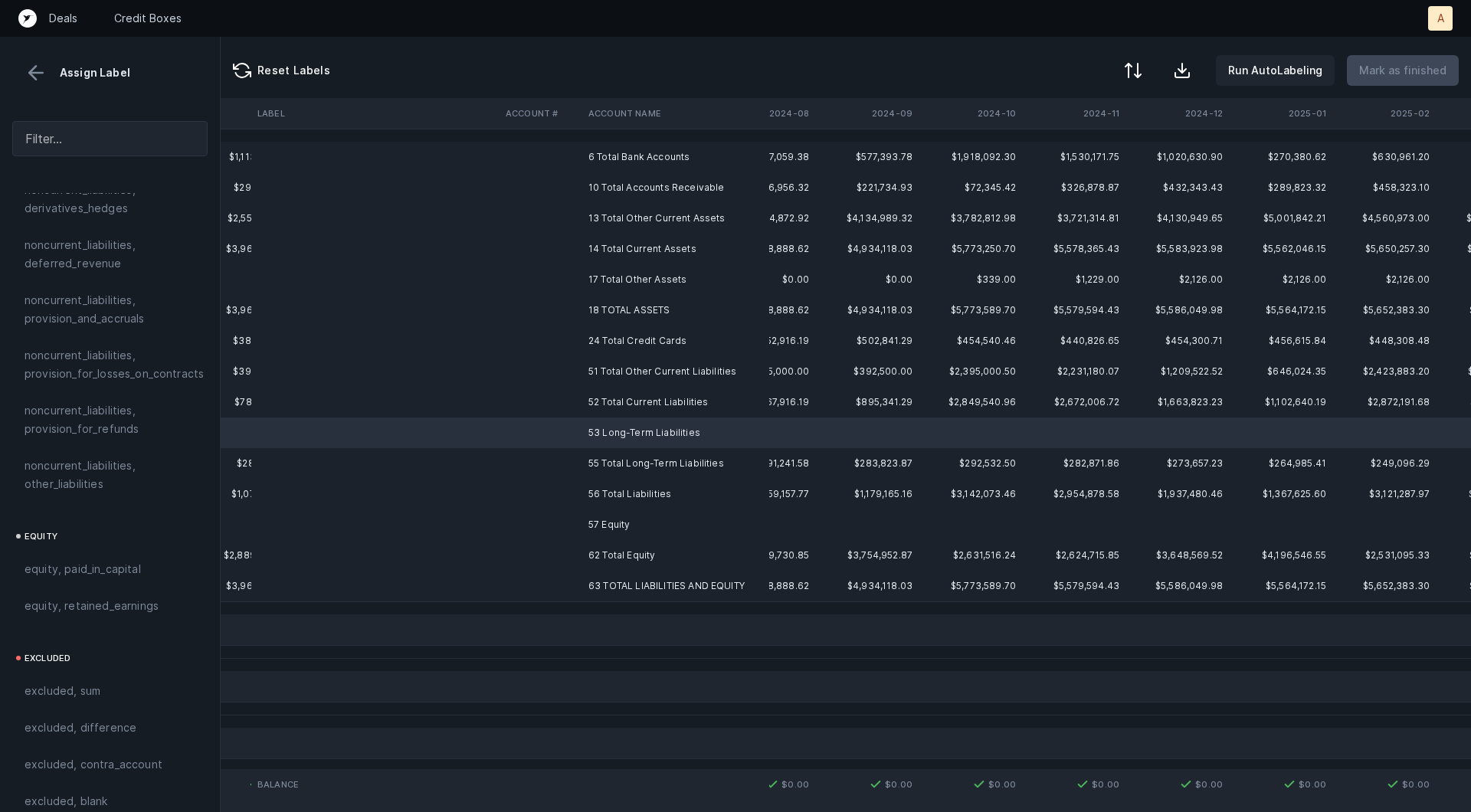
click at [589, 528] on td "57 Equity" at bounding box center [676, 524] width 187 height 30
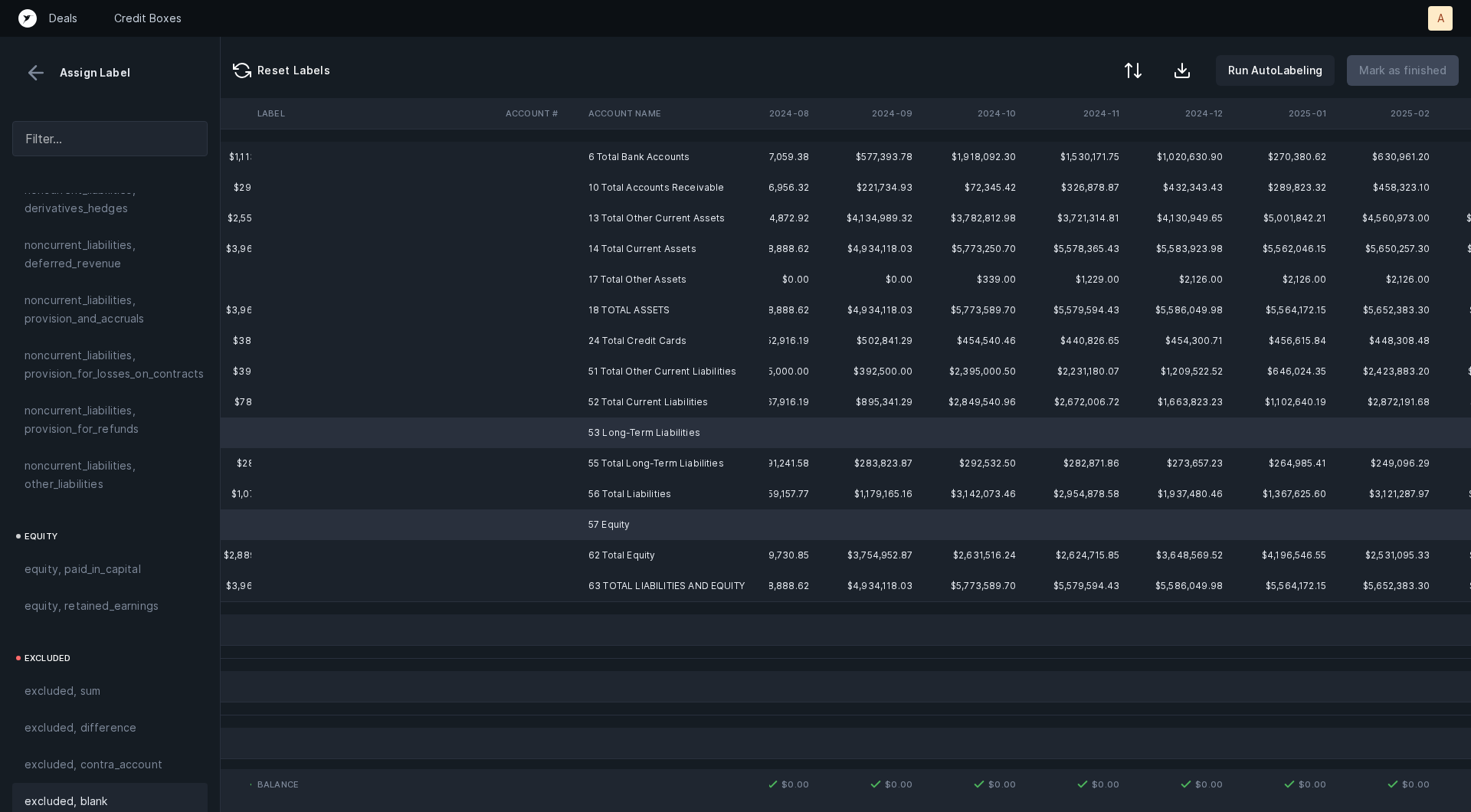
click at [105, 795] on div "excluded, blank" at bounding box center [109, 801] width 195 height 37
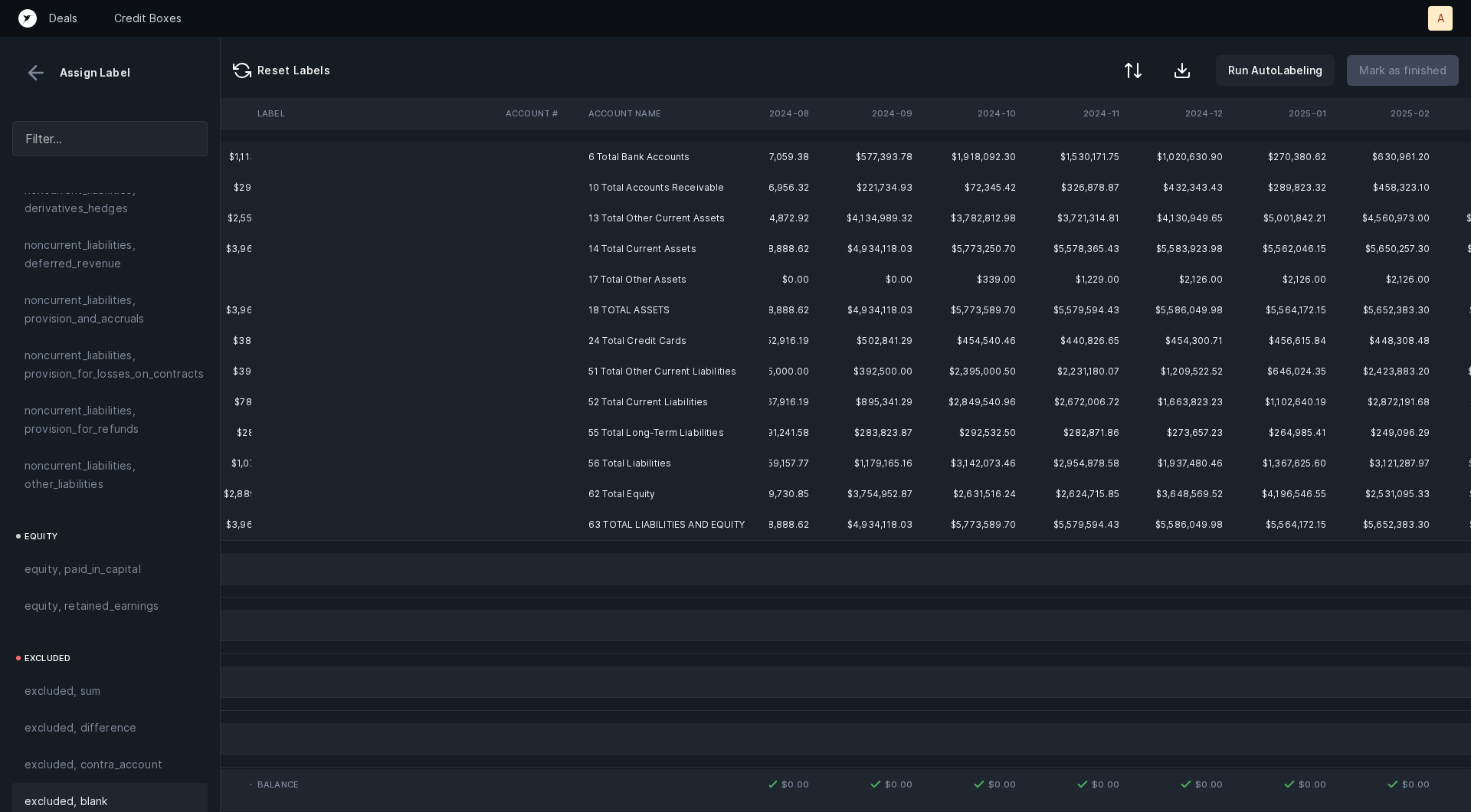
click at [675, 163] on td "6 Total Bank Accounts" at bounding box center [676, 157] width 187 height 30
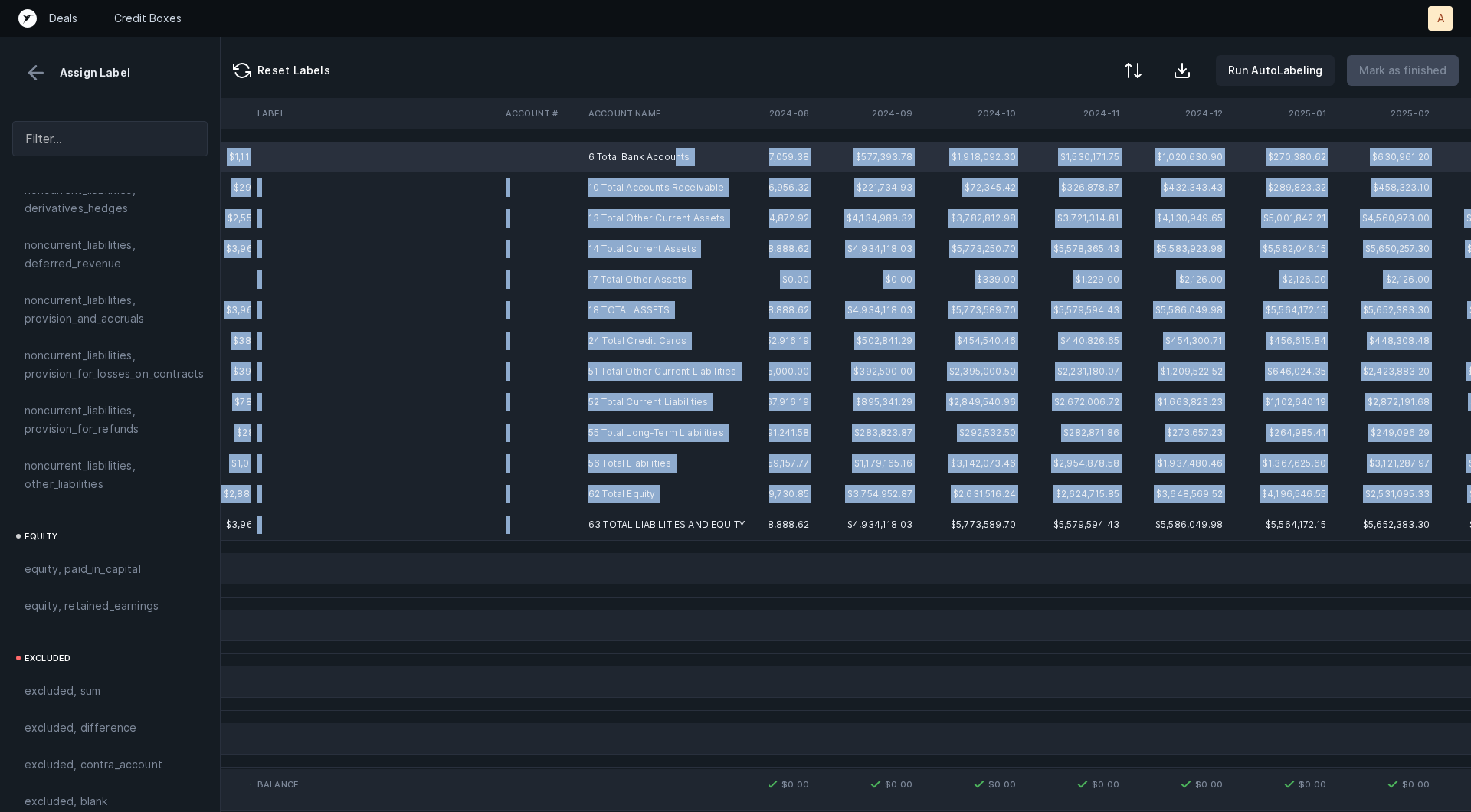
click at [637, 515] on td "63 TOTAL LIABILITIES AND EQUITY" at bounding box center [676, 524] width 187 height 30
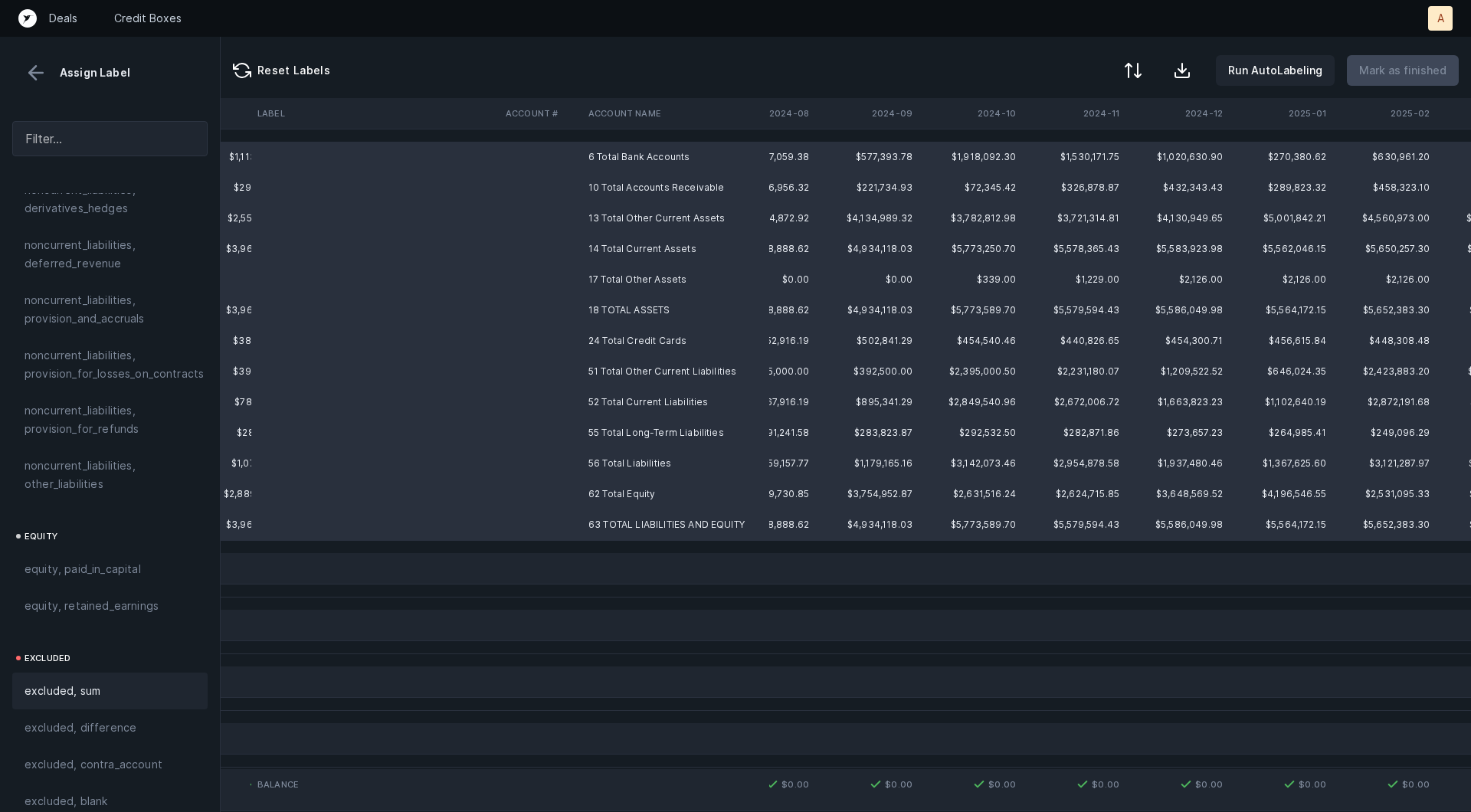
click at [82, 673] on div "excluded, sum" at bounding box center [109, 691] width 195 height 37
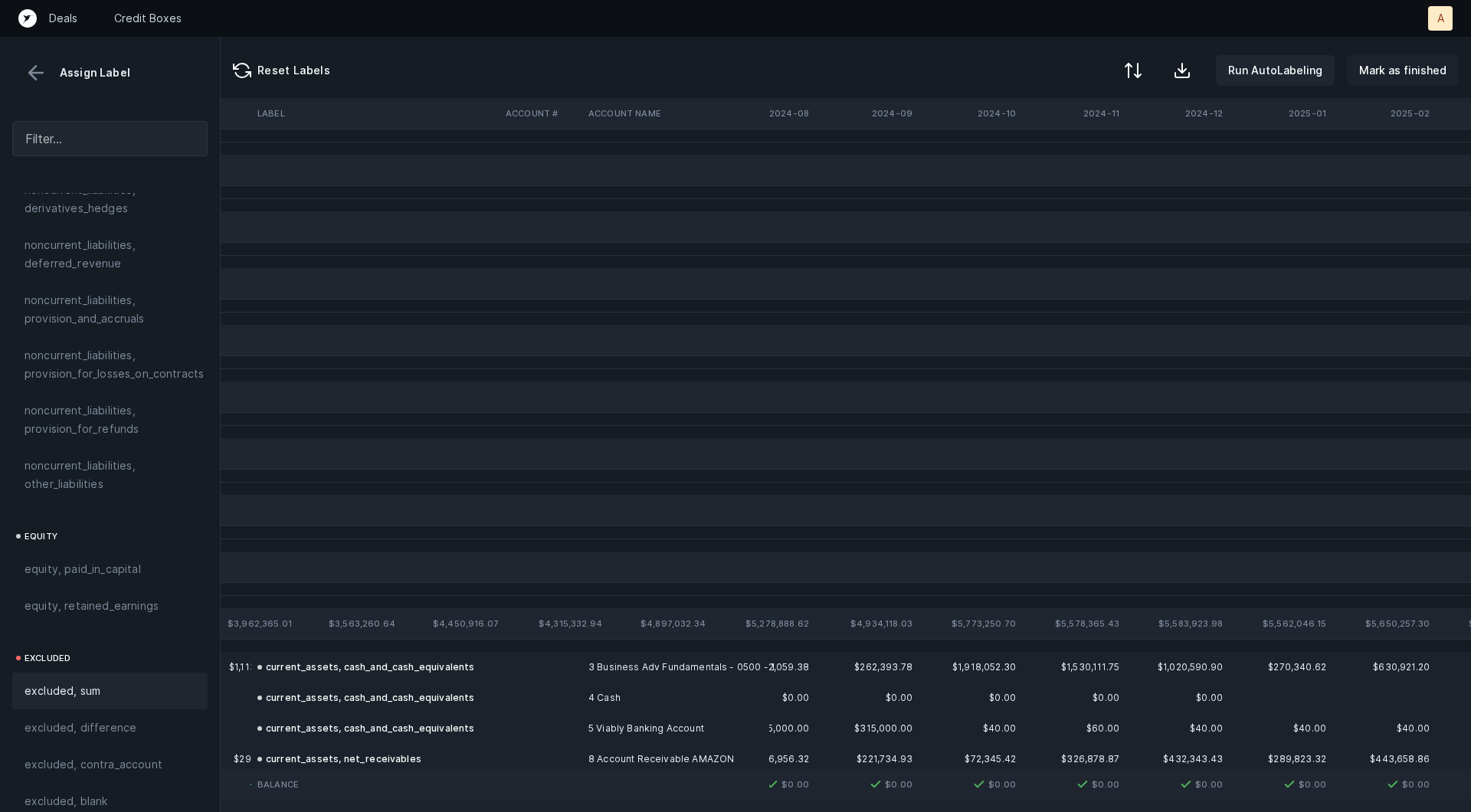
click at [1421, 65] on p "Mark as finished" at bounding box center [1402, 70] width 88 height 18
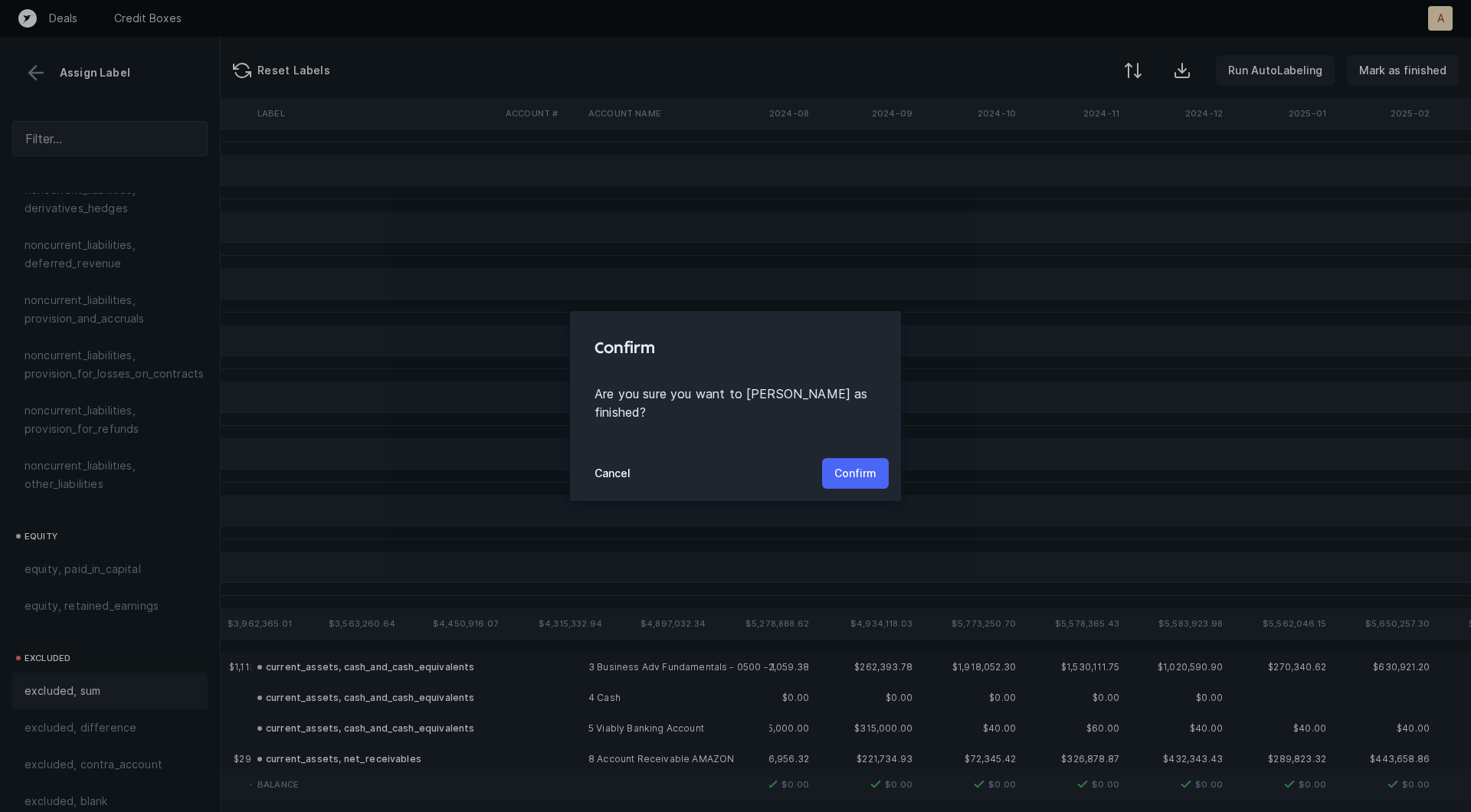
click at [862, 465] on p "Confirm" at bounding box center [855, 473] width 42 height 18
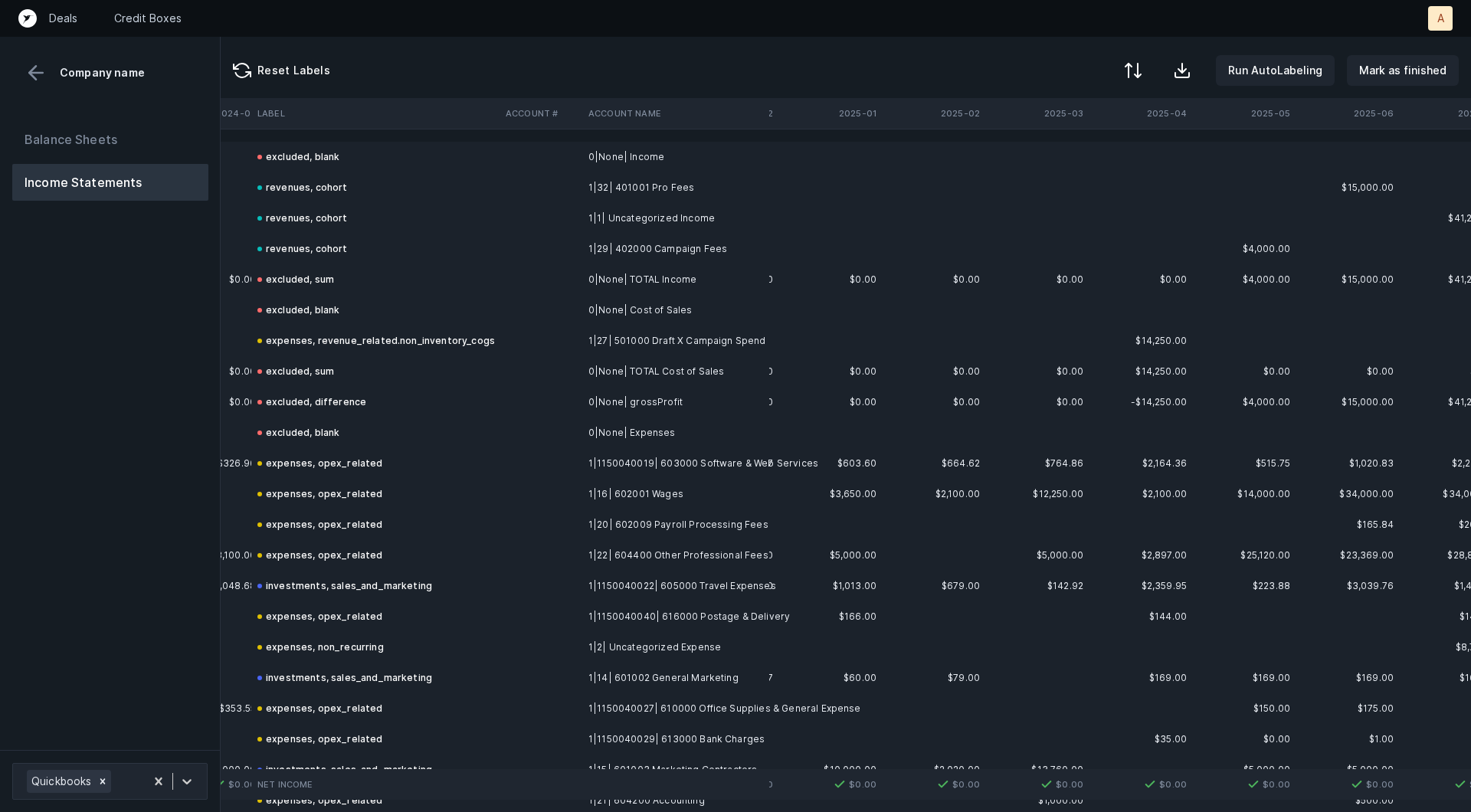
scroll to position [0, 4267]
